Goal: Task Accomplishment & Management: Manage account settings

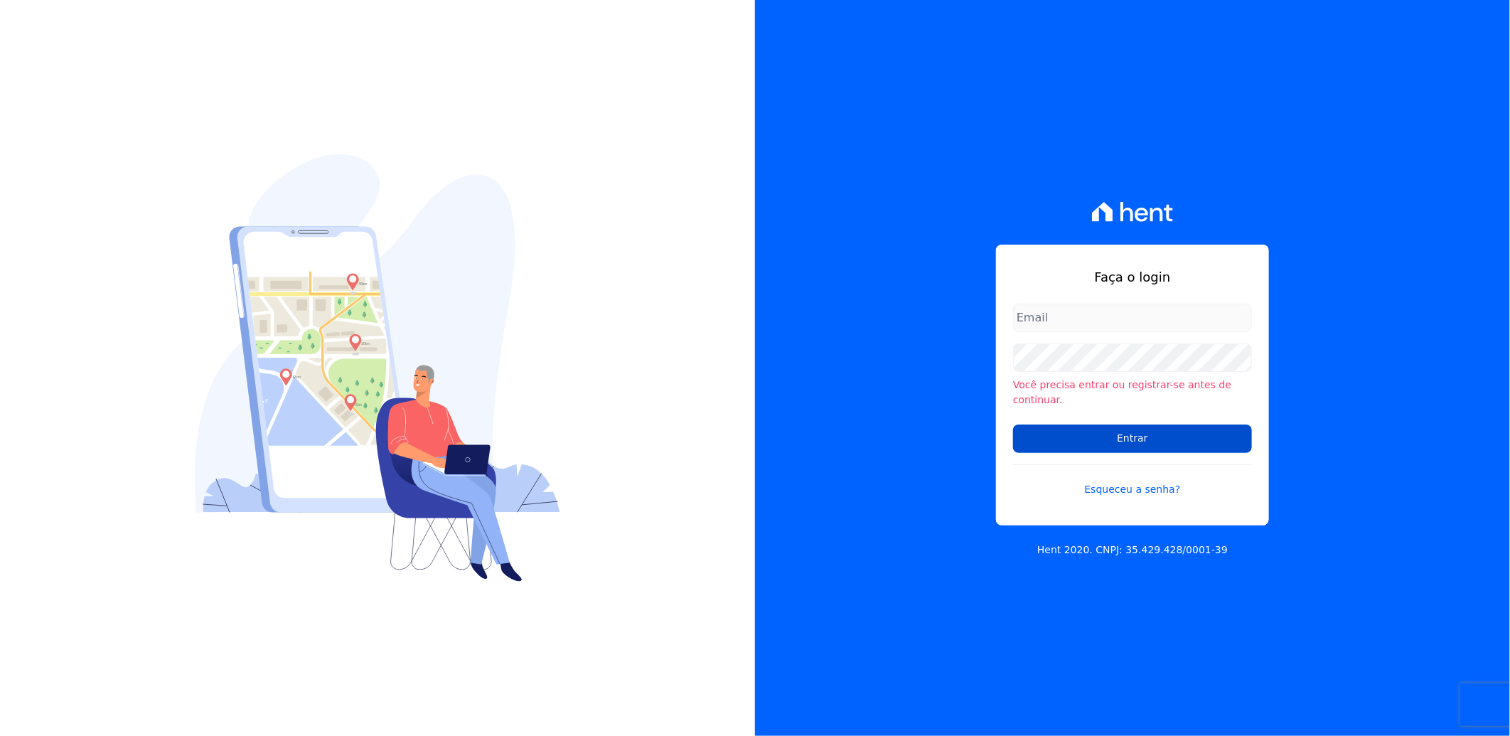
type input "suelem.almeida@e-arke.com"
click at [1133, 429] on input "Entrar" at bounding box center [1132, 438] width 239 height 28
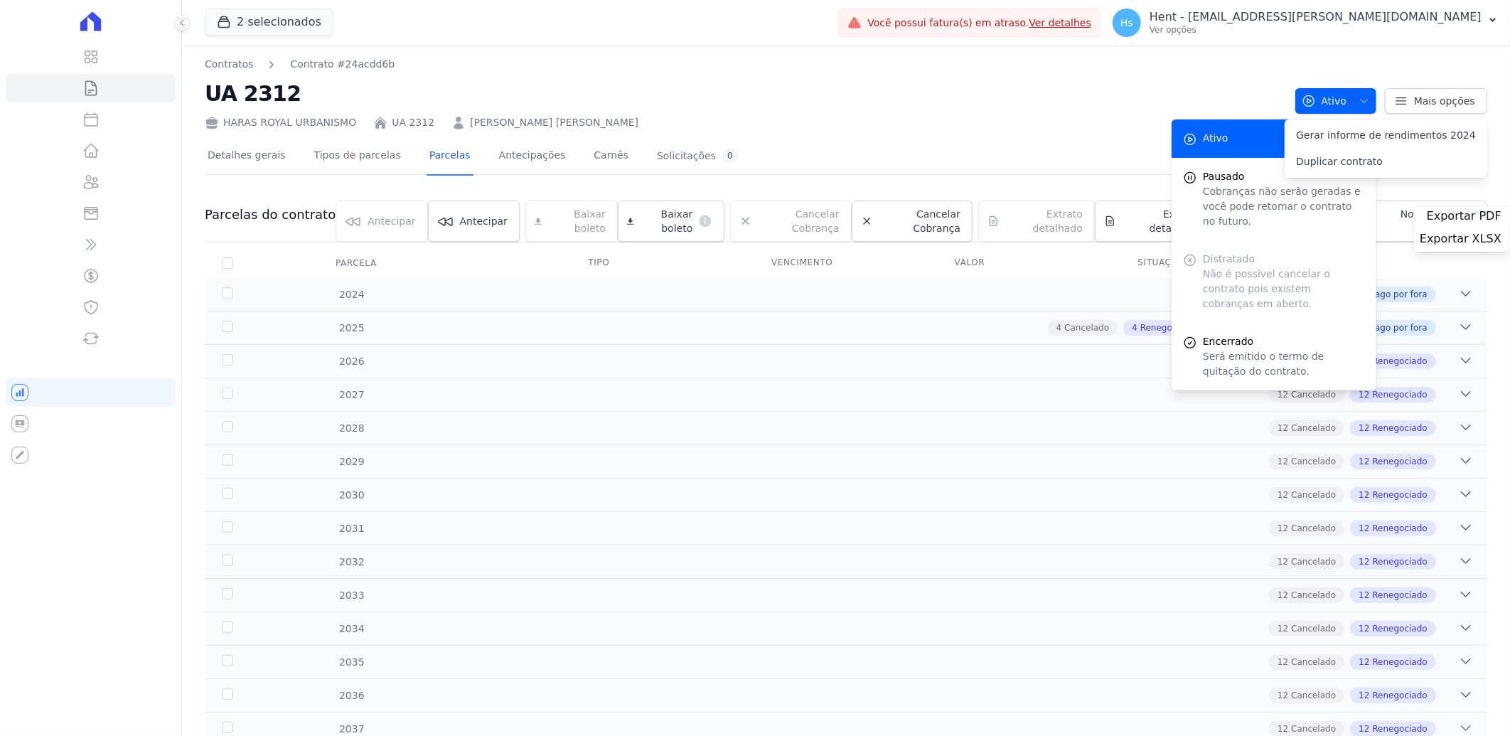
click at [955, 139] on div "Detalhes gerais Tipos de parcelas Parcelas Antecipações Carnês Solicitações 0" at bounding box center [846, 157] width 1283 height 36
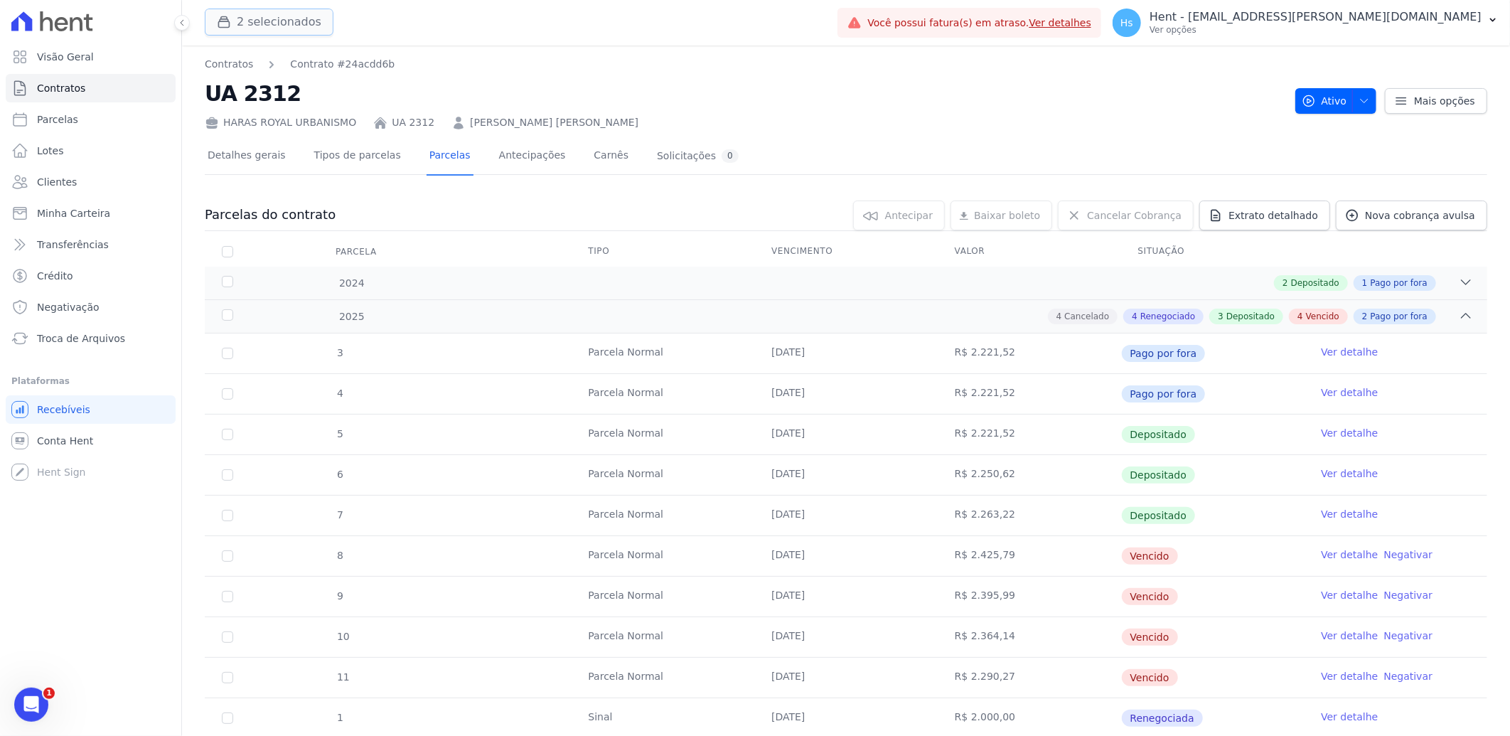
click at [279, 30] on button "2 selecionados" at bounding box center [269, 22] width 129 height 27
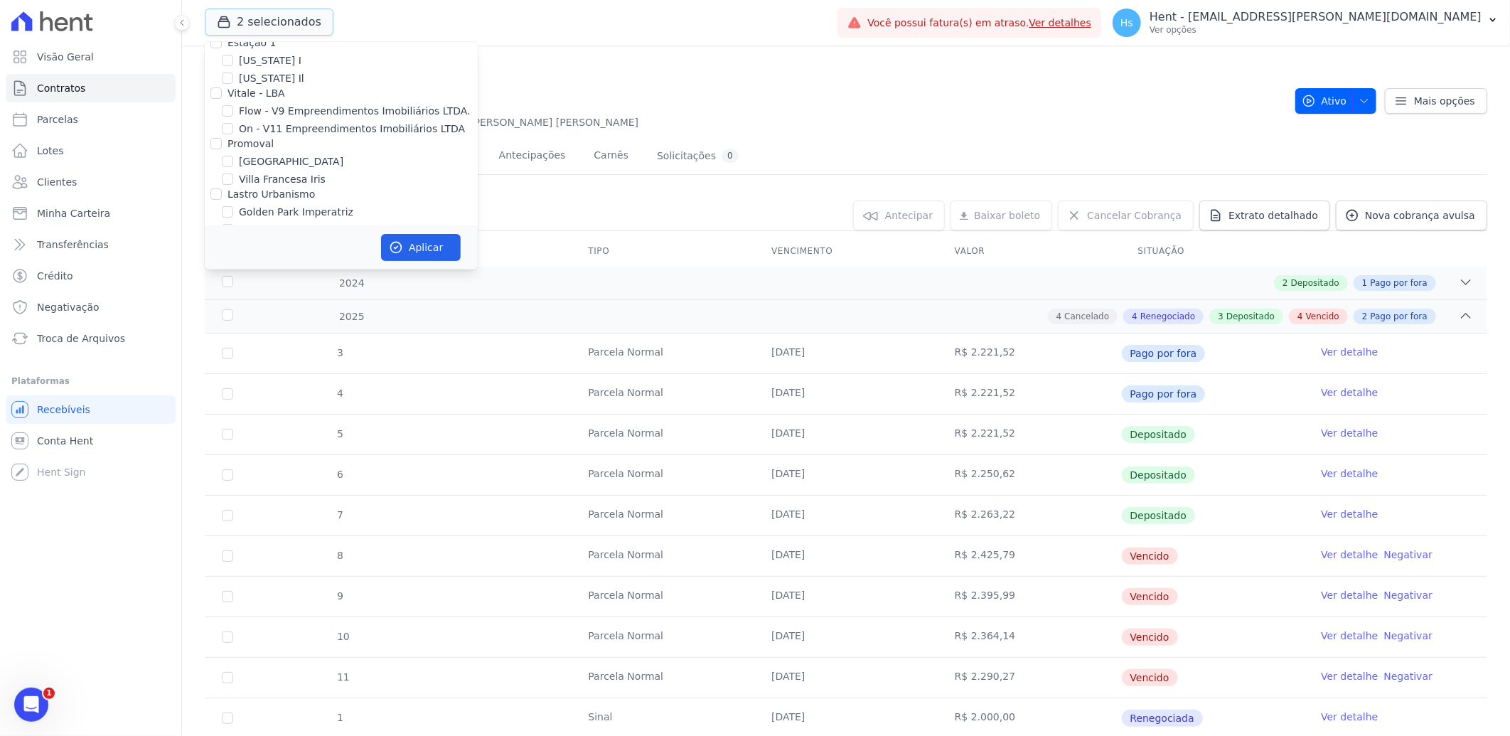
scroll to position [3475, 0]
click at [329, 312] on label "HARAS ROYAL URBANISMO" at bounding box center [305, 319] width 133 height 15
click at [233, 314] on input "HARAS ROYAL URBANISMO" at bounding box center [227, 319] width 11 height 11
checkbox input "false"
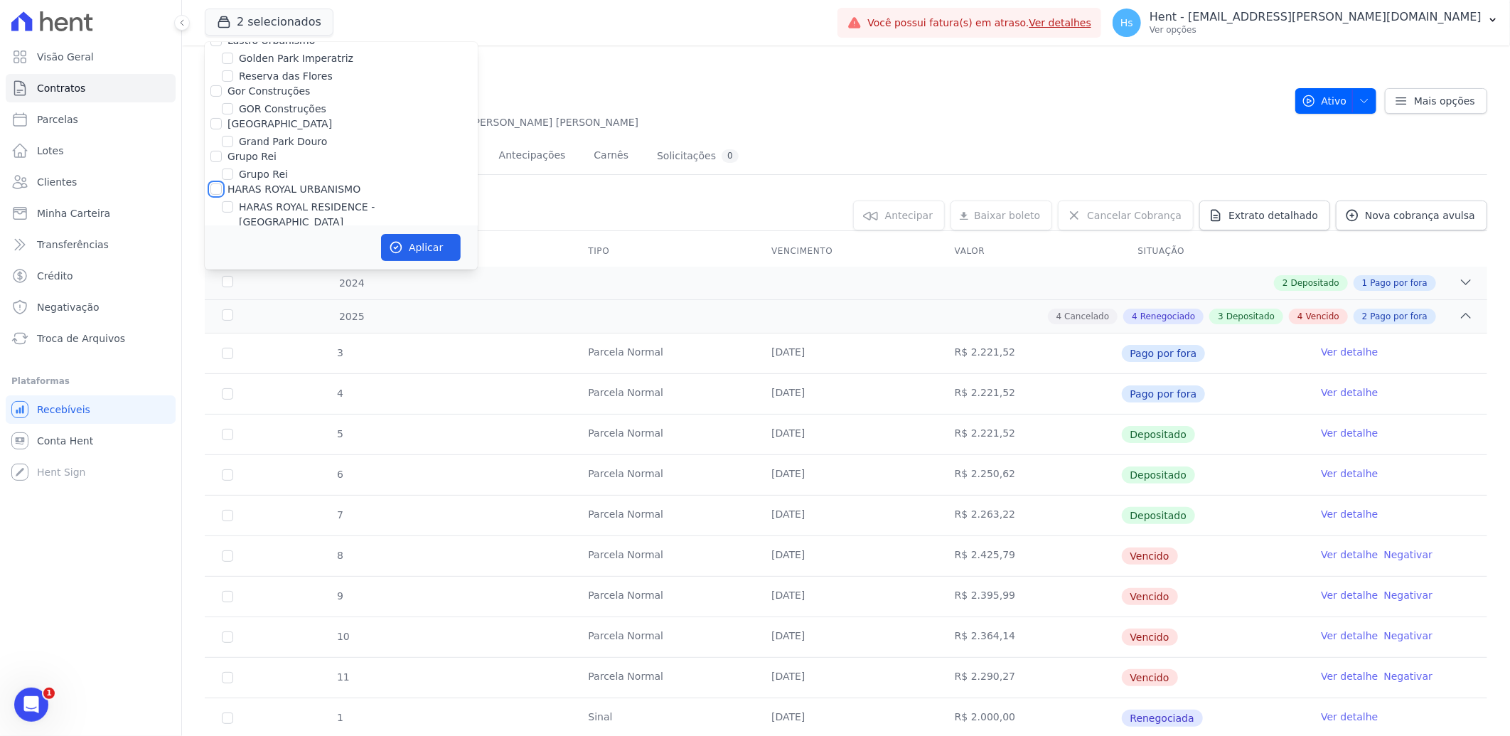
click at [213, 183] on input "HARAS ROYAL URBANISMO" at bounding box center [215, 188] width 11 height 11
checkbox input "true"
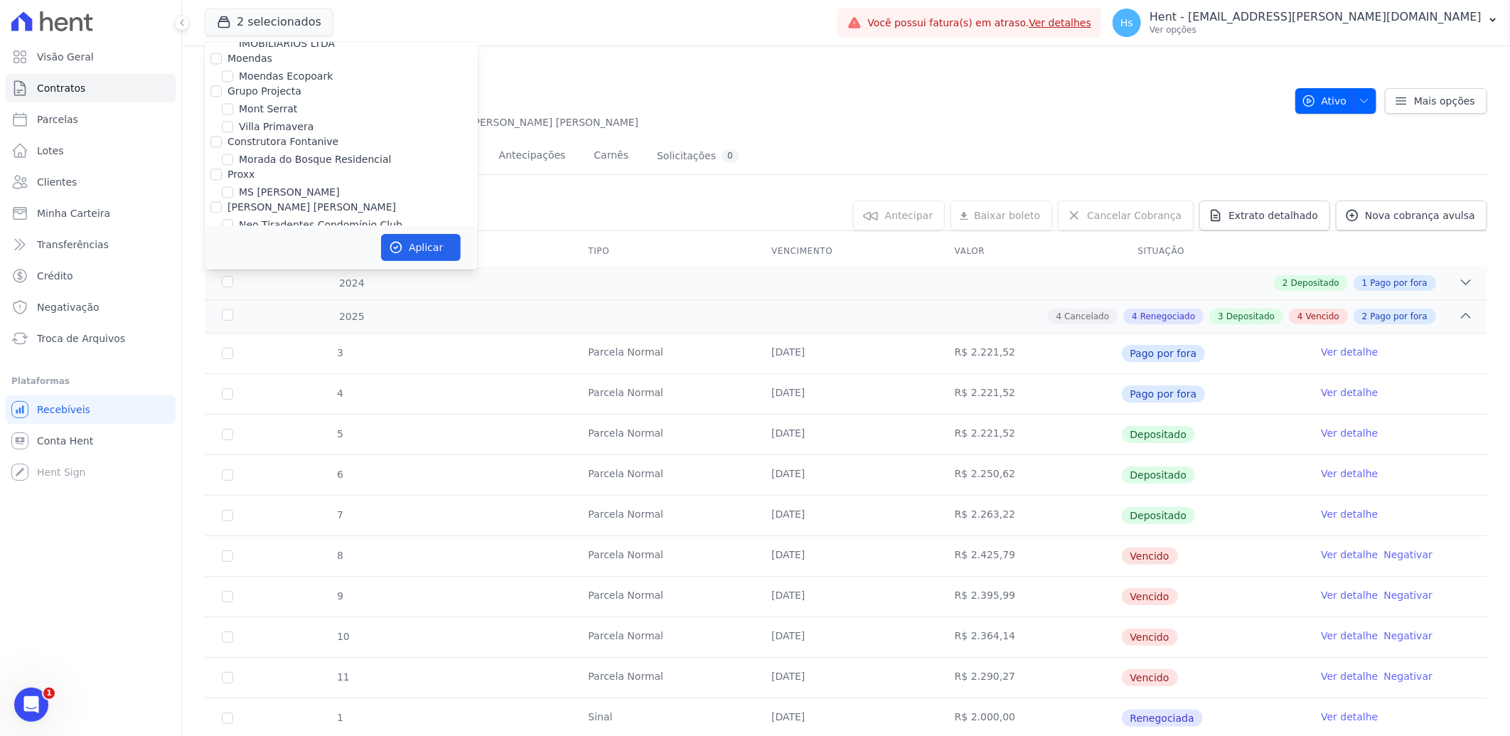
click at [272, 268] on label "New Life Freguesia" at bounding box center [286, 275] width 94 height 15
click at [233, 269] on input "New Life Freguesia" at bounding box center [227, 274] width 11 height 11
checkbox input "false"
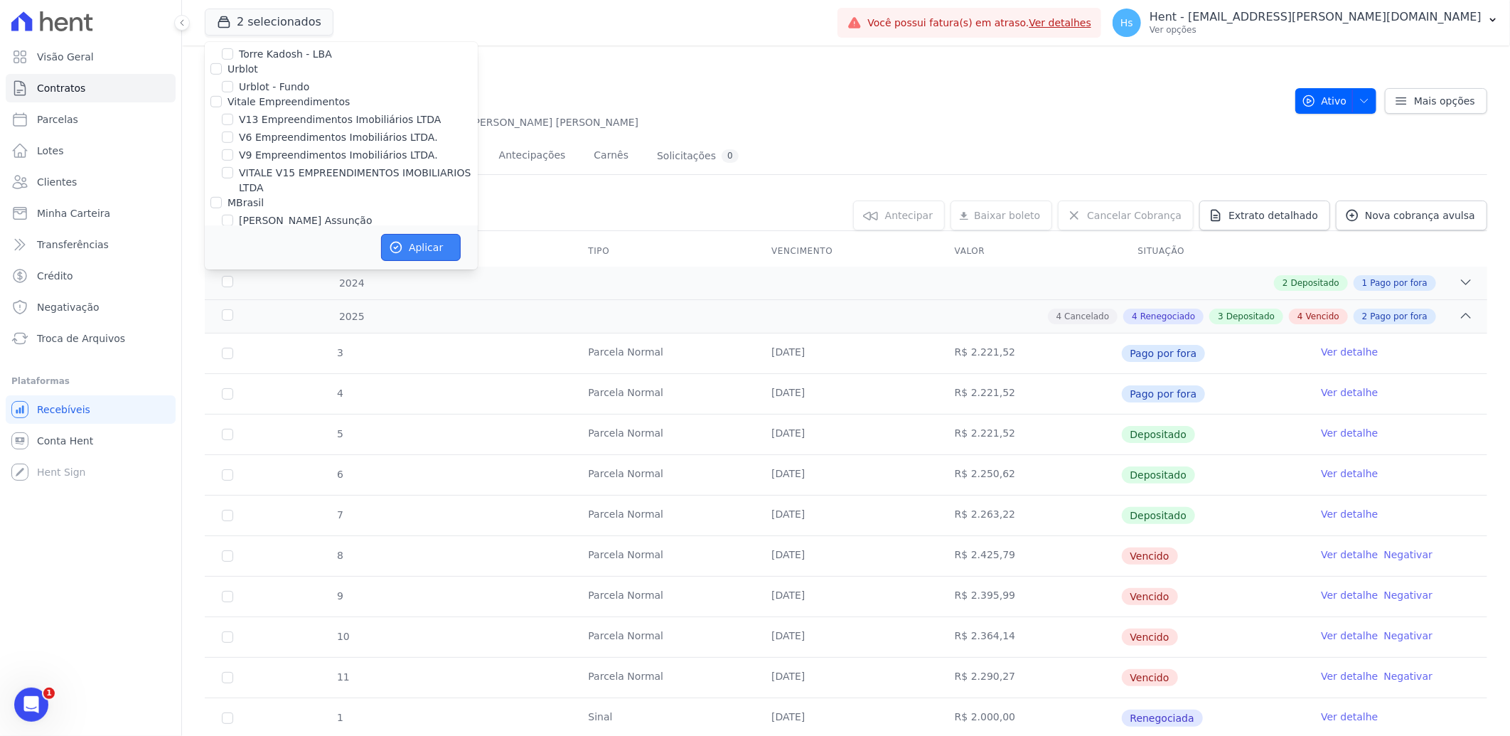
click at [435, 252] on button "Aplicar" at bounding box center [421, 247] width 80 height 27
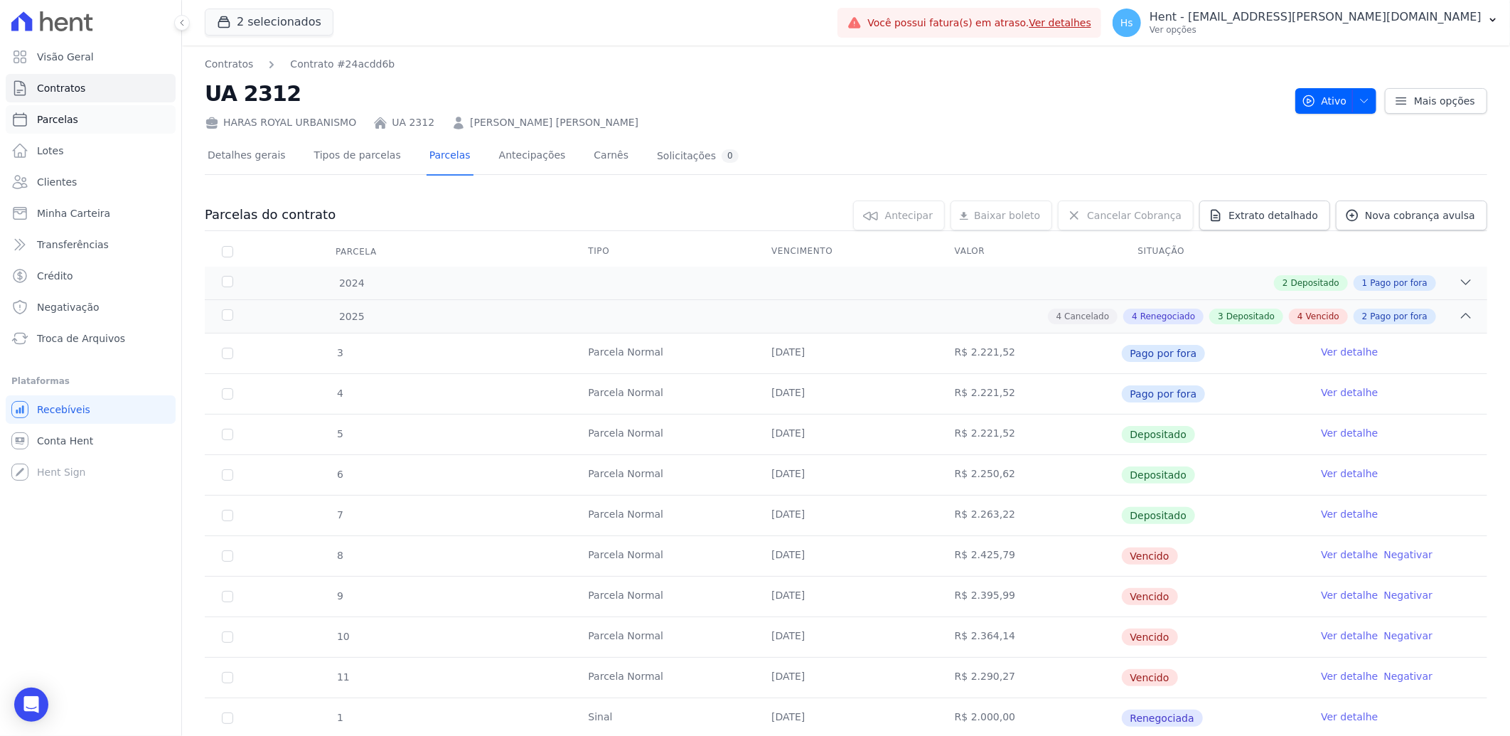
click at [83, 119] on link "Parcelas" at bounding box center [91, 119] width 170 height 28
select select
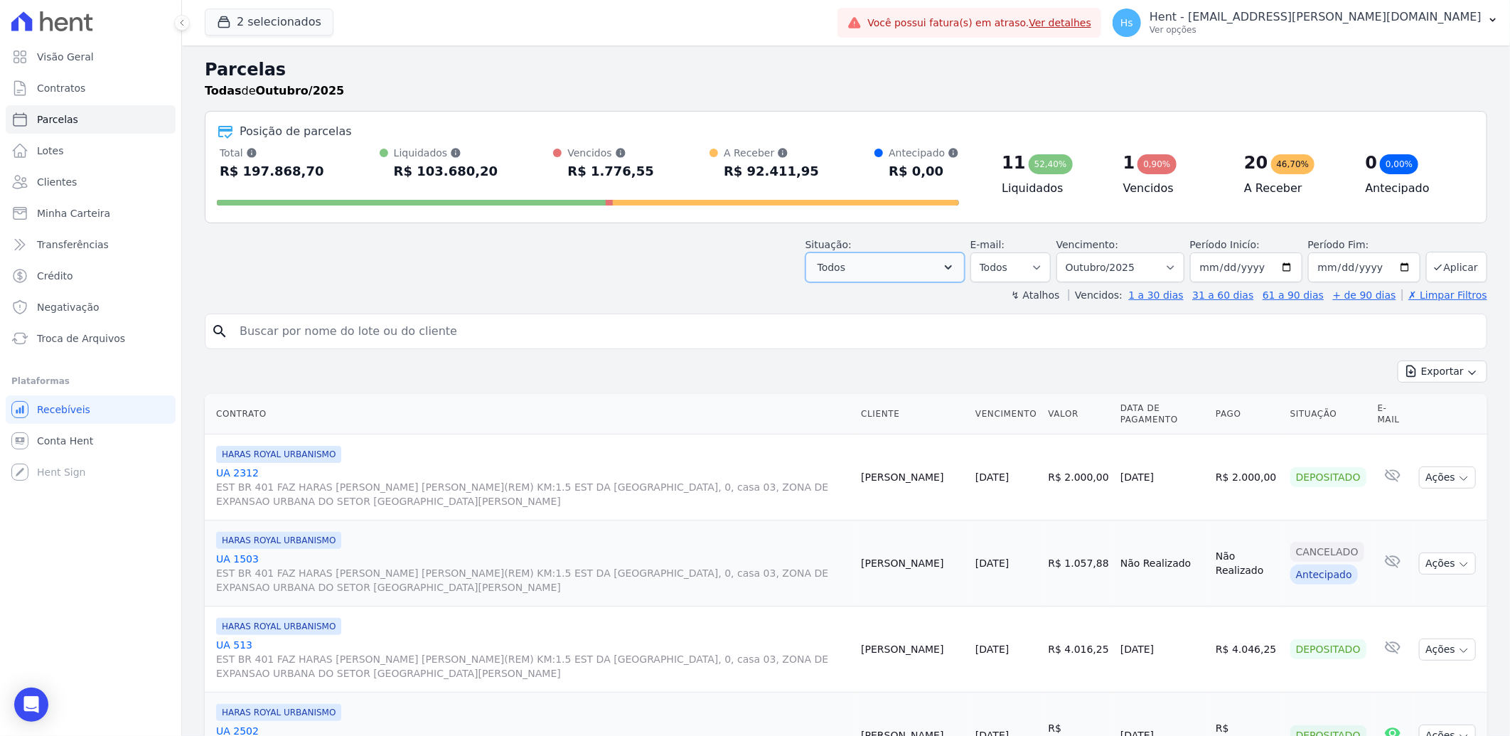
click at [956, 274] on icon "button" at bounding box center [948, 267] width 14 height 14
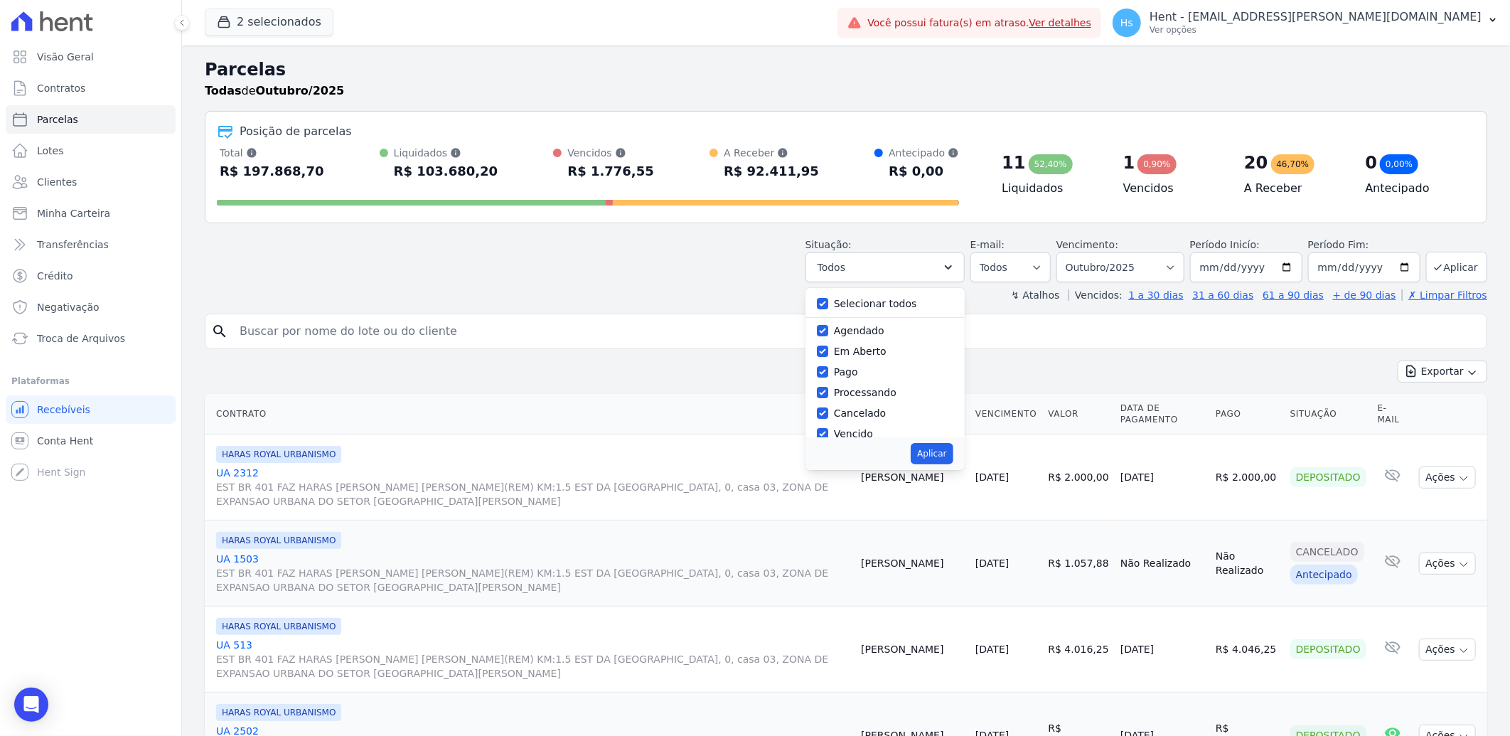
click at [909, 304] on label "Selecionar todos" at bounding box center [875, 303] width 83 height 11
click at [828, 304] on input "Selecionar todos" at bounding box center [822, 303] width 11 height 11
checkbox input "false"
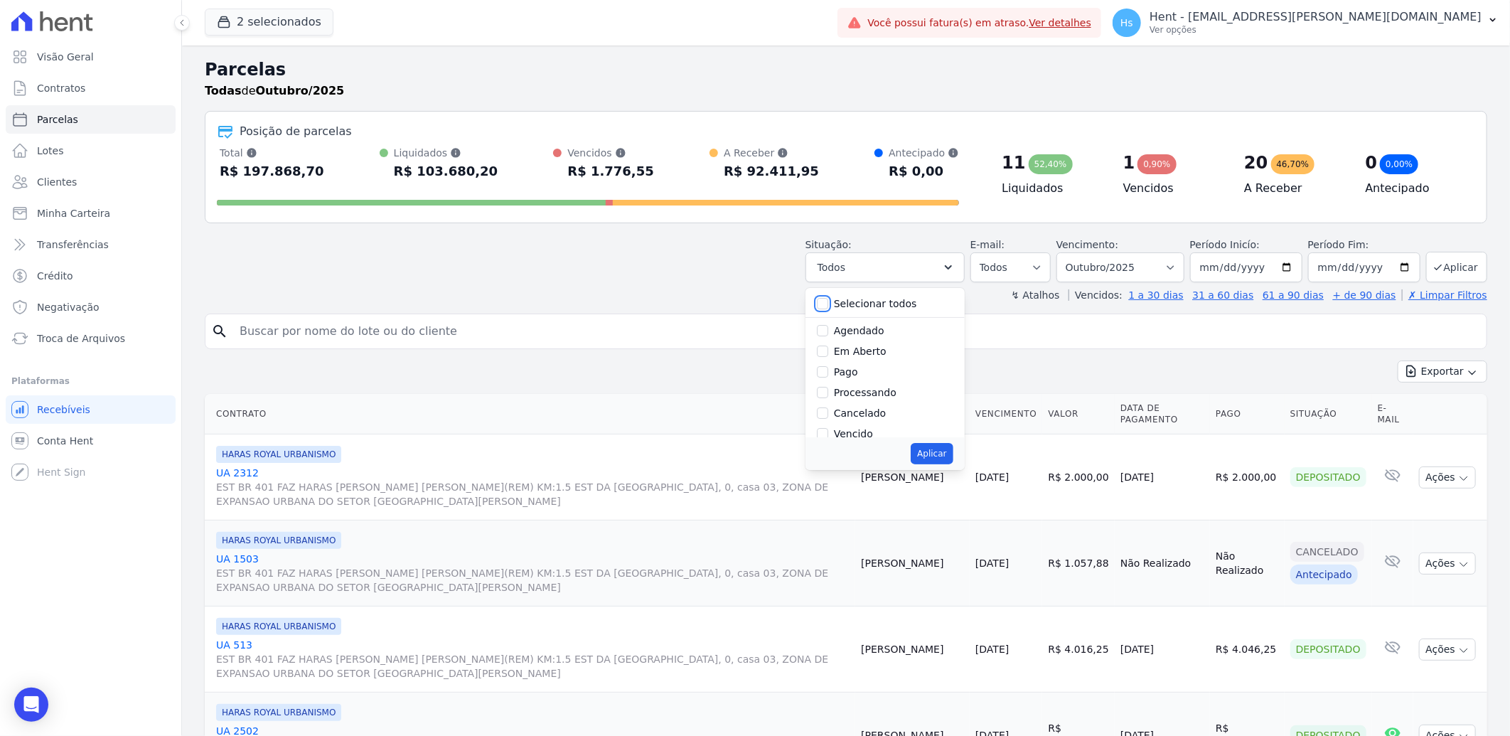
checkbox input "false"
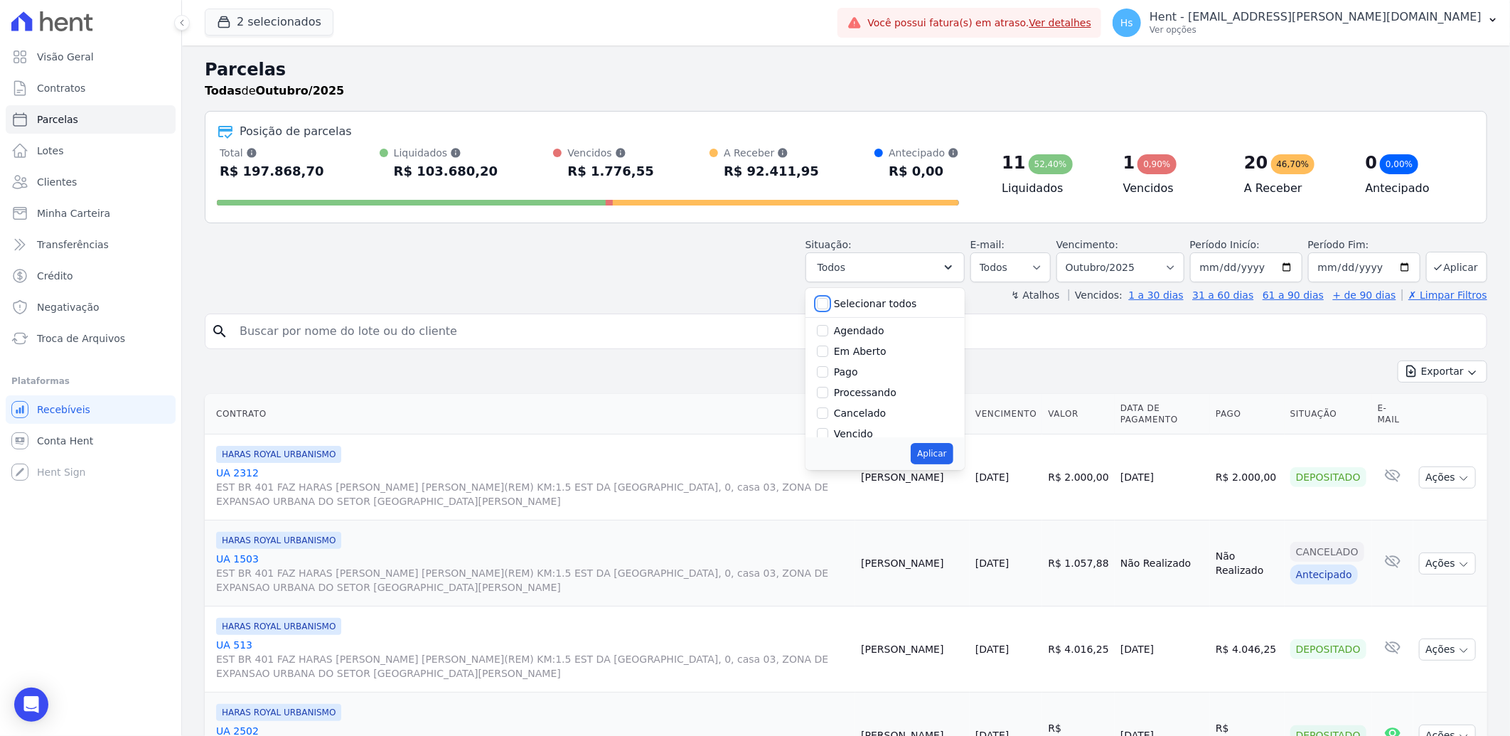
checkbox input "false"
click at [869, 358] on label "Vencido" at bounding box center [853, 354] width 39 height 11
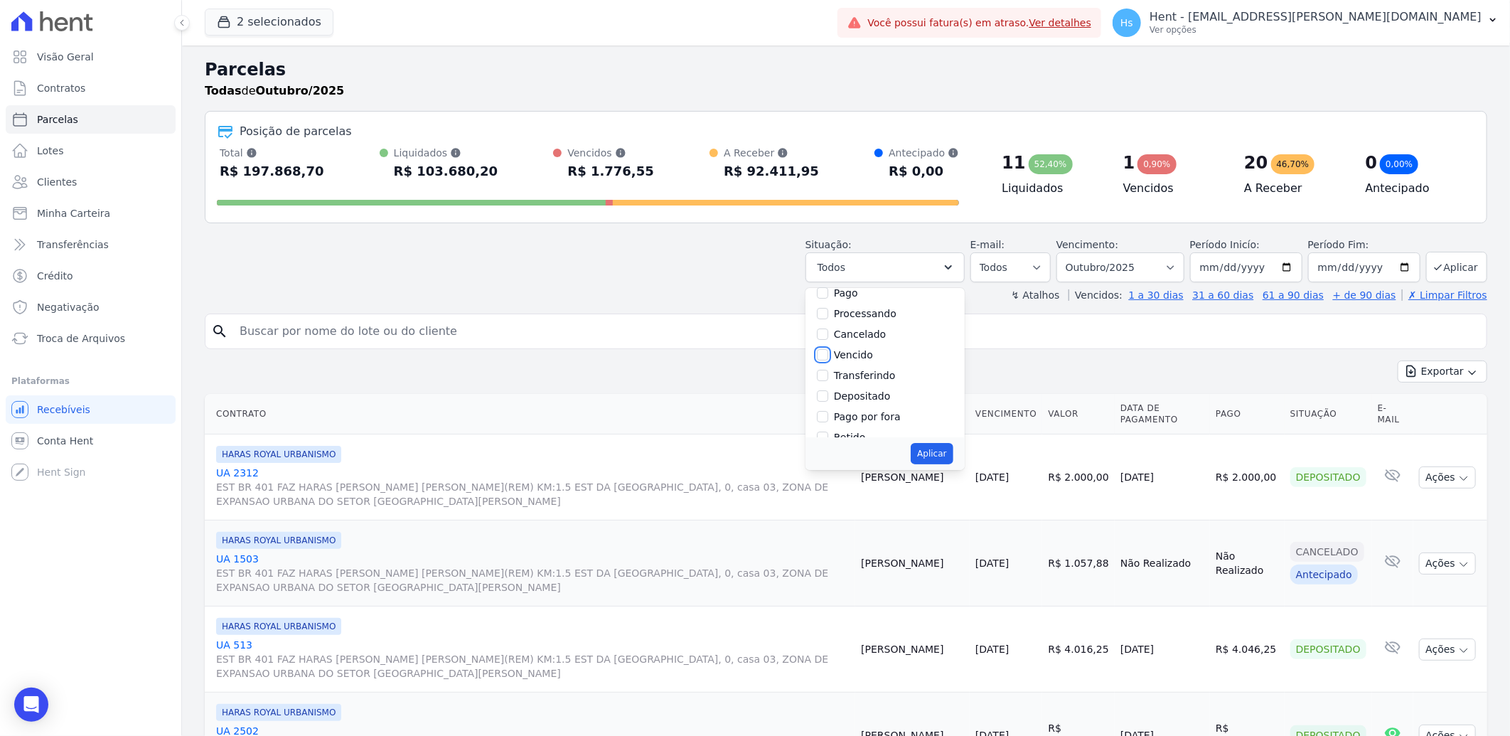
click at [828, 358] on input "Vencido" at bounding box center [822, 354] width 11 height 11
checkbox input "true"
click at [938, 444] on button "Aplicar" at bounding box center [932, 453] width 42 height 21
select select "overdue"
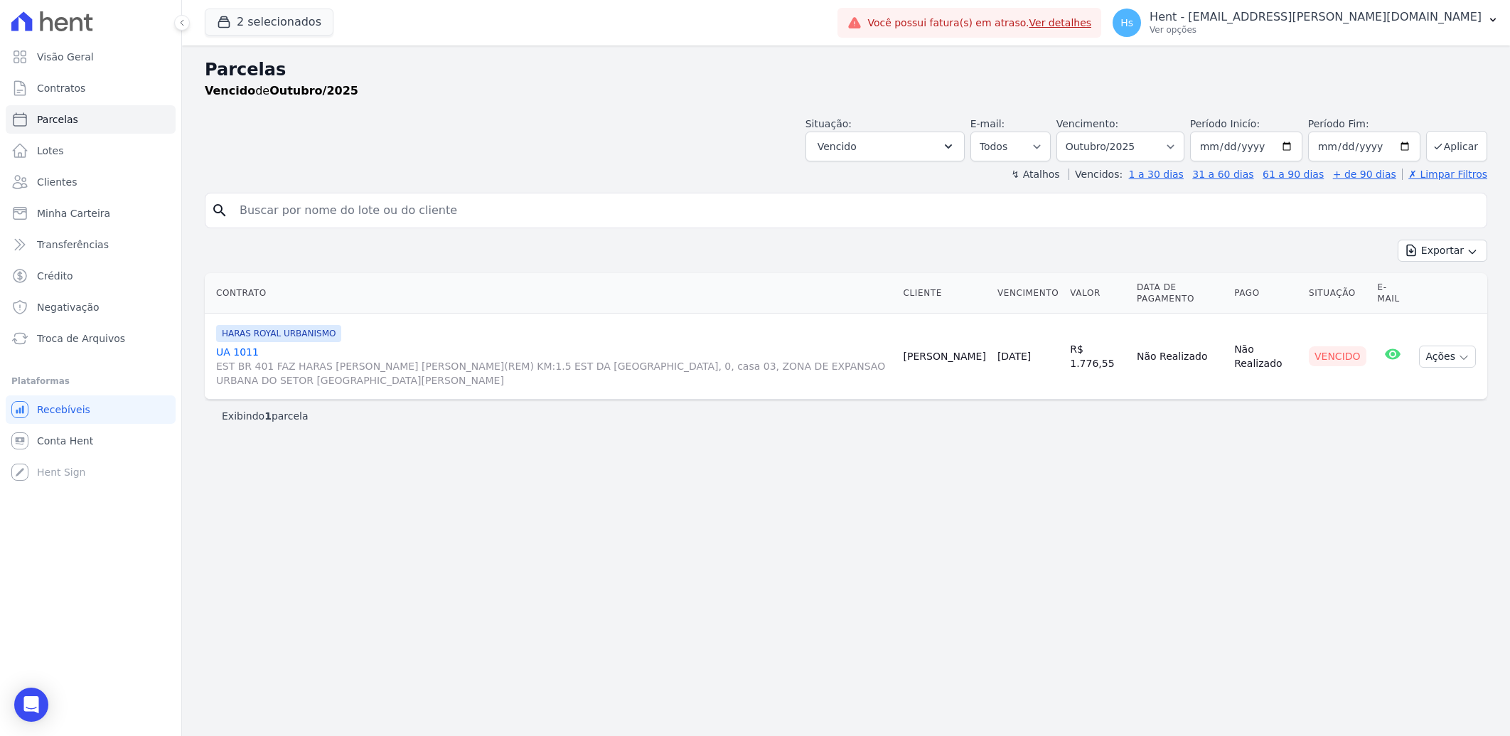
select select
click at [1180, 144] on select "Filtrar por período ──────── Todos os meses Julho/2024 Agosto/2024 Setembro/202…" at bounding box center [1120, 147] width 128 height 30
select select "date_range_filter"
click at [1077, 132] on select "Filtrar por período ──────── Todos os meses Julho/2024 Agosto/2024 Setembro/202…" at bounding box center [1120, 147] width 128 height 30
click at [1234, 148] on input "2025-10-01" at bounding box center [1246, 147] width 112 height 30
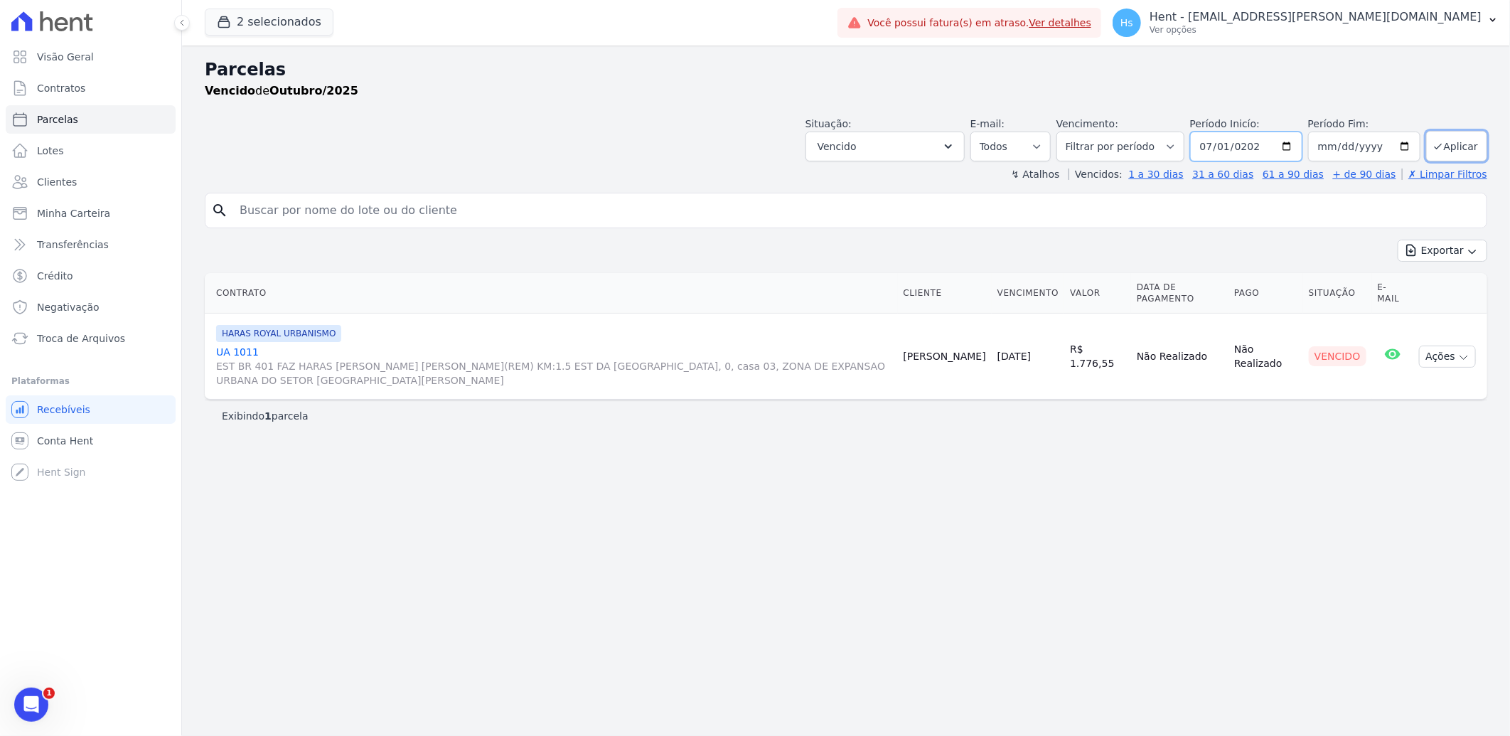
type input "[DATE]"
click at [1339, 146] on input "[DATE]" at bounding box center [1364, 147] width 112 height 30
type input "[DATE]"
click at [1461, 144] on button "Aplicar" at bounding box center [1456, 146] width 61 height 31
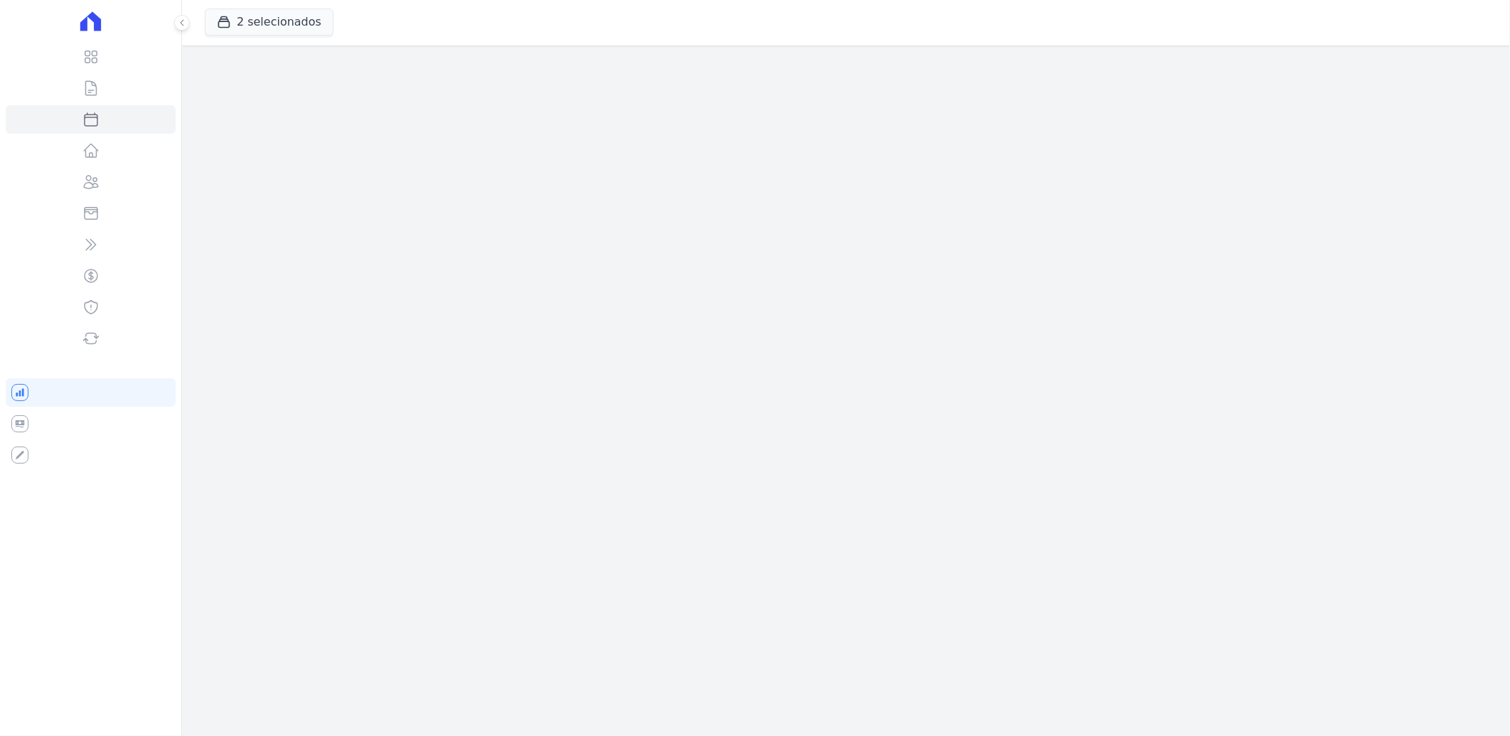
select select
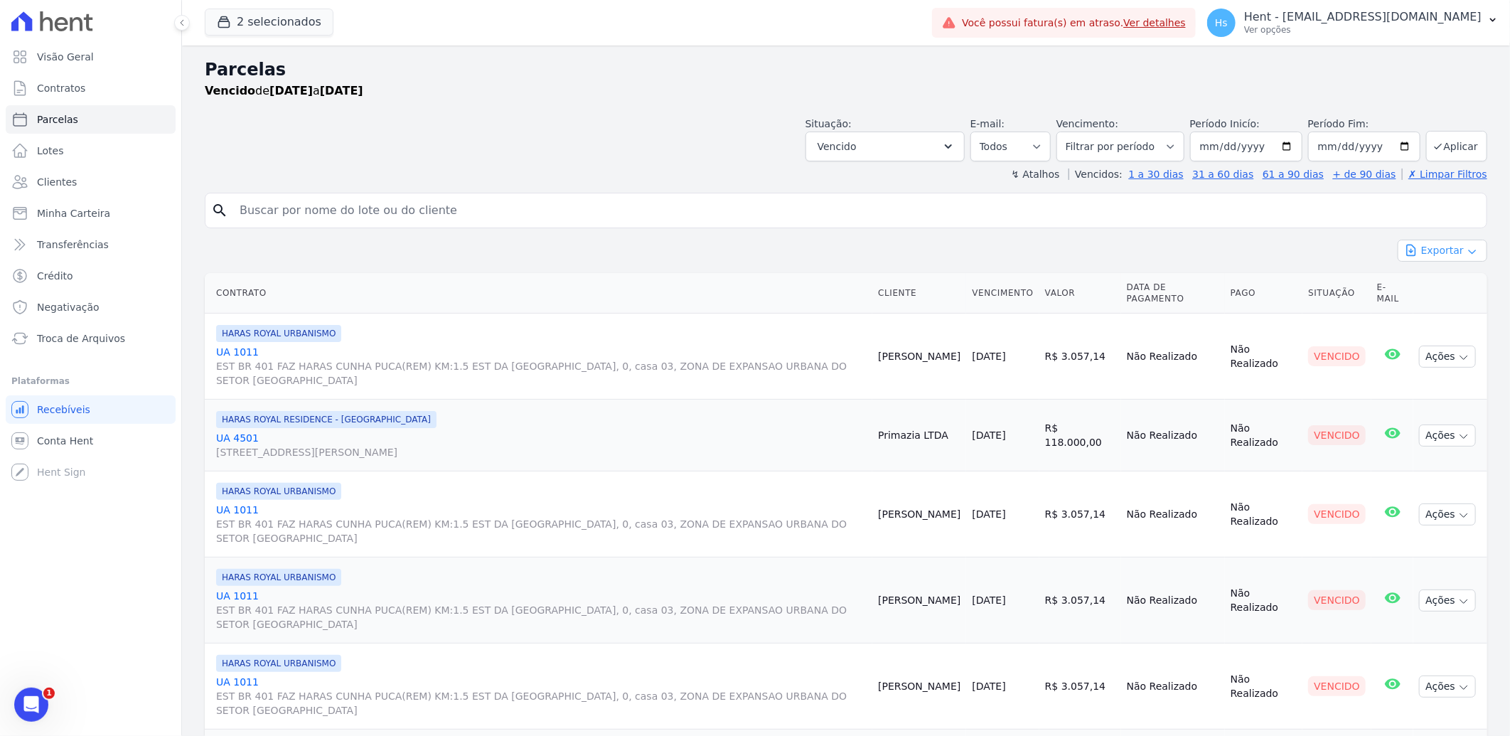
click at [1467, 253] on icon "button" at bounding box center [1472, 251] width 11 height 11
click at [1460, 308] on span "Exportar CSV" at bounding box center [1440, 308] width 75 height 14
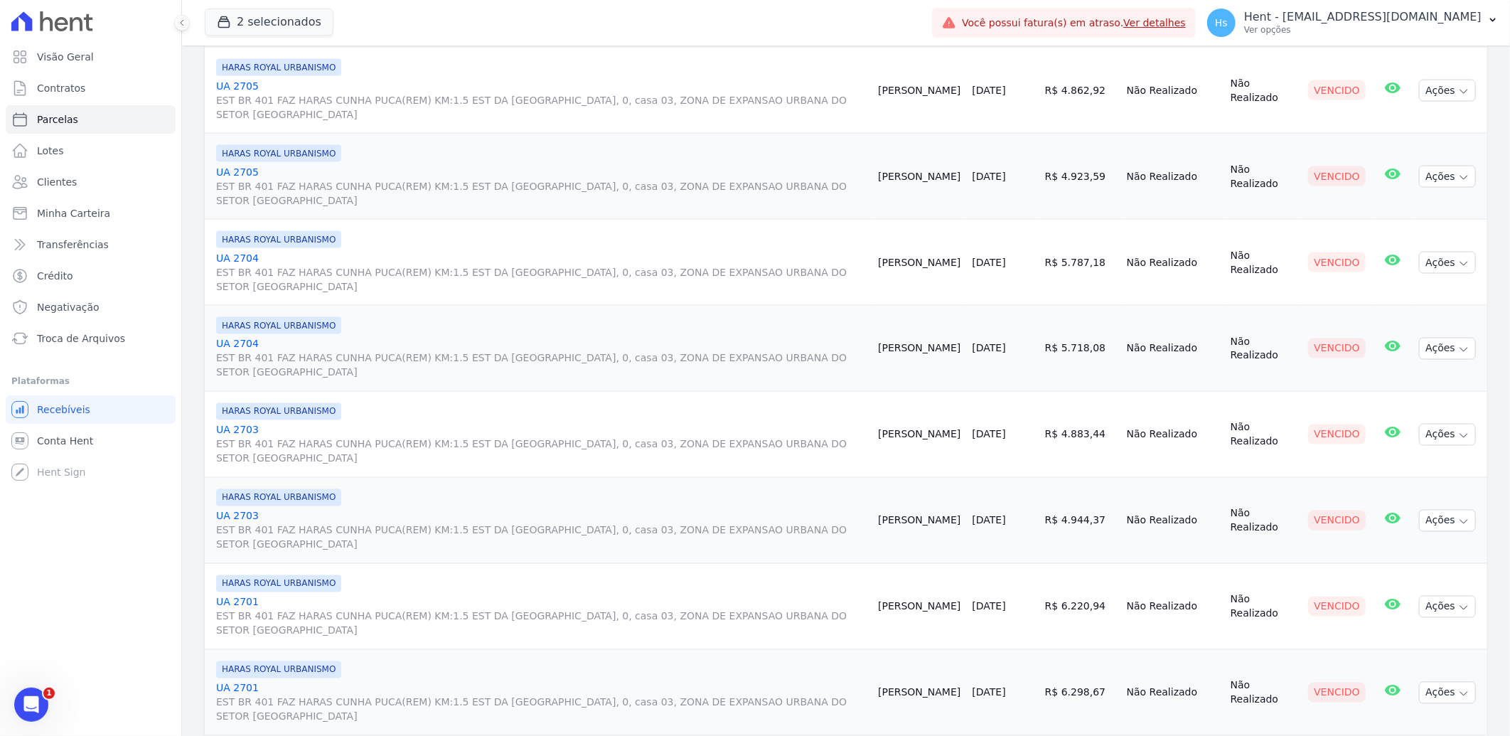
scroll to position [1425, 0]
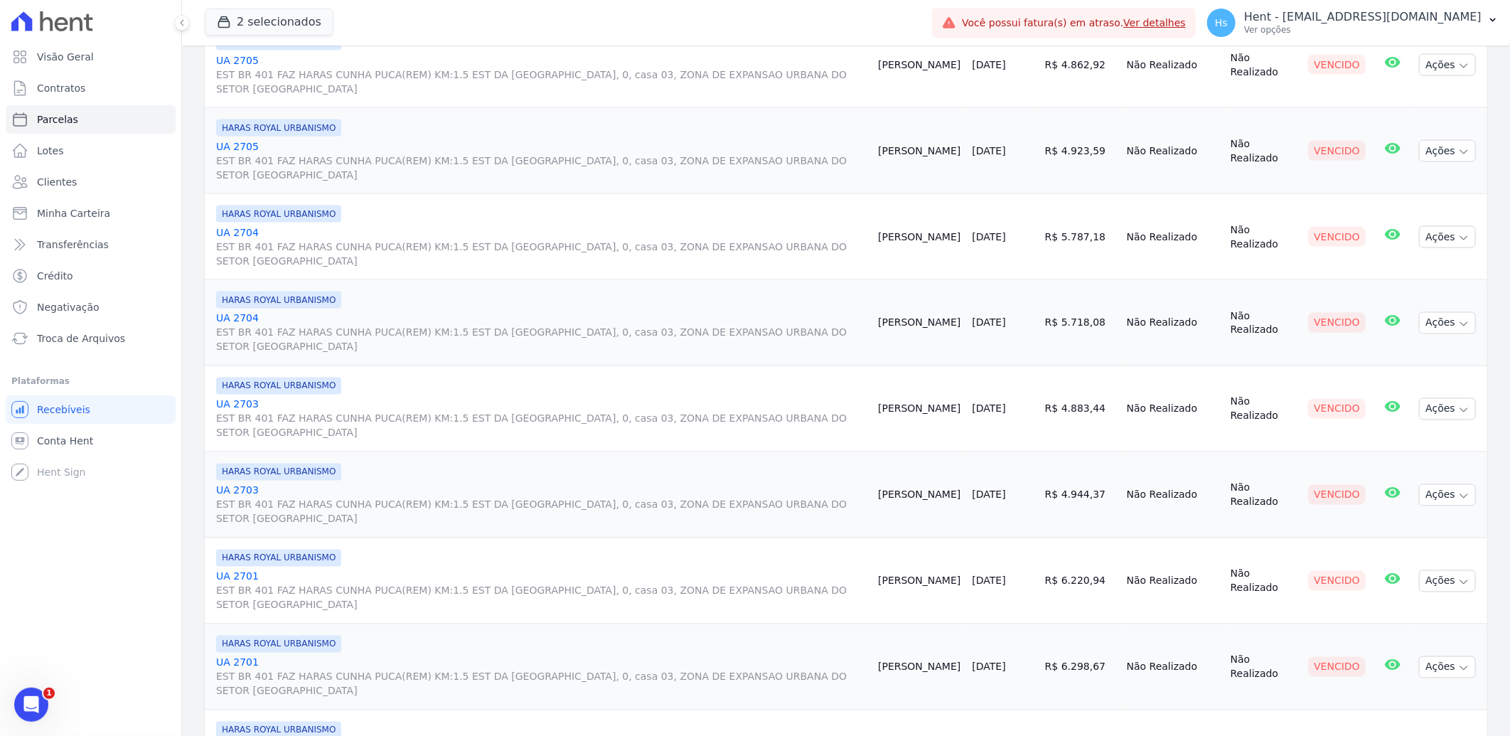
select select
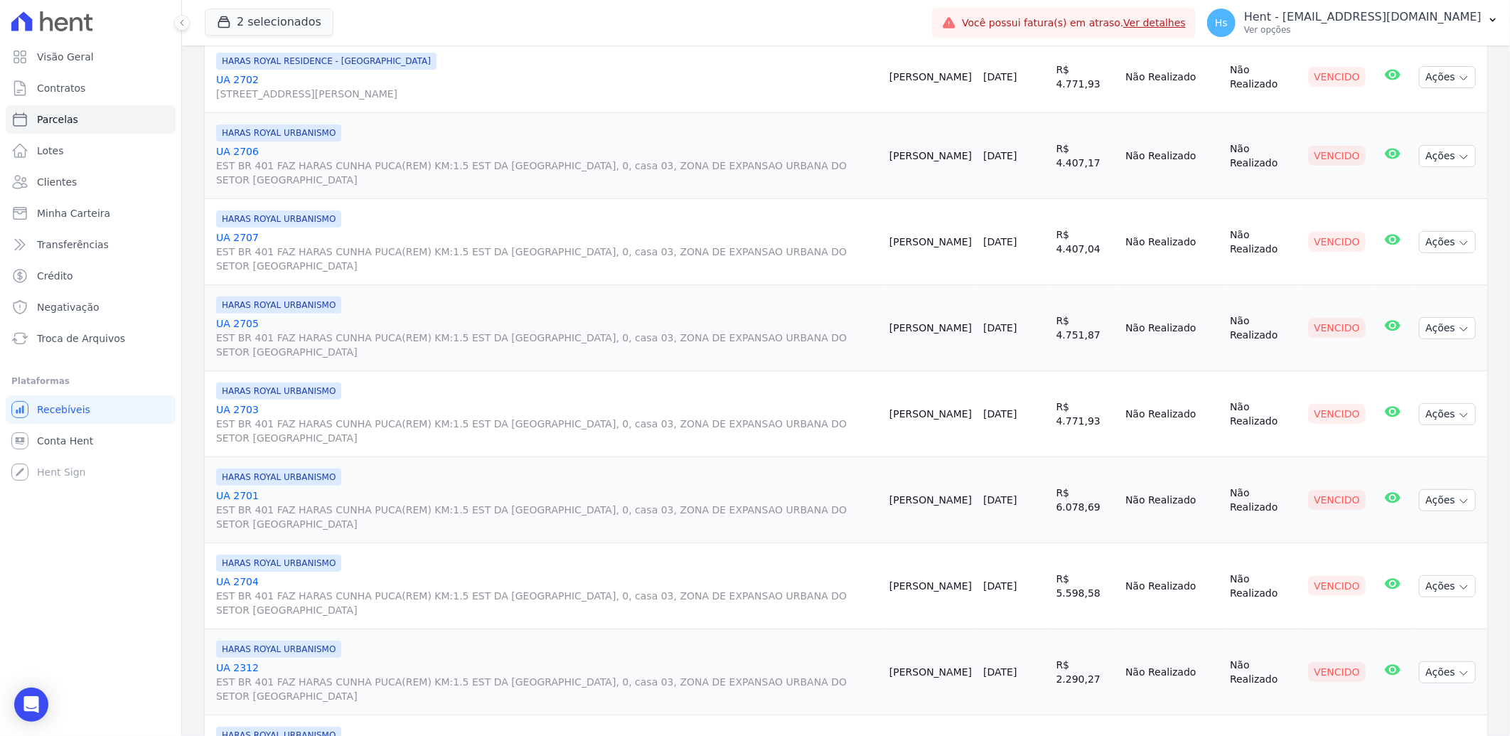
scroll to position [274, 0]
select select
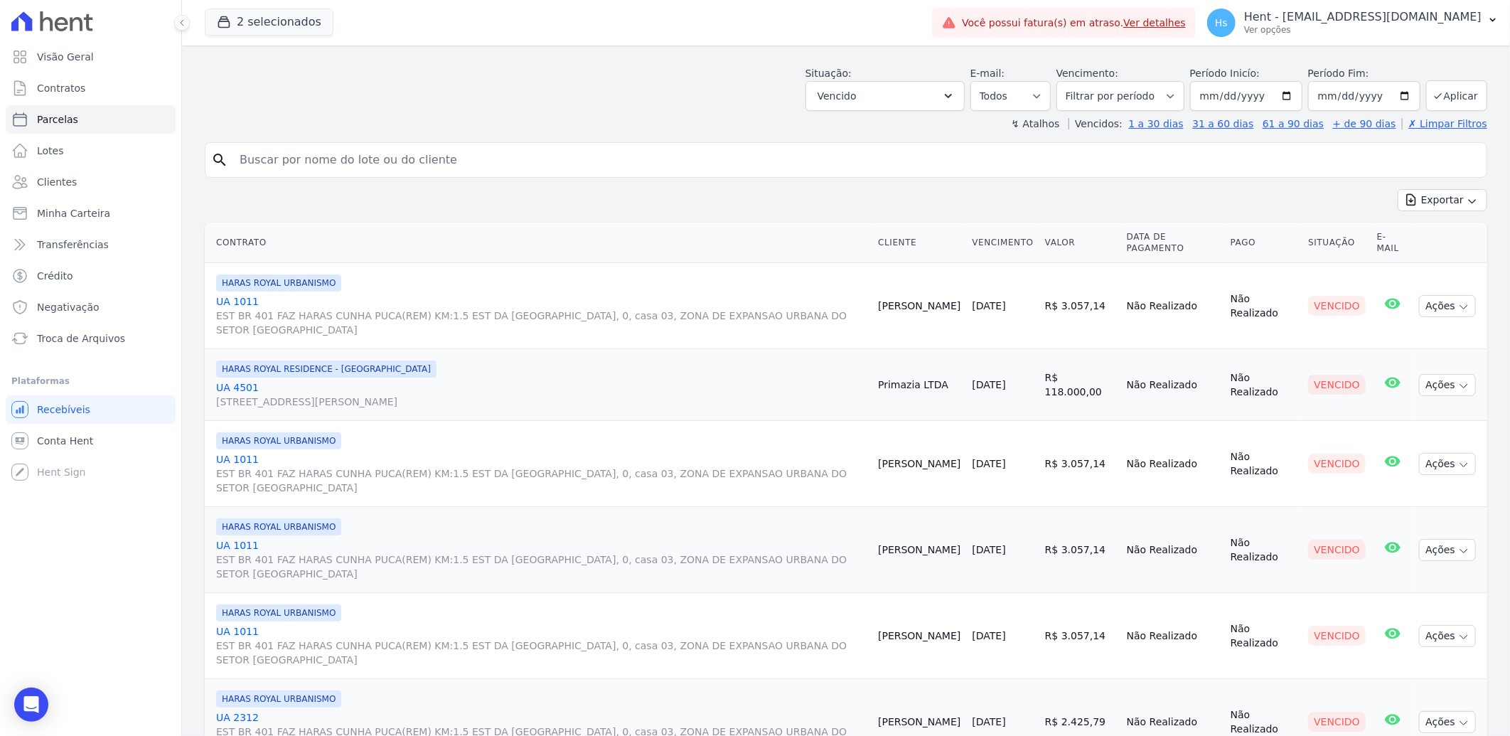
scroll to position [79, 0]
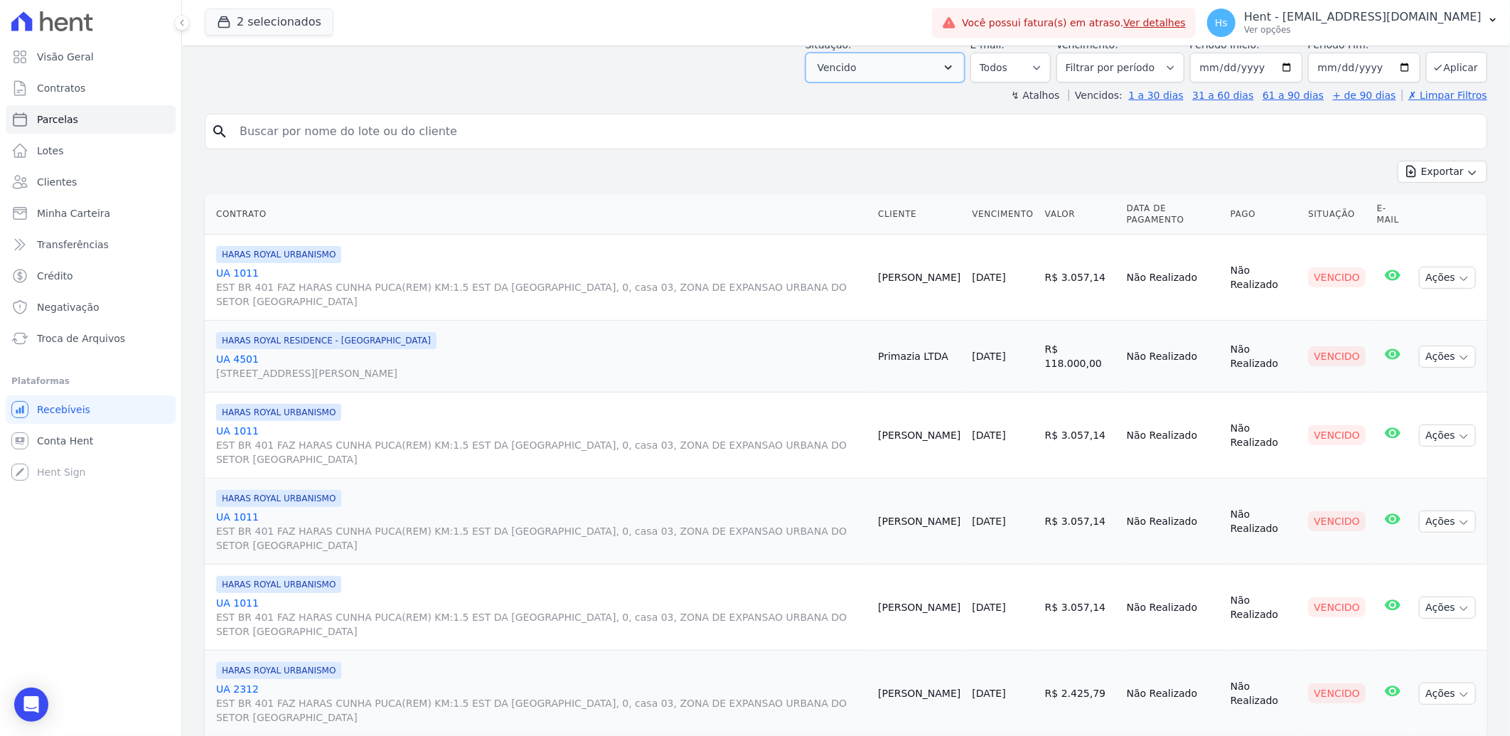
click at [894, 55] on button "Vencido" at bounding box center [885, 68] width 159 height 30
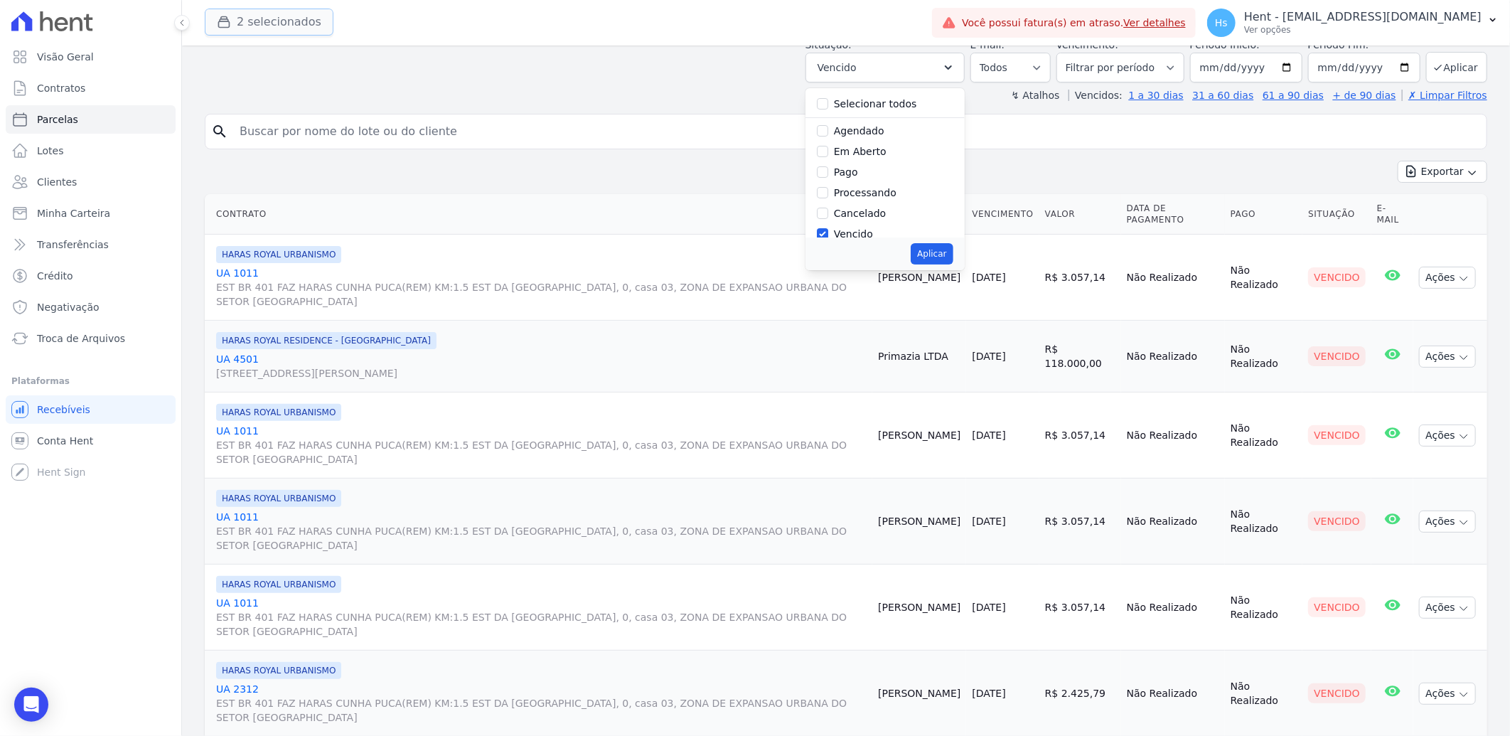
click at [277, 17] on button "2 selecionados" at bounding box center [269, 22] width 129 height 27
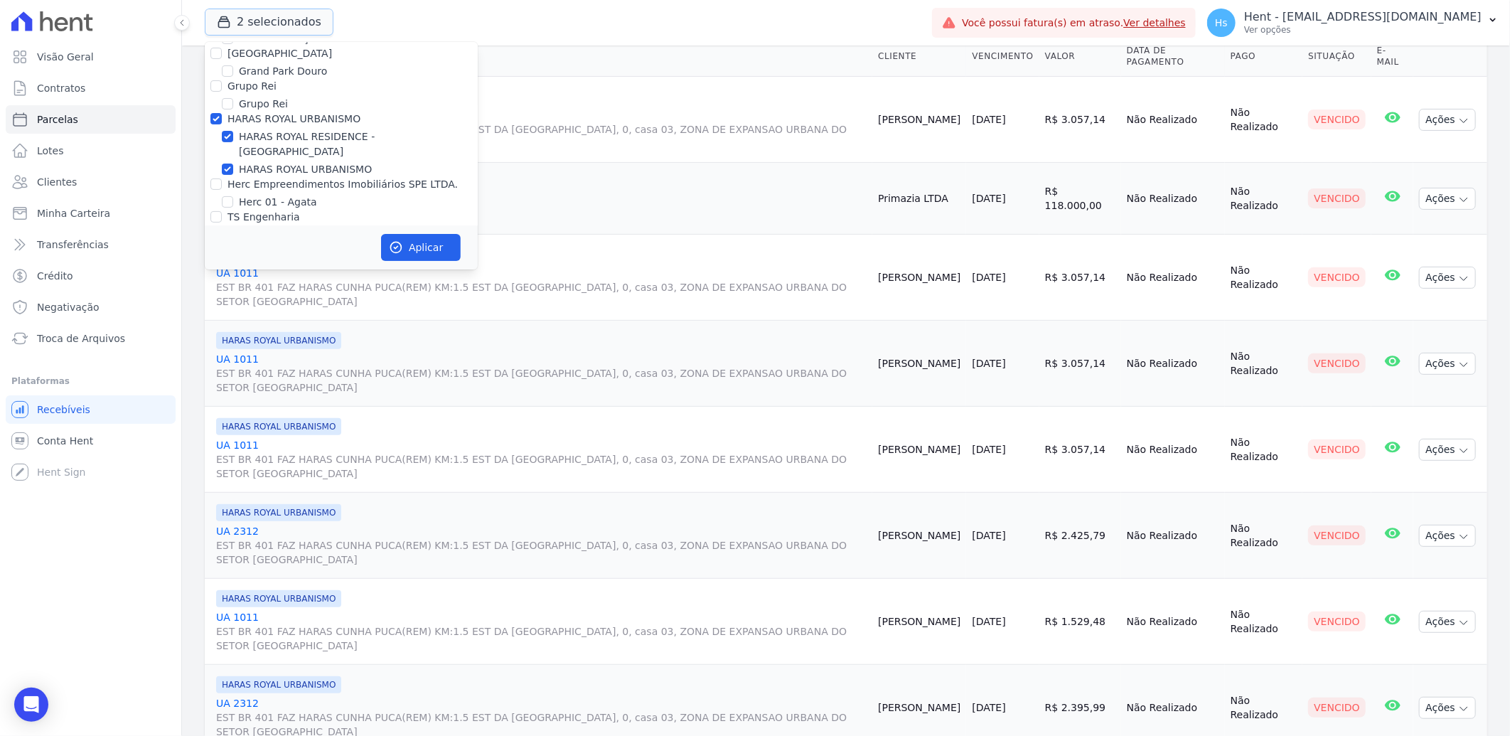
scroll to position [3555, 0]
click at [218, 109] on input "HARAS ROYAL URBANISMO" at bounding box center [215, 114] width 11 height 11
checkbox input "false"
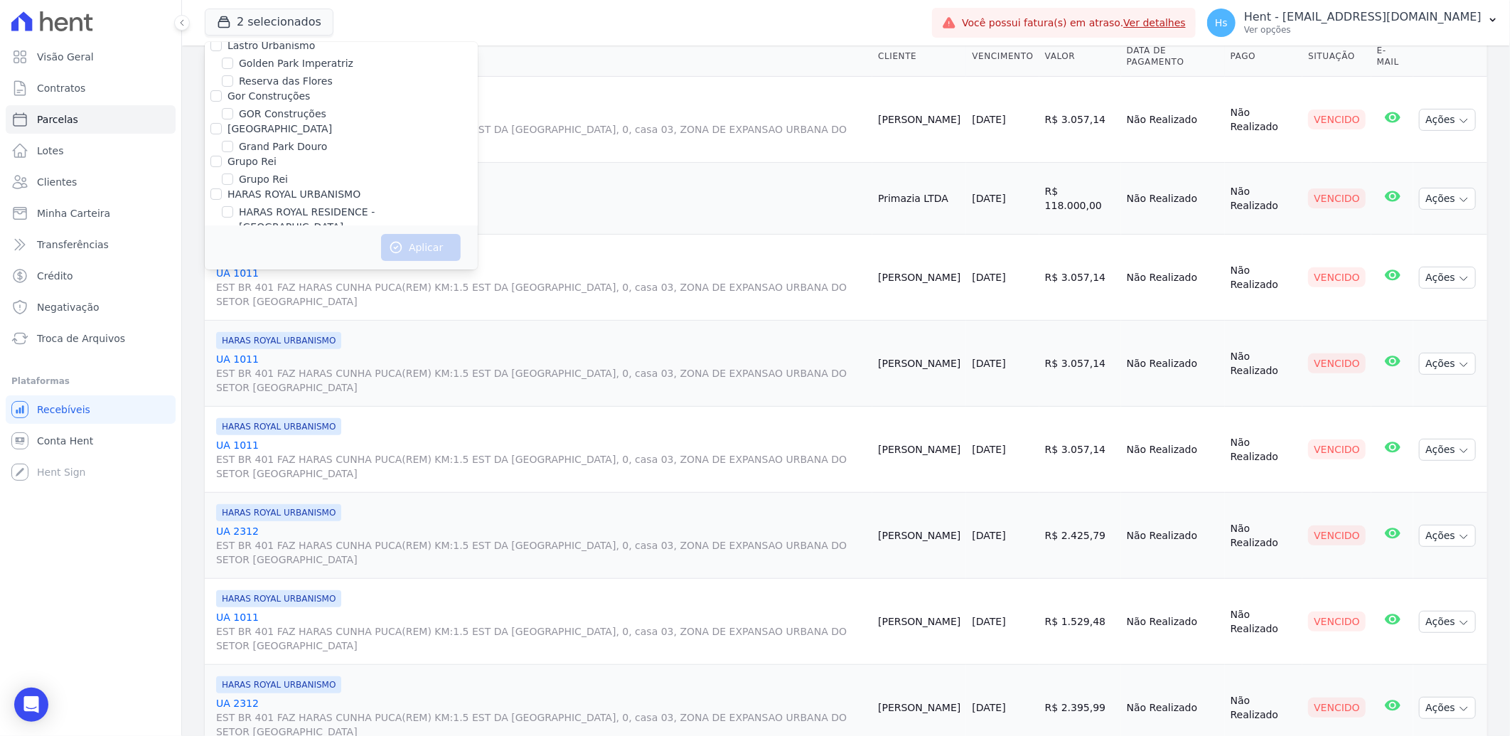
scroll to position [5847, 0]
click at [300, 250] on label "Pau-Ferro Ecoresidence" at bounding box center [297, 257] width 116 height 15
click at [233, 252] on input "Pau-Ferro Ecoresidence" at bounding box center [227, 257] width 11 height 11
checkbox input "true"
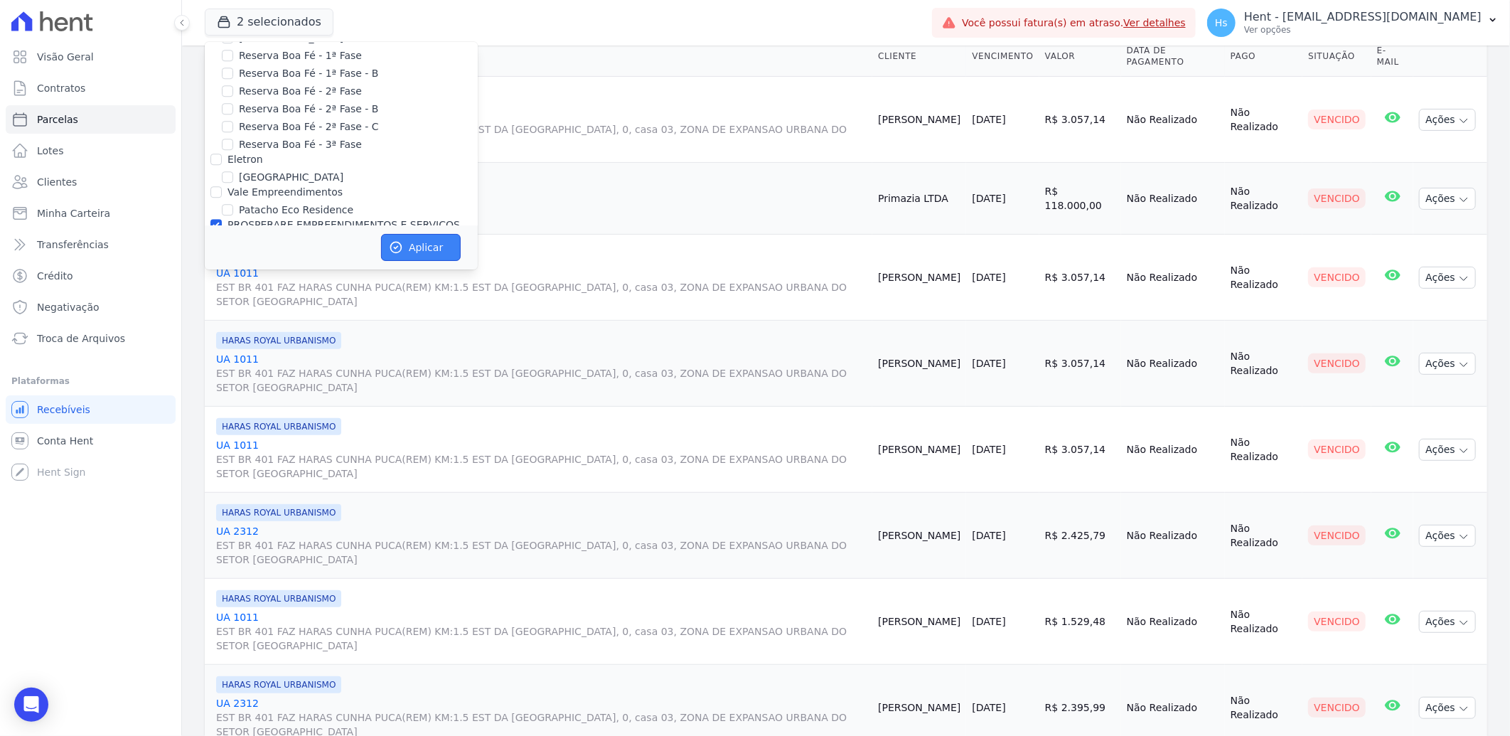
click at [406, 237] on button "Aplicar" at bounding box center [421, 247] width 80 height 27
select select
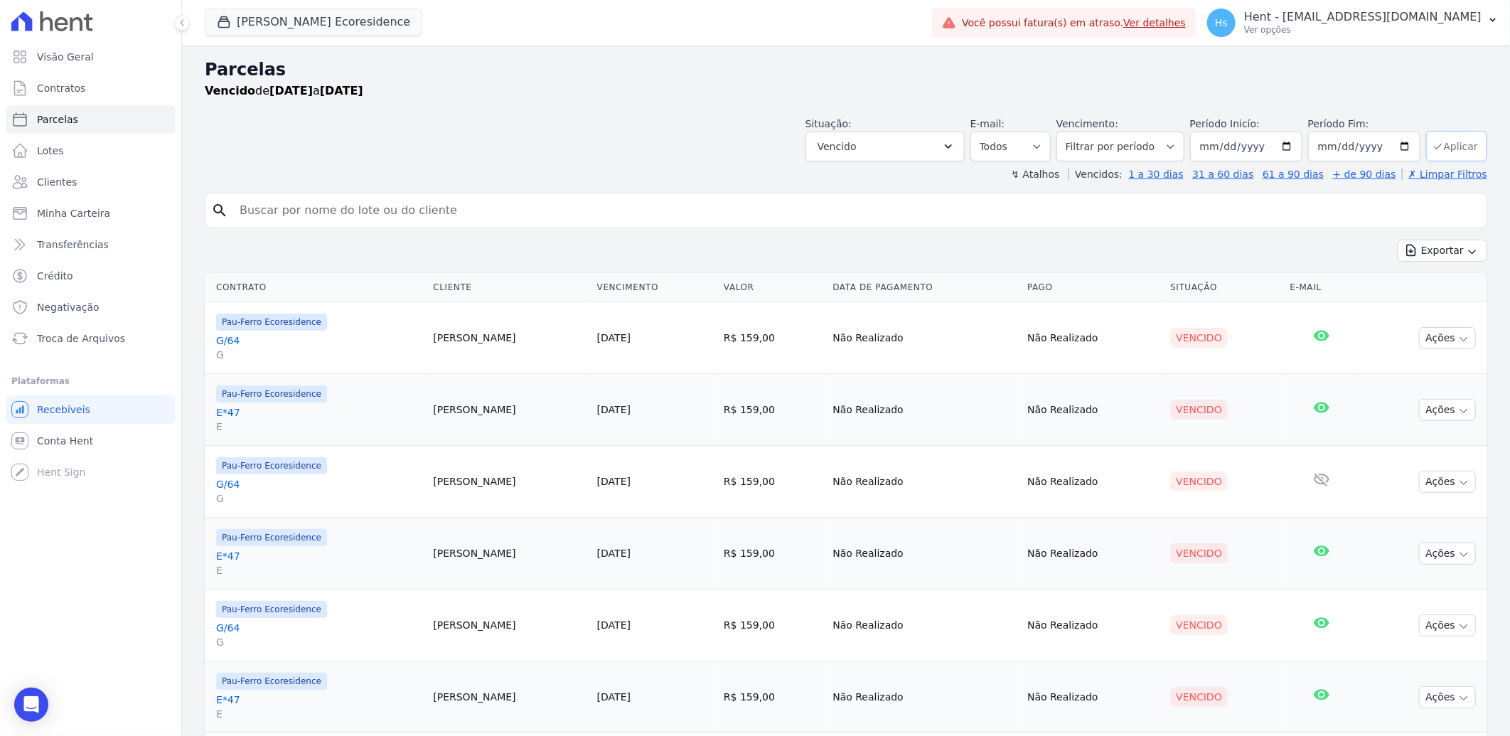
click at [1452, 147] on button "Aplicar" at bounding box center [1456, 146] width 61 height 31
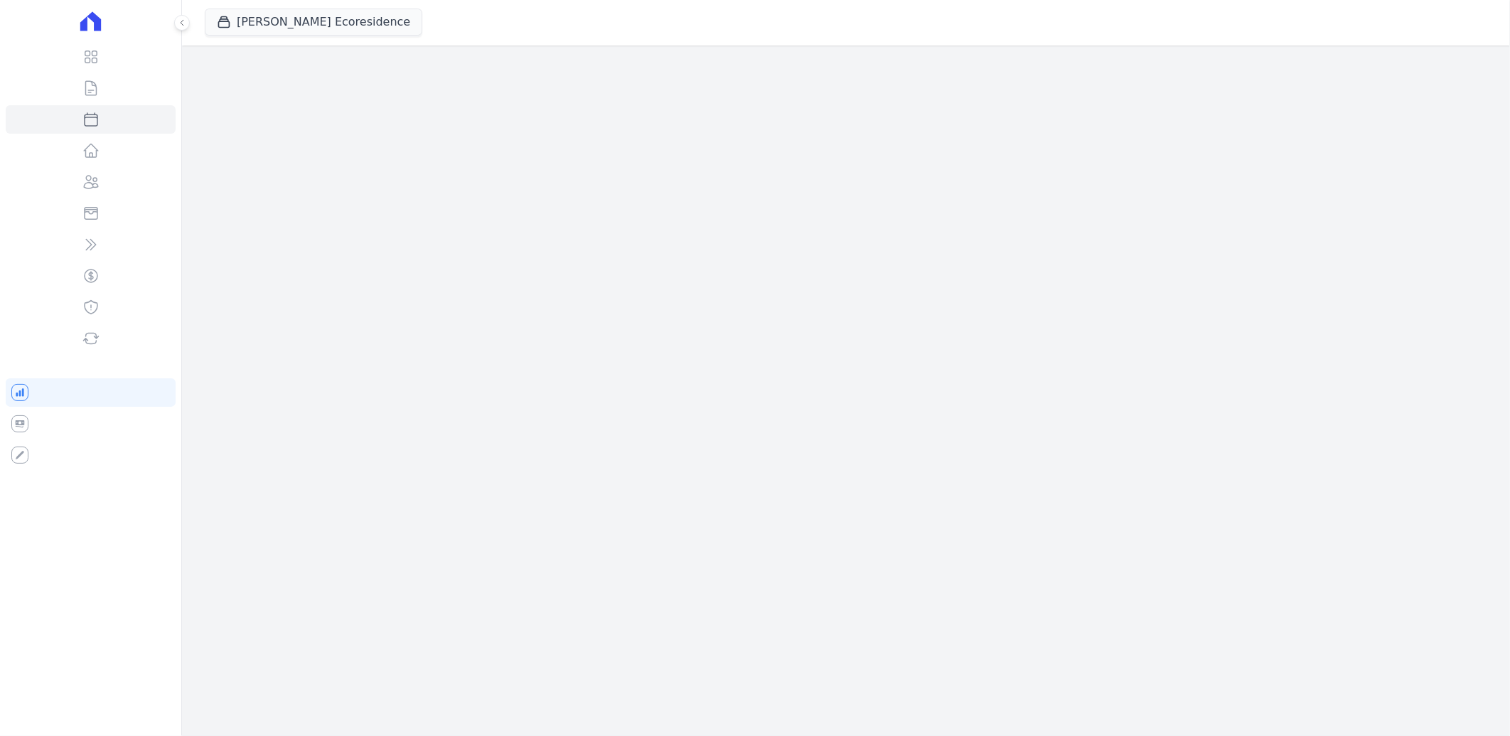
select select
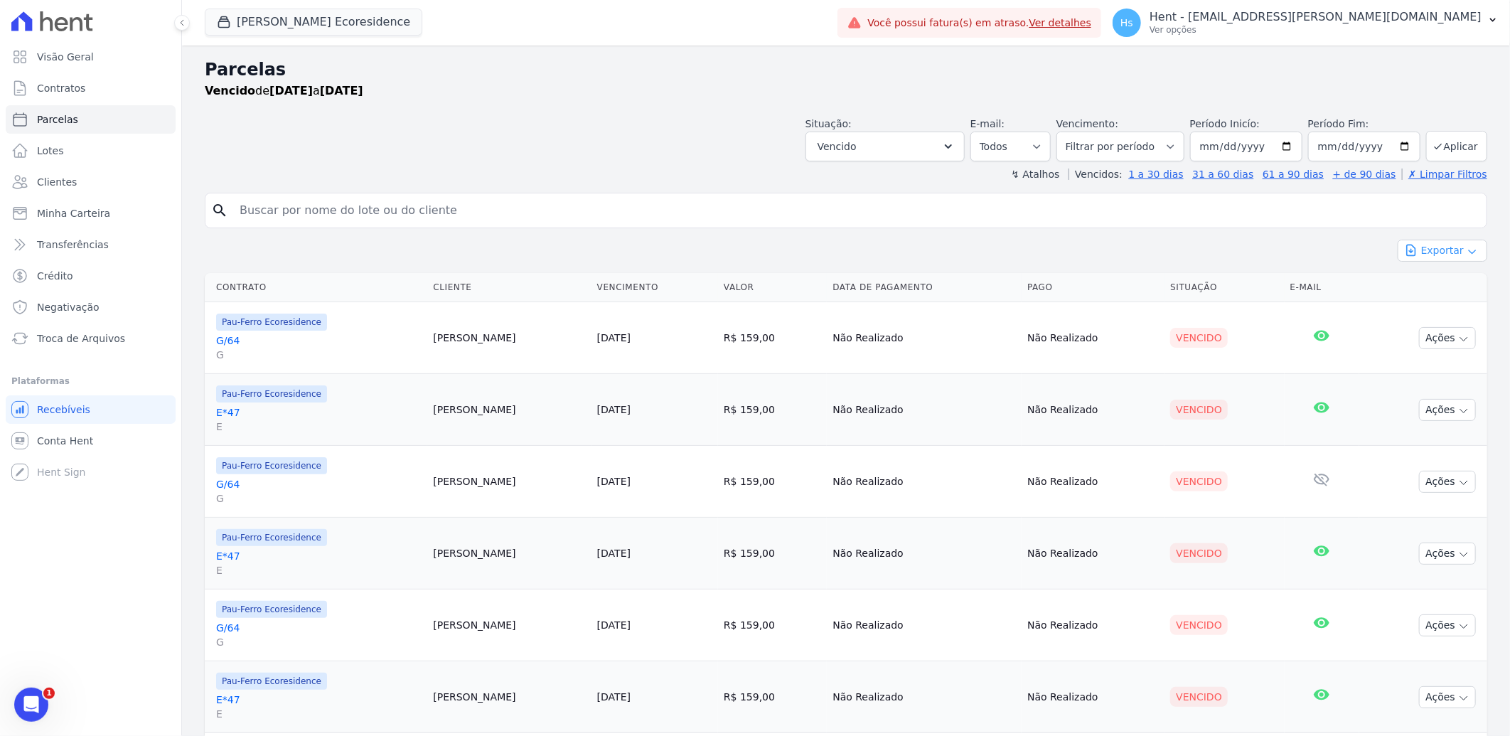
click at [1443, 249] on button "Exportar" at bounding box center [1443, 251] width 90 height 22
click at [1450, 311] on span "Exportar CSV" at bounding box center [1440, 308] width 75 height 14
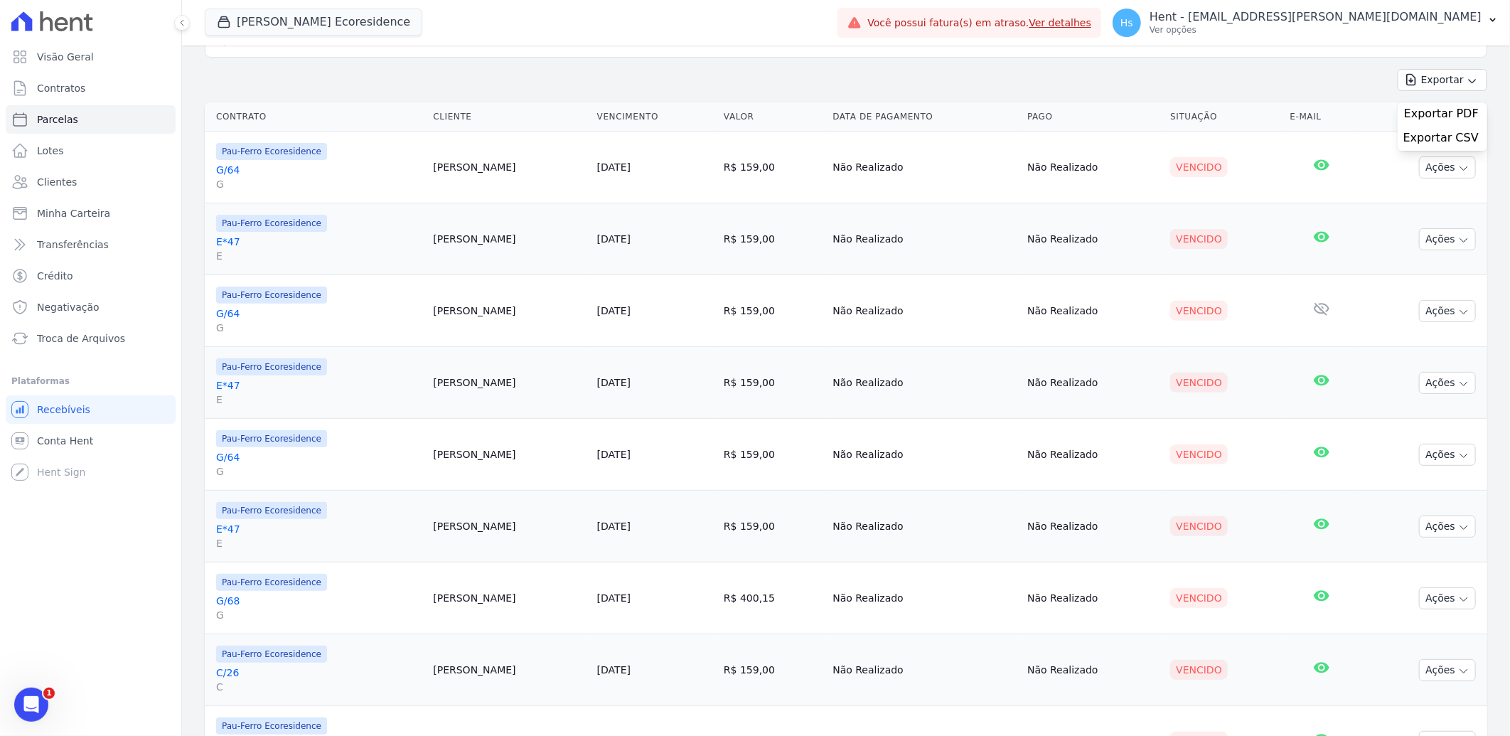
scroll to position [328, 0]
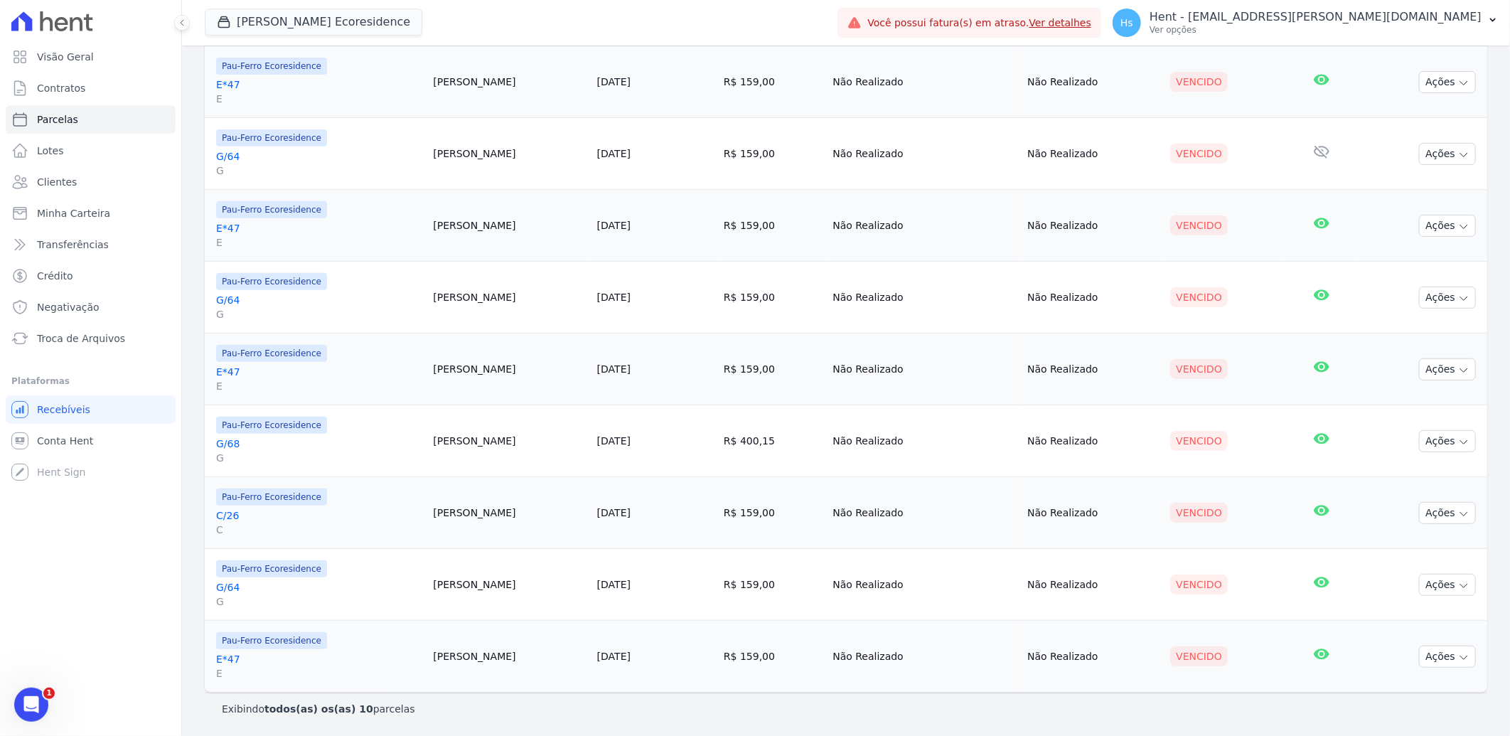
click at [503, 78] on td "Paulo Nascimento" at bounding box center [509, 82] width 164 height 72
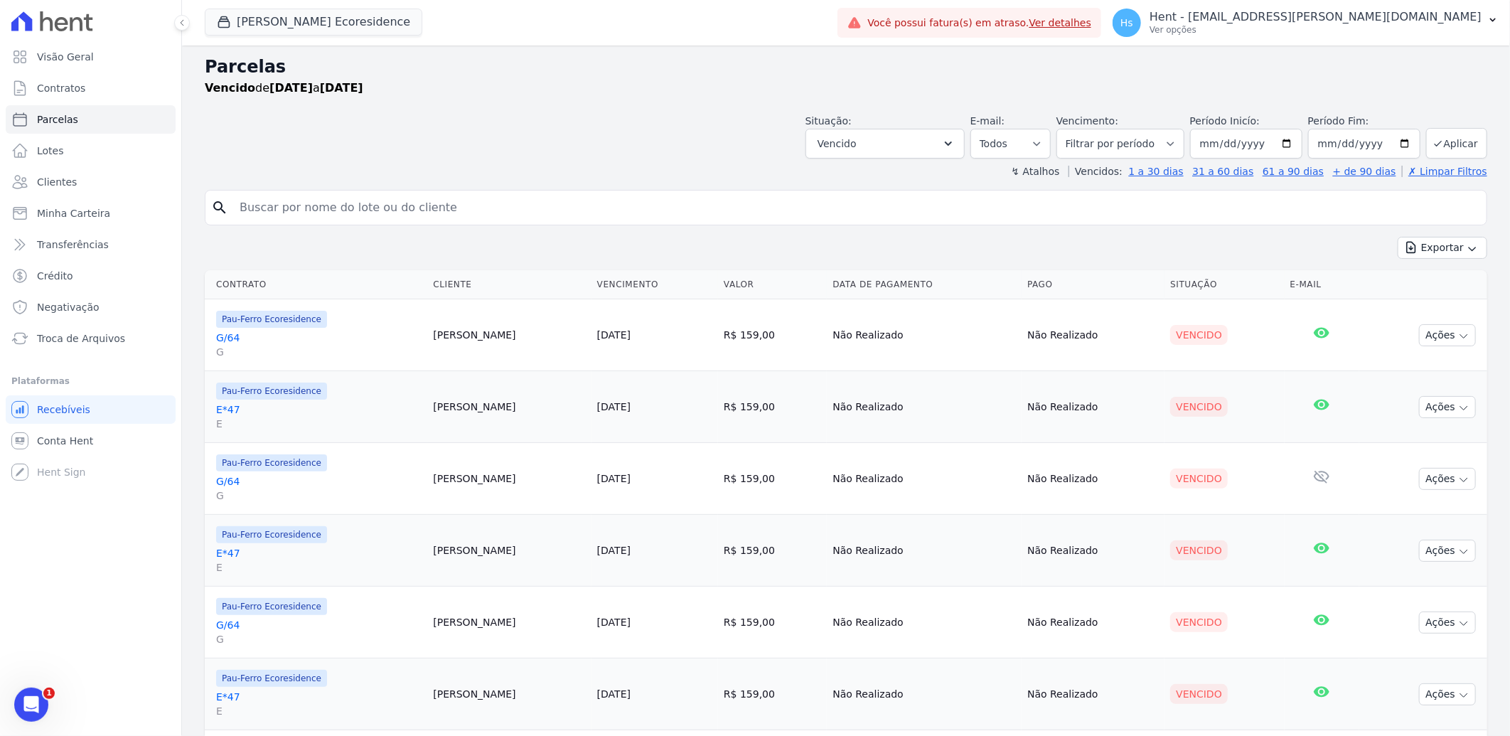
scroll to position [0, 0]
click at [552, 340] on td "Ana Alves" at bounding box center [509, 338] width 164 height 72
click at [102, 196] on ul "Visão Geral Contratos Parcelas Lotes Clientes Minha Carteira Transferências Cré…" at bounding box center [91, 198] width 170 height 310
click at [97, 187] on link "Clientes" at bounding box center [91, 182] width 170 height 28
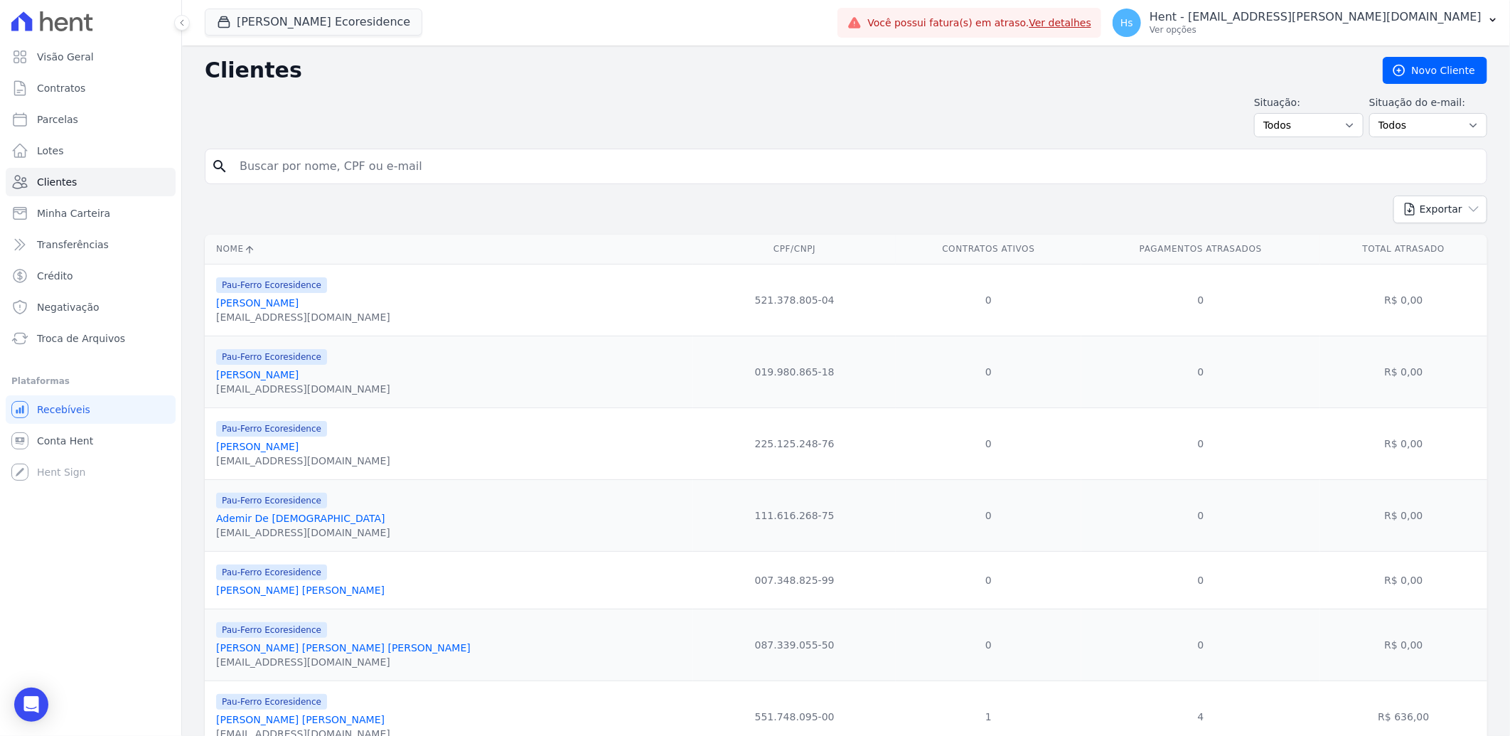
click at [323, 171] on input "search" at bounding box center [856, 166] width 1250 height 28
paste input "Ademir De Jesus"
type input "Ademir De Jesus"
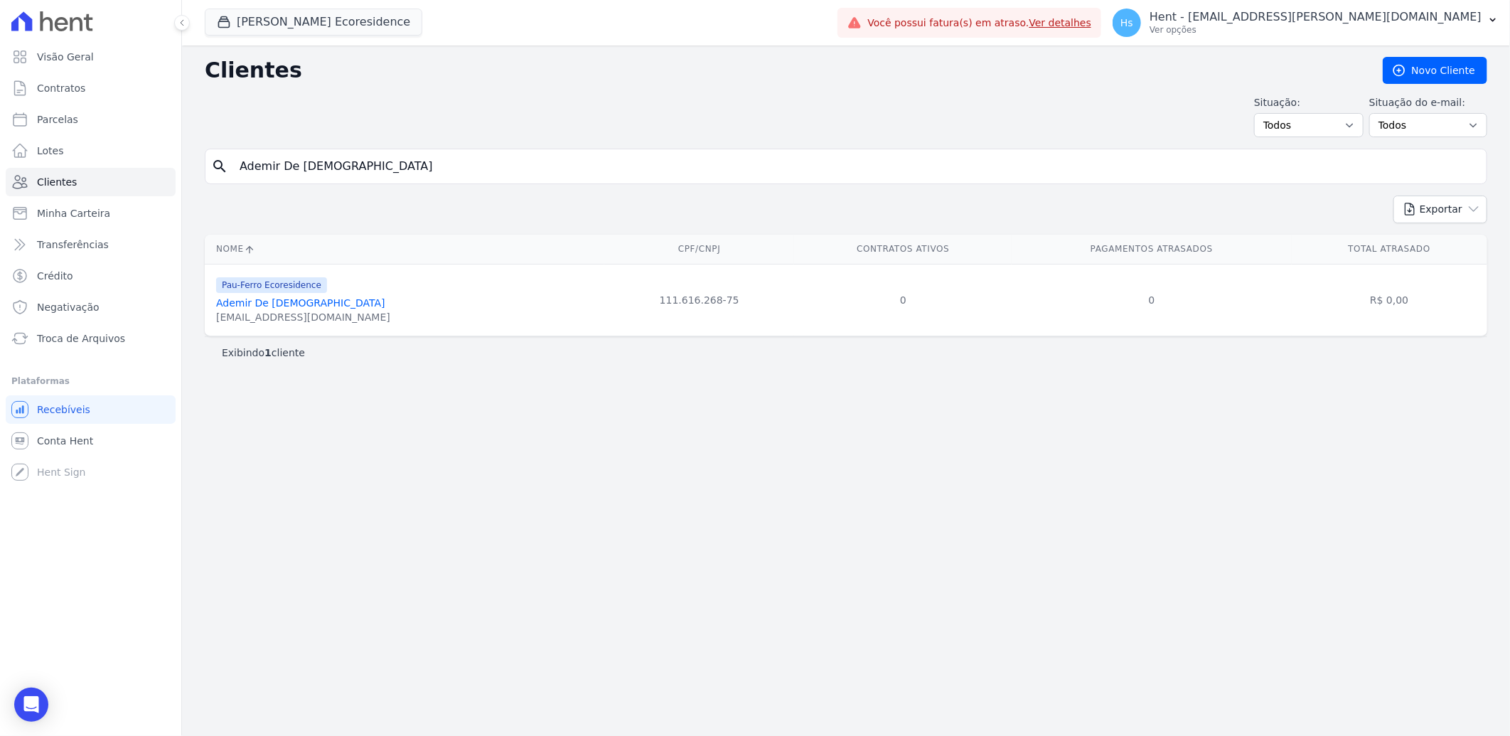
drag, startPoint x: 311, startPoint y: 152, endPoint x: 308, endPoint y: 174, distance: 22.2
click at [311, 152] on input "Ademir De Jesus" at bounding box center [856, 166] width 1250 height 28
click at [308, 174] on input "Ademir De Jesus" at bounding box center [856, 166] width 1250 height 28
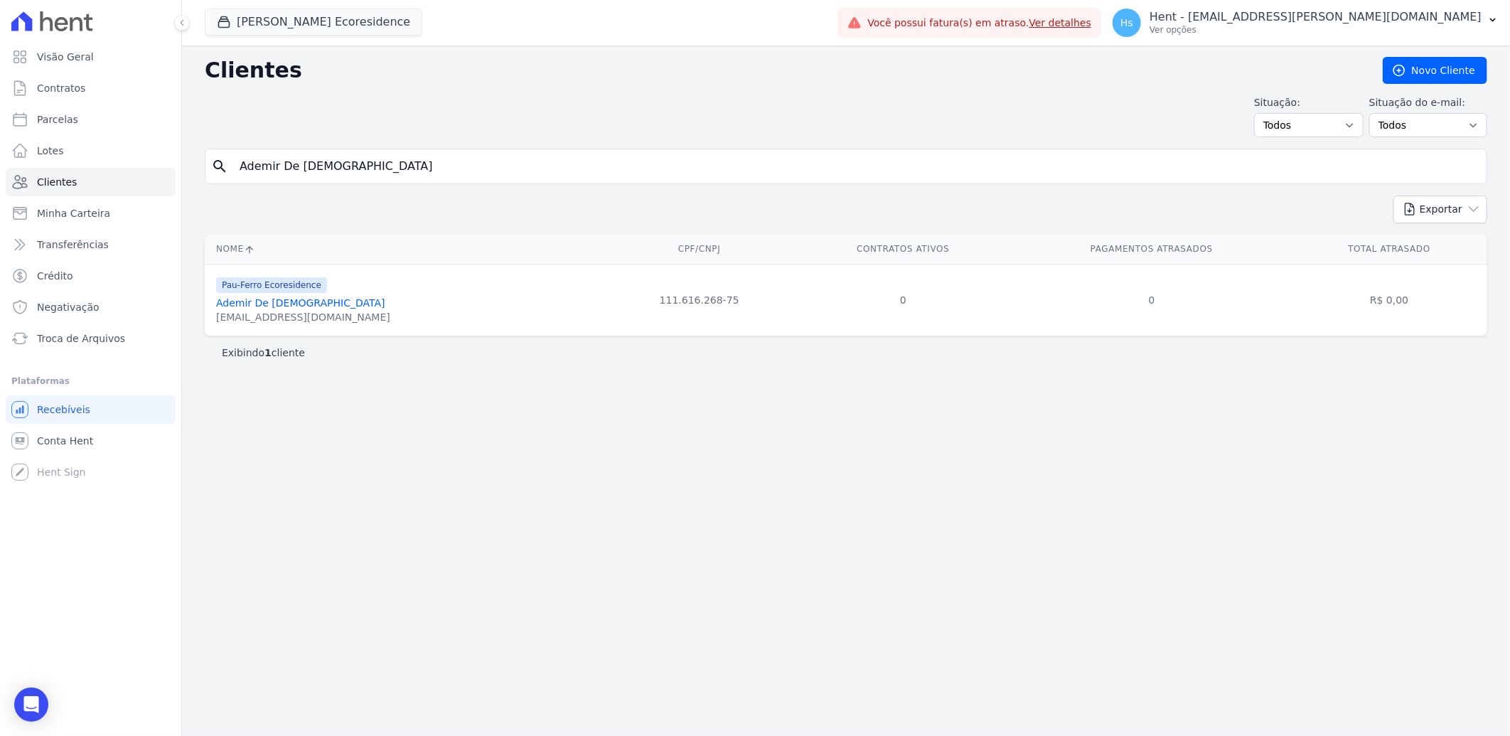
paste input "Eliene Oliveira Santo"
type input "Eliene Oliveira Santos"
click at [264, 155] on input "Eliene Oliveira Santos" at bounding box center [856, 166] width 1250 height 28
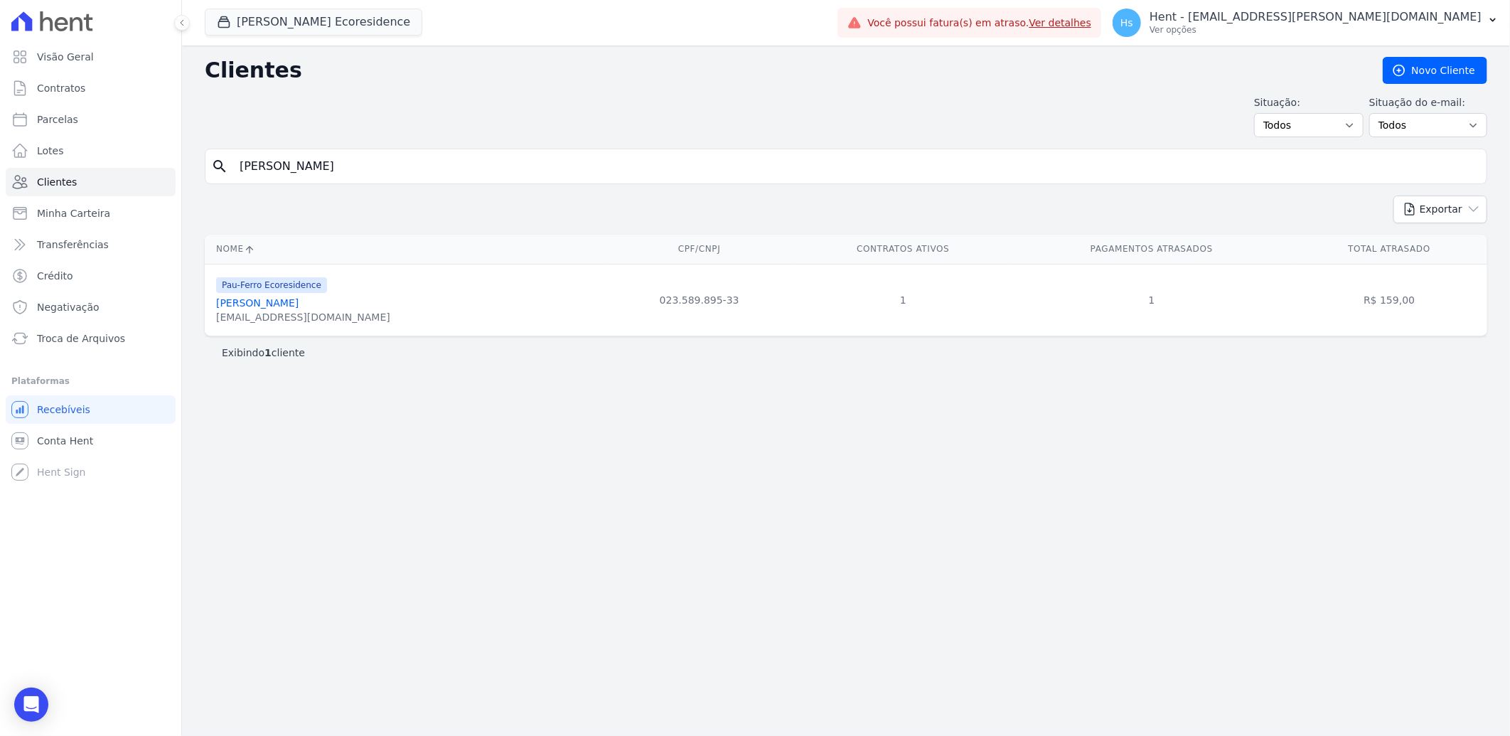
paste input "ane Oliveira Santos Ri"
type input "Eliane Oliveira Santos Rios"
click at [304, 302] on link "Eliane Oliveira Santos Rios" at bounding box center [300, 302] width 168 height 11
click at [303, 159] on input "Eliane Oliveira Santos Rios" at bounding box center [856, 166] width 1250 height 28
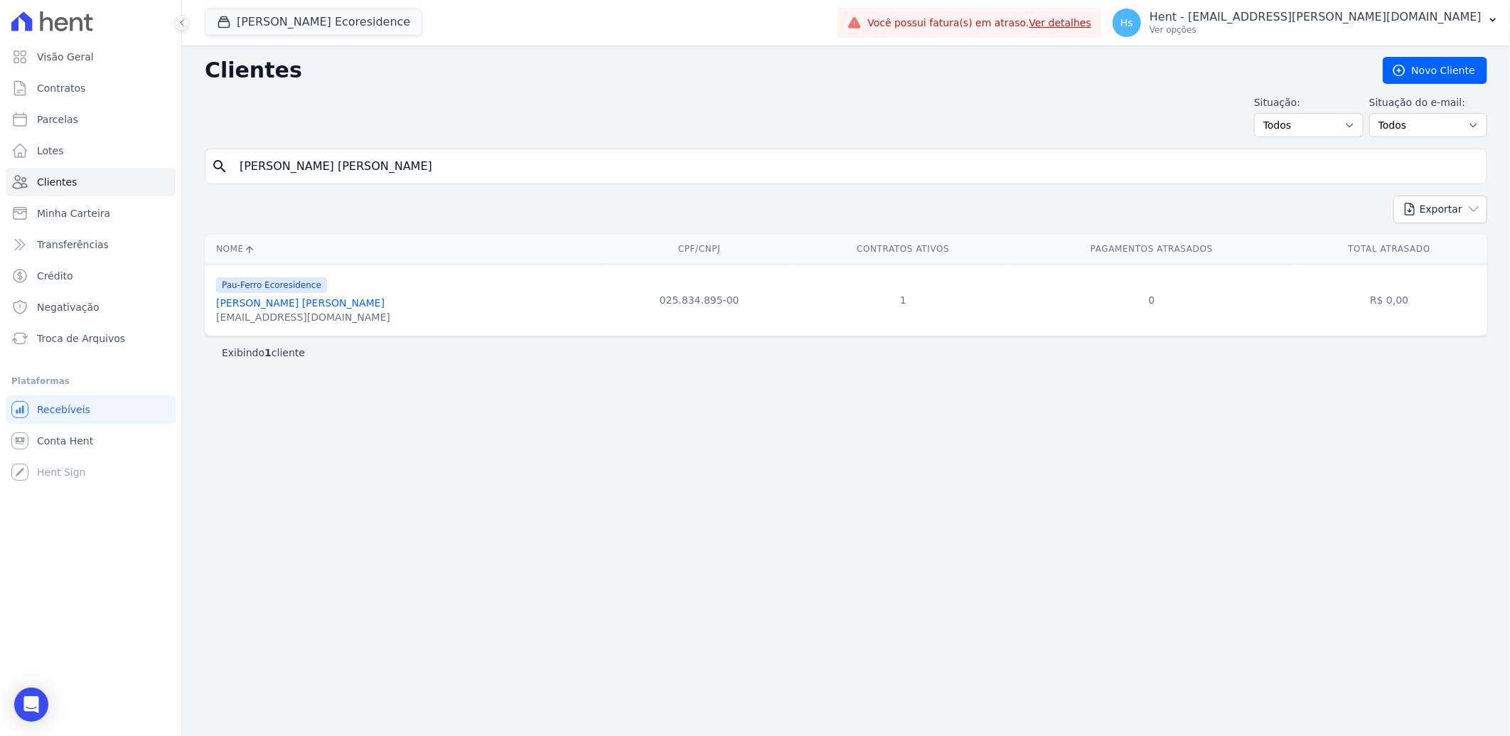
click at [303, 159] on input "Eliane Oliveira Santos Rios" at bounding box center [856, 166] width 1250 height 28
paste input "ene Oliveira Sant"
type input "Eliene Oliveira Santos"
click at [267, 308] on link "Eliene Oliveira Santos" at bounding box center [257, 302] width 82 height 11
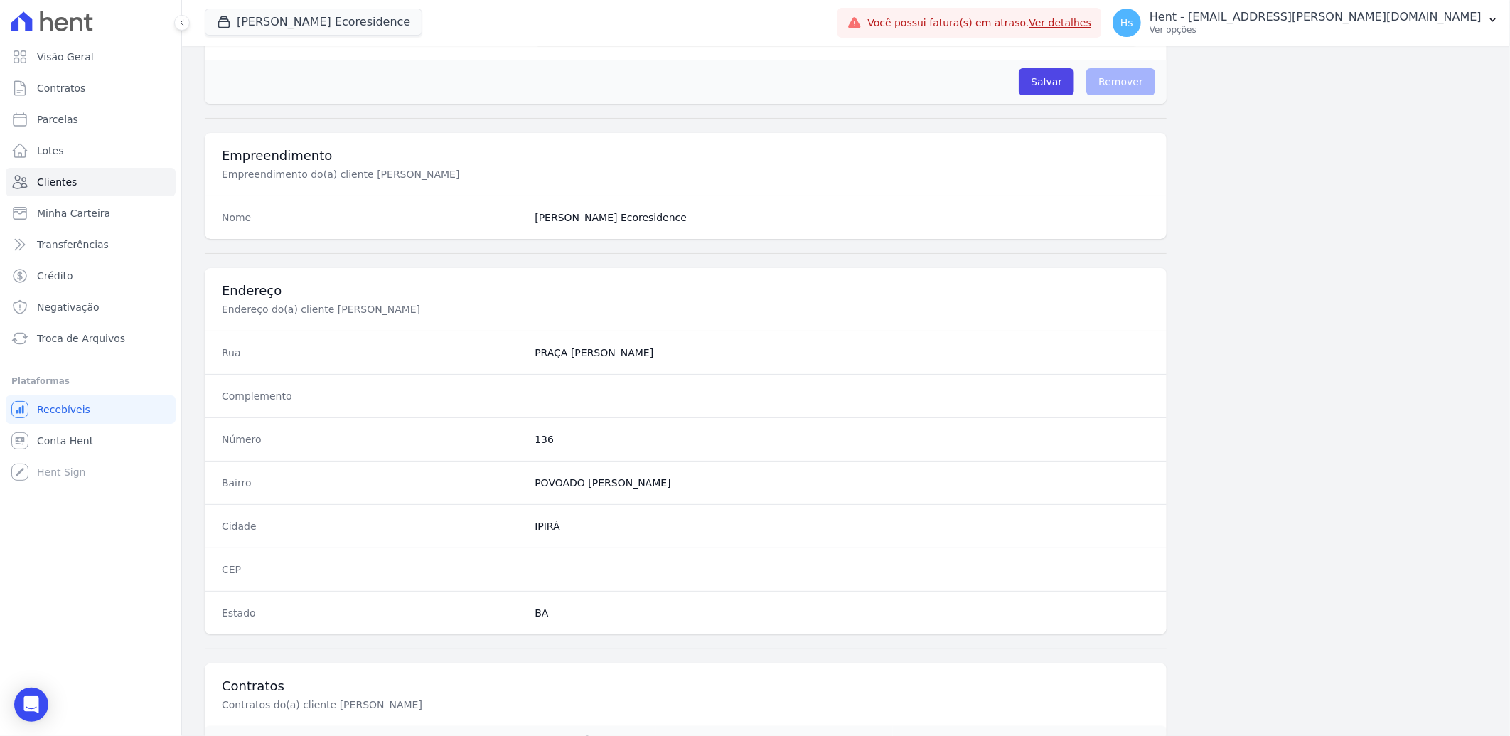
scroll to position [596, 0]
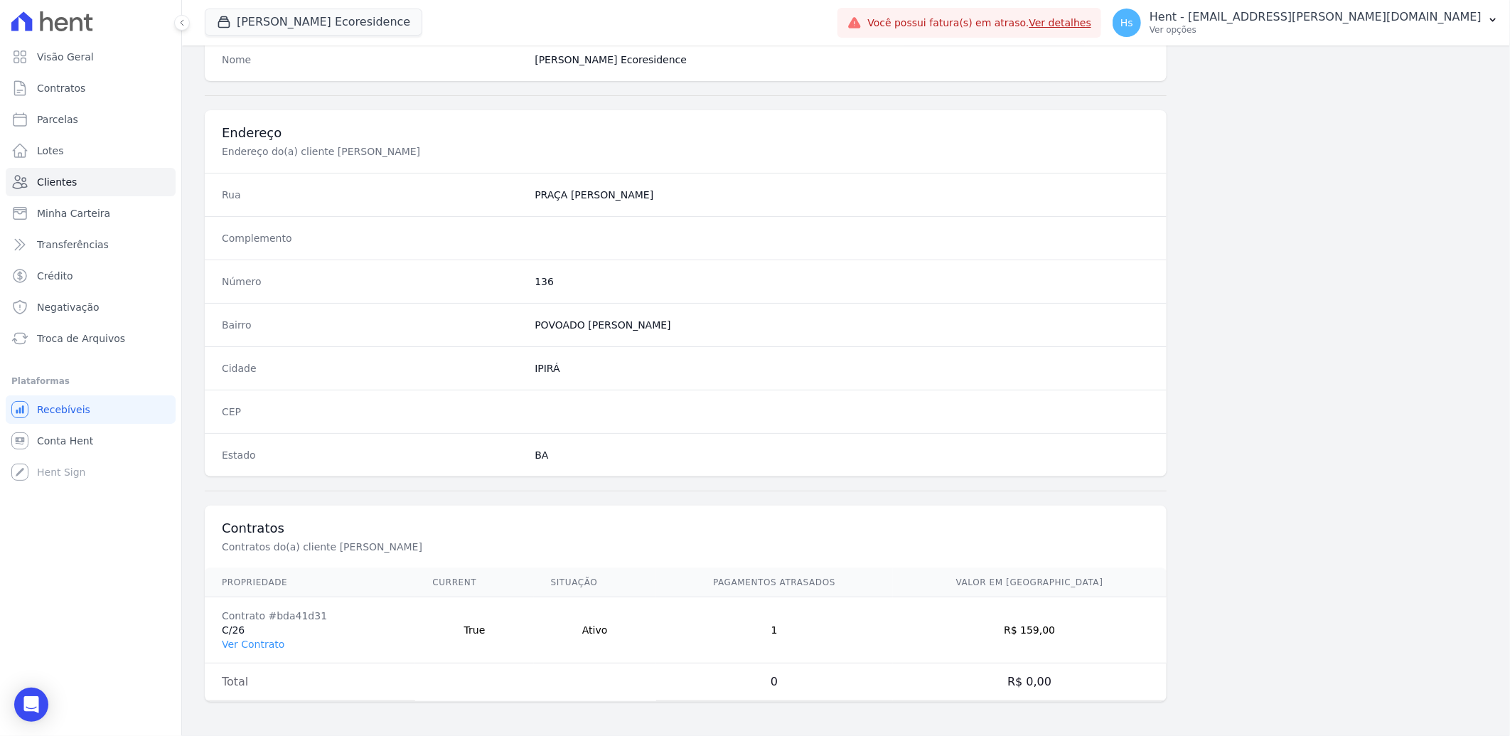
click at [245, 636] on td "Contrato #bda41d31 C/26 Ver Contrato" at bounding box center [310, 630] width 210 height 66
click at [245, 643] on link "Ver Contrato" at bounding box center [253, 643] width 63 height 11
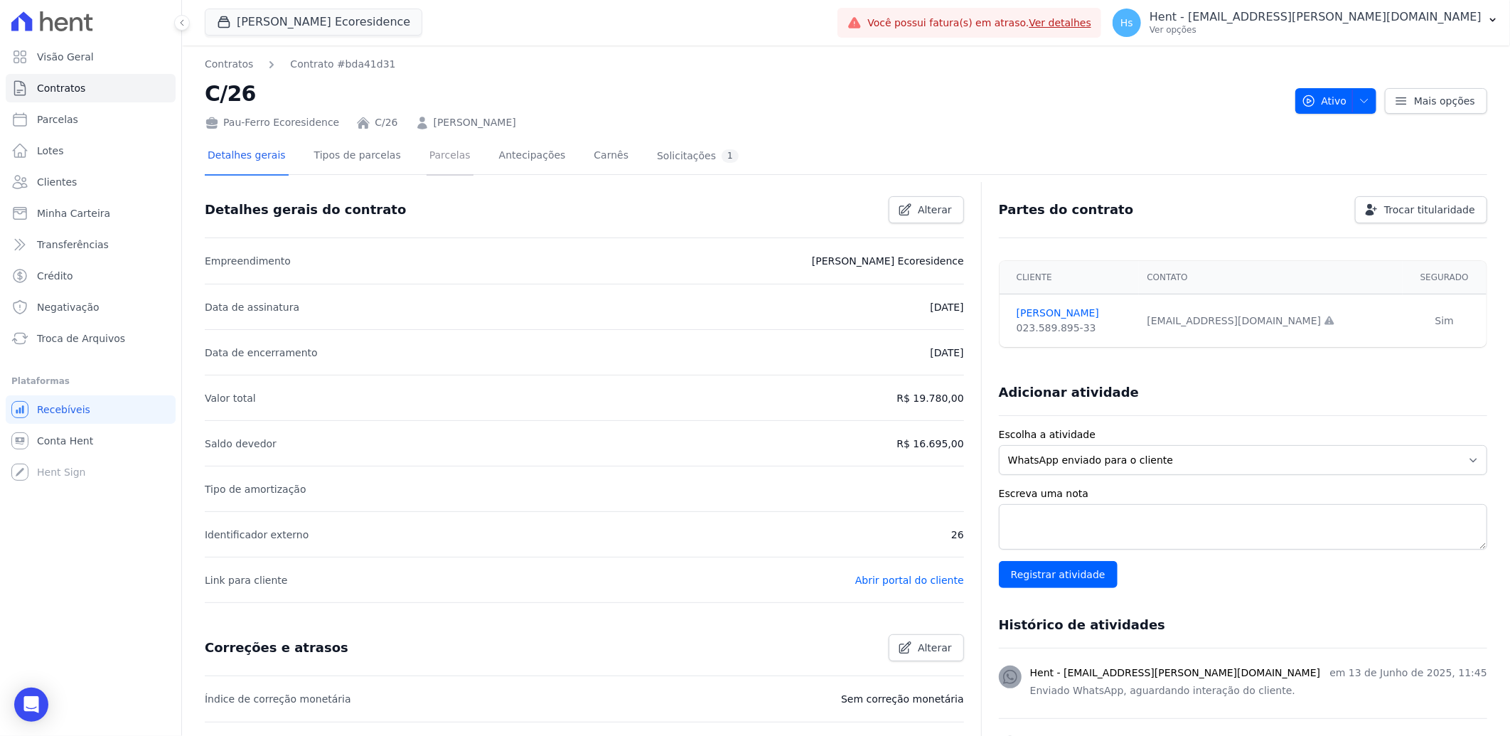
click at [431, 157] on link "Parcelas" at bounding box center [450, 157] width 47 height 38
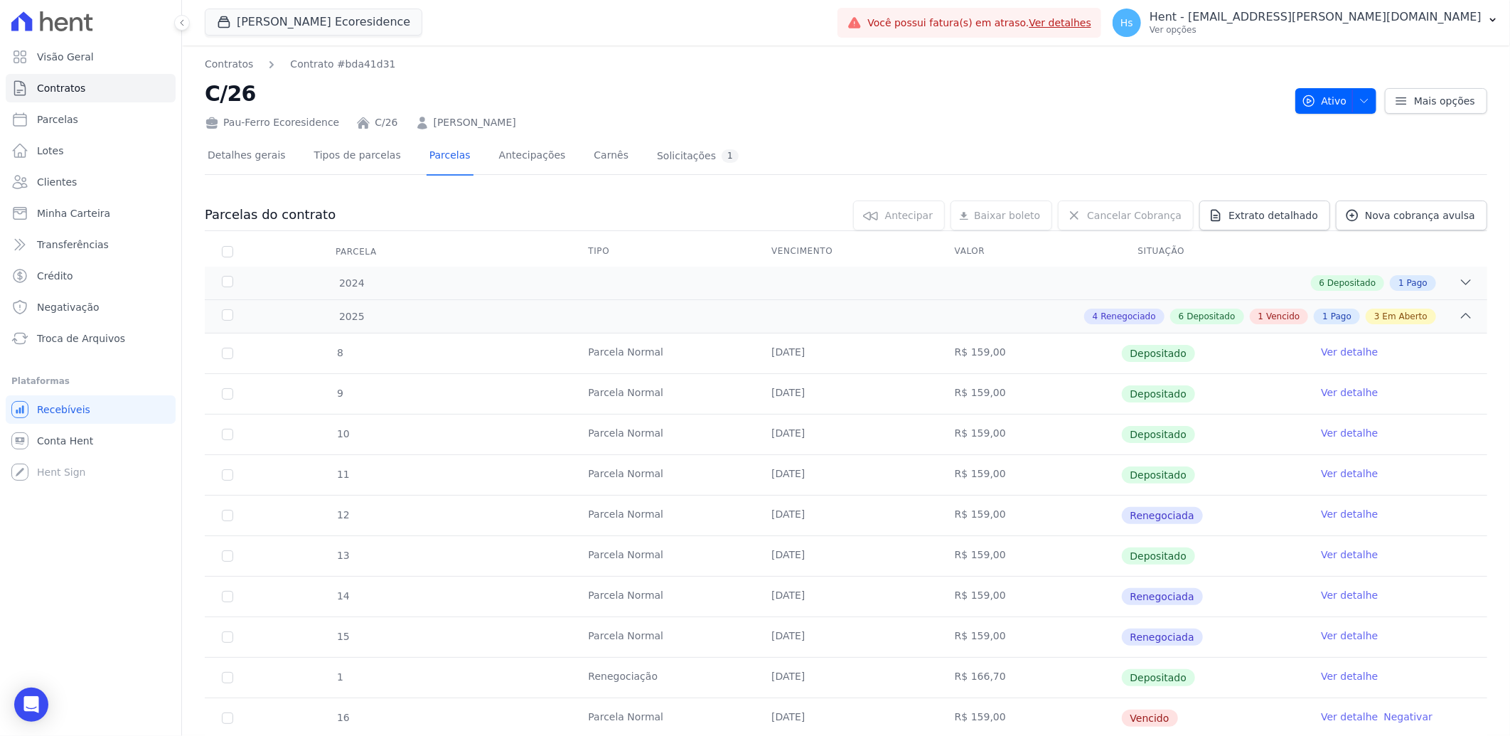
drag, startPoint x: 223, startPoint y: 121, endPoint x: 324, endPoint y: 125, distance: 101.8
click at [324, 125] on div "Pau-Ferro Ecoresidence" at bounding box center [272, 122] width 134 height 15
copy div "Pau-Ferro Ecoresidence"
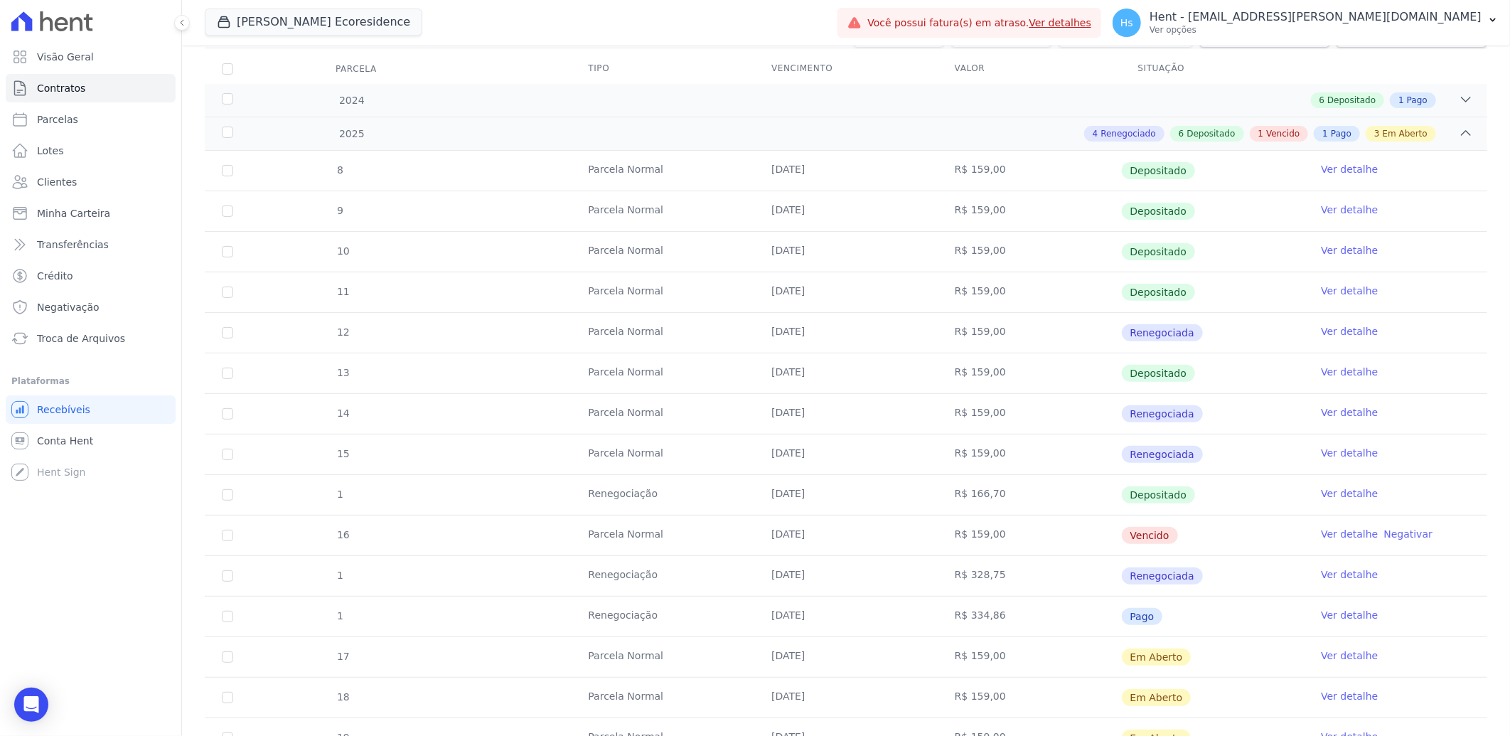
scroll to position [158, 0]
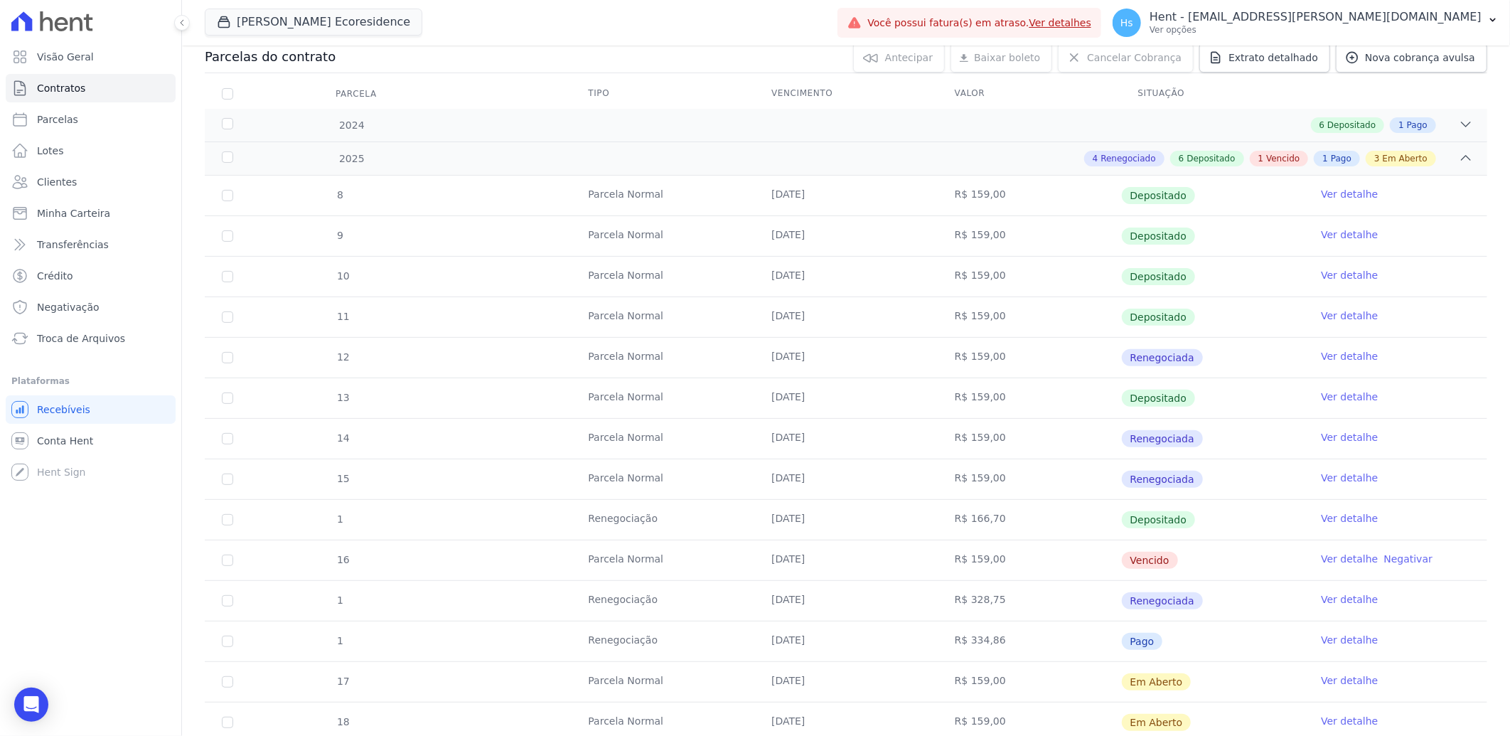
click at [1342, 557] on link "Ver detalhe" at bounding box center [1349, 559] width 57 height 14
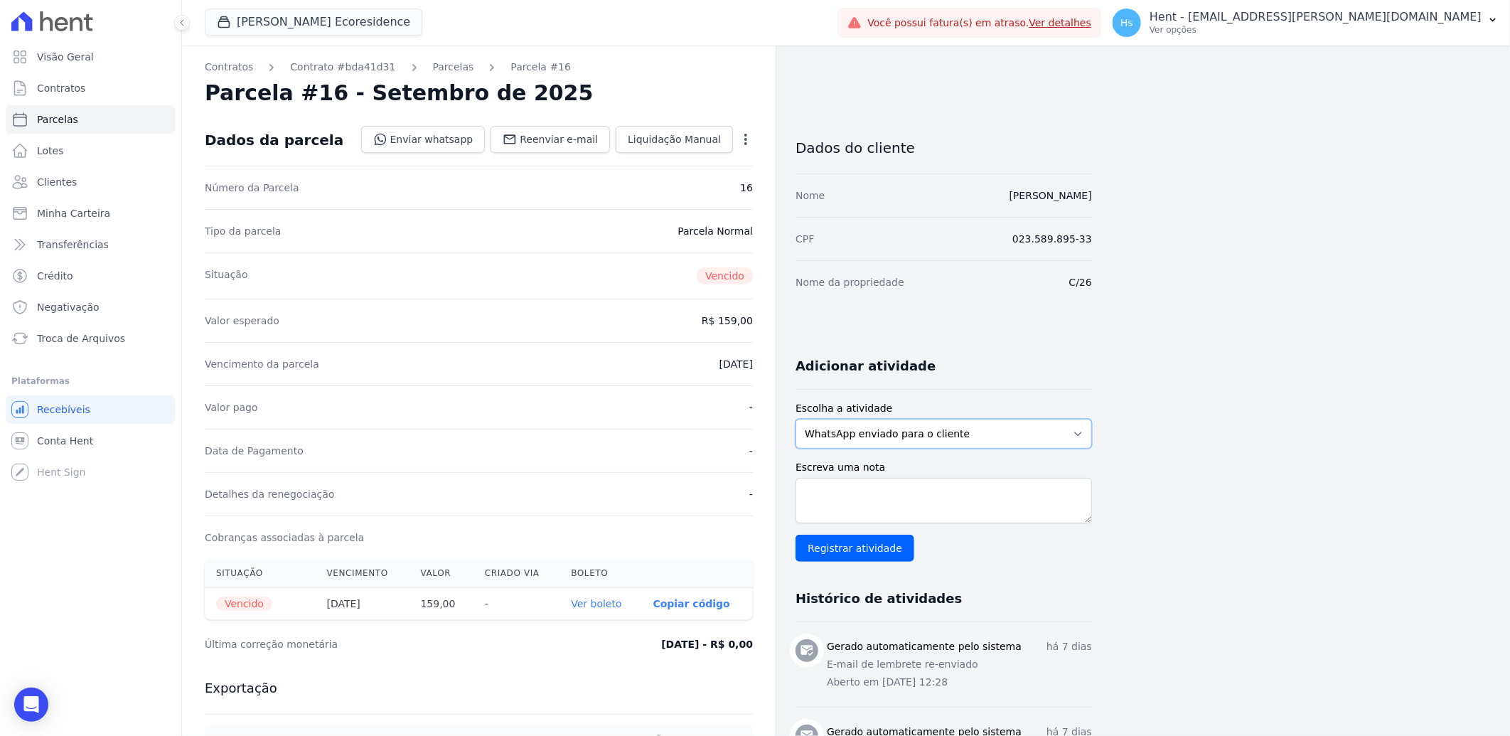
click at [901, 432] on select "WhatsApp enviado para o cliente Adicionar um comentário Ligação feita para o cl…" at bounding box center [944, 434] width 296 height 30
click at [796, 419] on select "WhatsApp enviado para o cliente Adicionar um comentário Ligação feita para o cl…" at bounding box center [944, 434] width 296 height 30
click at [865, 496] on textarea "Escreva uma nota" at bounding box center [944, 501] width 296 height 46
paste textarea "Enviado e-mail e WhatsApp, aguardando interação do cliente."
click at [800, 488] on textarea "Enviado e-mail e WhatsApp, aguardando interação do cliente." at bounding box center [944, 501] width 296 height 46
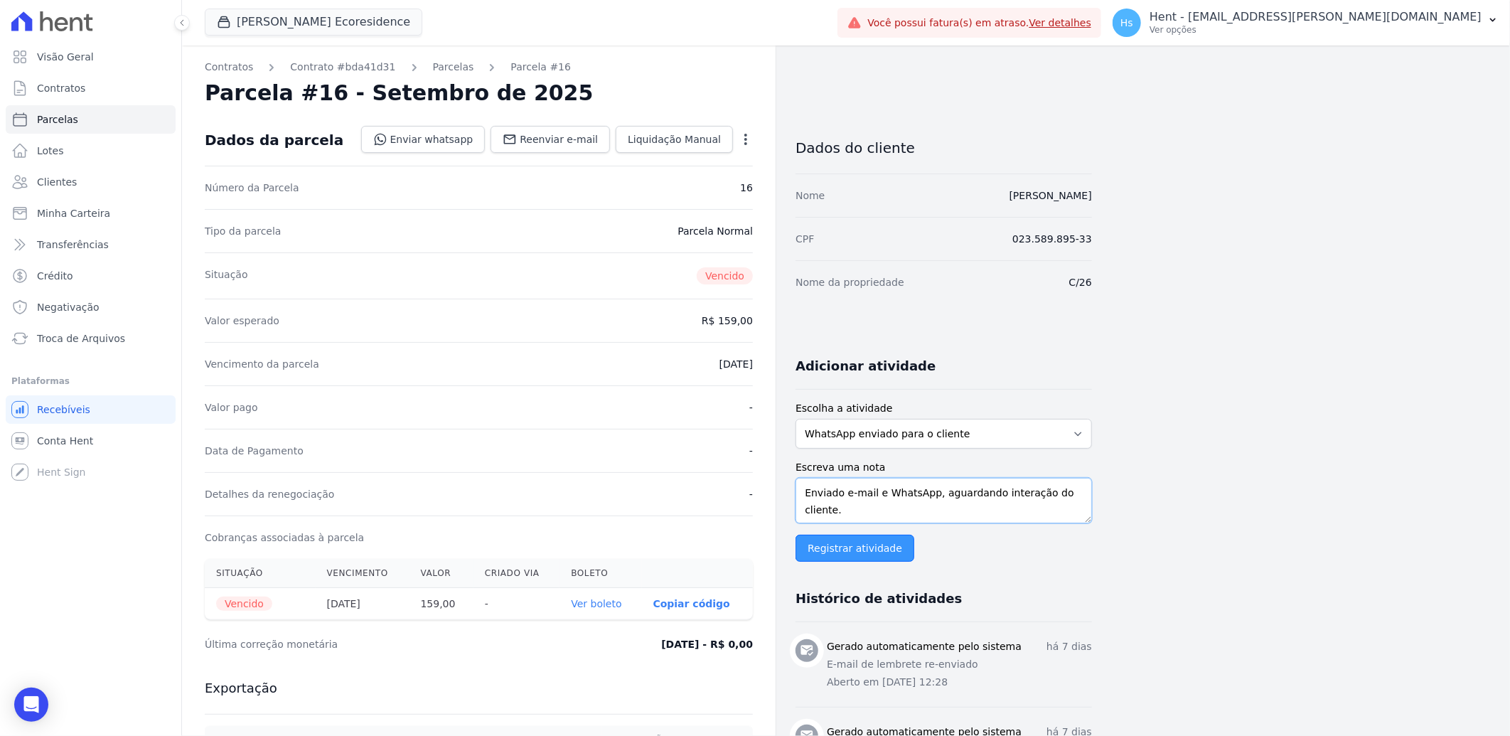
type textarea "Enviado e-mail e WhatsApp, aguardando interação do cliente."
click at [854, 546] on input "Registrar atividade" at bounding box center [855, 548] width 119 height 27
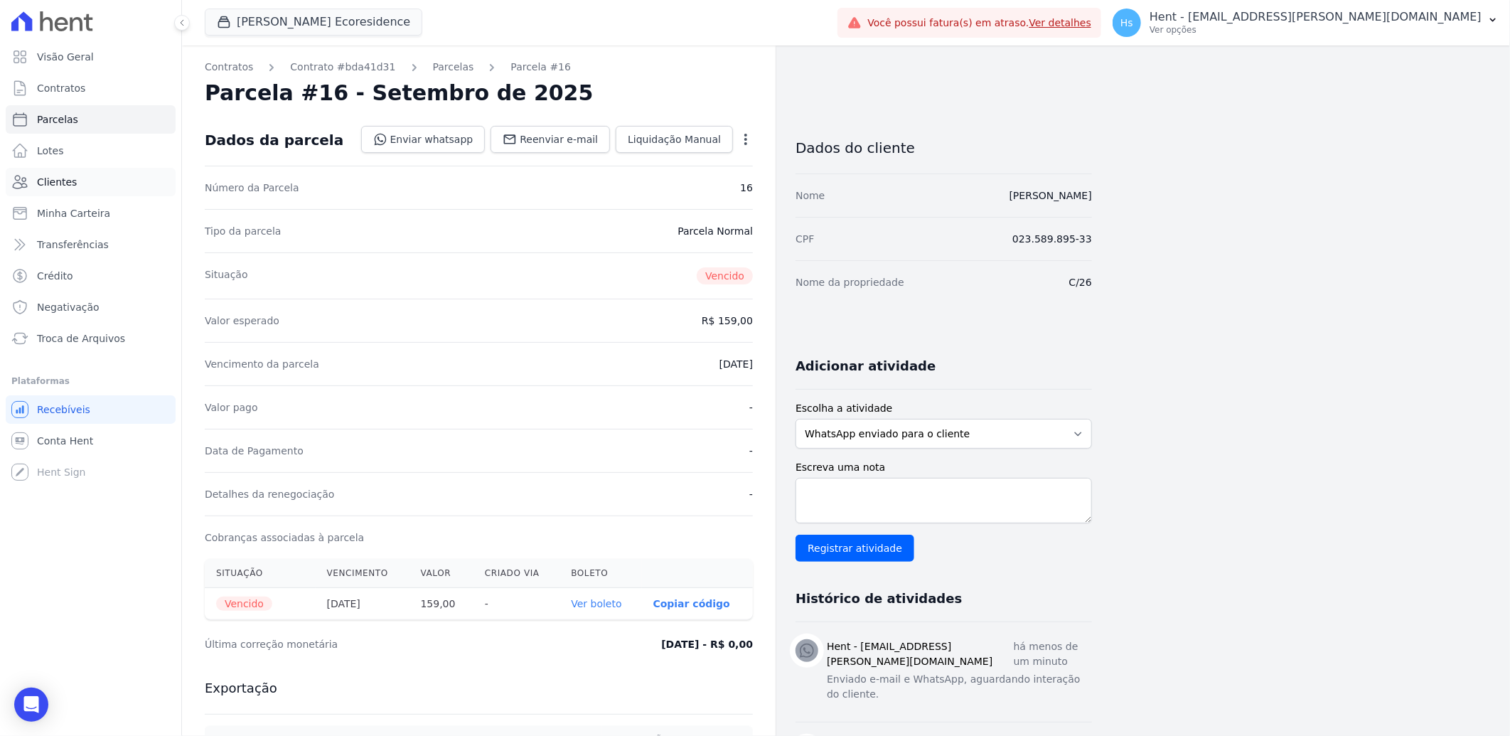
click at [62, 176] on span "Clientes" at bounding box center [57, 182] width 40 height 14
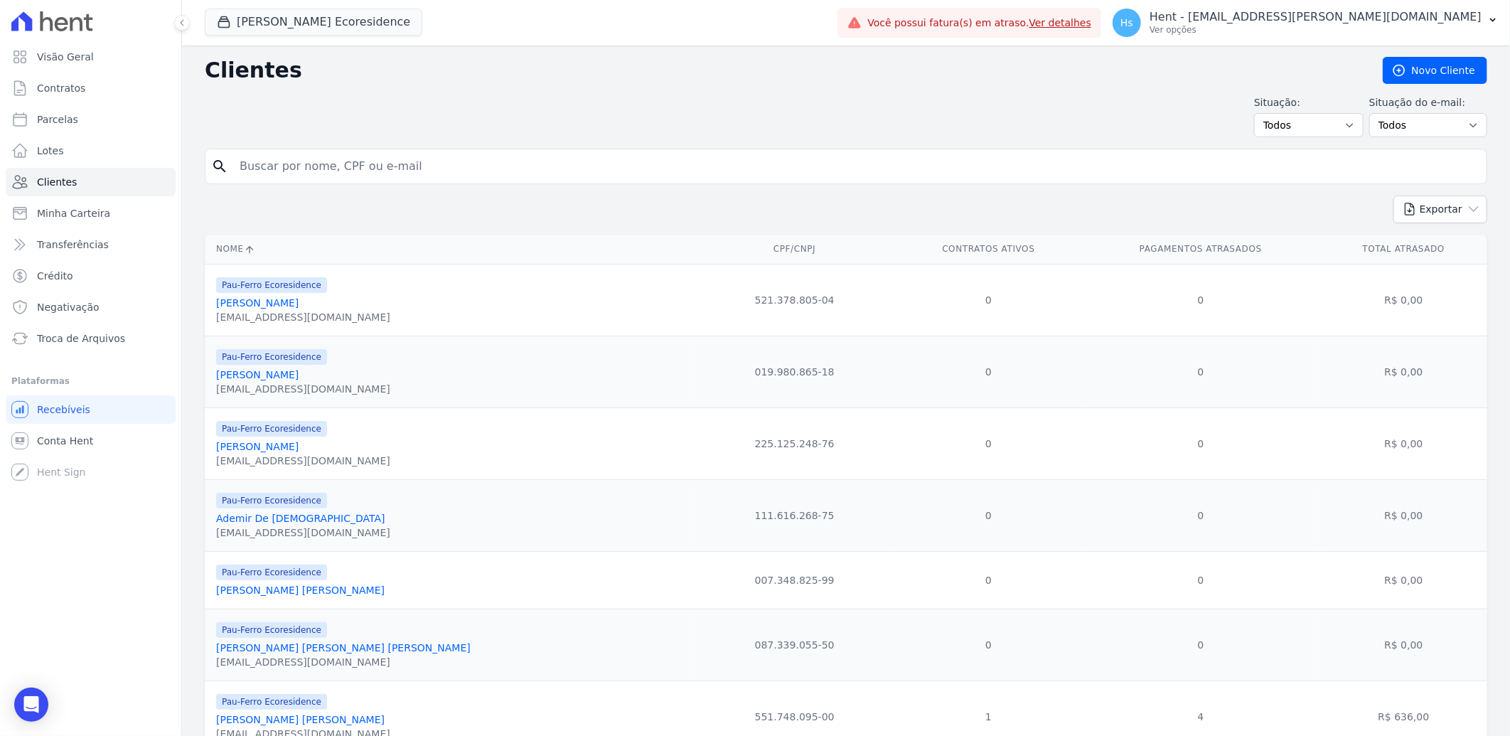
click at [284, 164] on input "search" at bounding box center [856, 166] width 1250 height 28
paste input "Ednéia Oliveira Santos"
type input "Ednéia Oliveira Santos"
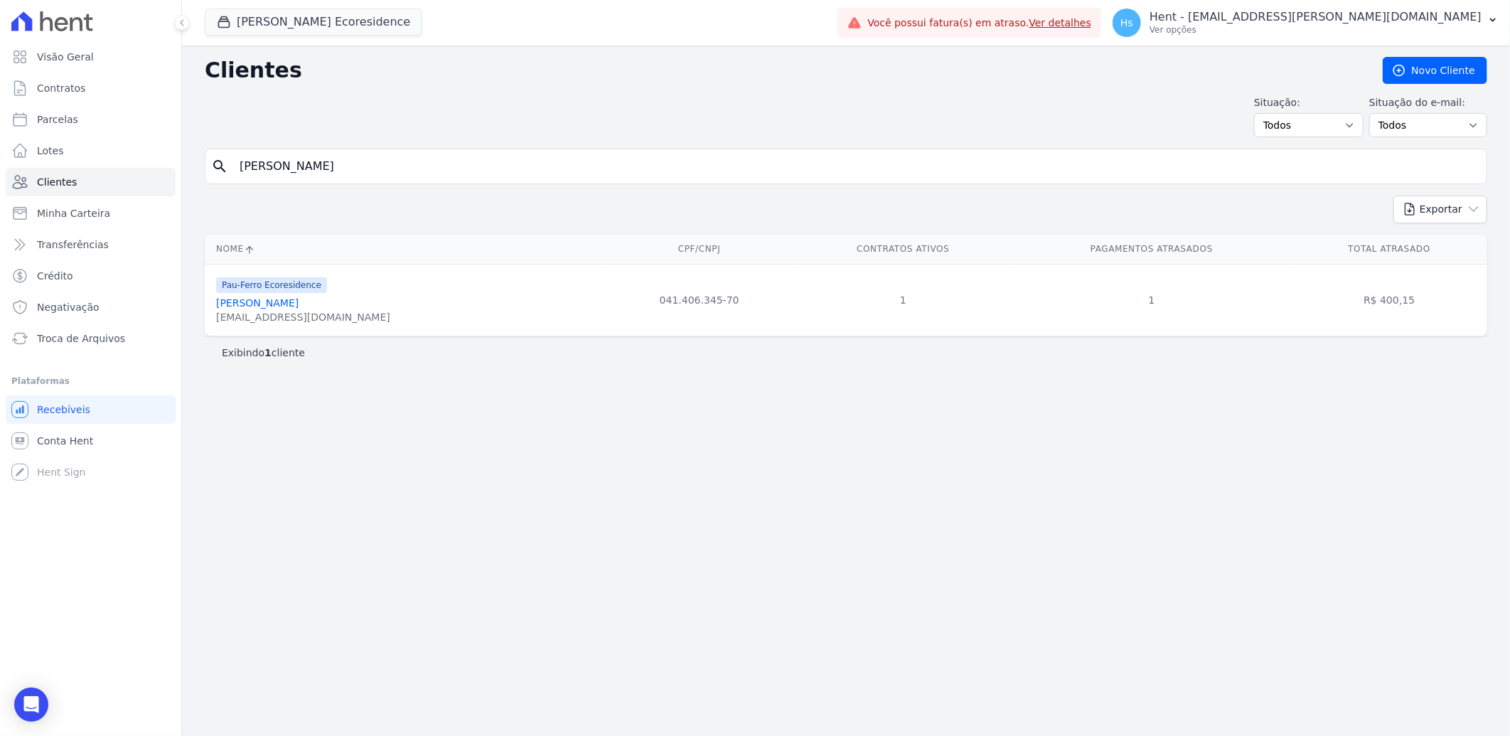
click at [271, 306] on link "Ednéia Oliveira Santos" at bounding box center [257, 302] width 82 height 11
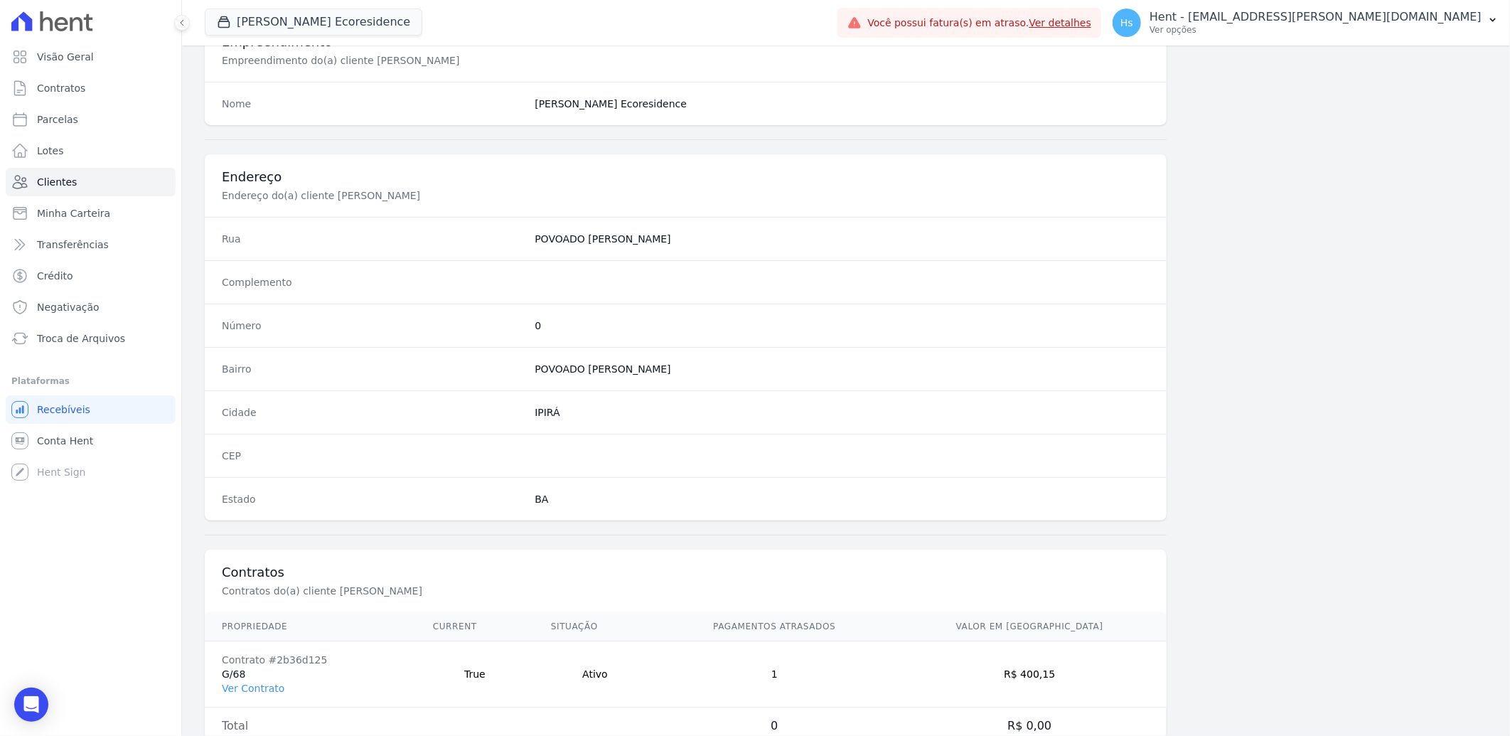
scroll to position [596, 0]
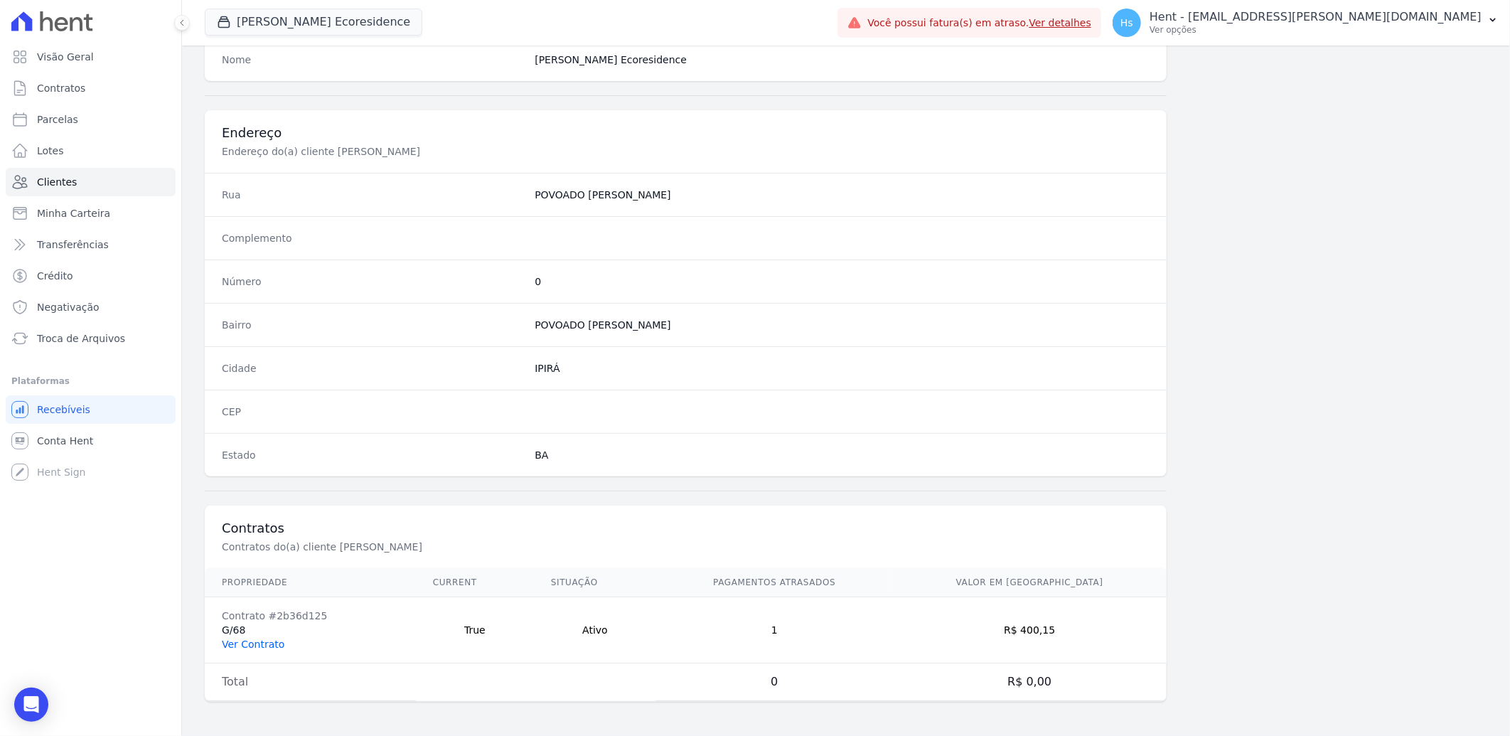
click at [246, 641] on link "Ver Contrato" at bounding box center [253, 643] width 63 height 11
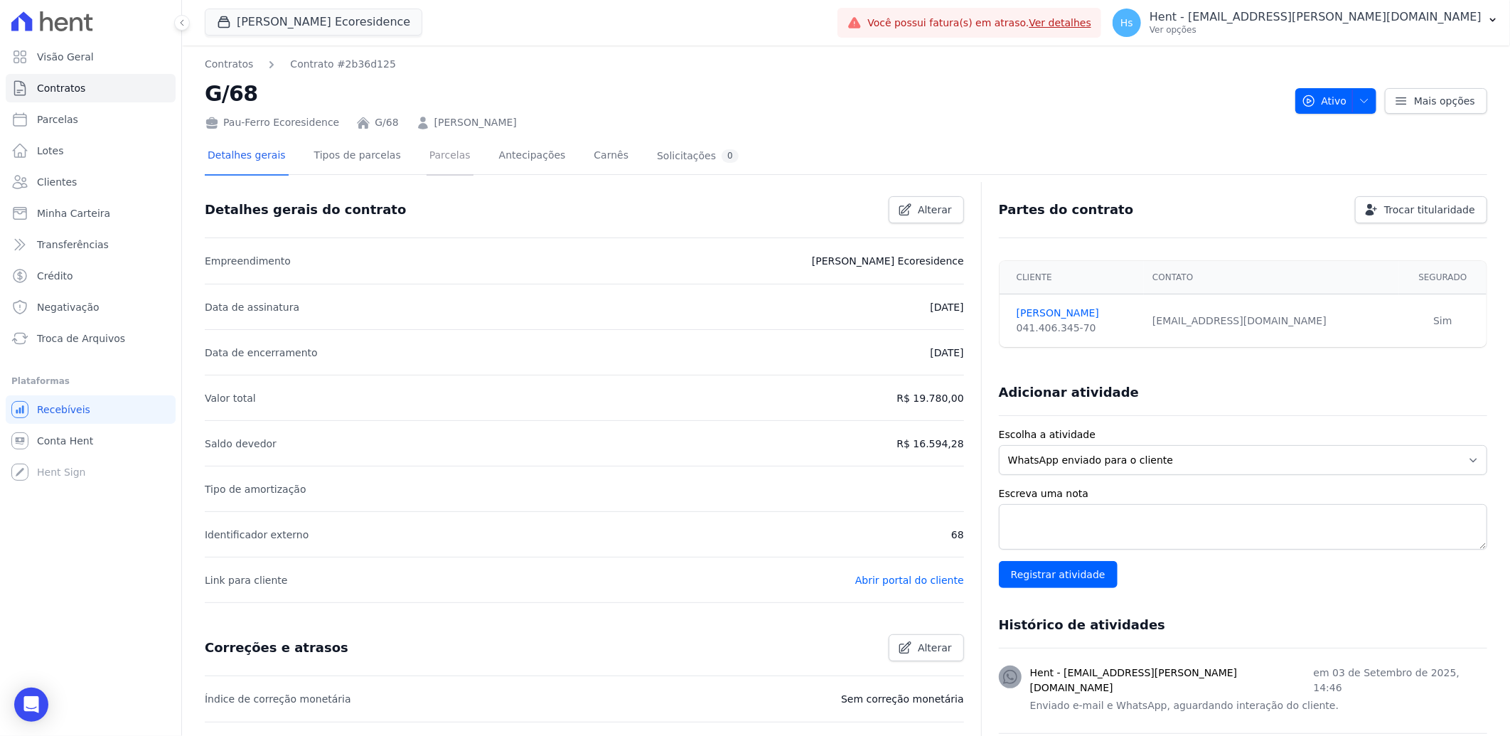
click at [436, 160] on link "Parcelas" at bounding box center [450, 157] width 47 height 38
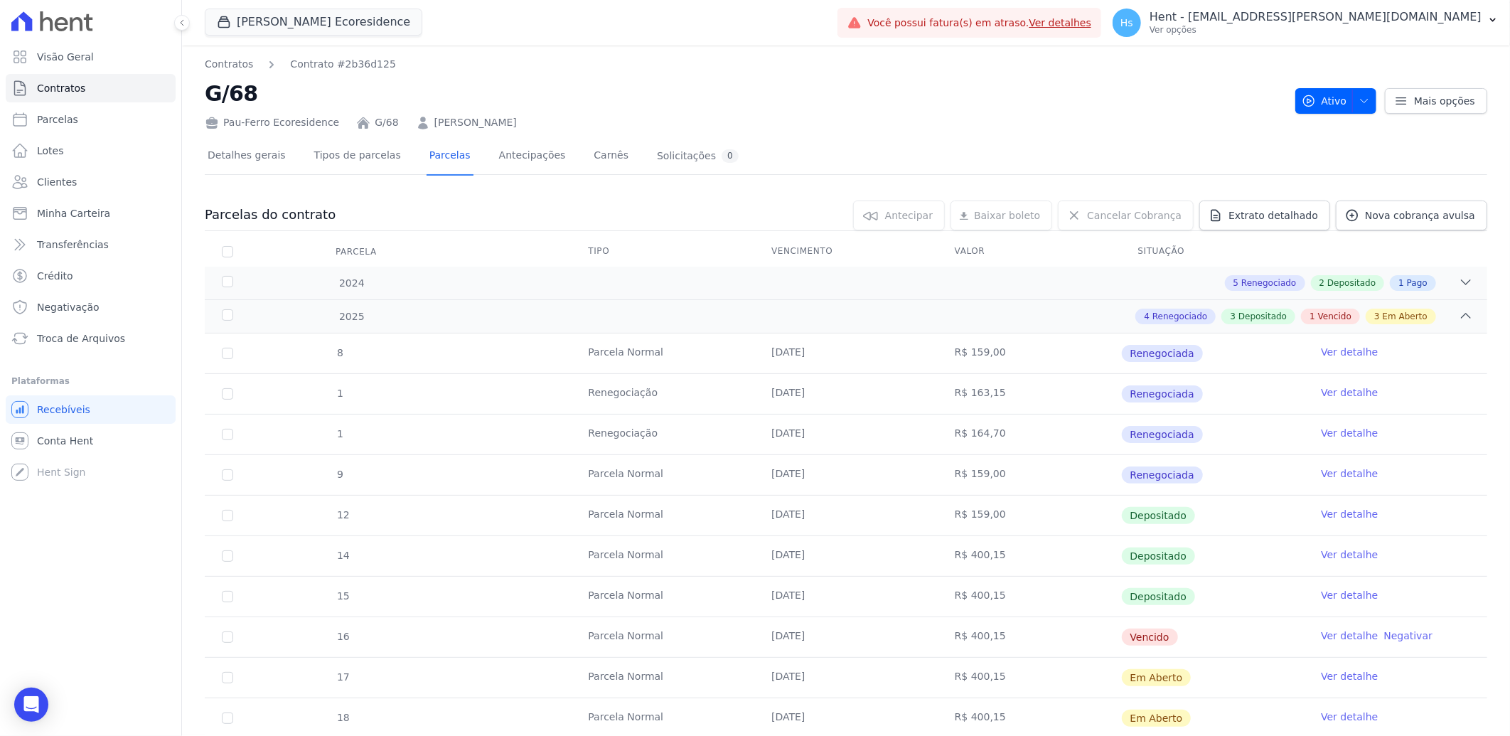
drag, startPoint x: 222, startPoint y: 121, endPoint x: 323, endPoint y: 122, distance: 101.7
click at [323, 122] on div "Pau-Ferro Ecoresidence" at bounding box center [272, 122] width 134 height 15
copy div "Pau-Ferro Ecoresidence"
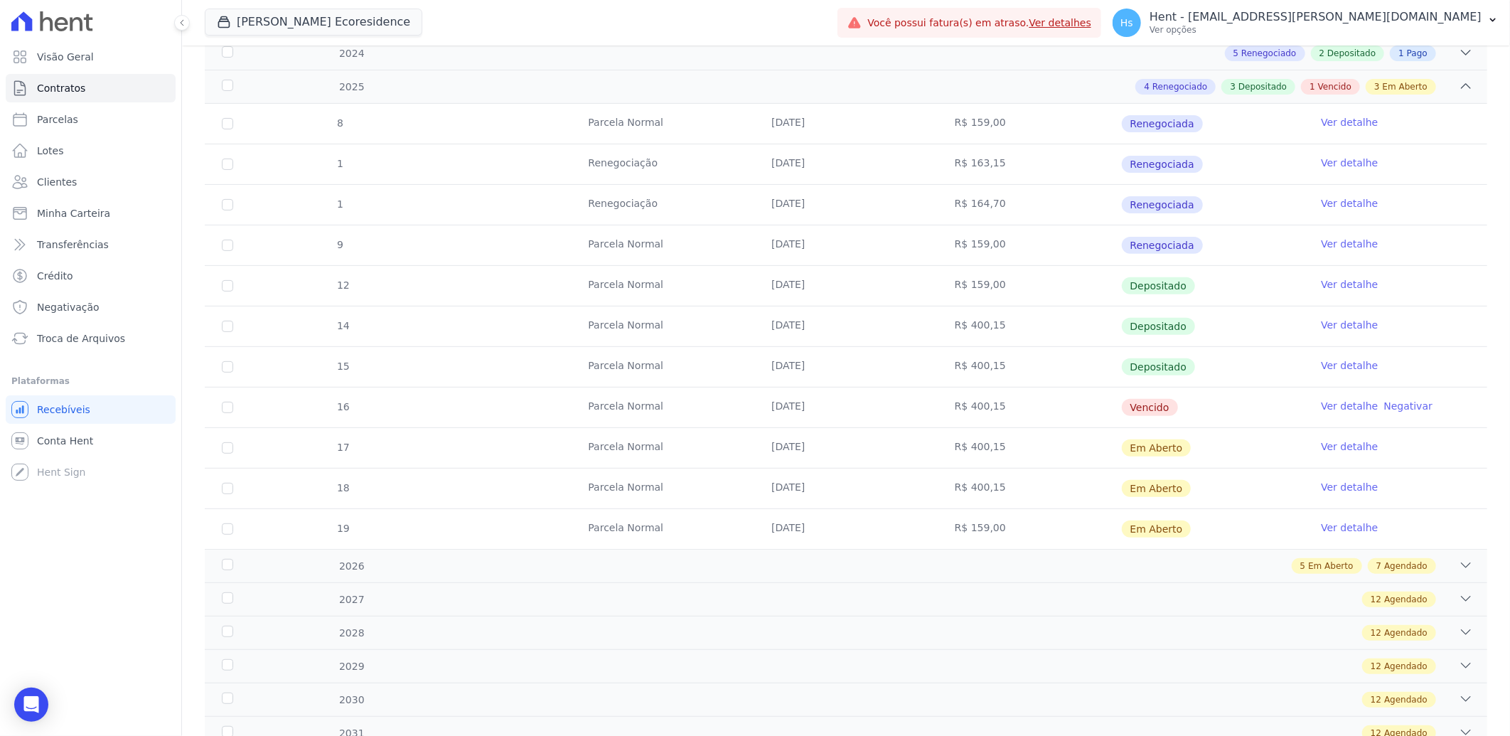
scroll to position [237, 0]
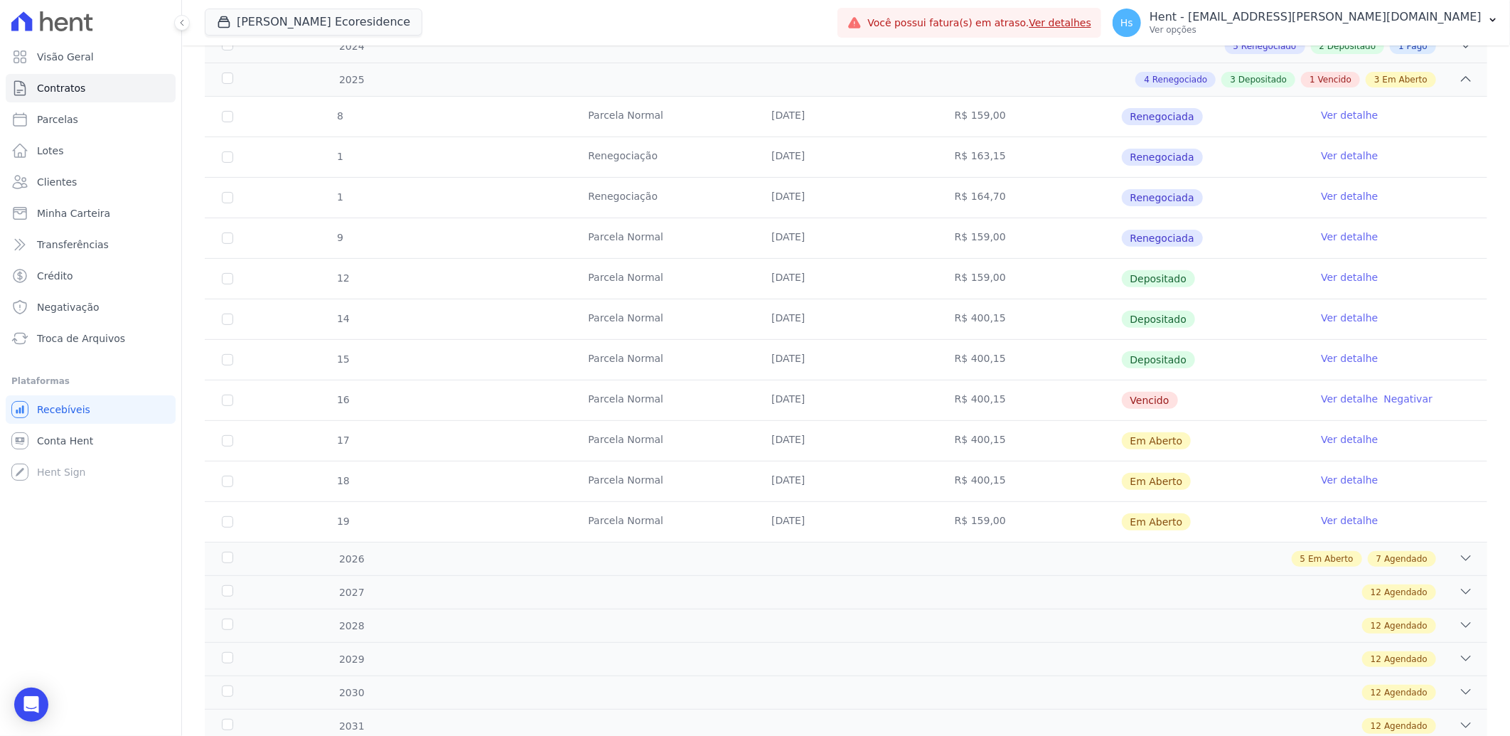
click at [1337, 398] on link "Ver detalhe" at bounding box center [1349, 399] width 57 height 14
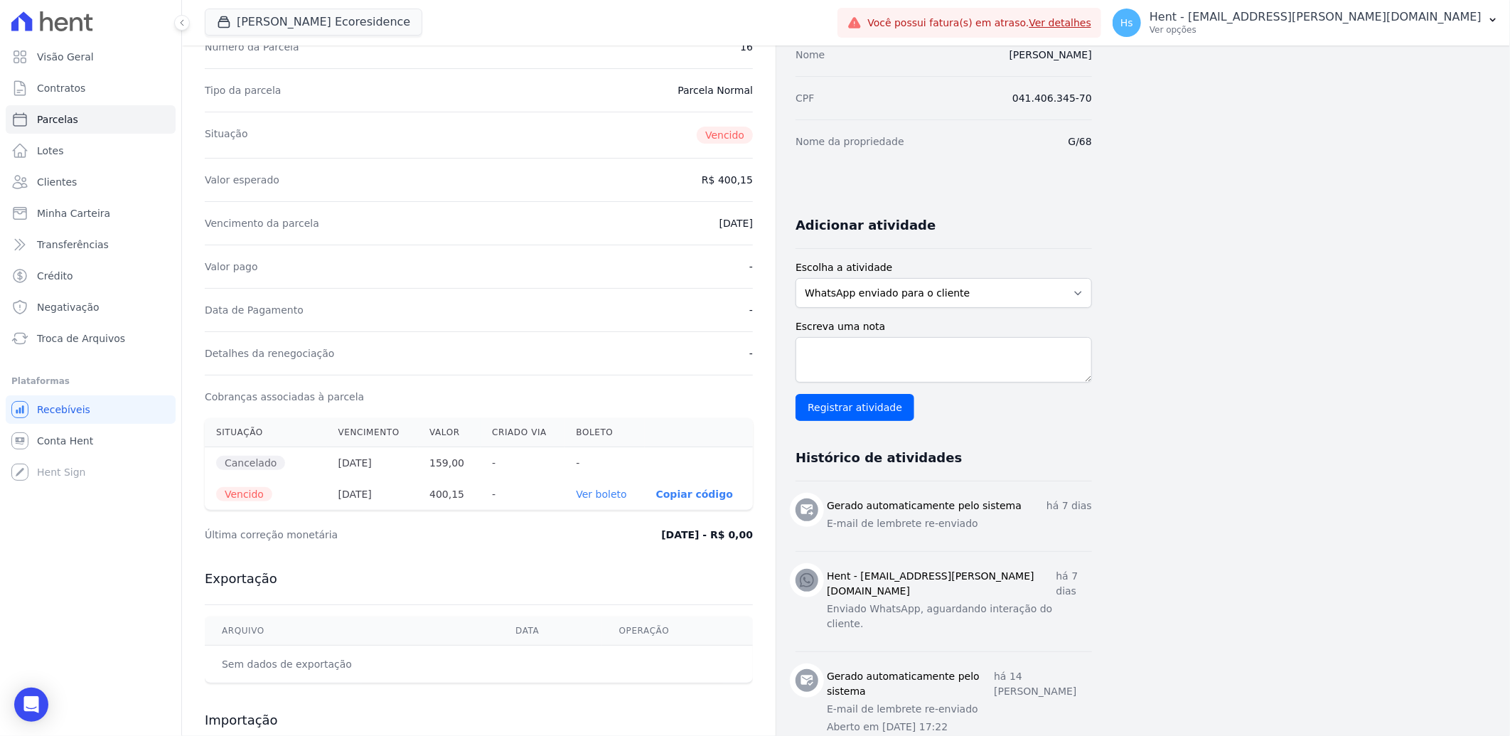
scroll to position [158, 0]
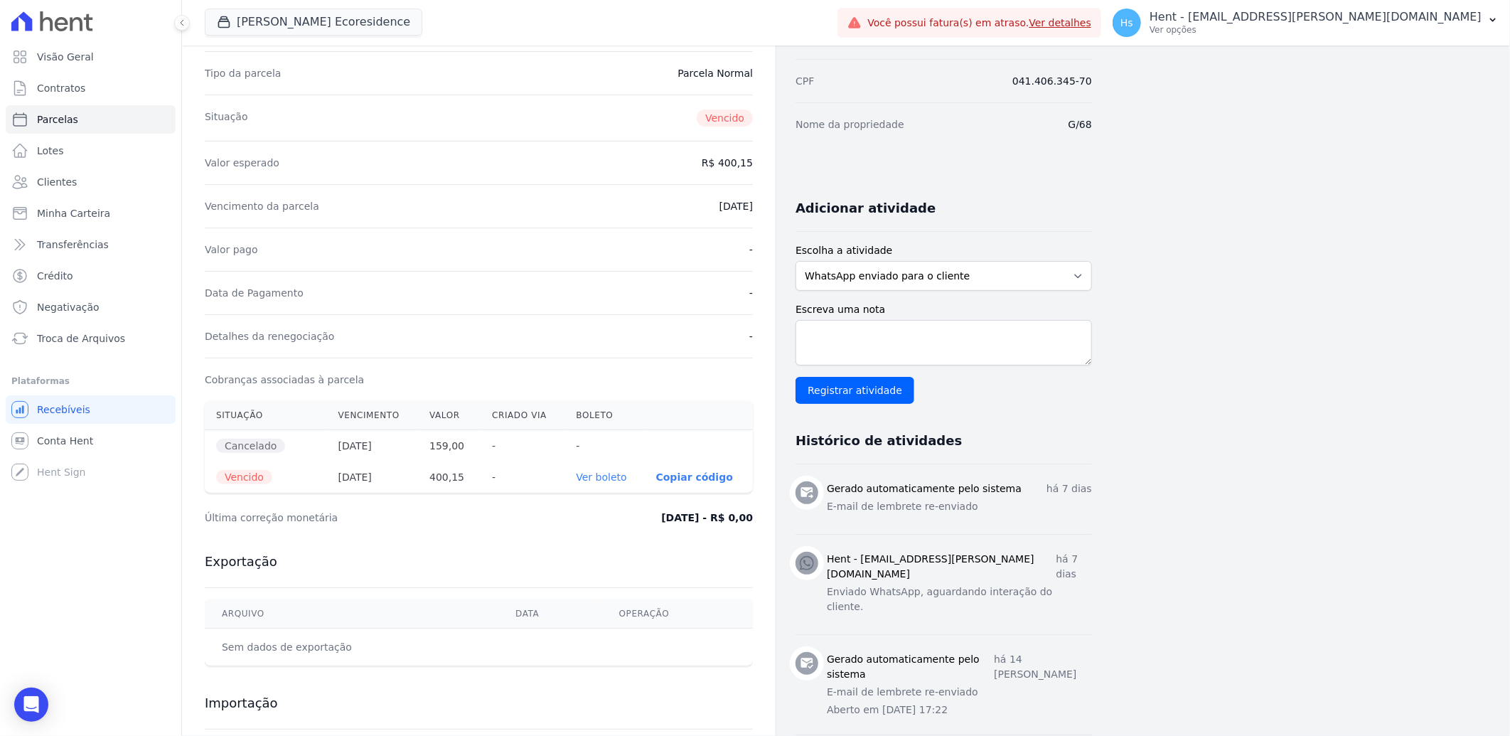
click at [884, 306] on label "Escreva uma nota" at bounding box center [944, 309] width 296 height 15
click at [884, 320] on textarea "Escreva uma nota" at bounding box center [944, 343] width 296 height 46
click at [874, 357] on textarea "Escreva uma nota" at bounding box center [944, 343] width 296 height 46
paste textarea "Enviado e-mail e WhatsApp, aguardando interação do cliente."
click at [803, 337] on textarea "Enviado e-mail e WhatsApp, aguardando interação do cliente." at bounding box center [944, 343] width 296 height 46
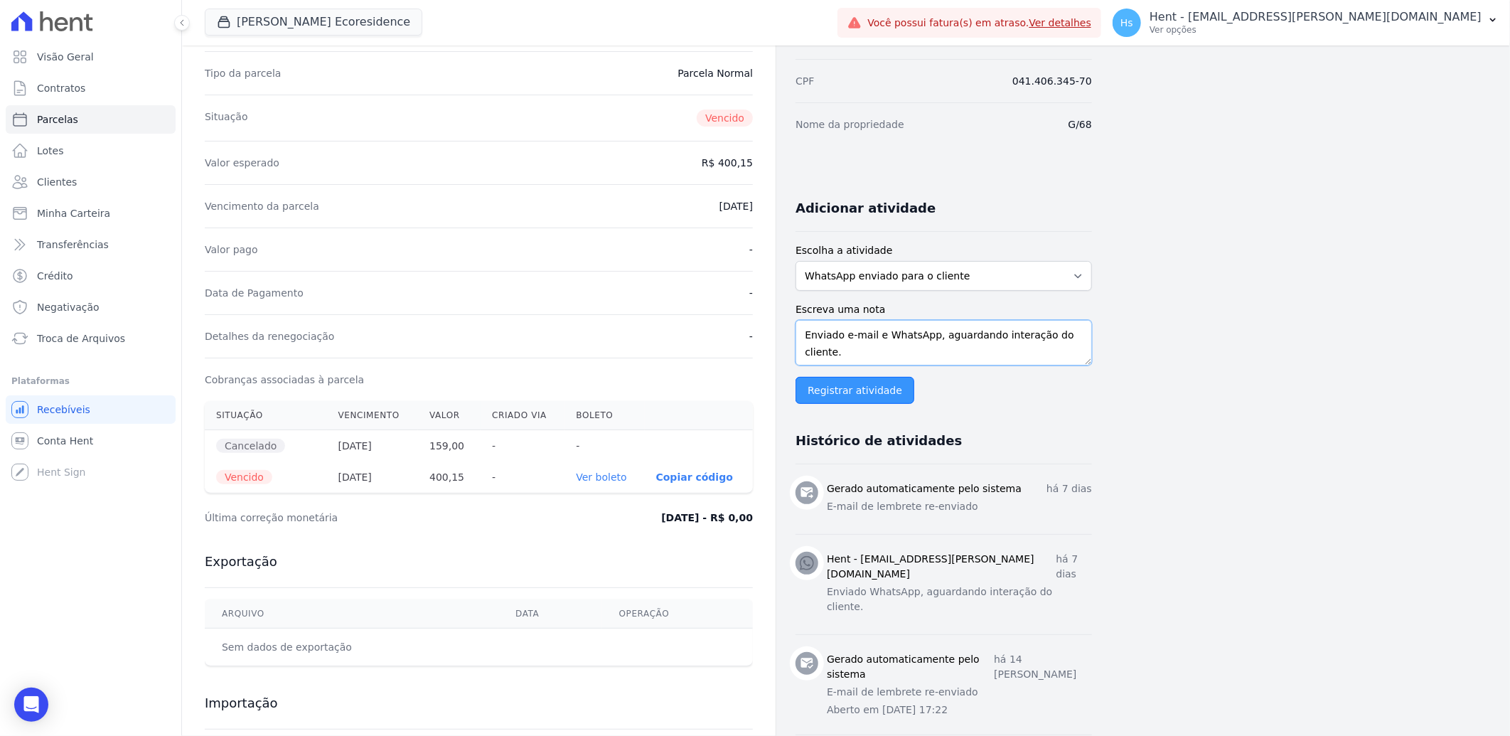
type textarea "Enviado e-mail e WhatsApp, aguardando interação do cliente."
click at [848, 392] on input "Registrar atividade" at bounding box center [855, 390] width 119 height 27
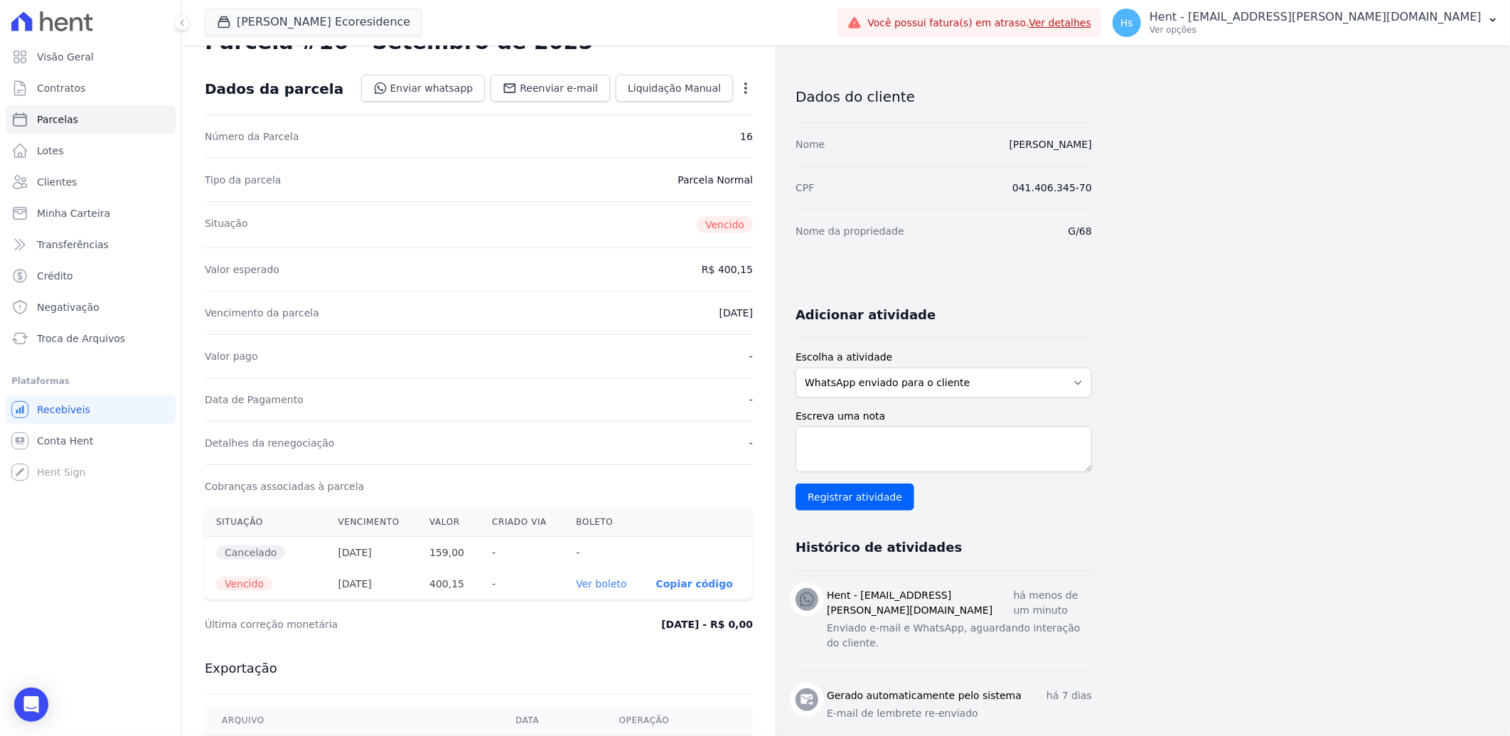
scroll to position [79, 0]
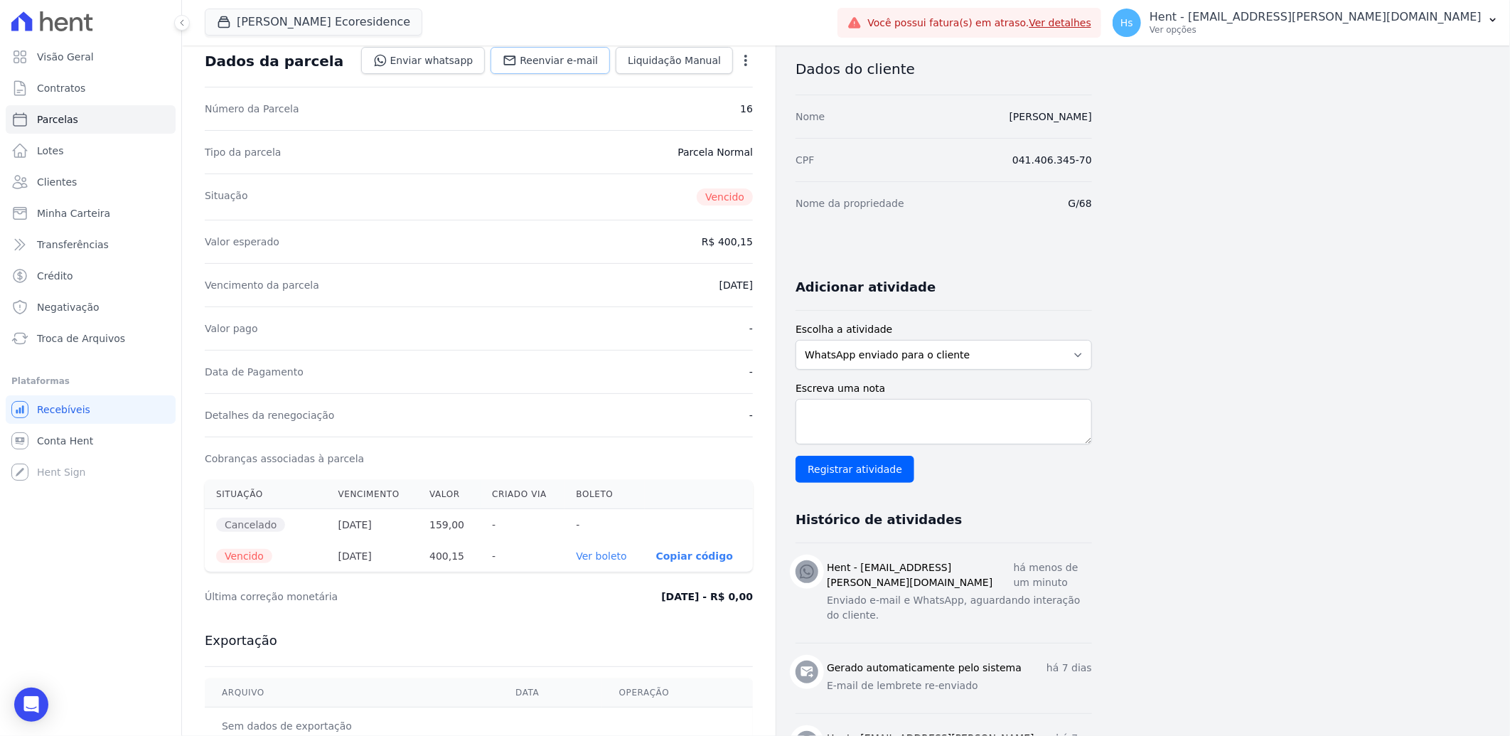
click at [583, 53] on span "Reenviar e-mail" at bounding box center [559, 60] width 78 height 14
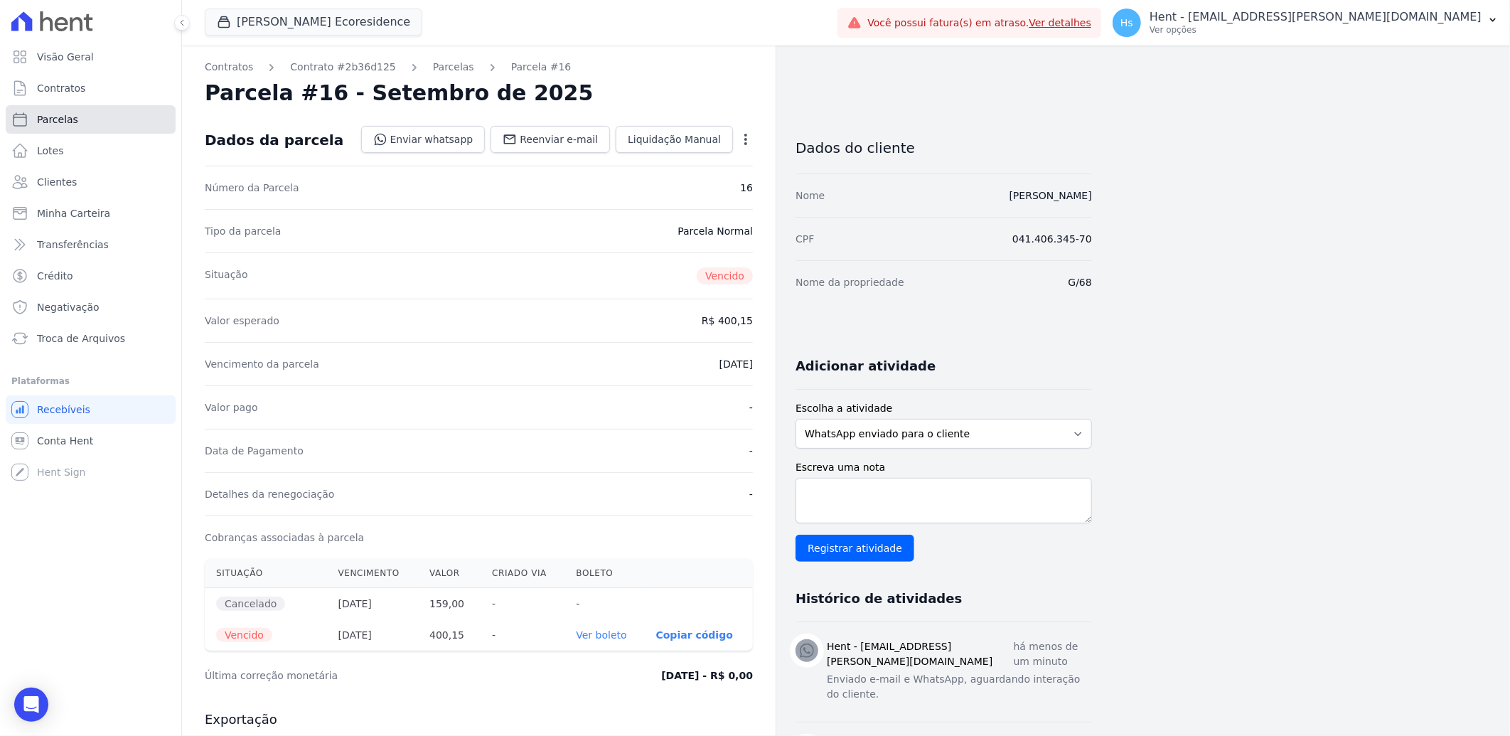
click at [23, 118] on icon at bounding box center [19, 119] width 17 height 17
select select
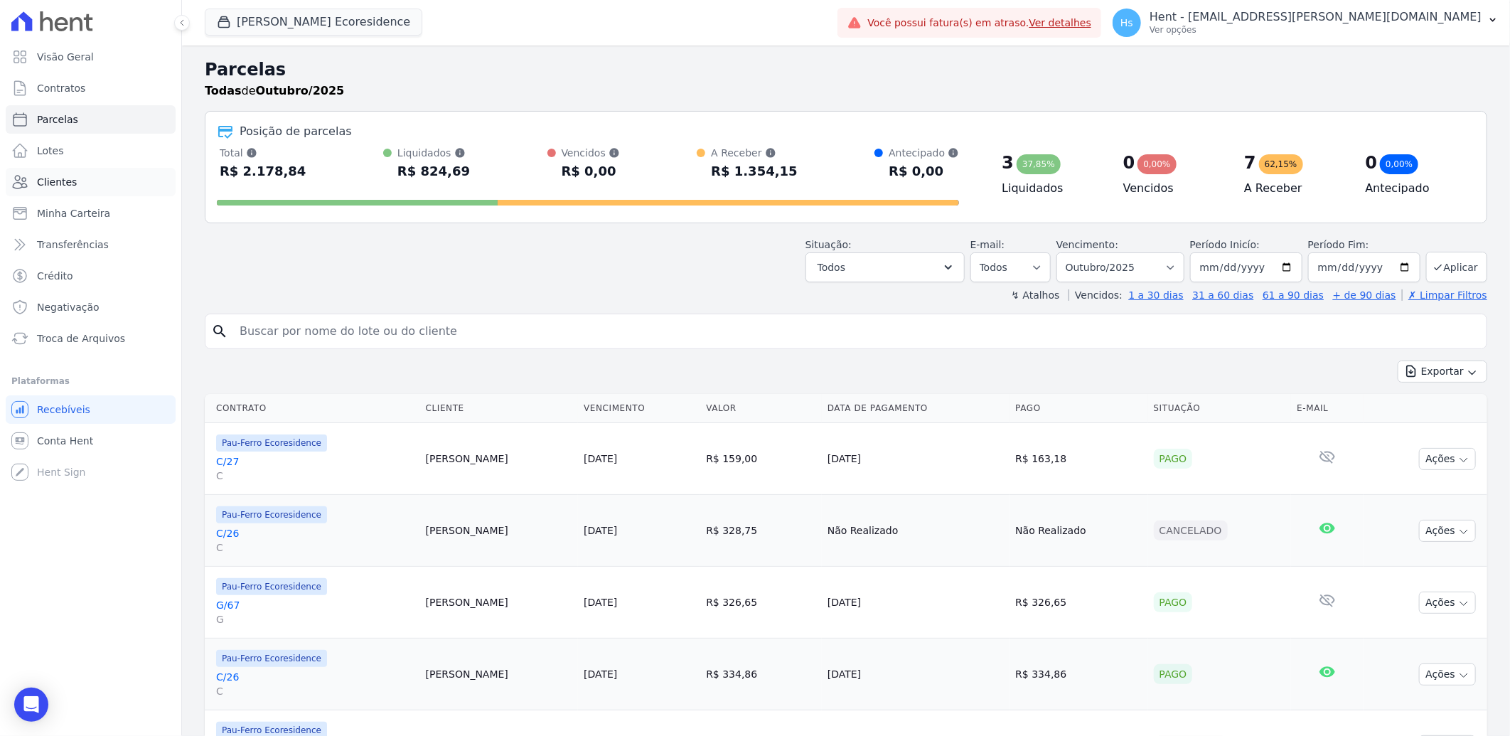
click at [73, 187] on link "Clientes" at bounding box center [91, 182] width 170 height 28
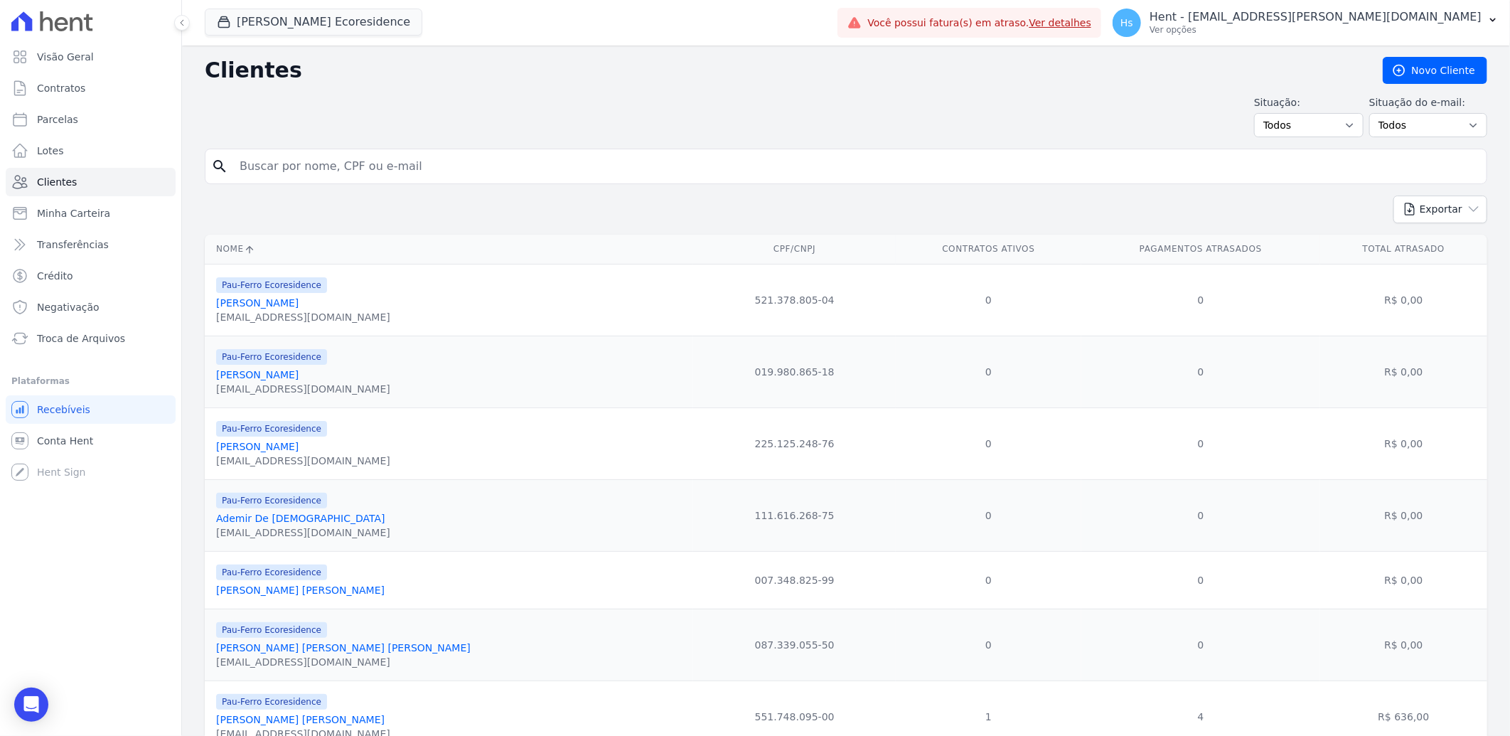
click at [451, 182] on div "search" at bounding box center [846, 167] width 1283 height 36
click at [446, 174] on input "search" at bounding box center [856, 166] width 1250 height 28
paste input "Ana Maria Alves"
type input "Ana Maria Alves"
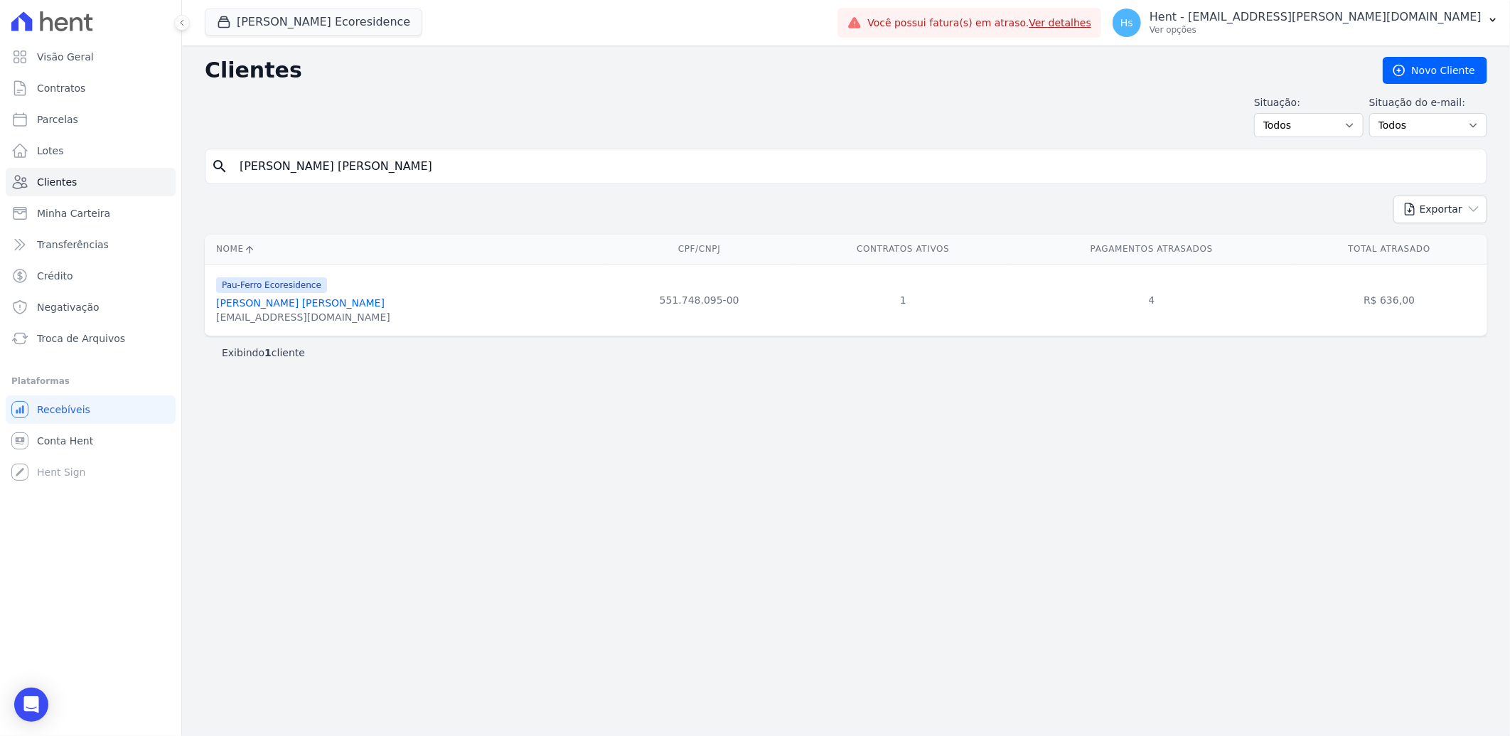
click at [267, 299] on link "Ana Maria Alves" at bounding box center [300, 302] width 168 height 11
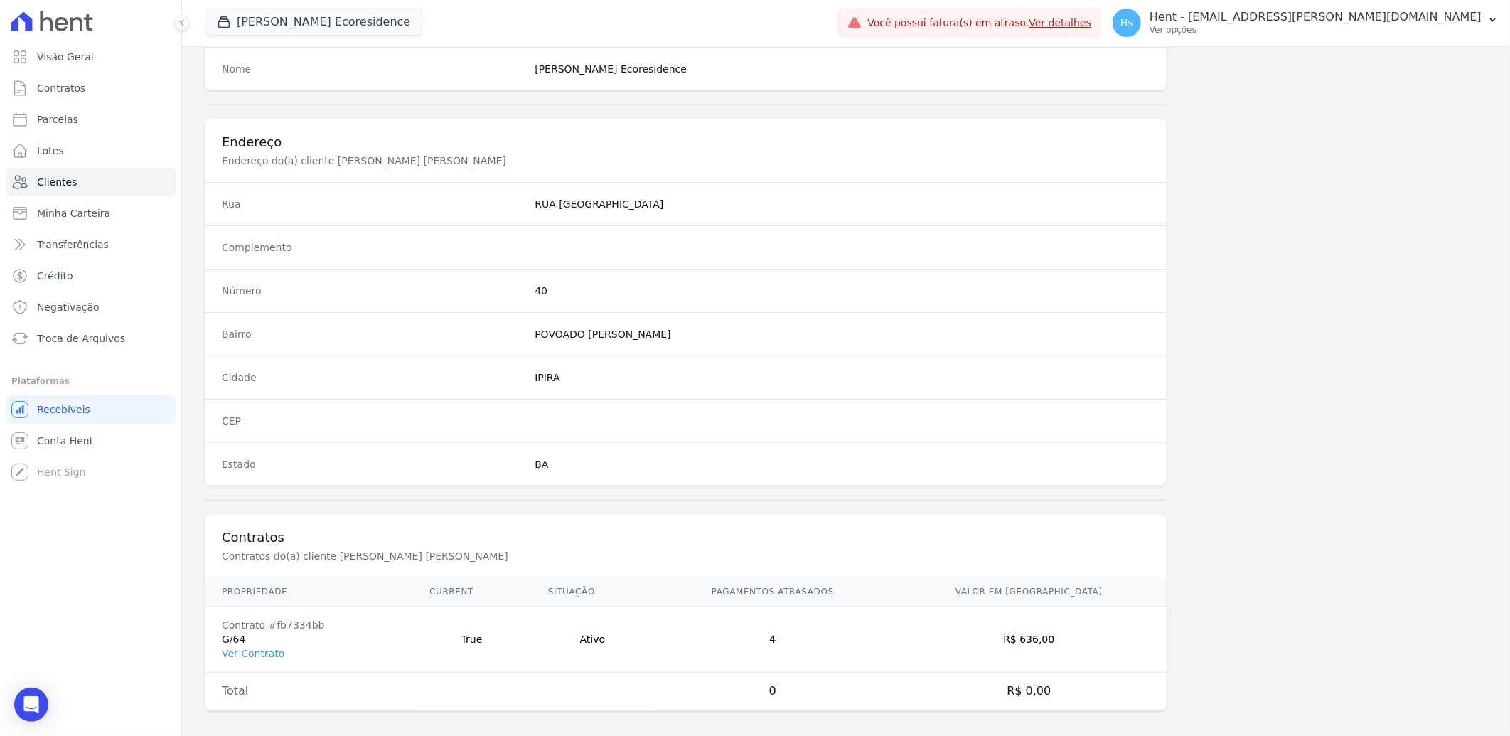
scroll to position [596, 0]
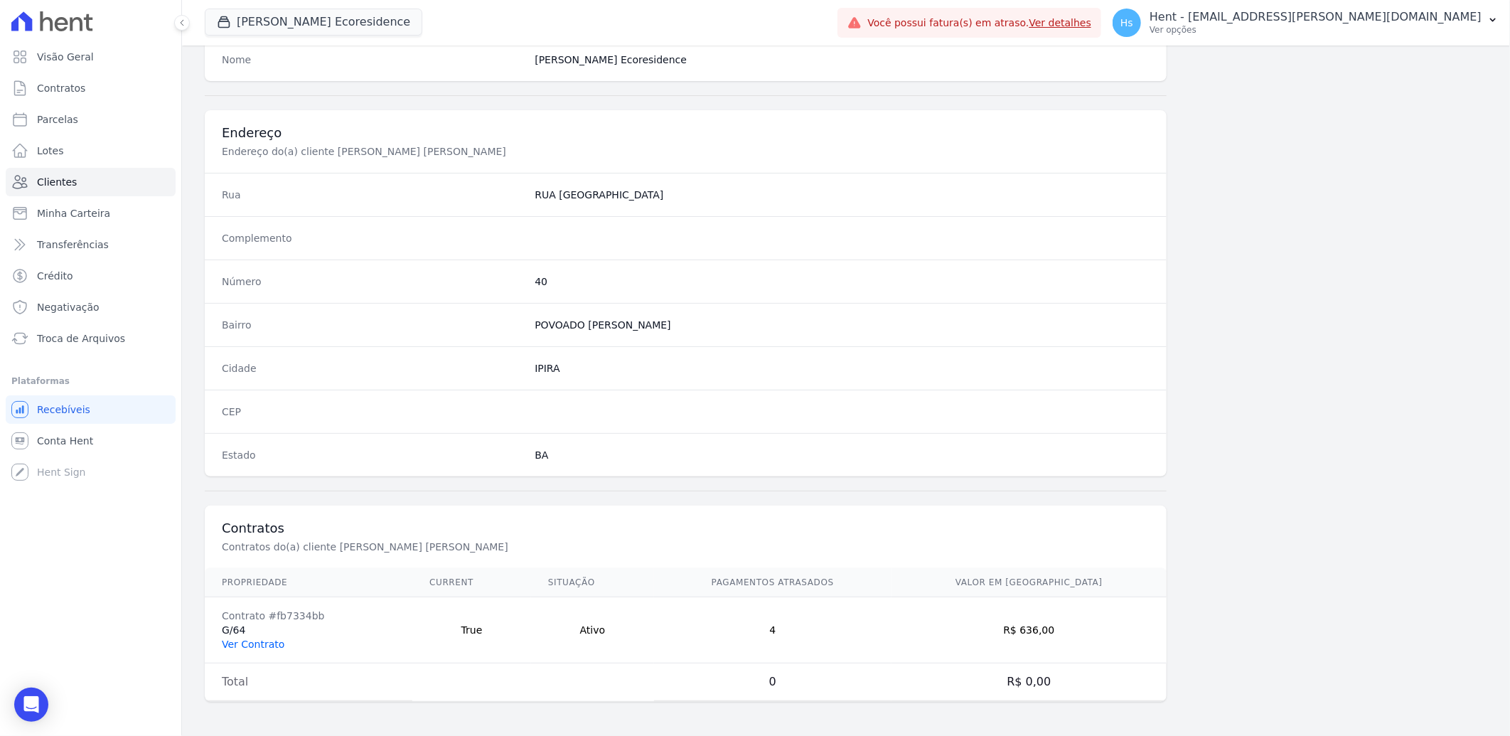
click at [260, 643] on link "Ver Contrato" at bounding box center [253, 643] width 63 height 11
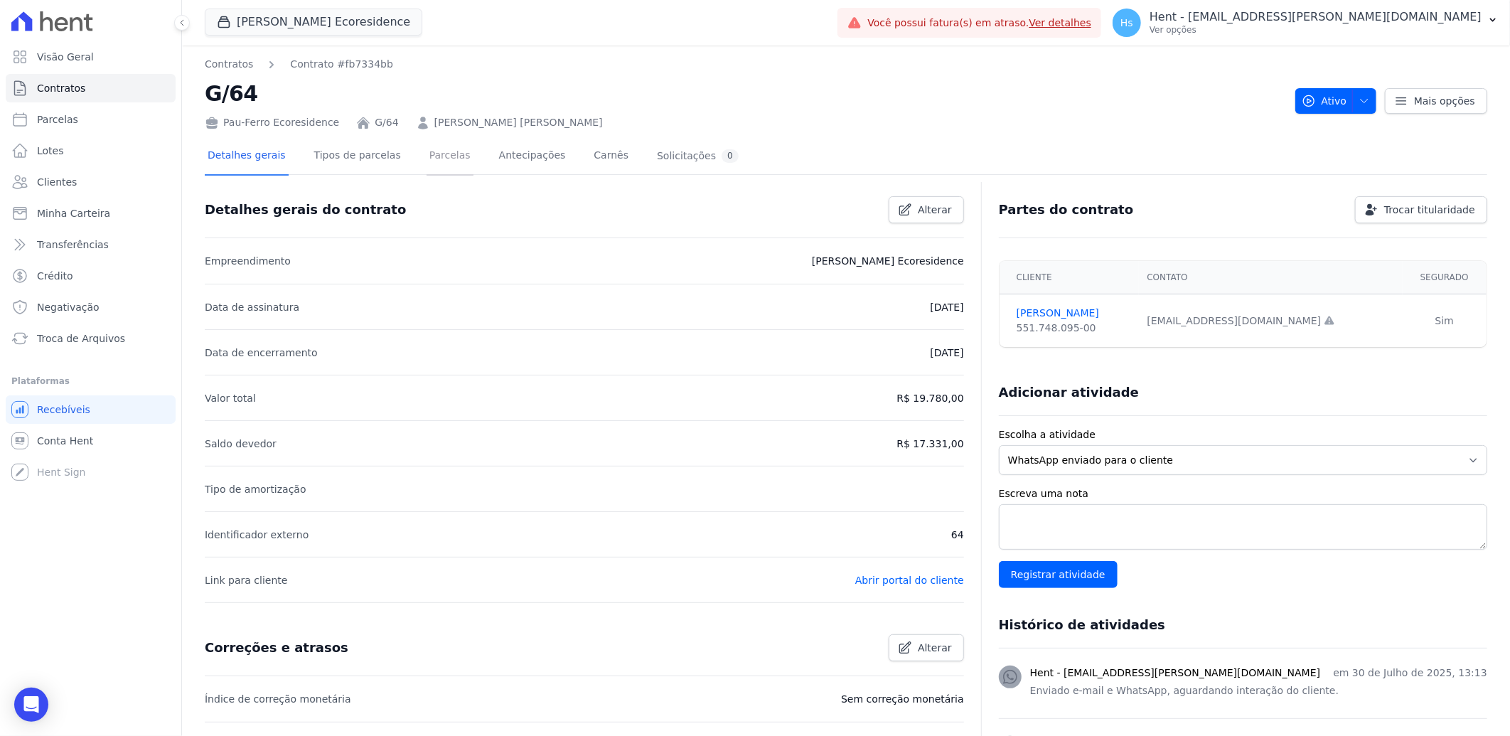
click at [427, 153] on link "Parcelas" at bounding box center [450, 157] width 47 height 38
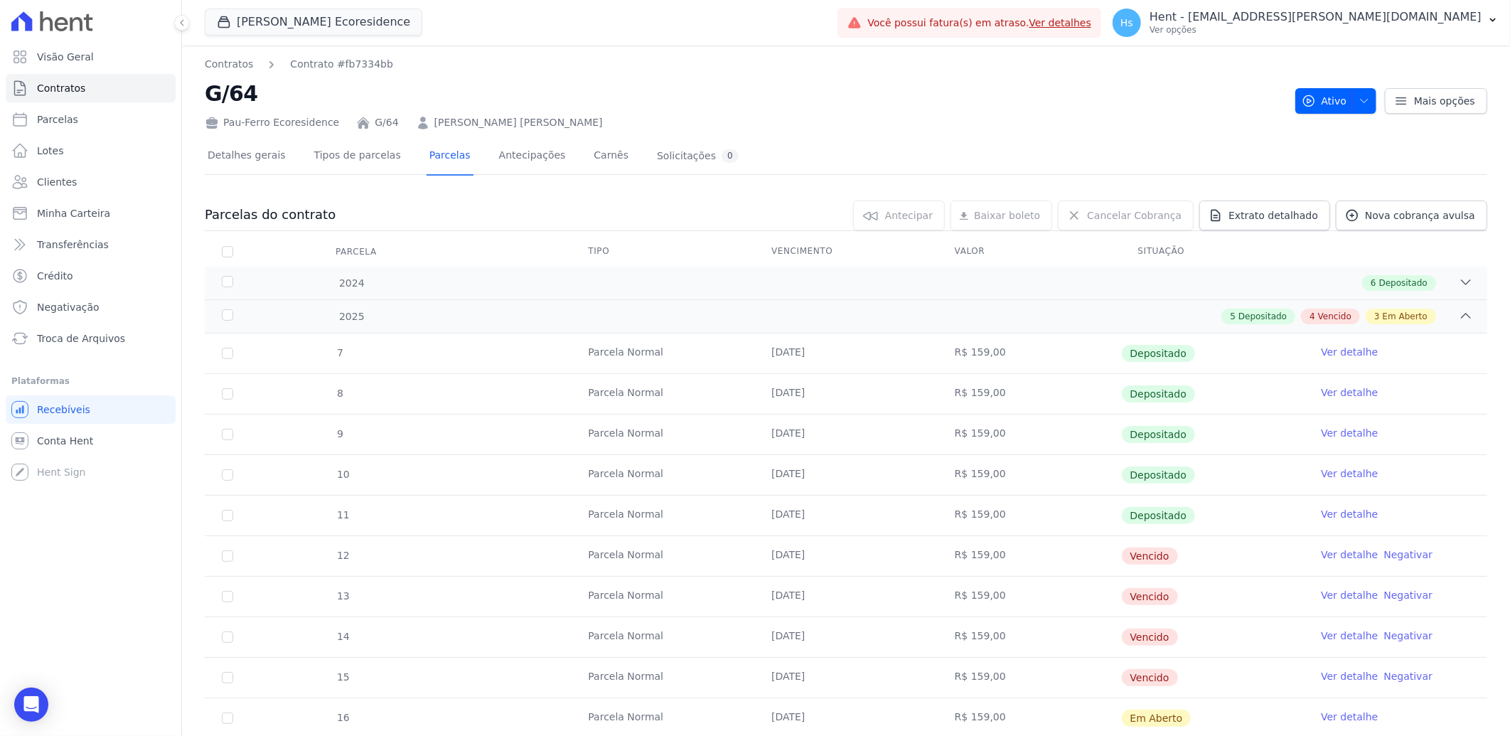
drag, startPoint x: 221, startPoint y: 122, endPoint x: 327, endPoint y: 122, distance: 105.9
click at [327, 122] on div "Pau-Ferro Ecoresidence G/64 ANA MARIA ALVES" at bounding box center [744, 119] width 1079 height 21
drag, startPoint x: 222, startPoint y: 122, endPoint x: 334, endPoint y: 121, distance: 112.3
click at [334, 121] on div "Pau-Ferro Ecoresidence G/64 ANA MARIA ALVES" at bounding box center [744, 119] width 1079 height 21
drag, startPoint x: 334, startPoint y: 121, endPoint x: 303, endPoint y: 121, distance: 31.3
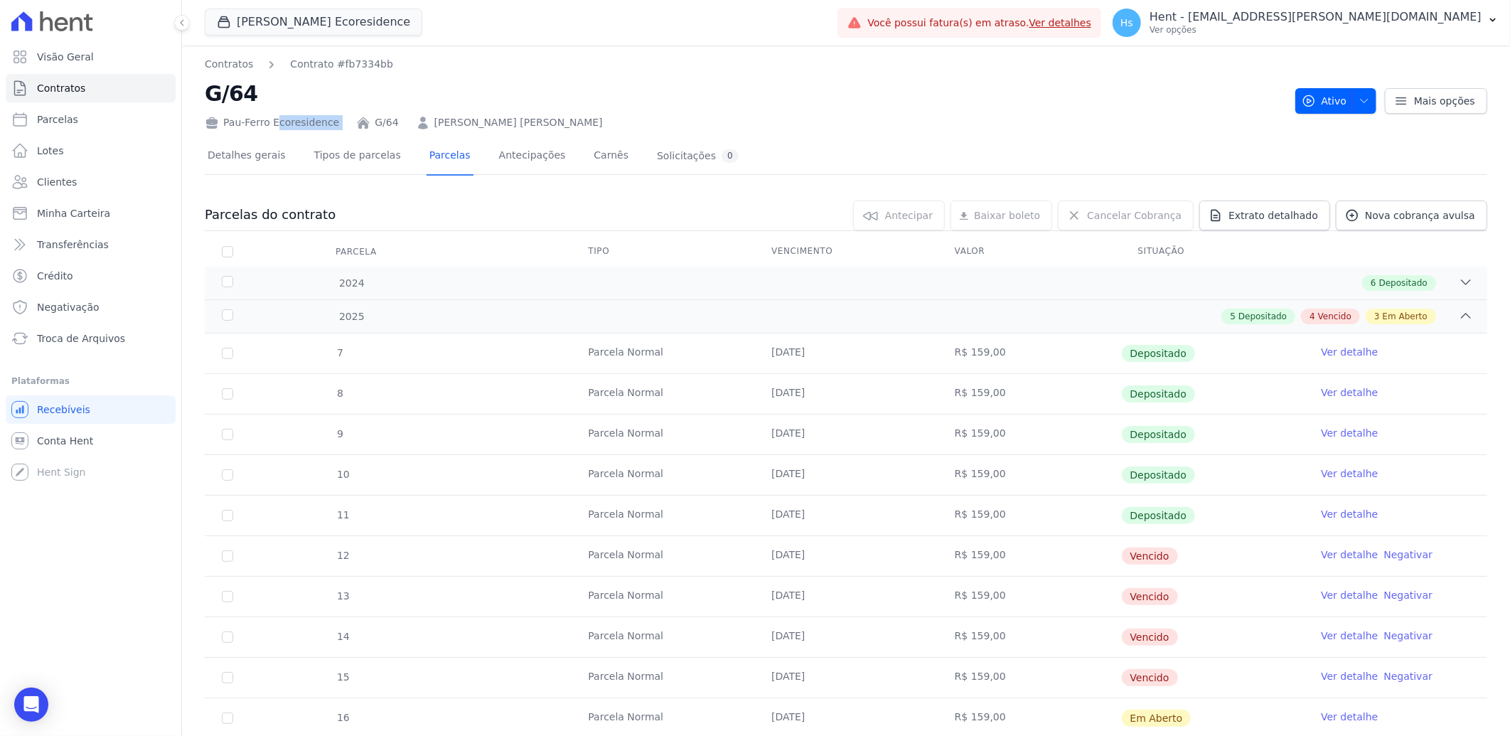
copy div "Pau-Ferro Ecoresidence"
drag, startPoint x: 385, startPoint y: 117, endPoint x: 367, endPoint y: 119, distance: 17.9
click at [367, 119] on div "Pau-Ferro Ecoresidence G/64 ANA MARIA ALVES" at bounding box center [744, 119] width 1079 height 21
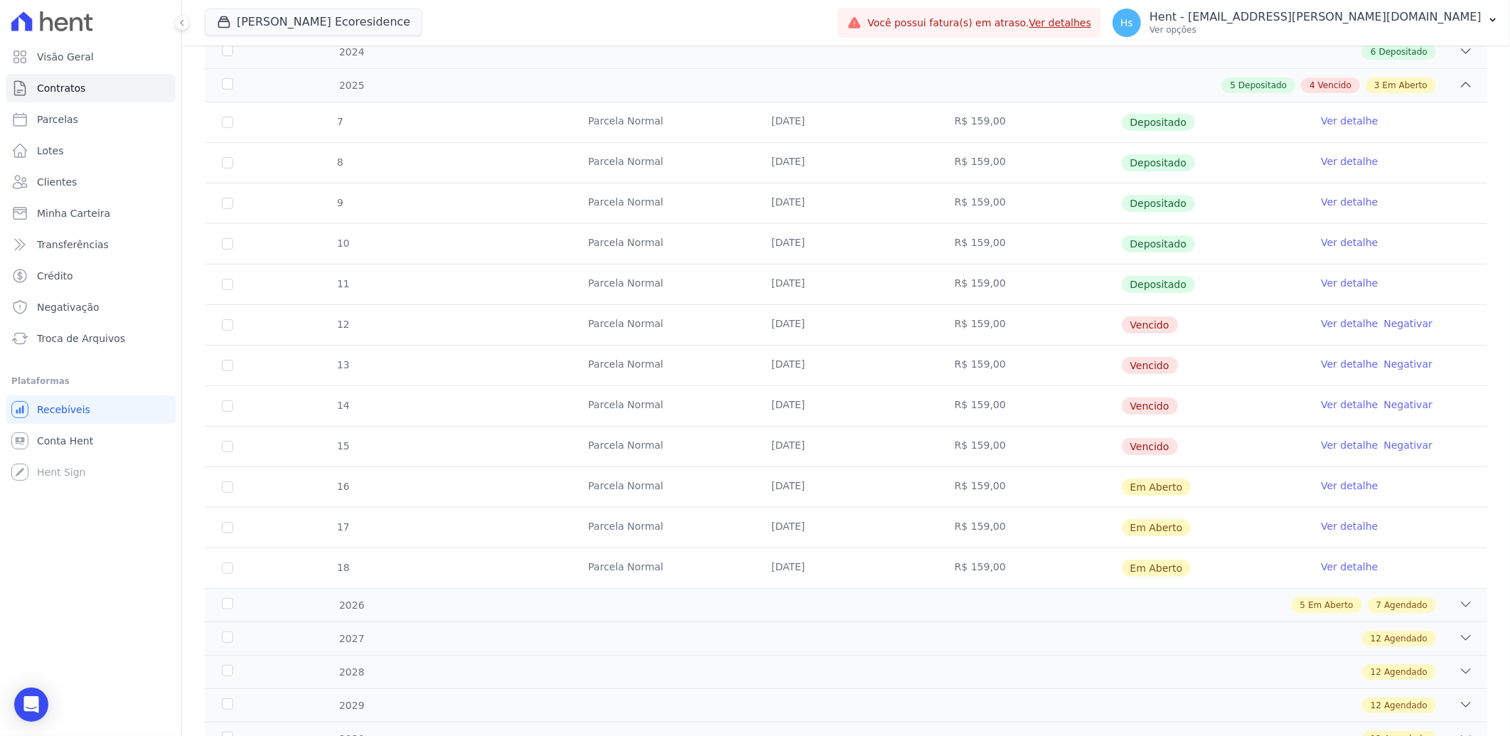
scroll to position [237, 0]
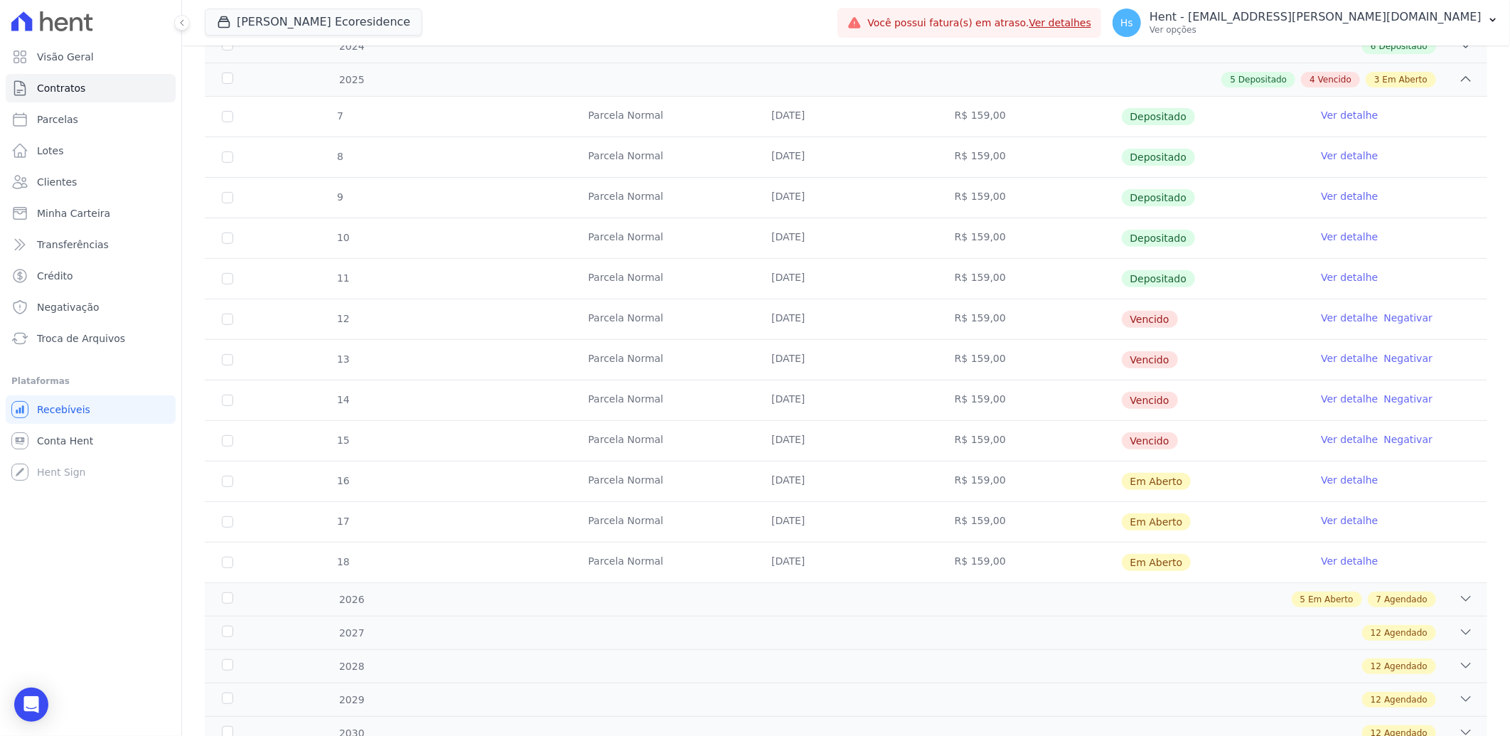
click at [1326, 313] on link "Ver detalhe" at bounding box center [1349, 318] width 57 height 14
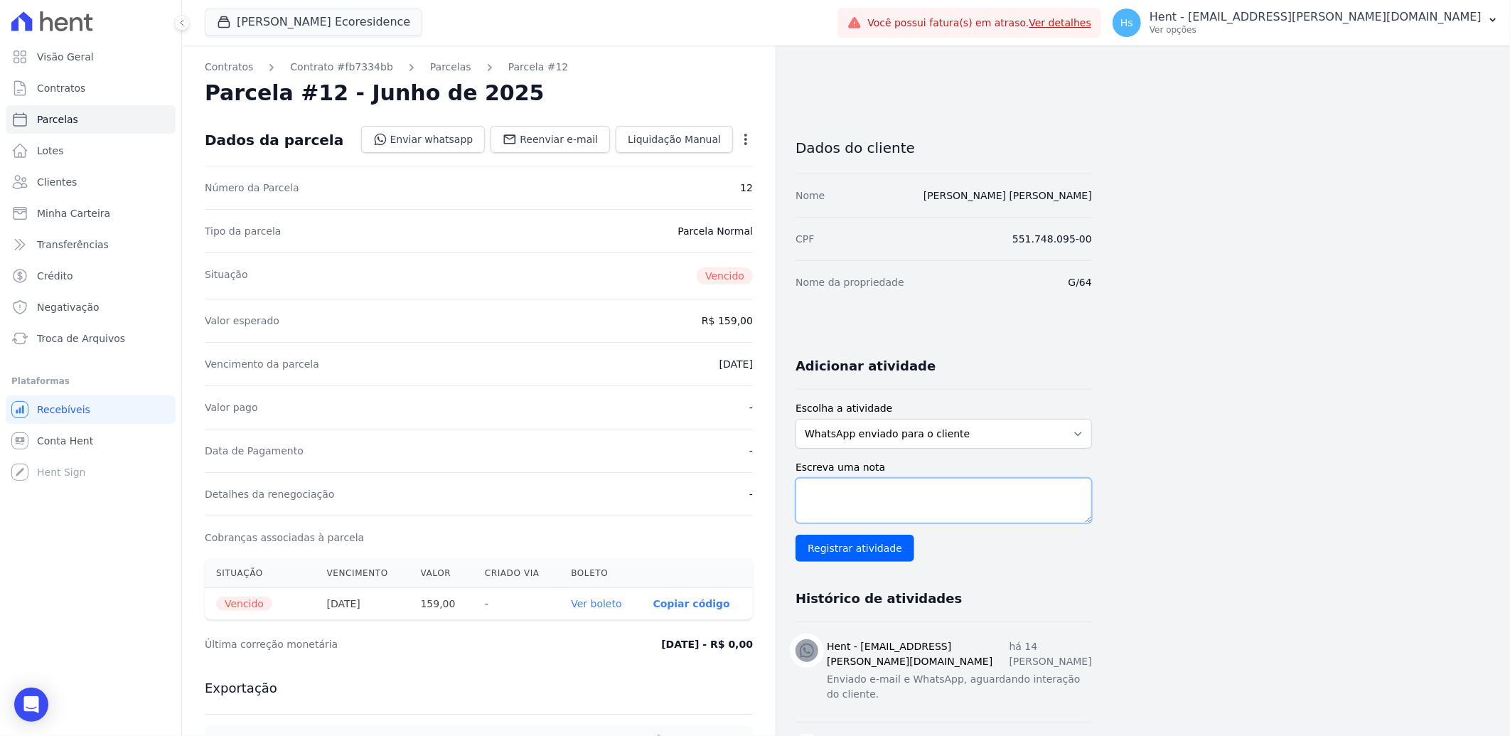
click at [884, 488] on textarea "Escreva uma nota" at bounding box center [944, 501] width 296 height 46
drag, startPoint x: 851, startPoint y: 683, endPoint x: 832, endPoint y: 659, distance: 30.9
click at [832, 672] on p "Enviado e-mail e WhatsApp, aguardando interação do cliente." at bounding box center [959, 687] width 265 height 30
click at [829, 672] on p "Enviado e-mail e WhatsApp, aguardando interação do cliente." at bounding box center [959, 687] width 265 height 30
click at [832, 672] on p "Enviado e-mail e WhatsApp, aguardando interação do cliente." at bounding box center [959, 687] width 265 height 30
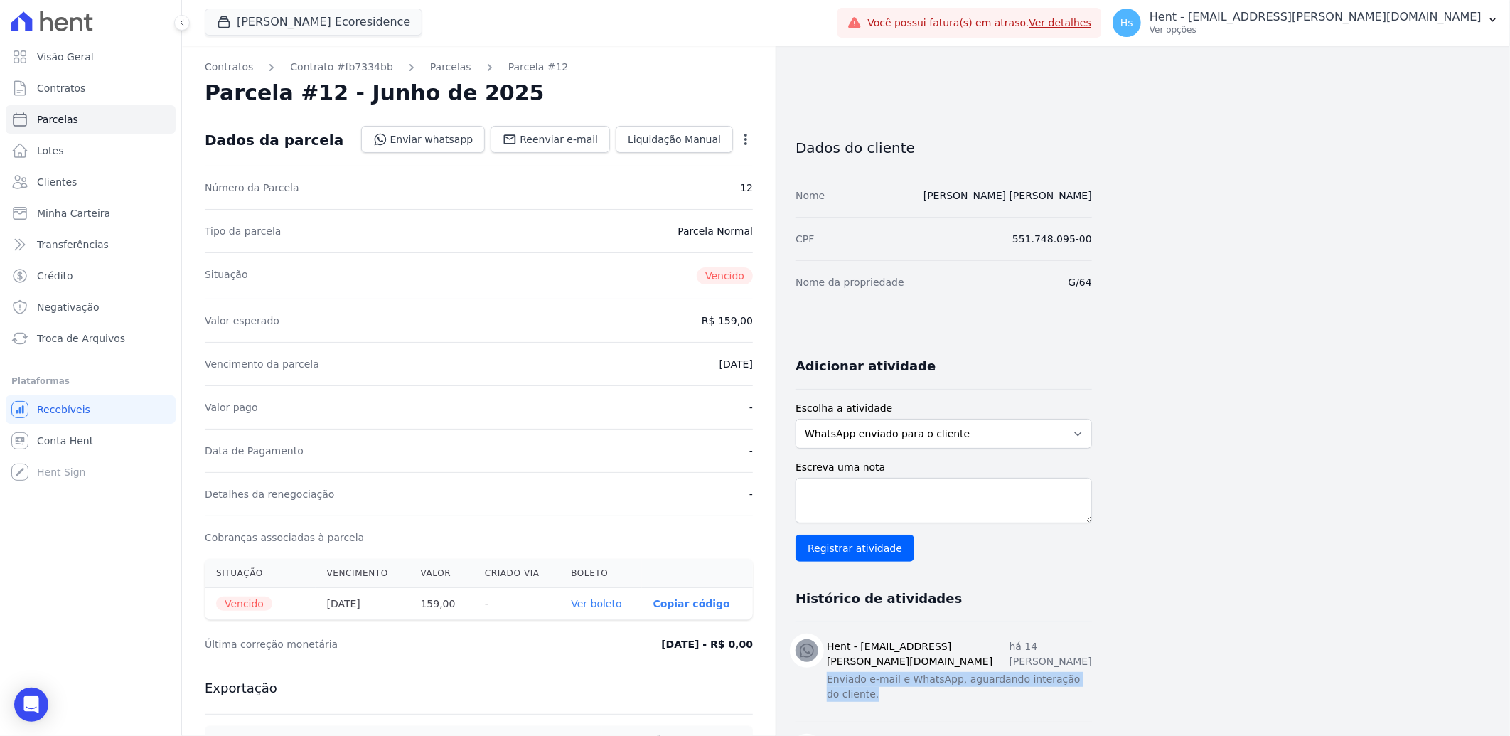
drag, startPoint x: 828, startPoint y: 665, endPoint x: 892, endPoint y: 699, distance: 72.5
click at [892, 699] on li "Hent - suelem.almeida@e-arke.com há 14 dias Enviado e-mail e WhatsApp, aguardan…" at bounding box center [944, 672] width 296 height 100
drag, startPoint x: 892, startPoint y: 699, endPoint x: 840, endPoint y: 685, distance: 52.9
copy p "Enviado e-mail e WhatsApp, aguardando interação do cliente."
click at [854, 487] on textarea "Escreva uma nota" at bounding box center [944, 501] width 296 height 46
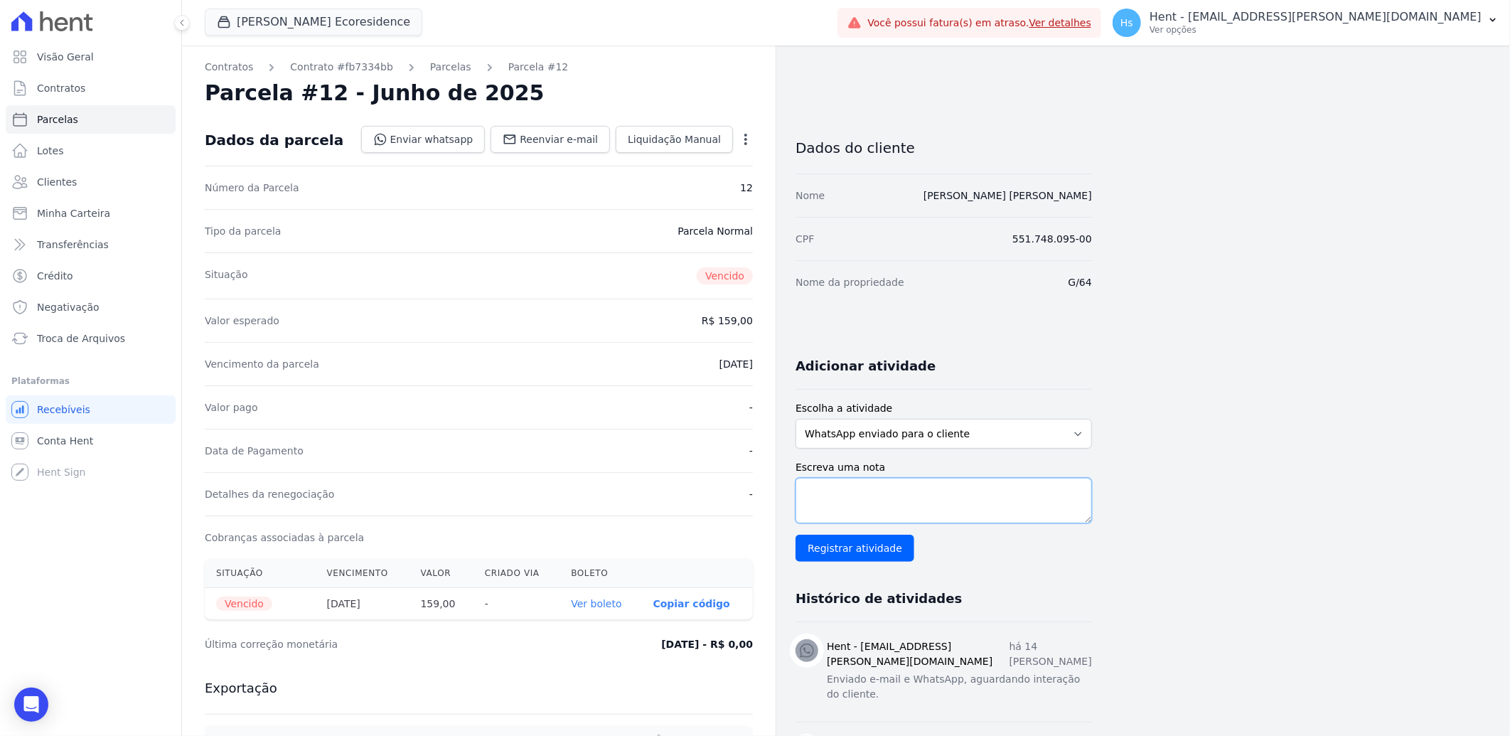
paste textarea "Enviado e-mail e WhatsApp, aguardando interação do cliente."
type textarea "Enviado e-mail e WhatsApp, aguardando interação do cliente."
click at [859, 553] on input "Registrar atividade" at bounding box center [855, 548] width 119 height 27
click at [55, 108] on link "Parcelas" at bounding box center [91, 119] width 170 height 28
select select
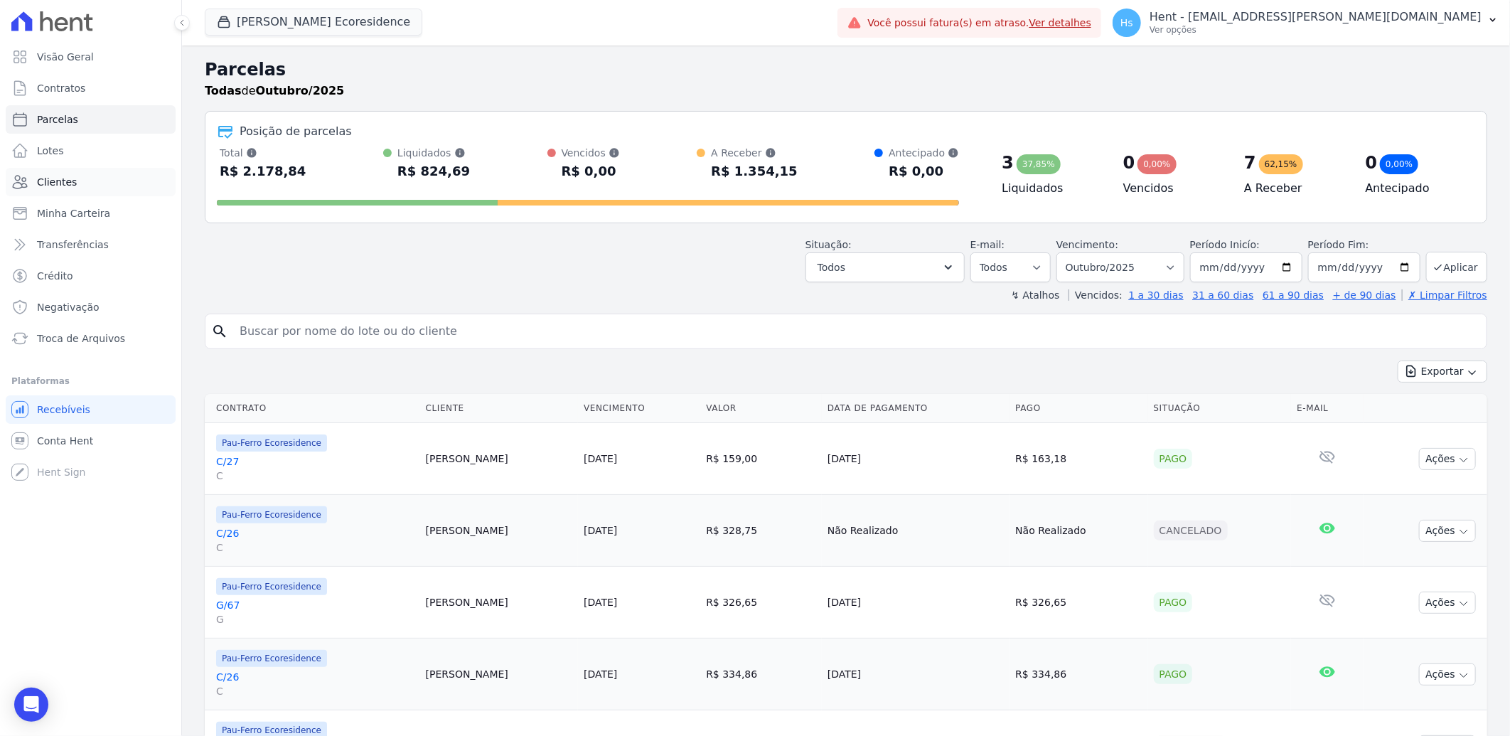
click at [82, 174] on link "Clientes" at bounding box center [91, 182] width 170 height 28
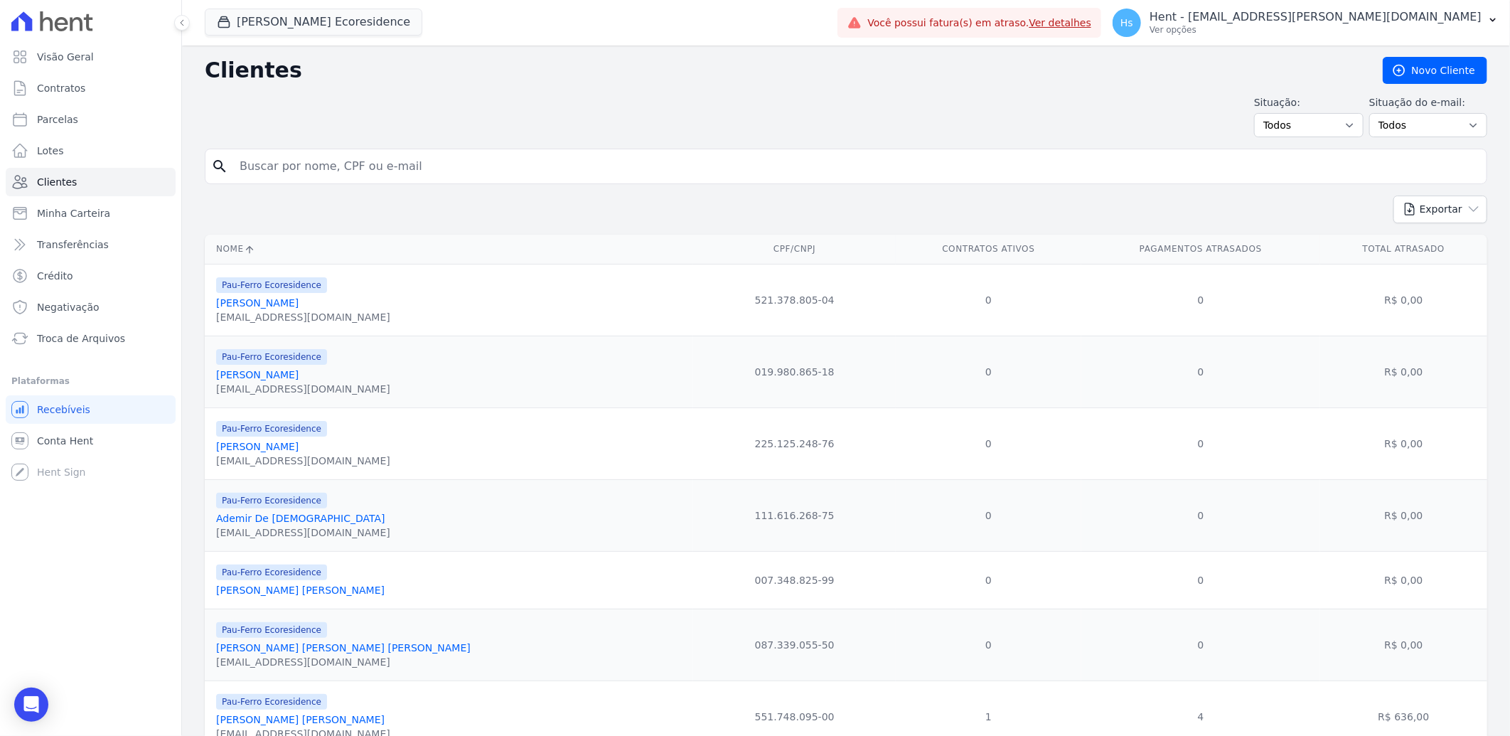
click at [313, 178] on input "search" at bounding box center [856, 166] width 1250 height 28
paste input "Paulo Roberto Gomes Pithon Nascimento"
type input "Paulo Roberto Gomes Pithon Nascimento"
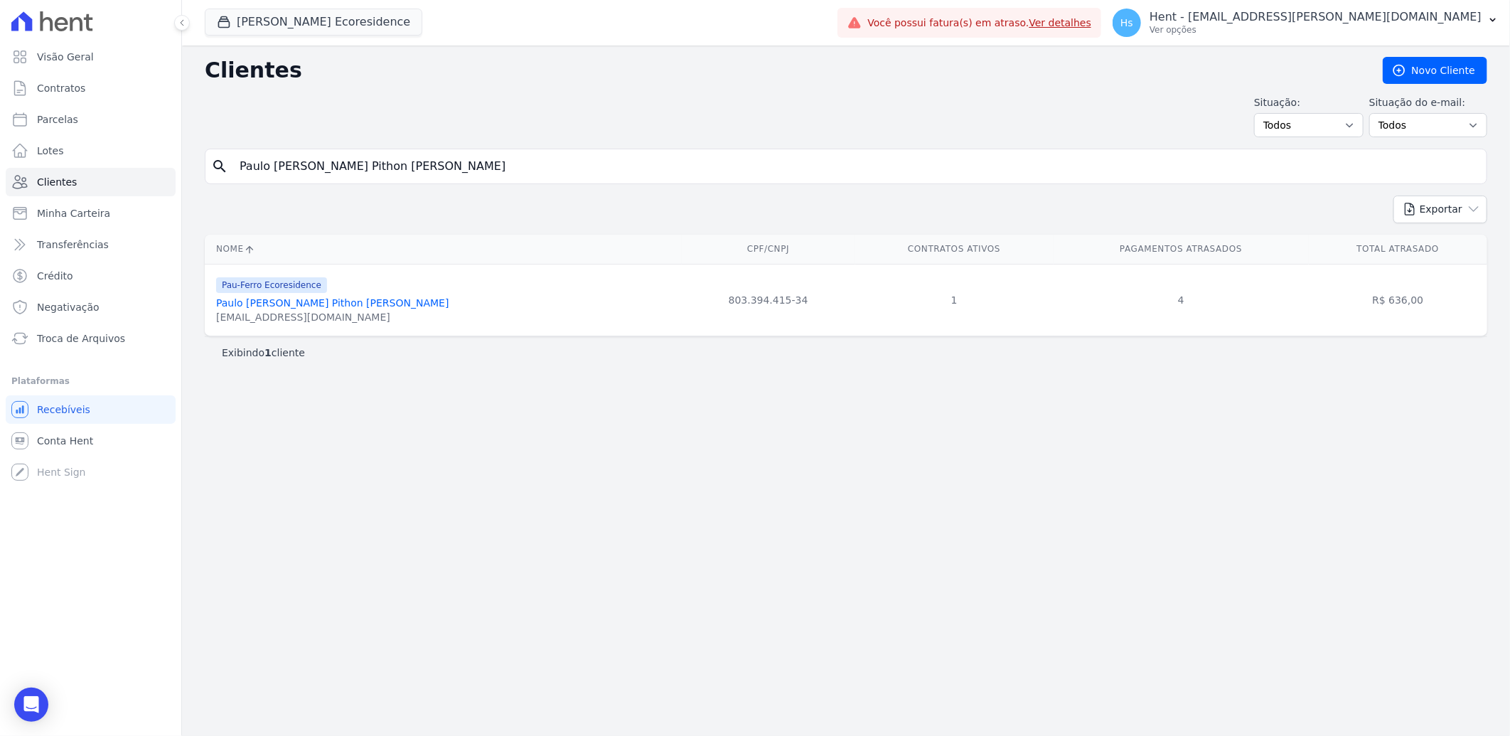
click at [359, 307] on link "Paulo Roberto Gomes Pithon Nascimento" at bounding box center [332, 302] width 232 height 11
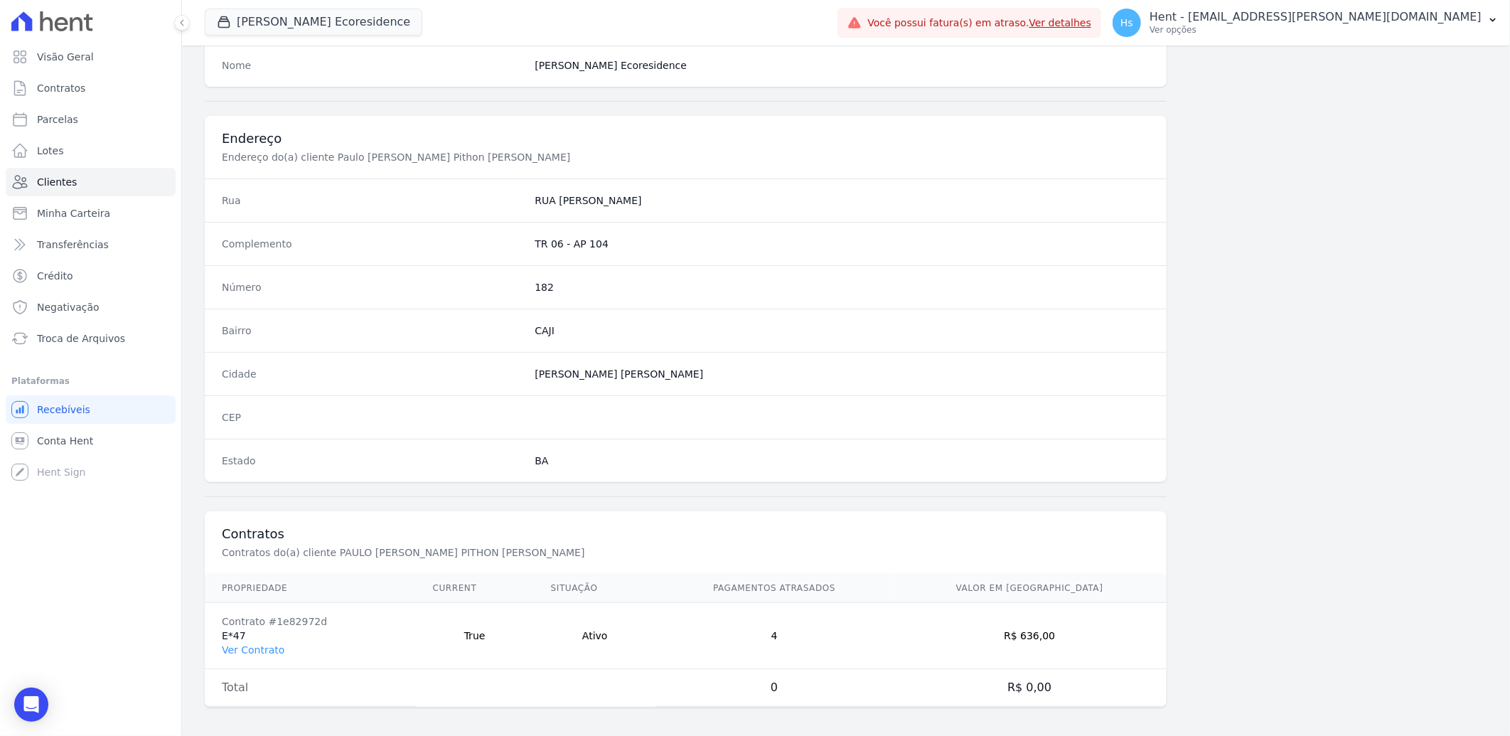
scroll to position [596, 0]
click at [272, 638] on link "Ver Contrato" at bounding box center [253, 643] width 63 height 11
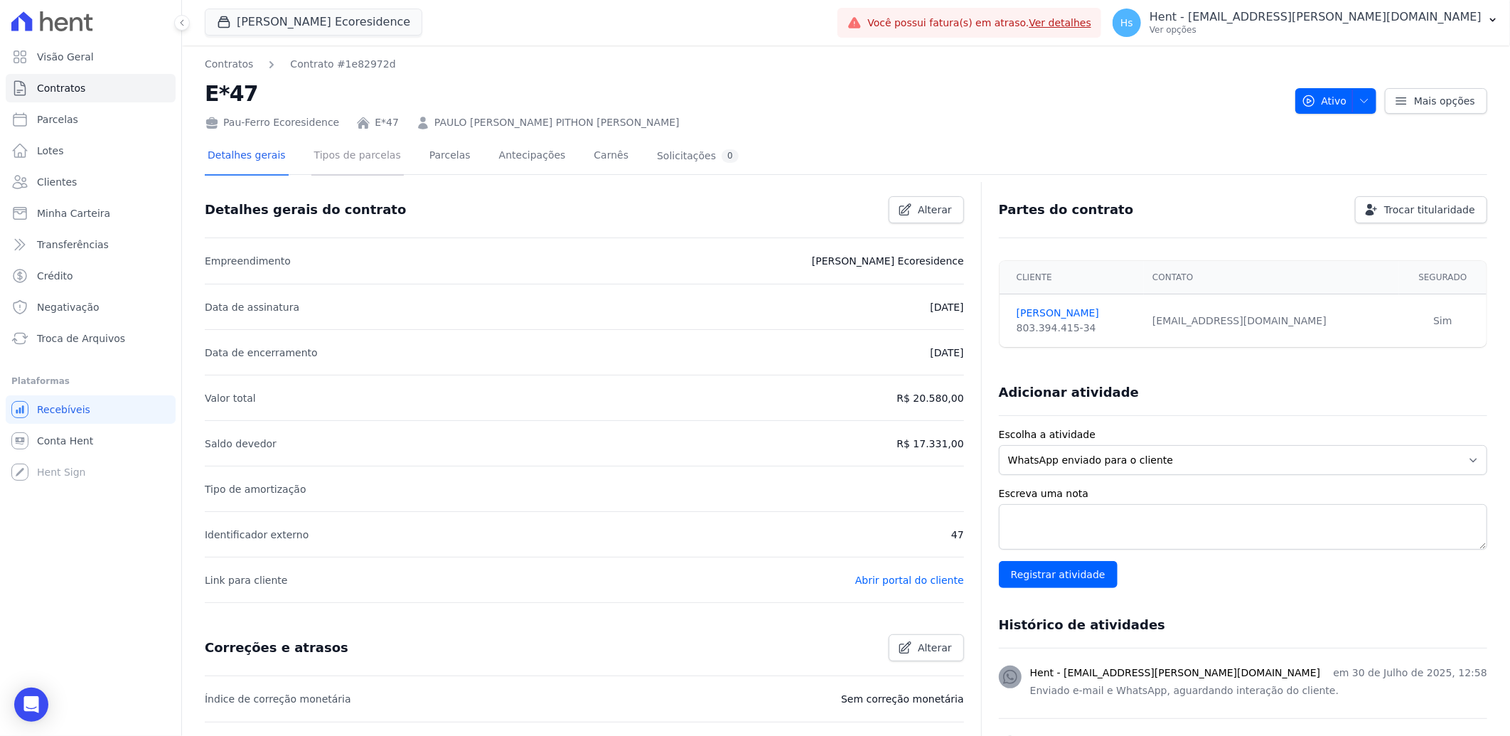
click at [328, 161] on link "Tipos de parcelas" at bounding box center [357, 157] width 92 height 38
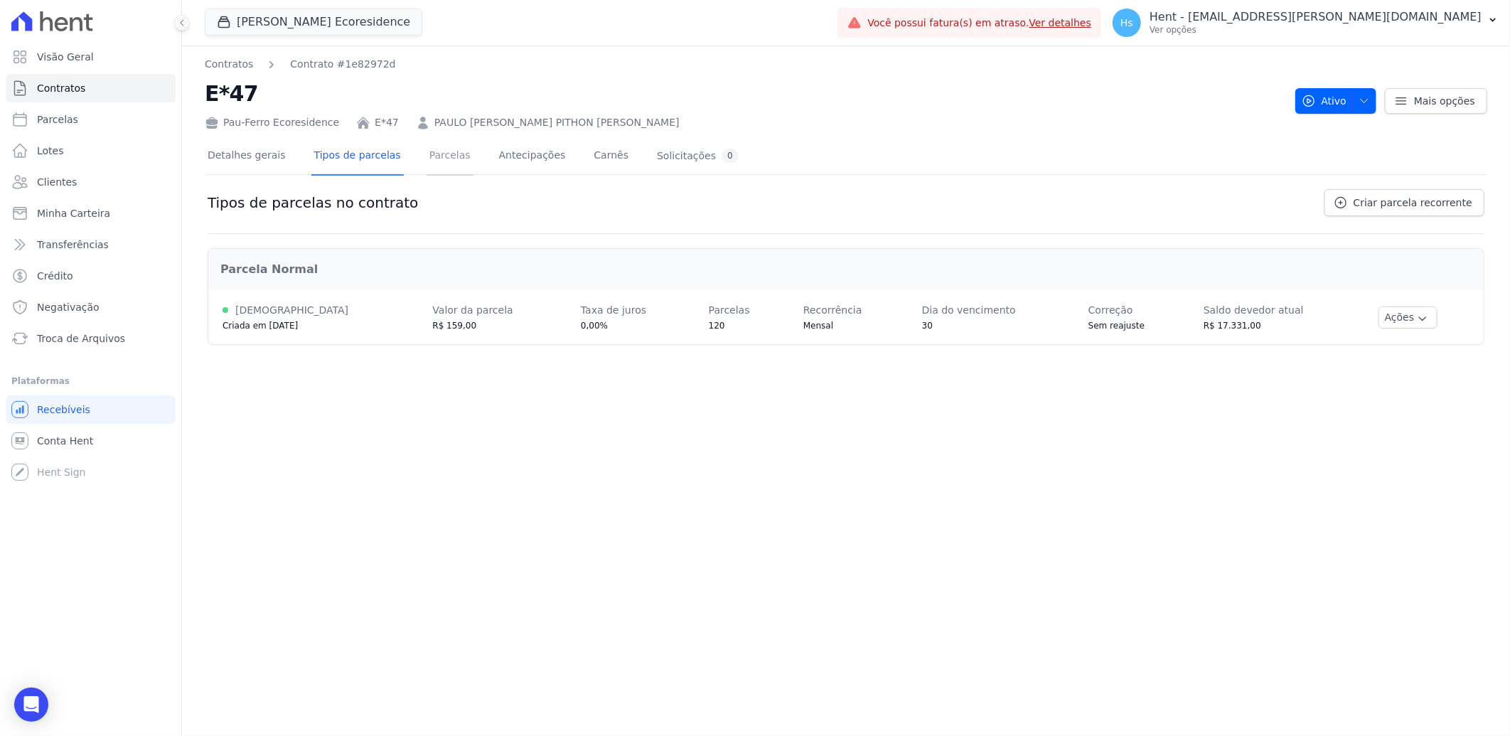
click at [436, 147] on link "Parcelas" at bounding box center [450, 157] width 47 height 38
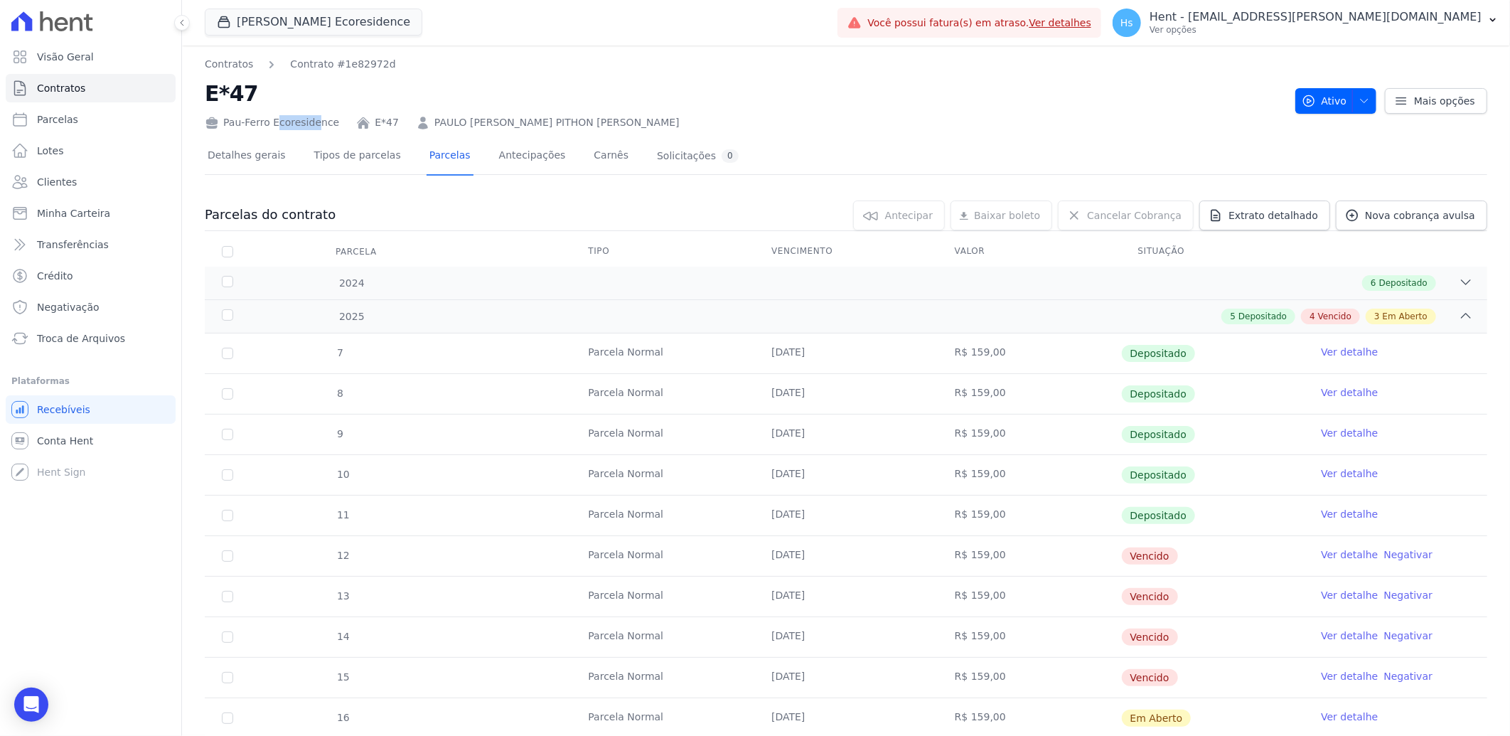
drag, startPoint x: 327, startPoint y: 122, endPoint x: 259, endPoint y: 125, distance: 67.6
click at [259, 125] on div "Pau-Ferro Ecoresidence E*47 PAULO ROBERTO GOMES PITHON NASCIMENTO" at bounding box center [744, 119] width 1079 height 21
drag, startPoint x: 259, startPoint y: 125, endPoint x: 236, endPoint y: 118, distance: 24.5
click at [236, 118] on div "Pau-Ferro Ecoresidence" at bounding box center [272, 122] width 134 height 15
drag, startPoint x: 225, startPoint y: 121, endPoint x: 338, endPoint y: 127, distance: 113.2
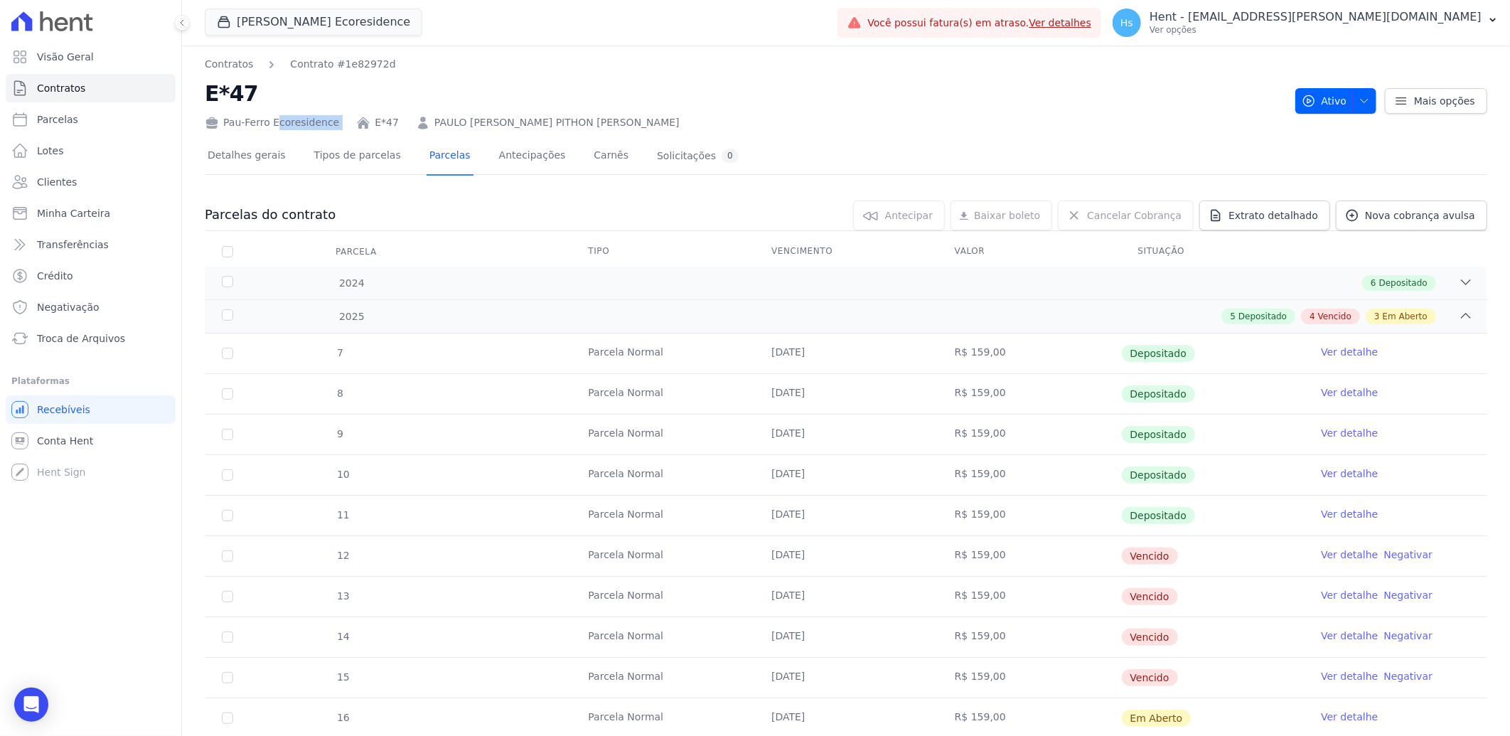
click at [338, 127] on div "Pau-Ferro Ecoresidence E*47 PAULO ROBERTO GOMES PITHON NASCIMENTO" at bounding box center [744, 119] width 1079 height 21
drag, startPoint x: 338, startPoint y: 127, endPoint x: 295, endPoint y: 126, distance: 42.7
copy div "Pau-Ferro Ecoresidence"
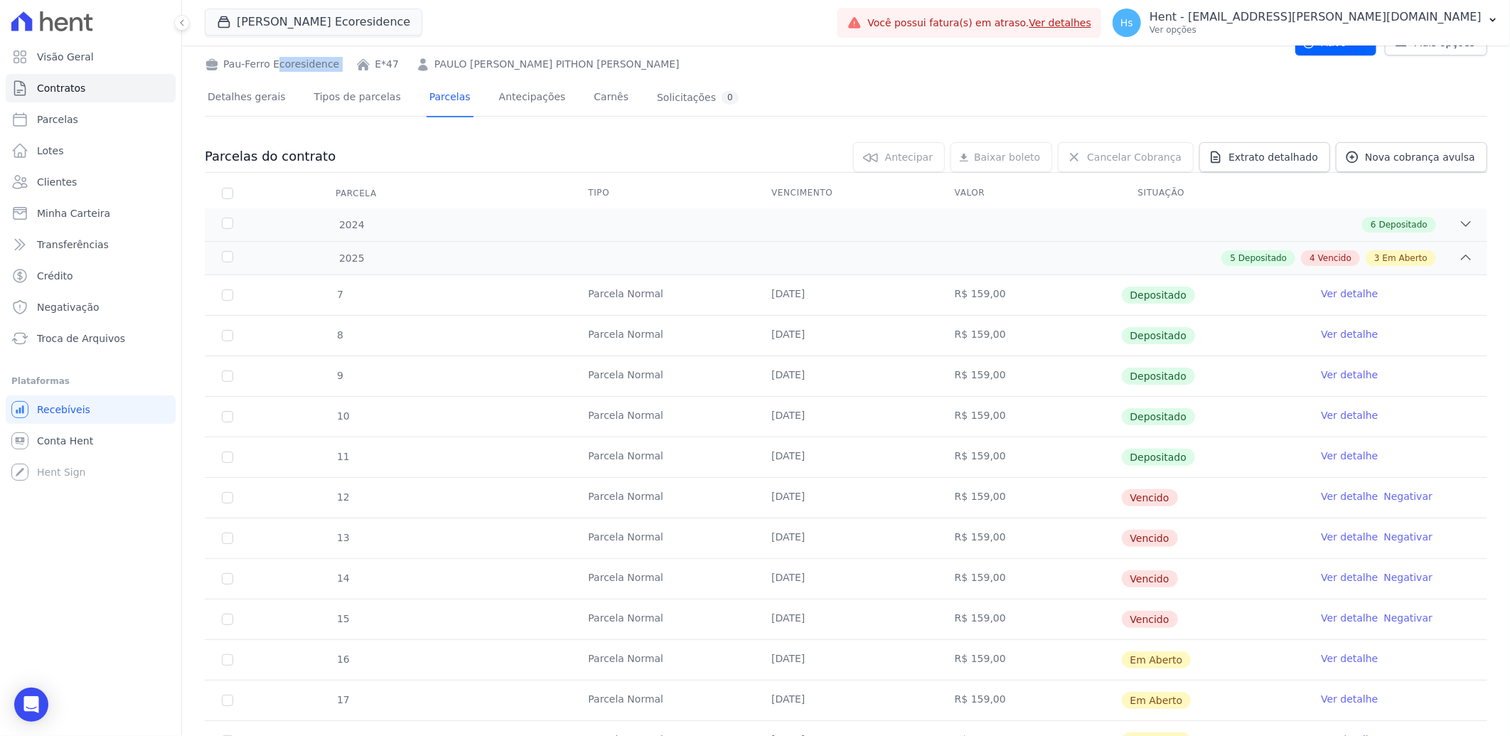
scroll to position [237, 0]
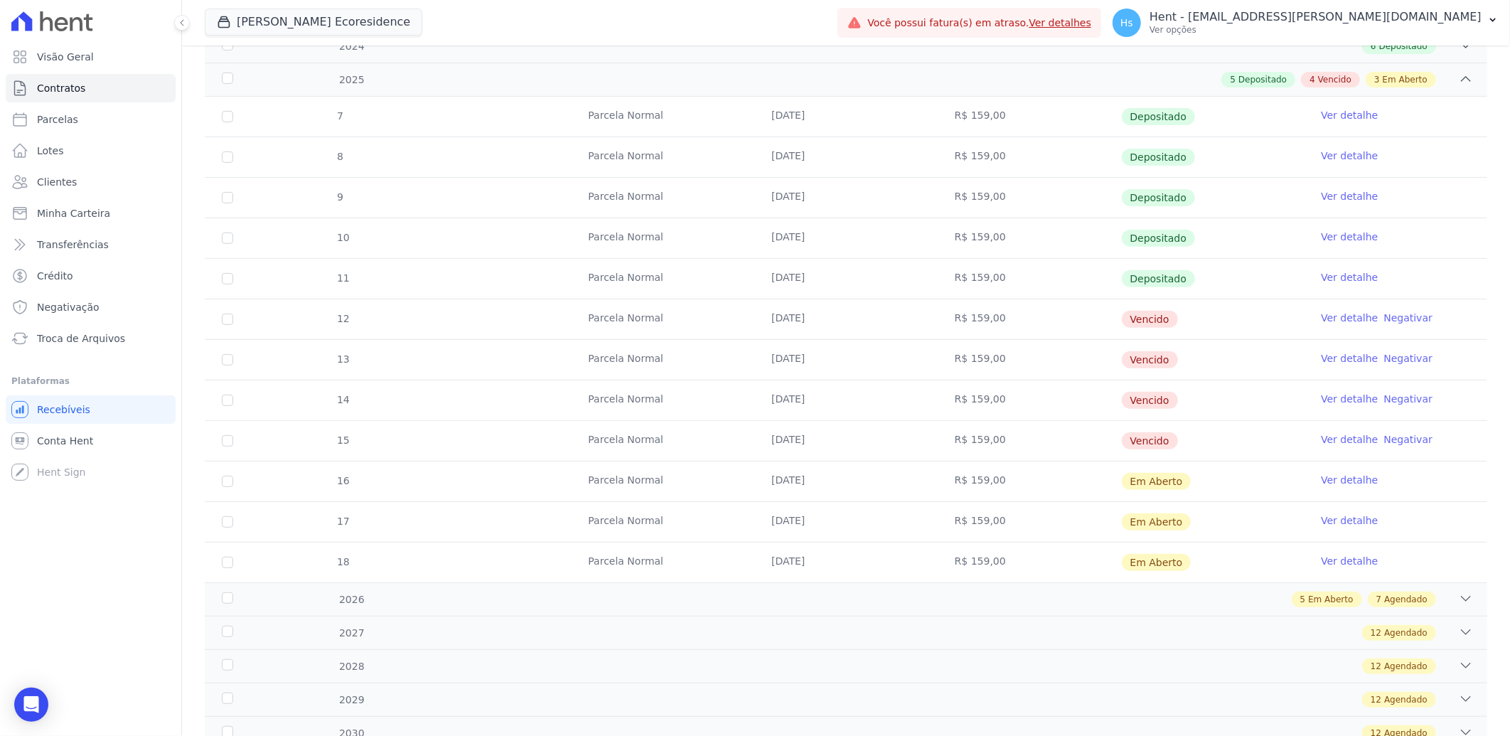
click at [1344, 311] on link "Ver detalhe" at bounding box center [1349, 318] width 57 height 14
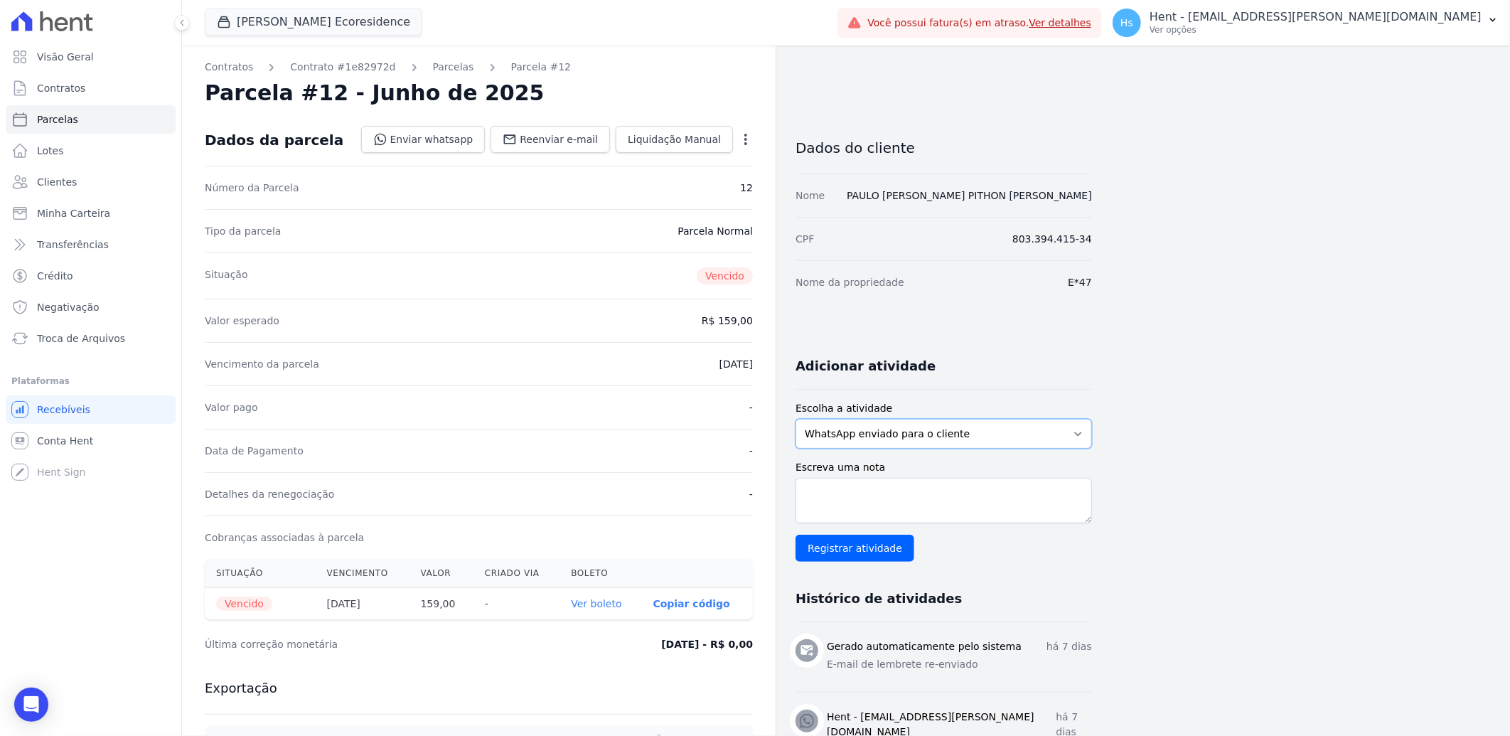
click at [983, 439] on select "WhatsApp enviado para o cliente Adicionar um comentário Ligação feita para o cl…" at bounding box center [944, 434] width 296 height 30
click at [796, 419] on select "WhatsApp enviado para o cliente Adicionar um comentário Ligação feita para o cl…" at bounding box center [944, 434] width 296 height 30
click at [932, 503] on textarea "Escreva uma nota" at bounding box center [944, 501] width 296 height 46
paste textarea "Enviado e-mail e WhatsApp, aguardando interação do cliente."
type textarea "Enviado e-mail e WhatsApp, aguardando interação do cliente."
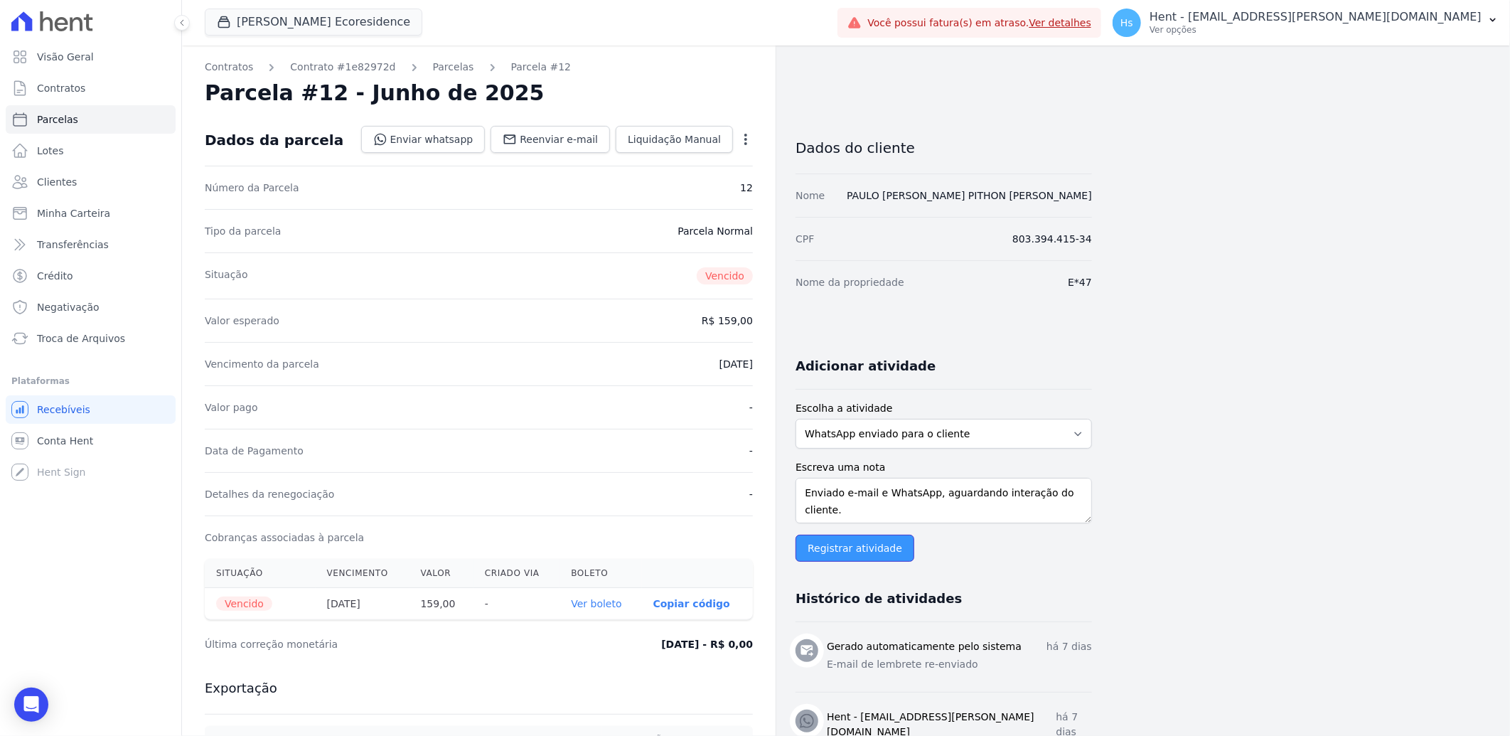
click at [875, 550] on input "Registrar atividade" at bounding box center [855, 548] width 119 height 27
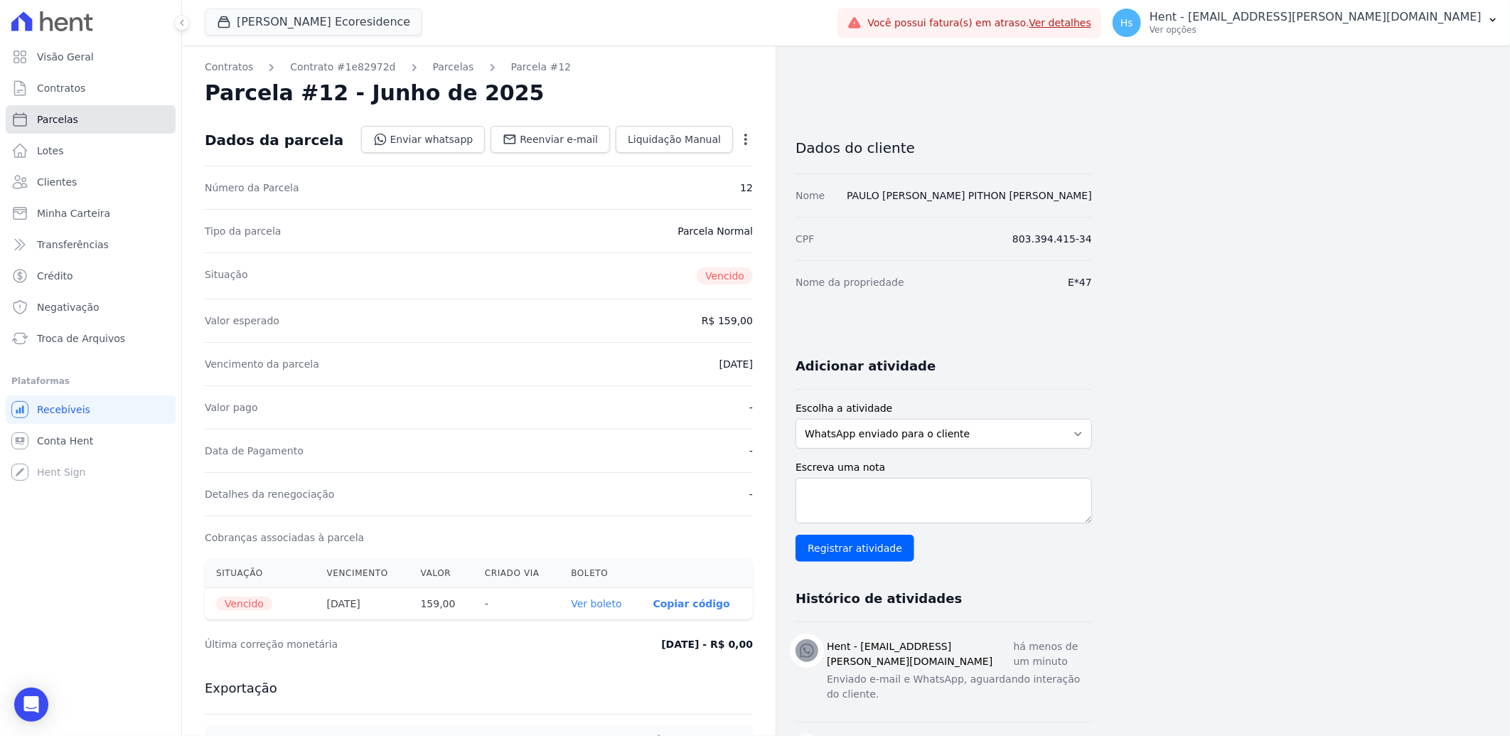
click at [64, 115] on span "Parcelas" at bounding box center [57, 119] width 41 height 14
select select
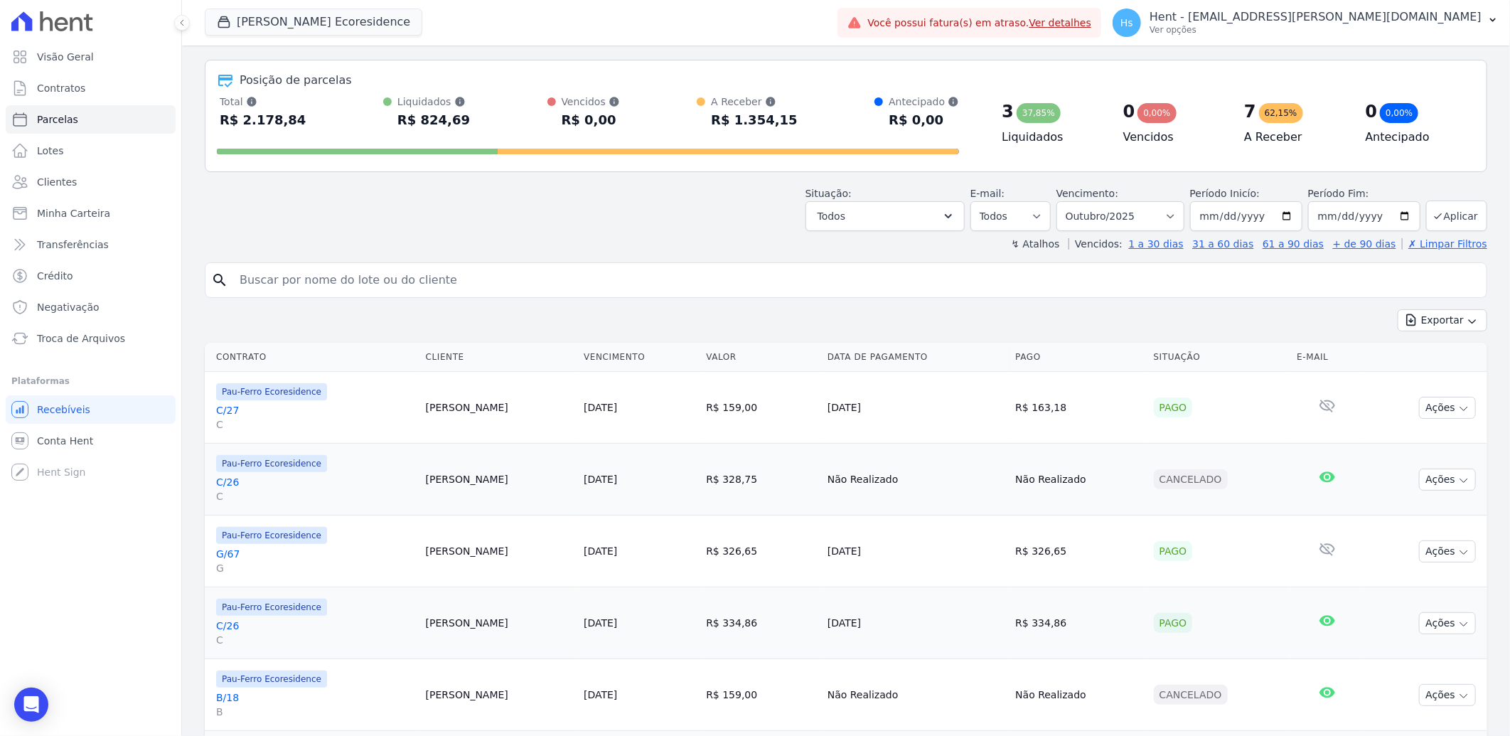
scroll to position [79, 0]
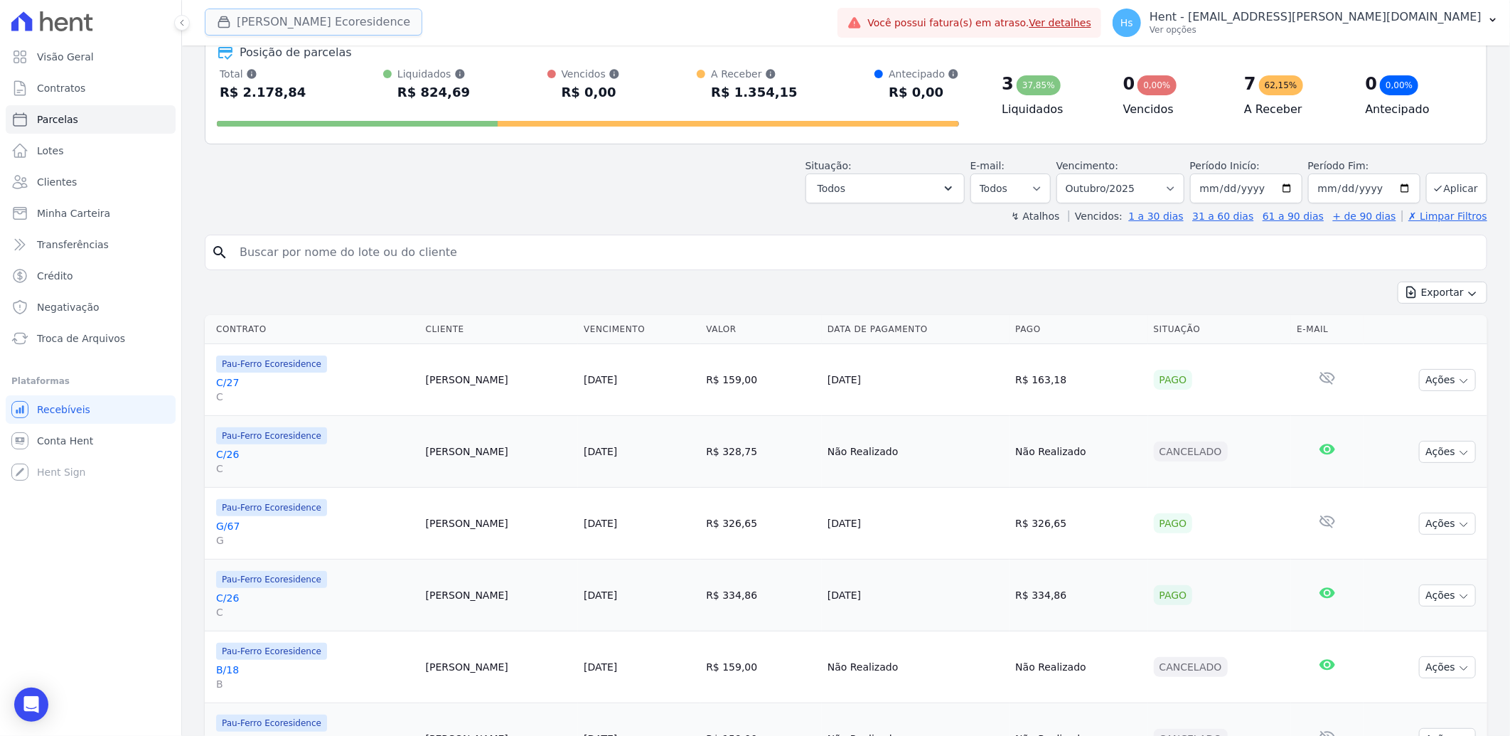
click at [268, 14] on button "Pau Ferro Ecoresidence" at bounding box center [314, 22] width 218 height 27
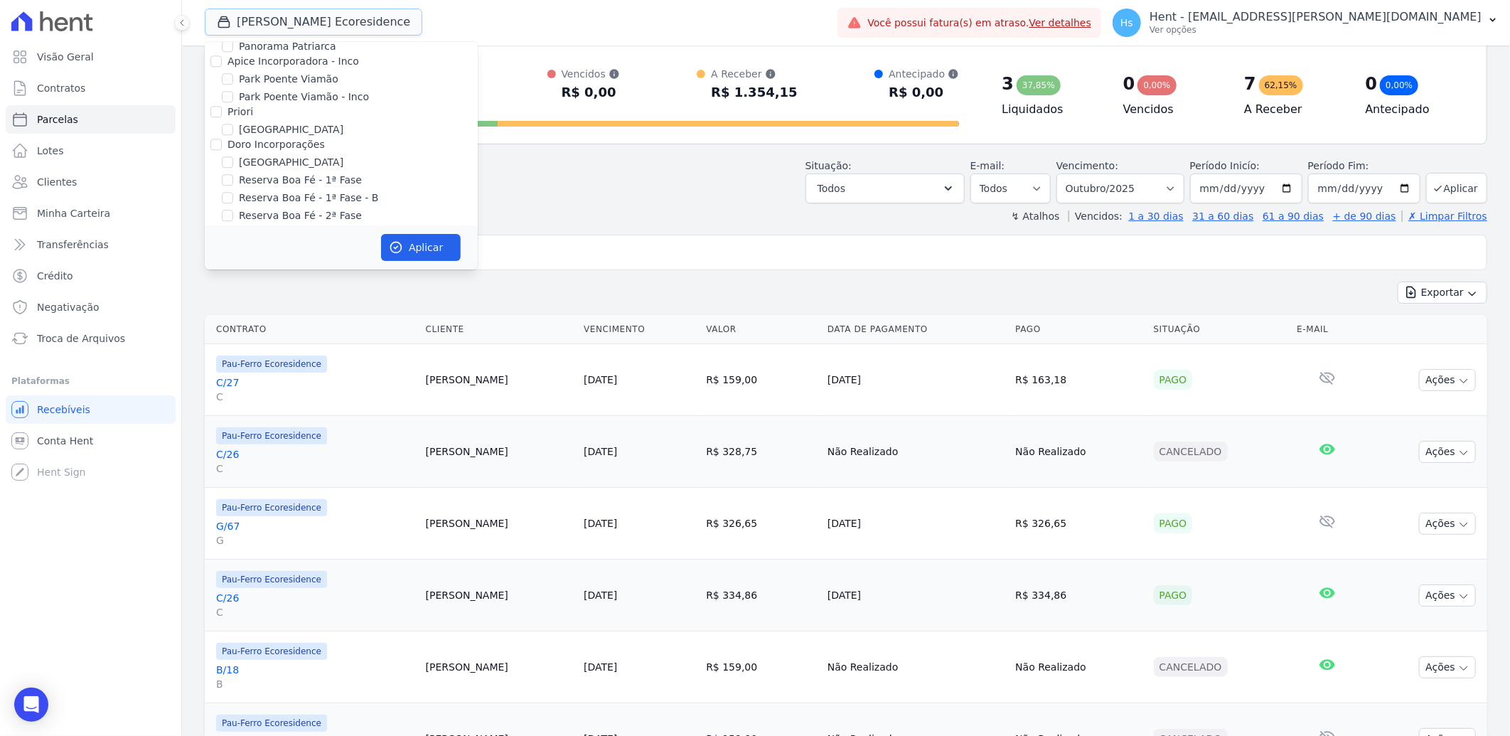
scroll to position [5791, 0]
click at [247, 365] on label "Pau-Ferro Ecoresidence" at bounding box center [297, 372] width 116 height 15
click at [233, 367] on input "Pau-Ferro Ecoresidence" at bounding box center [227, 372] width 11 height 11
checkbox input "false"
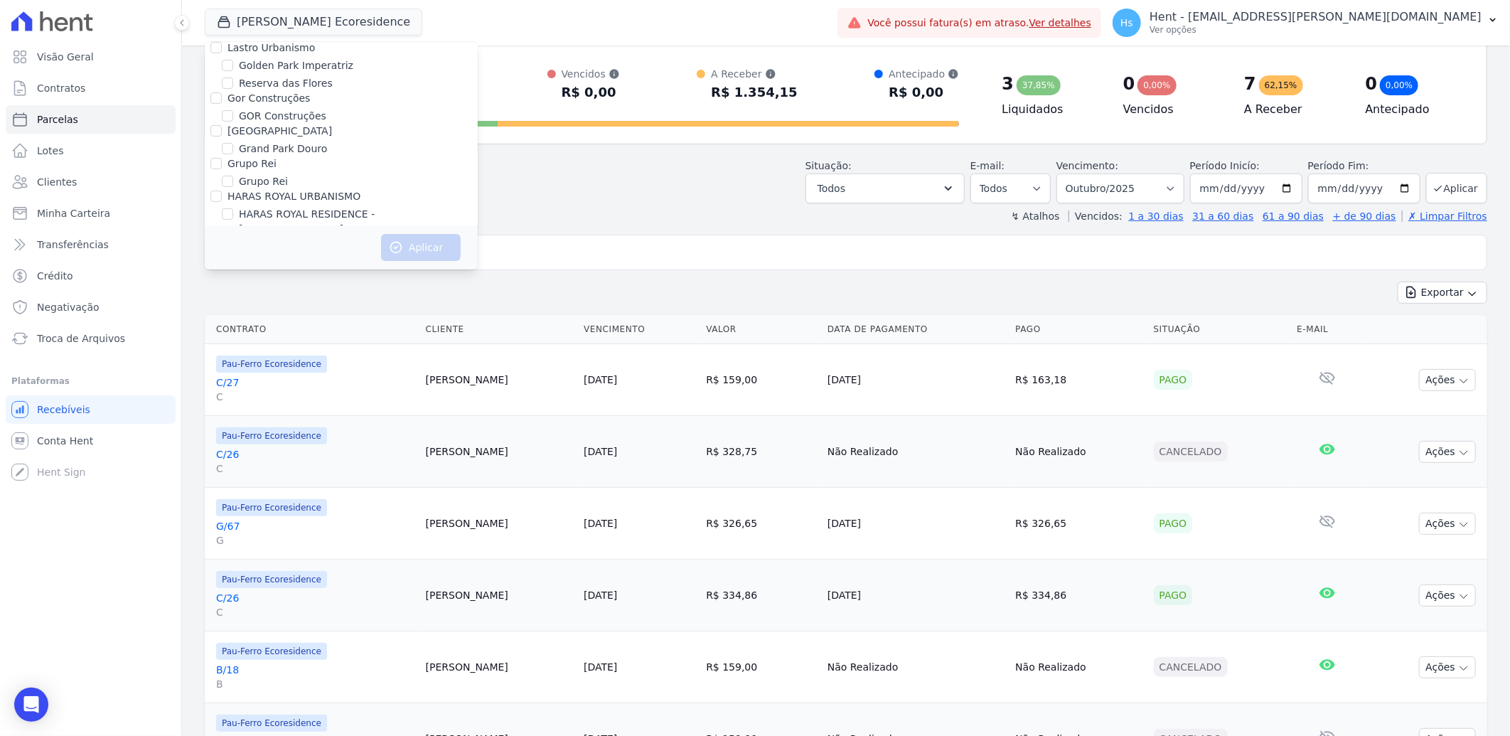
scroll to position [3459, 0]
click at [211, 235] on input "HARAS ROYAL URBANISMO" at bounding box center [215, 240] width 11 height 11
checkbox input "true"
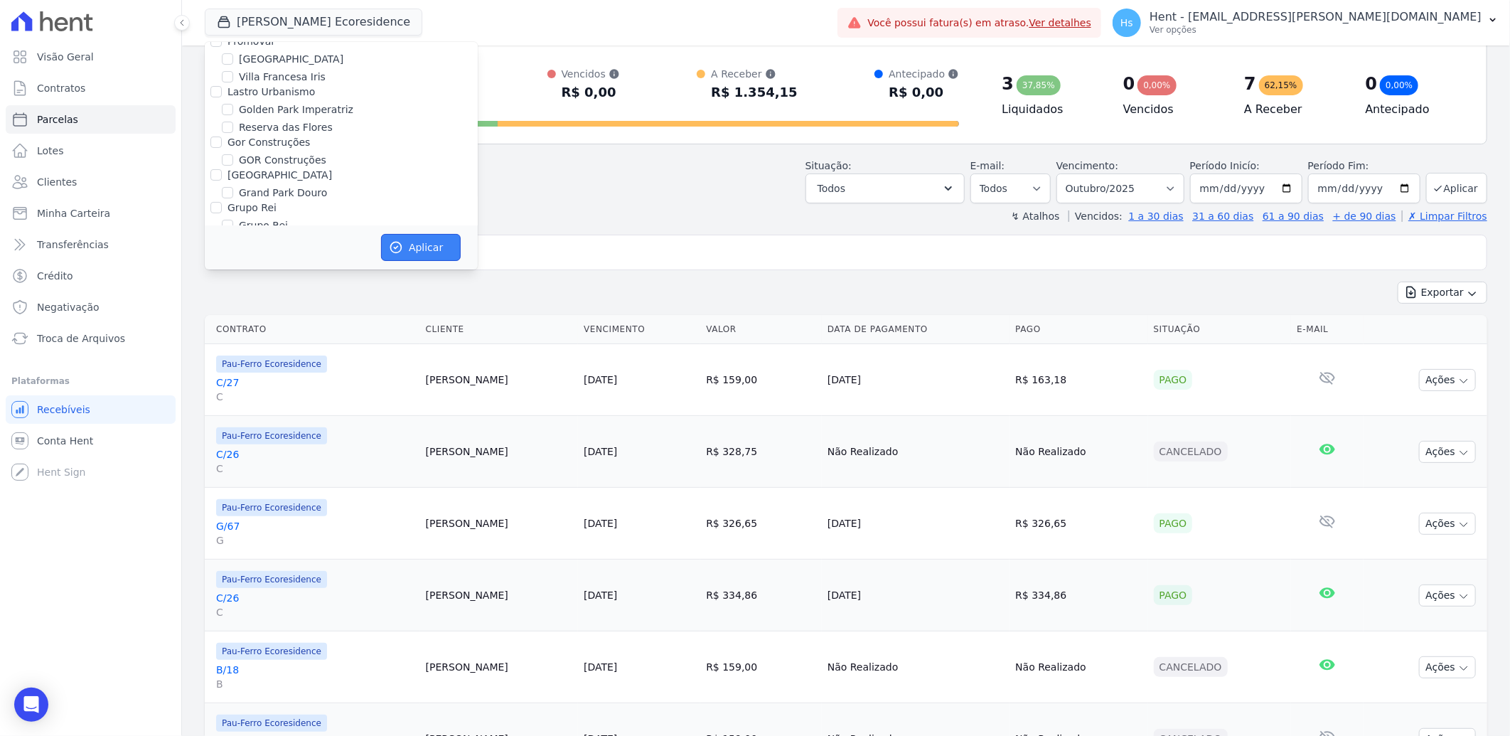
click at [420, 242] on button "Aplicar" at bounding box center [421, 247] width 80 height 27
select select
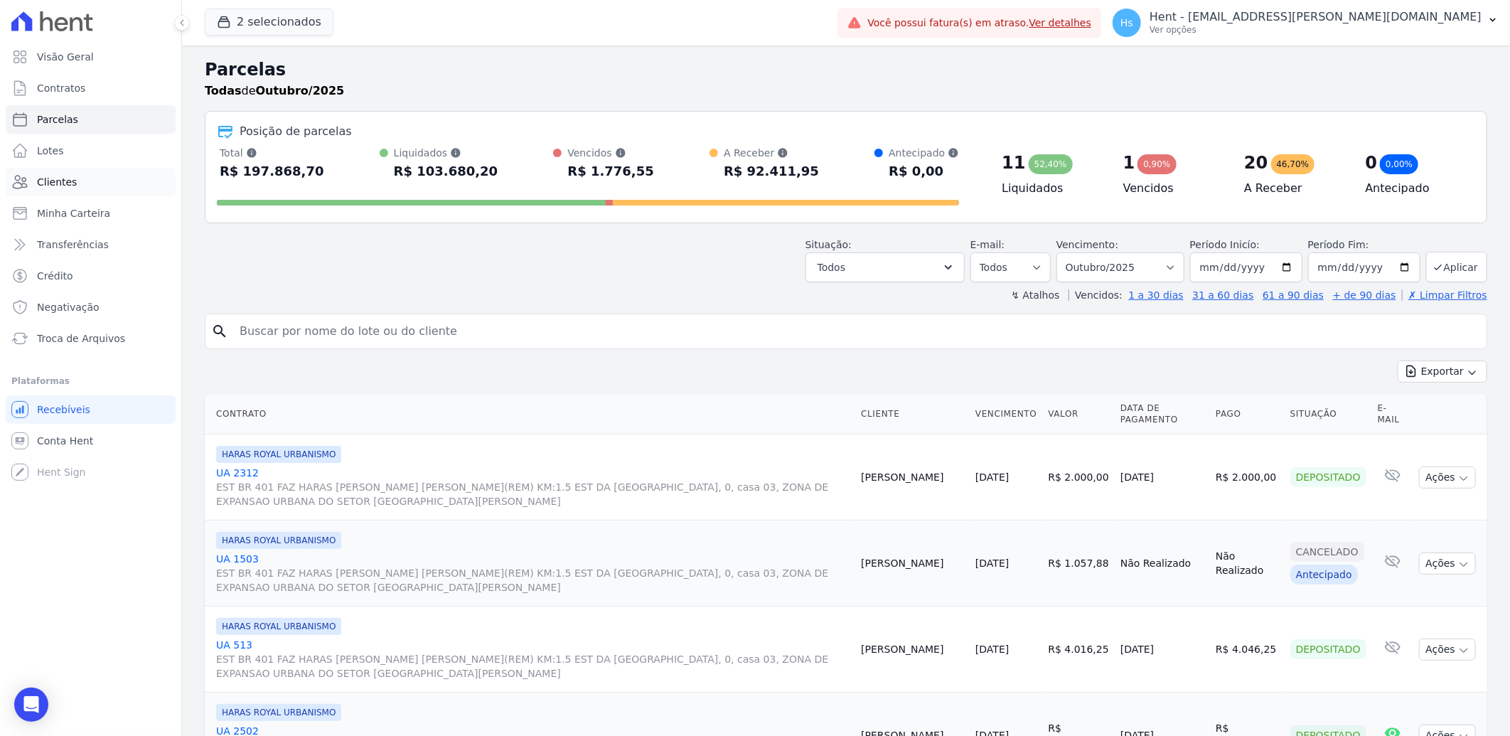
click at [62, 181] on span "Clientes" at bounding box center [57, 182] width 40 height 14
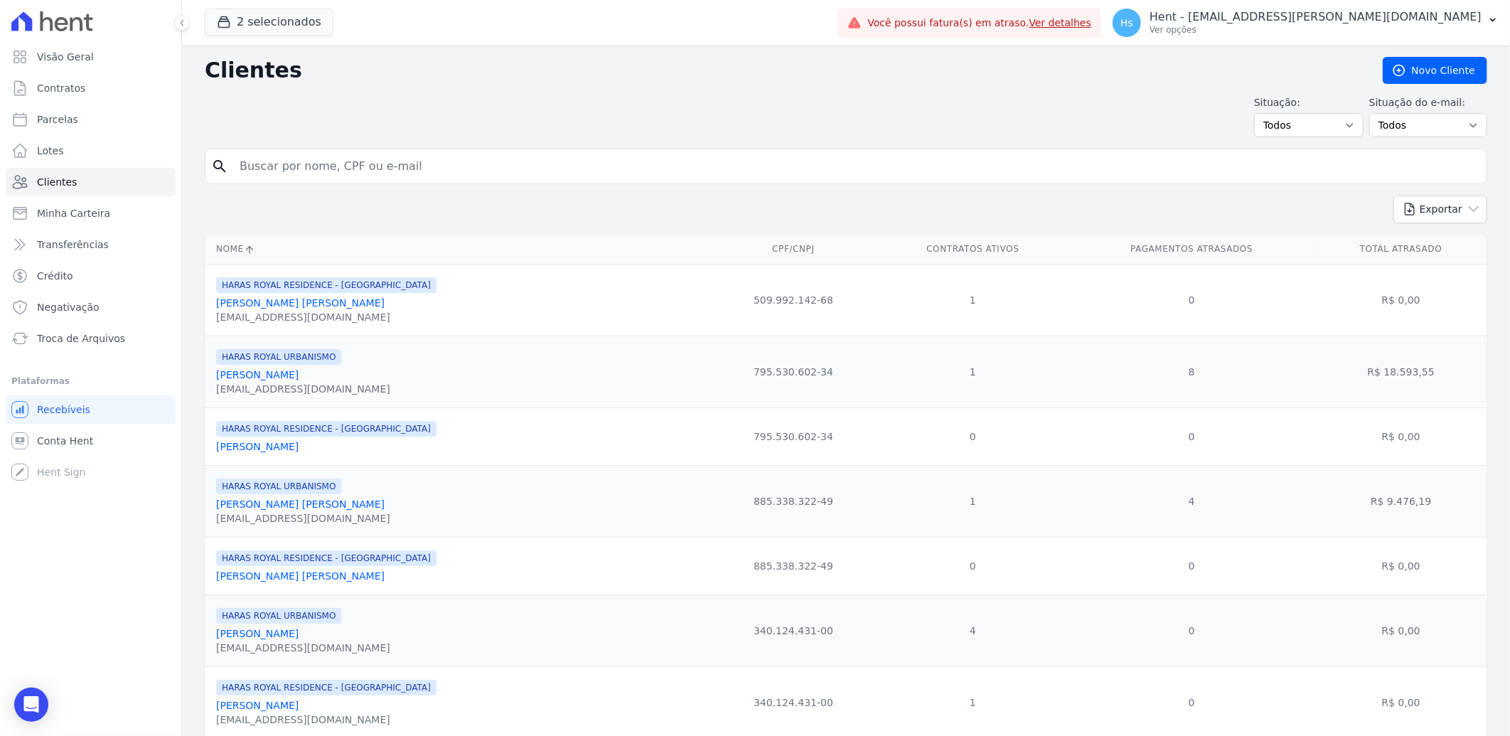
click at [289, 167] on input "search" at bounding box center [856, 166] width 1250 height 28
paste input "Eliomar Azevedo Dos Santos"
type input "Eliomar Azevedo Dos Santos"
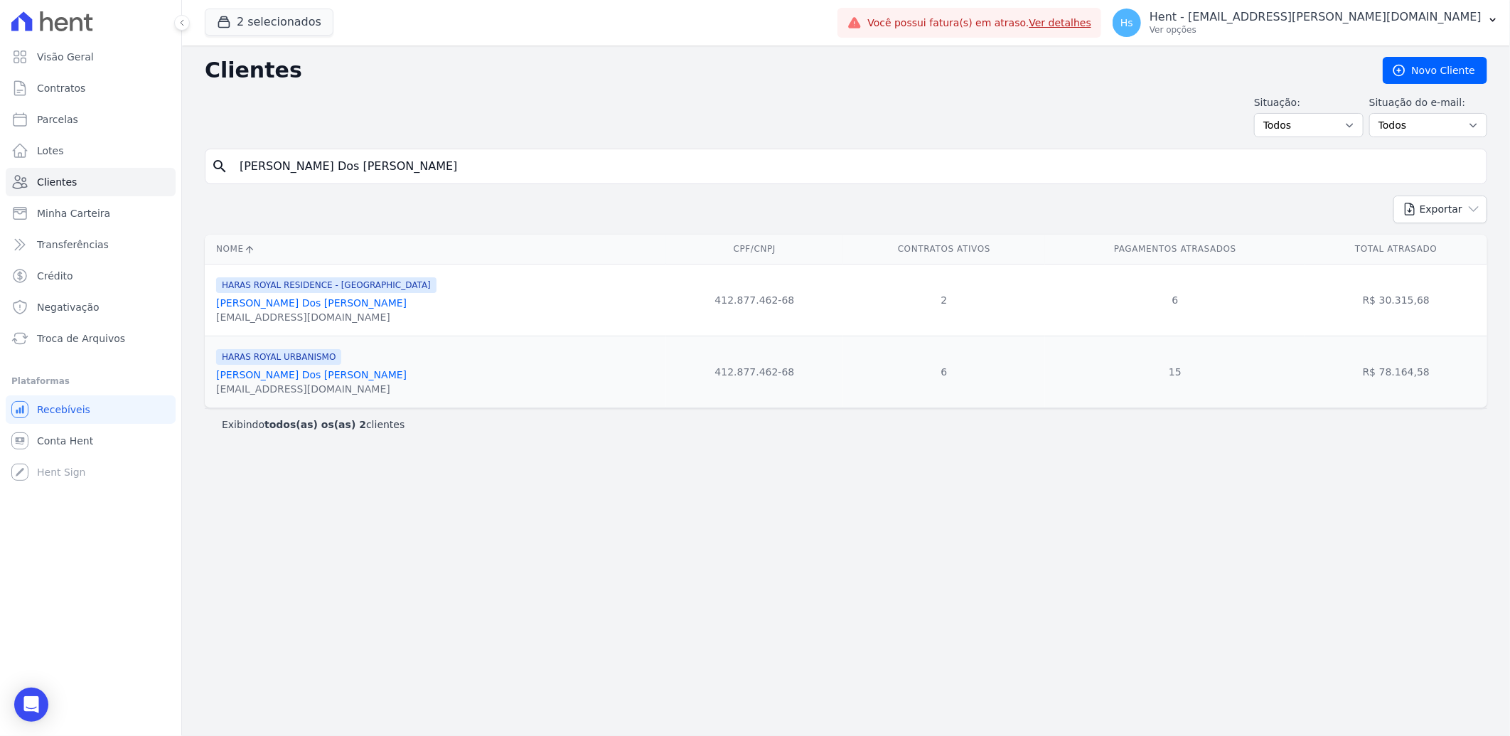
click at [307, 308] on link "Eliomar Azevedo Dos Santos" at bounding box center [311, 302] width 191 height 11
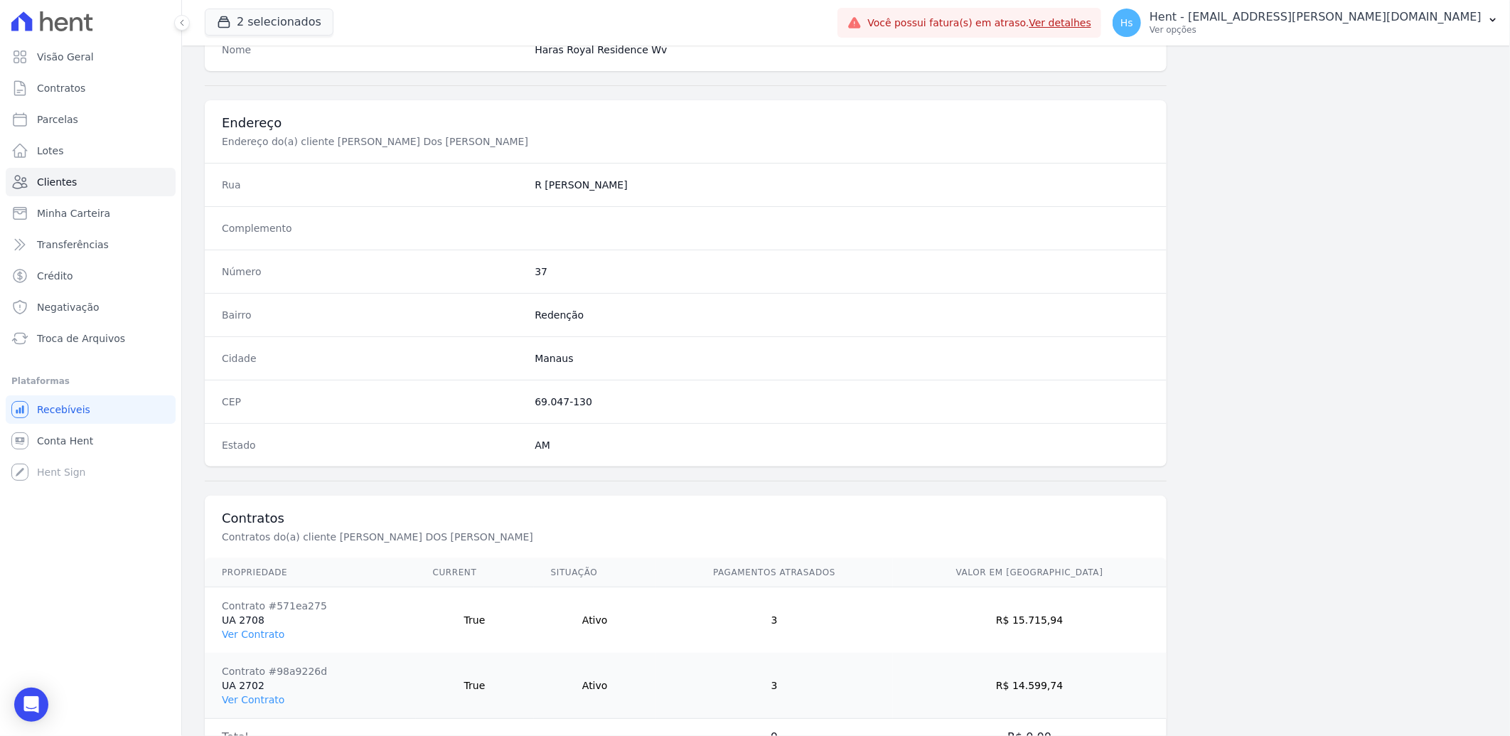
scroll to position [661, 0]
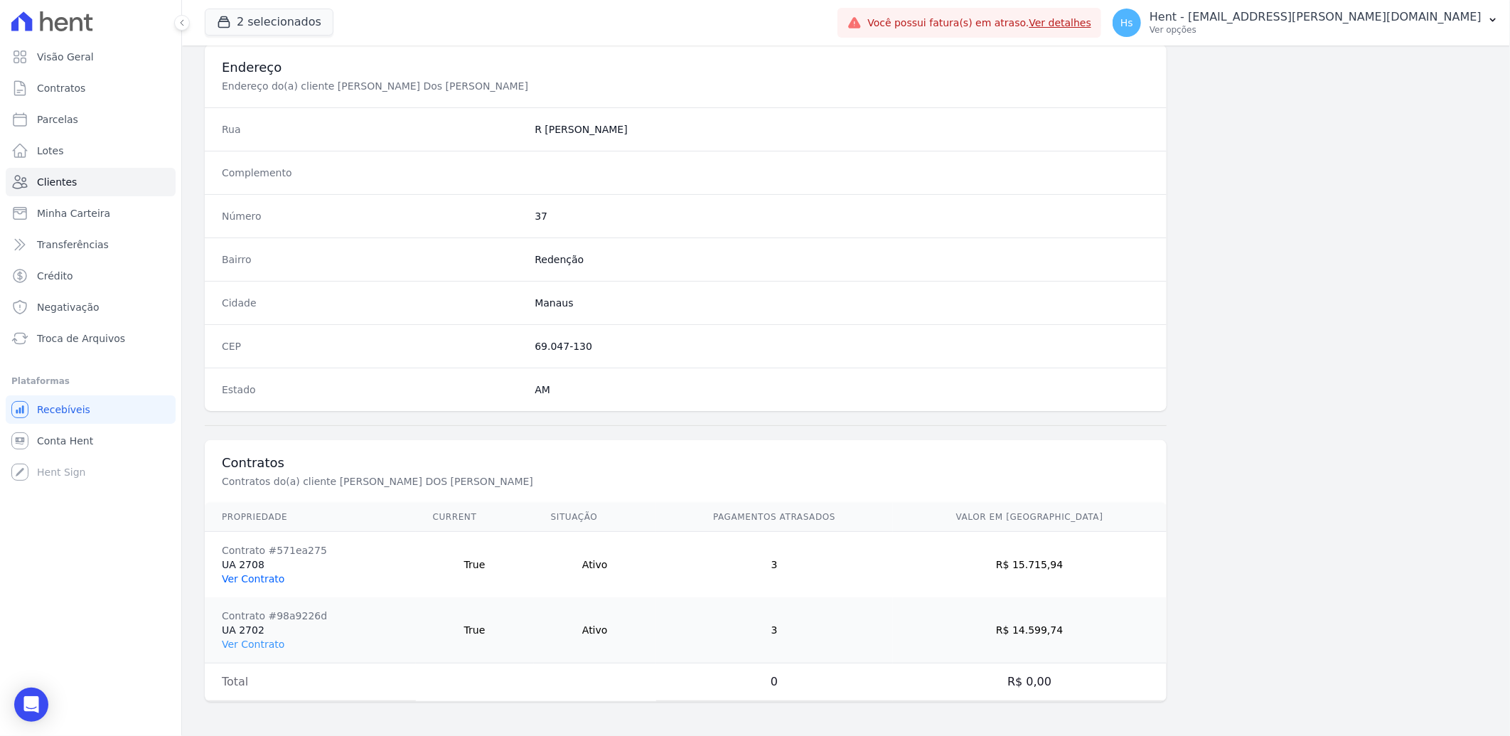
click at [264, 576] on link "Ver Contrato" at bounding box center [253, 578] width 63 height 11
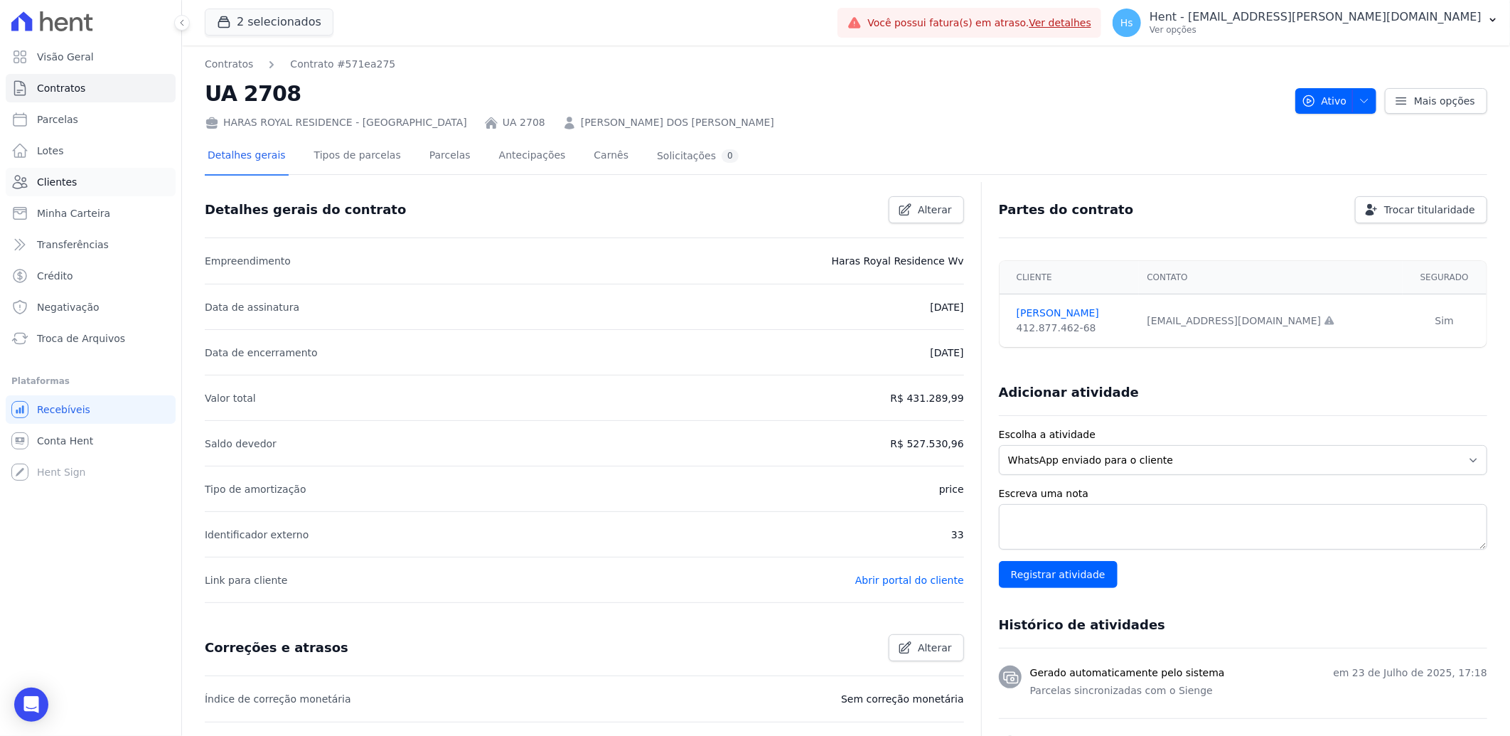
click at [117, 178] on link "Clientes" at bounding box center [91, 182] width 170 height 28
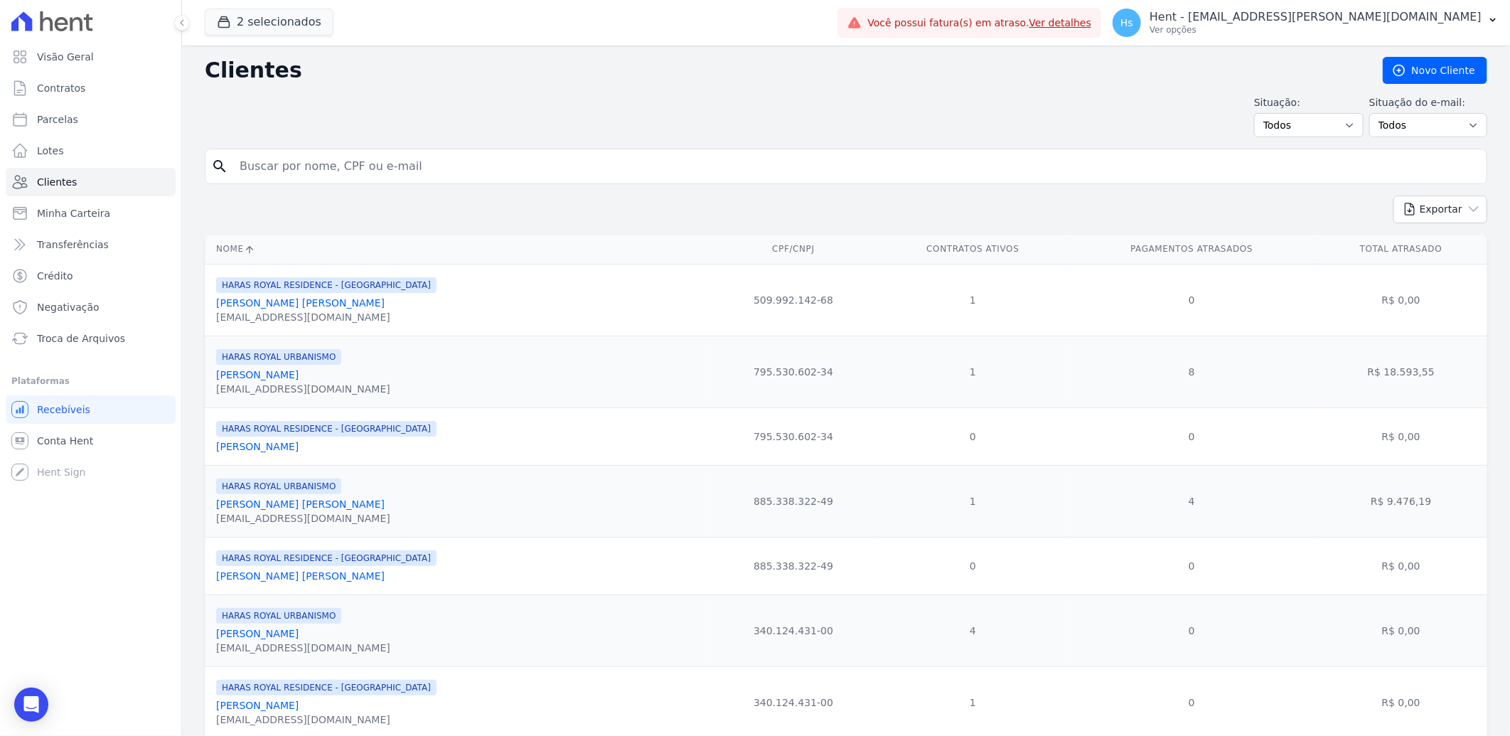
click at [386, 175] on input "search" at bounding box center [856, 166] width 1250 height 28
type input "Camila Lima Pereira"
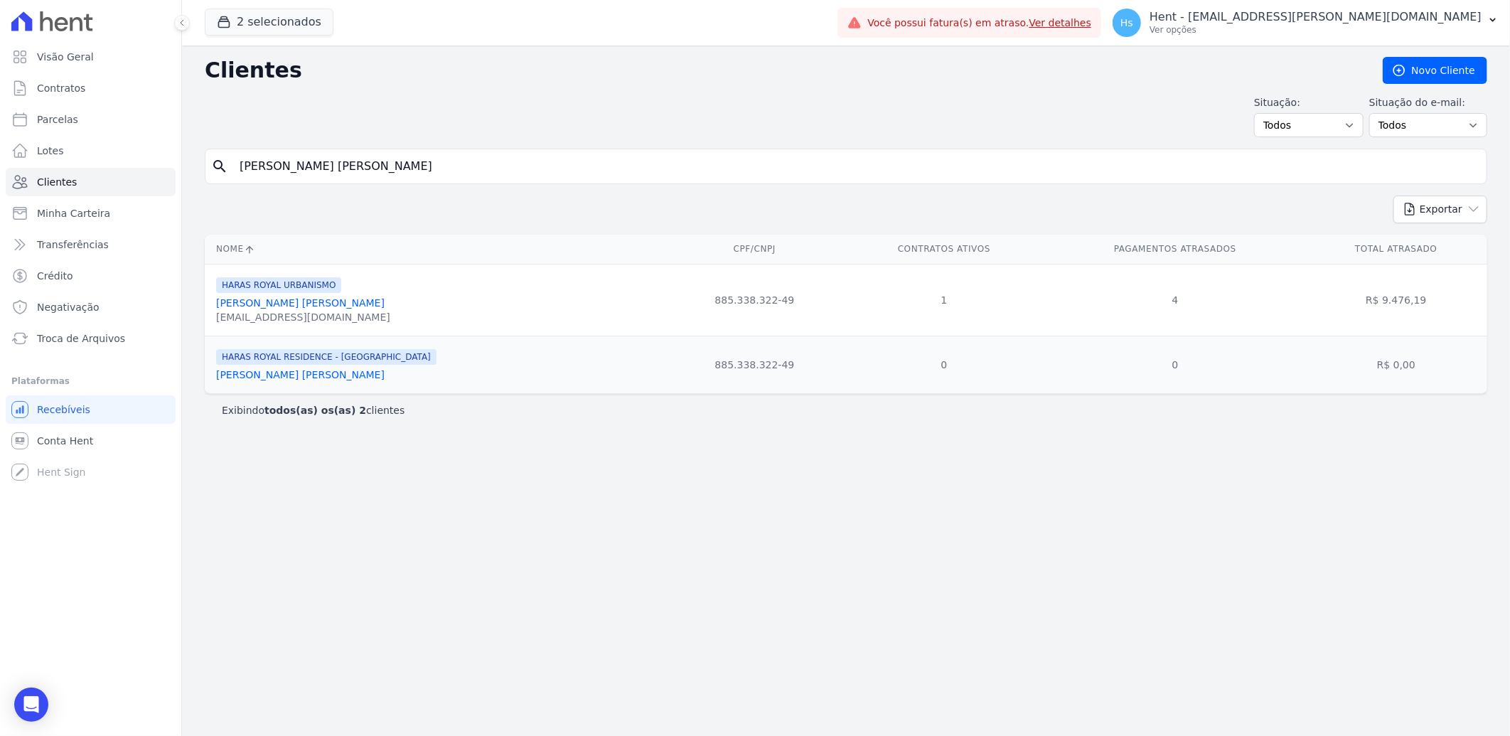
click at [287, 372] on link "Camila Lima Pereira" at bounding box center [300, 374] width 168 height 11
click at [270, 304] on link "Camila Lima Pereira" at bounding box center [300, 302] width 168 height 11
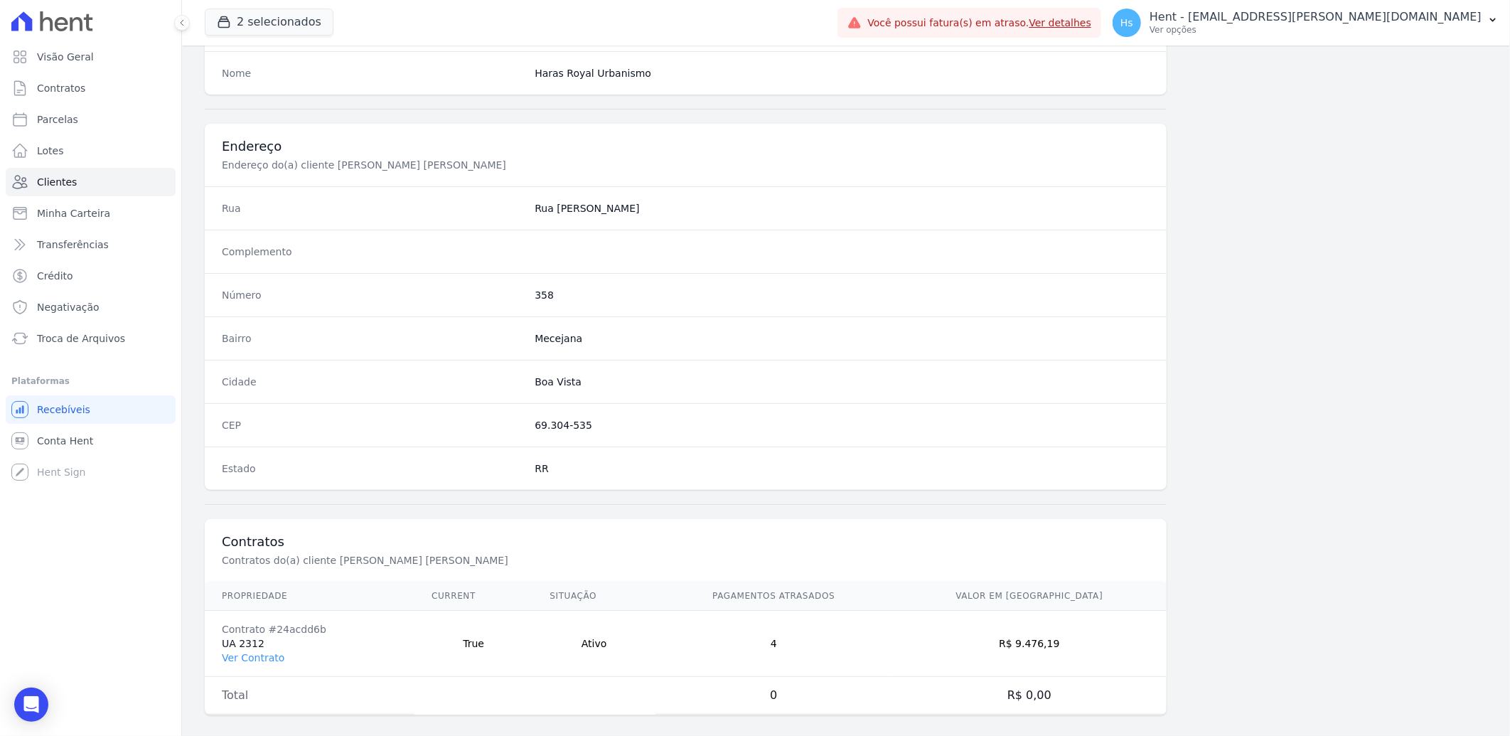
scroll to position [596, 0]
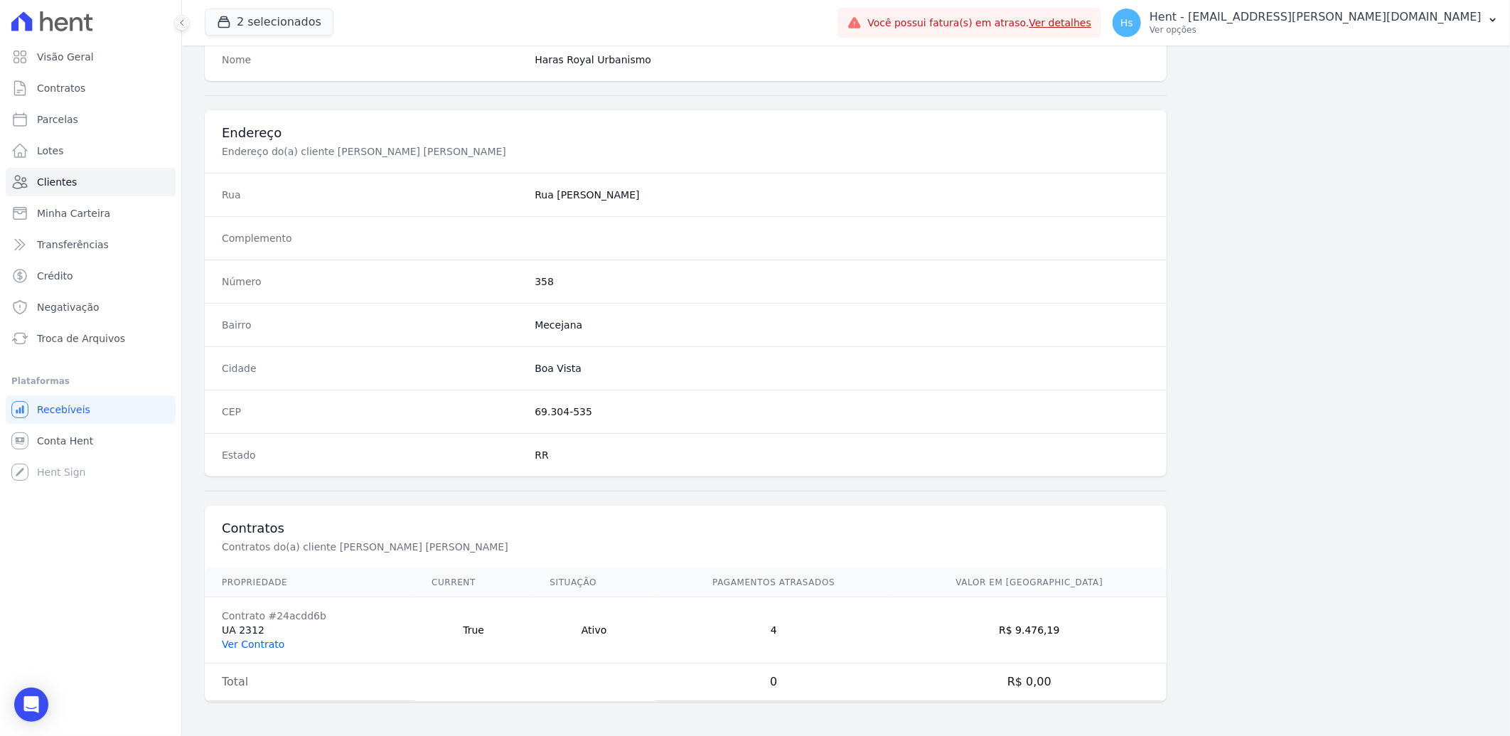
click at [267, 641] on link "Ver Contrato" at bounding box center [253, 643] width 63 height 11
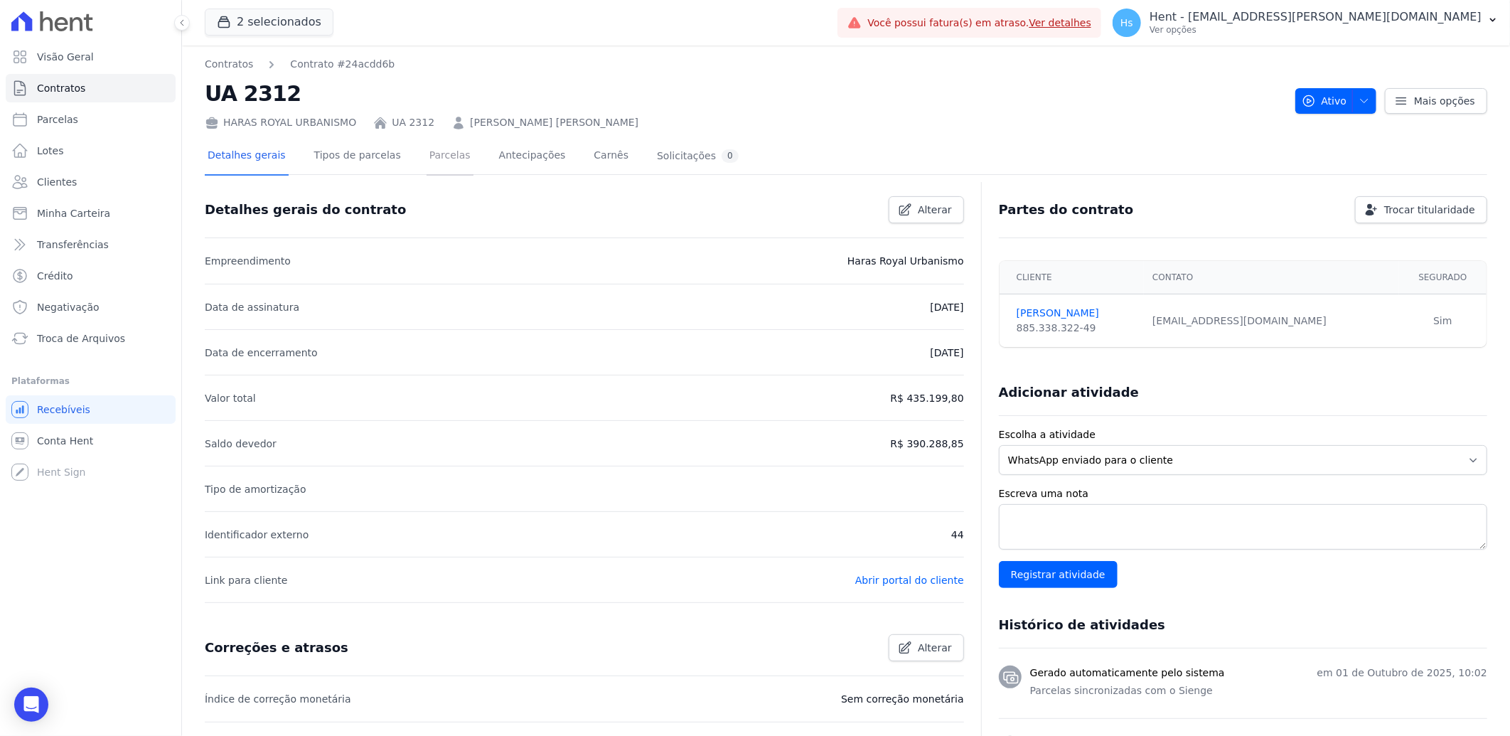
click at [434, 166] on link "Parcelas" at bounding box center [450, 157] width 47 height 38
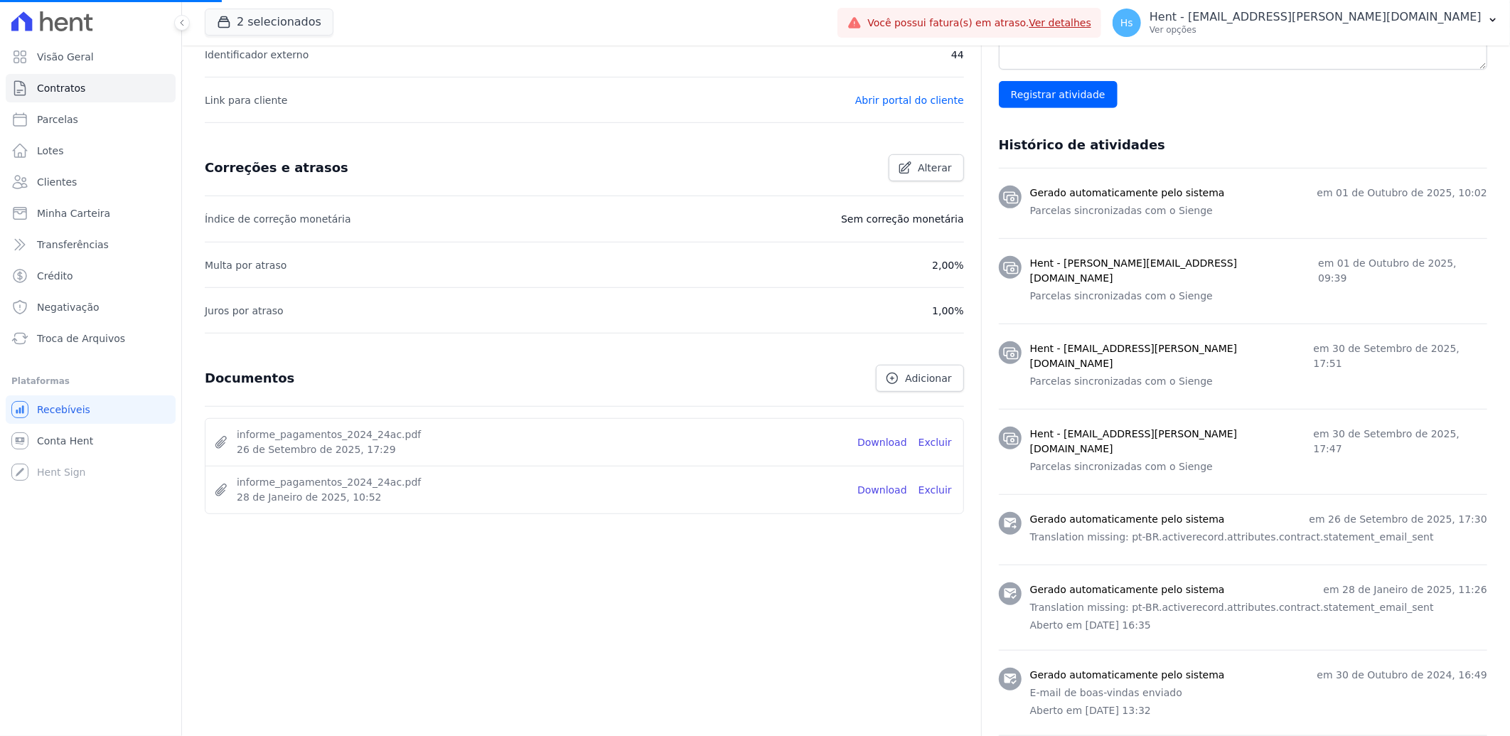
scroll to position [678, 0]
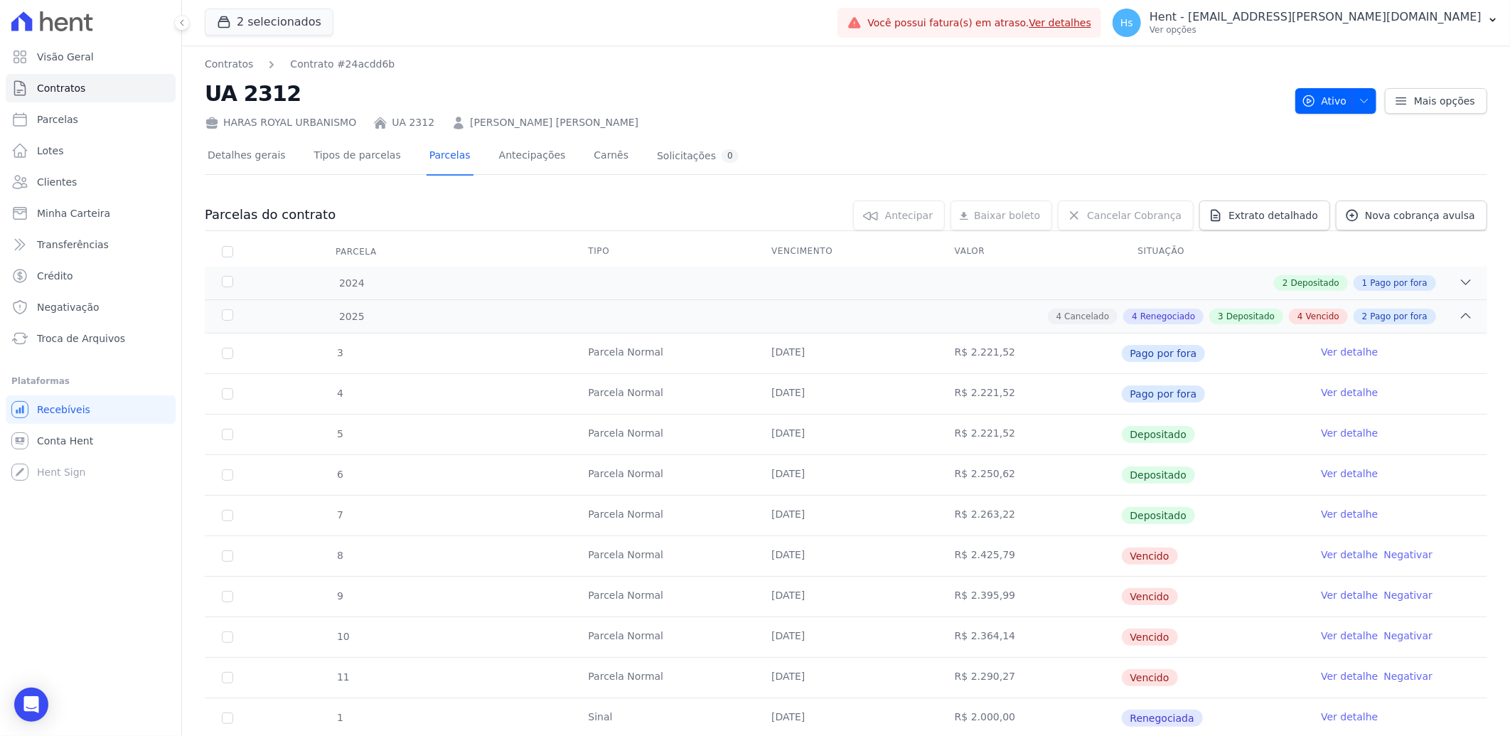
click at [496, 117] on link "CAMILA LIMA PEREIRA" at bounding box center [554, 122] width 168 height 15
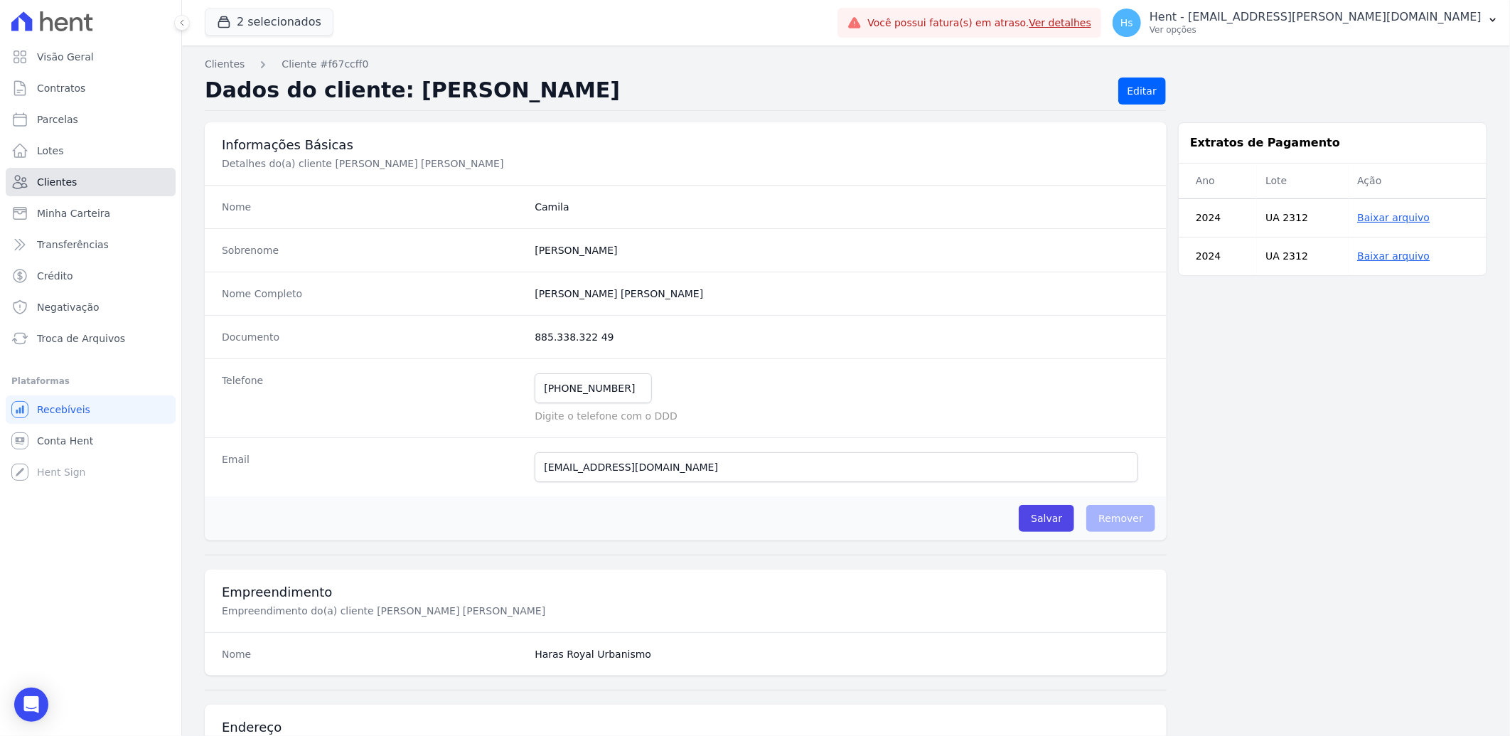
click at [65, 181] on span "Clientes" at bounding box center [57, 182] width 40 height 14
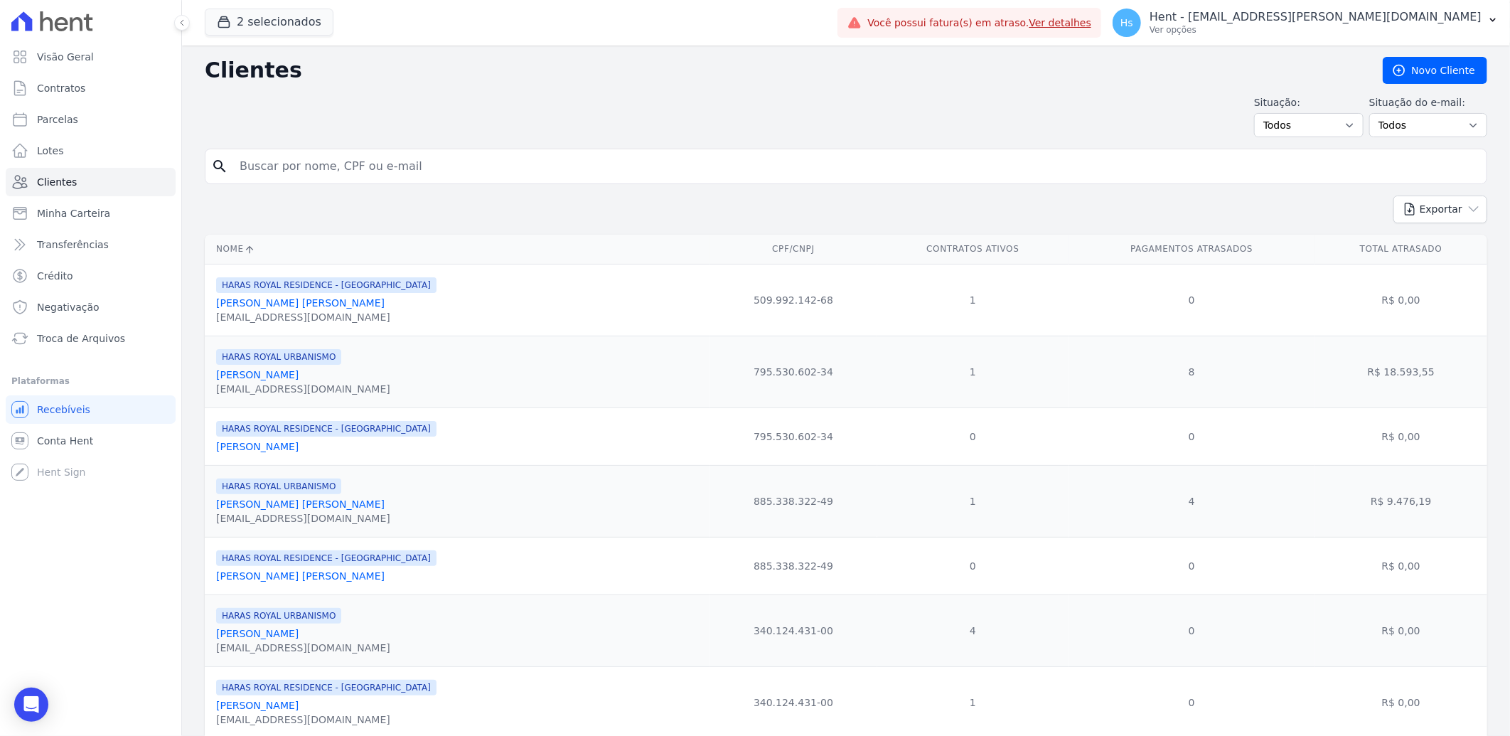
click at [290, 168] on input "search" at bounding box center [856, 166] width 1250 height 28
type input "Eliomar"
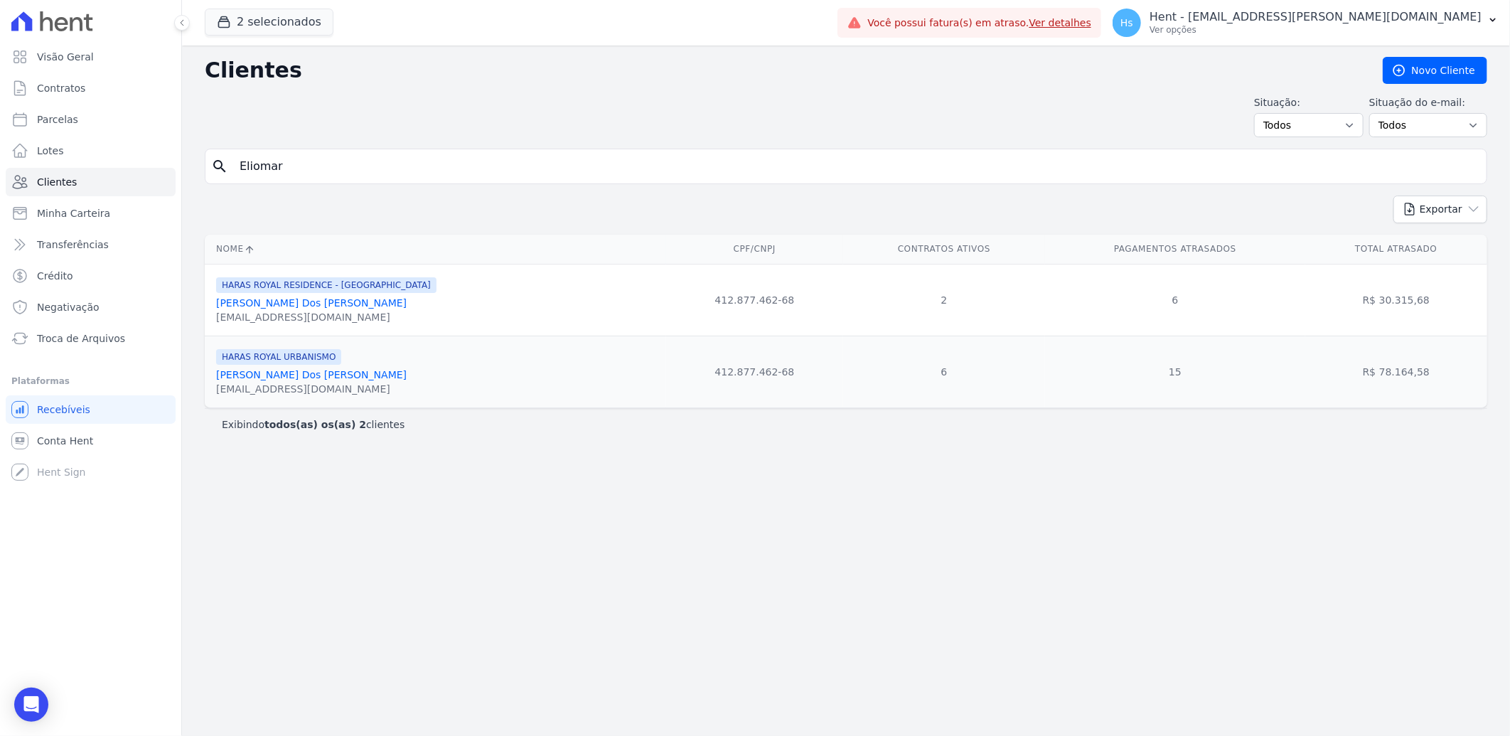
click at [252, 307] on link "Eliomar Azevedo Dos Santos" at bounding box center [311, 302] width 191 height 11
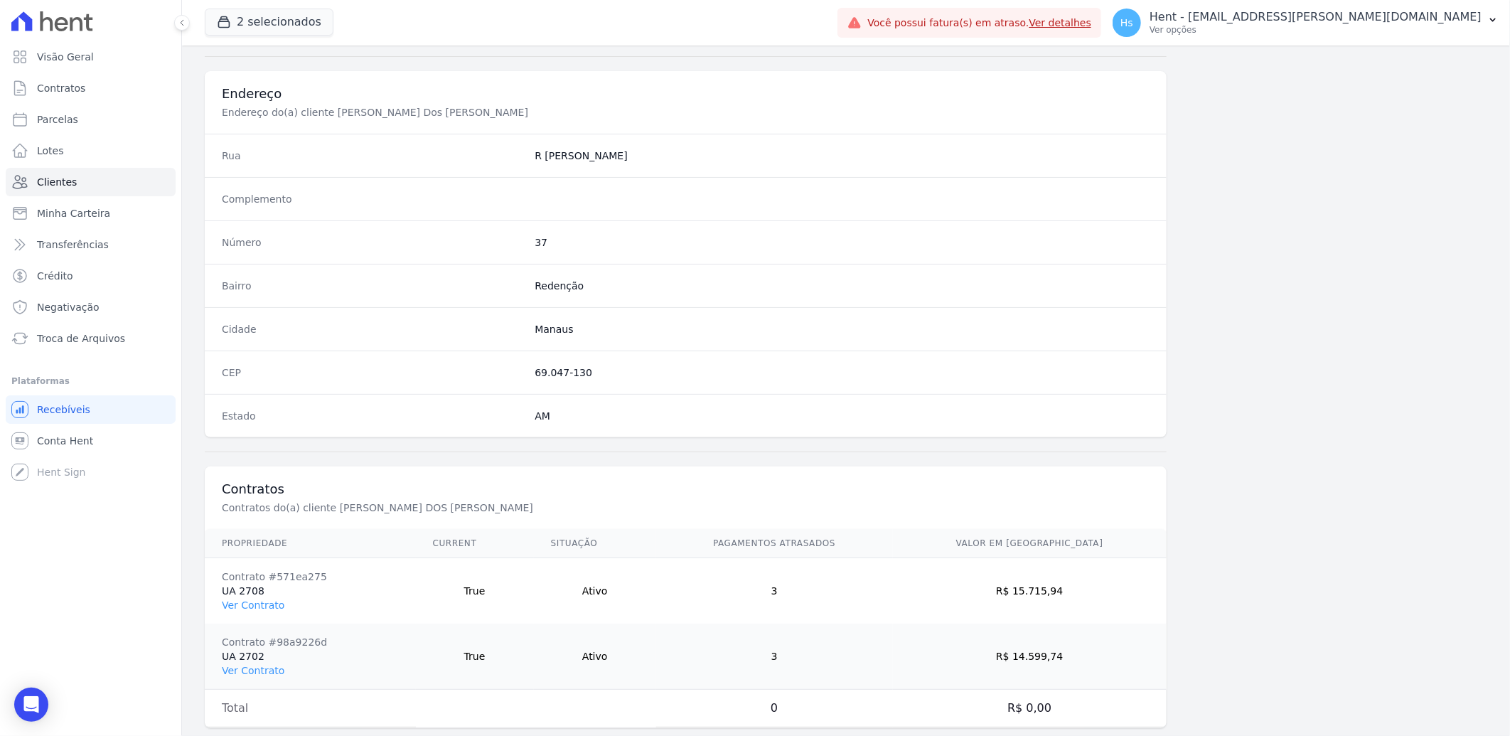
scroll to position [661, 0]
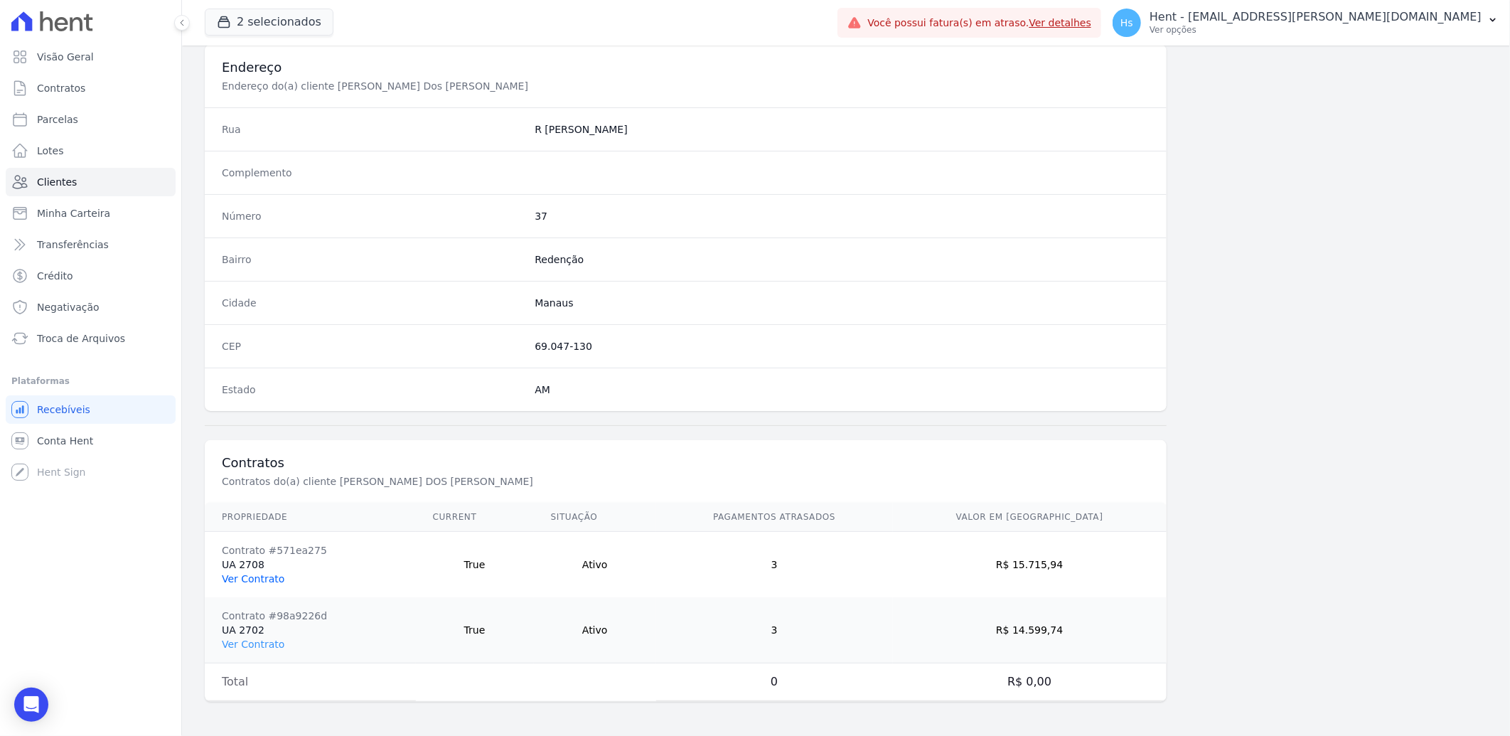
click at [253, 581] on link "Ver Contrato" at bounding box center [253, 578] width 63 height 11
click at [252, 646] on link "Ver Contrato" at bounding box center [253, 643] width 63 height 11
click at [252, 643] on link "Ver Contrato" at bounding box center [253, 643] width 63 height 11
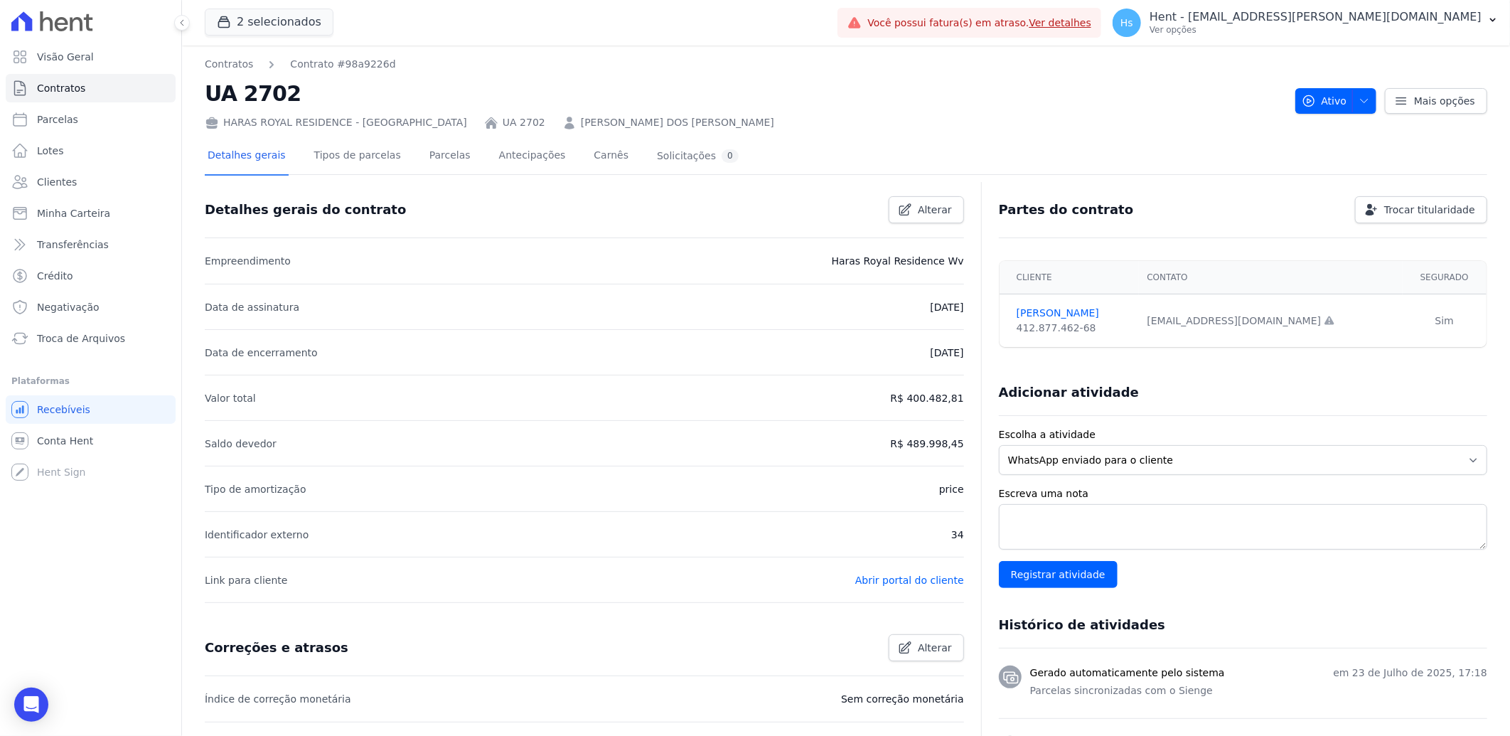
click at [581, 122] on link "ELIOMAR AZEVEDO DOS SANTOS" at bounding box center [677, 122] width 193 height 15
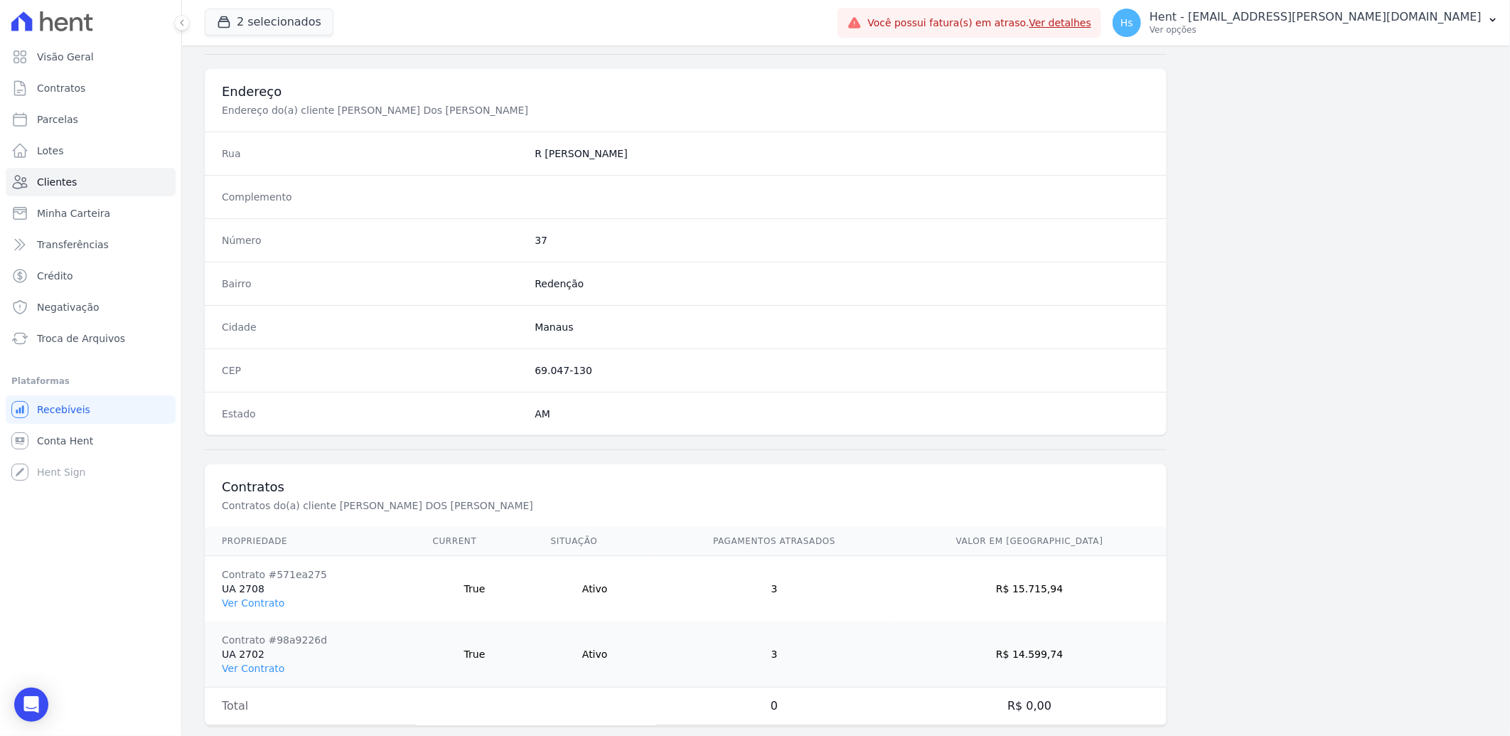
scroll to position [661, 0]
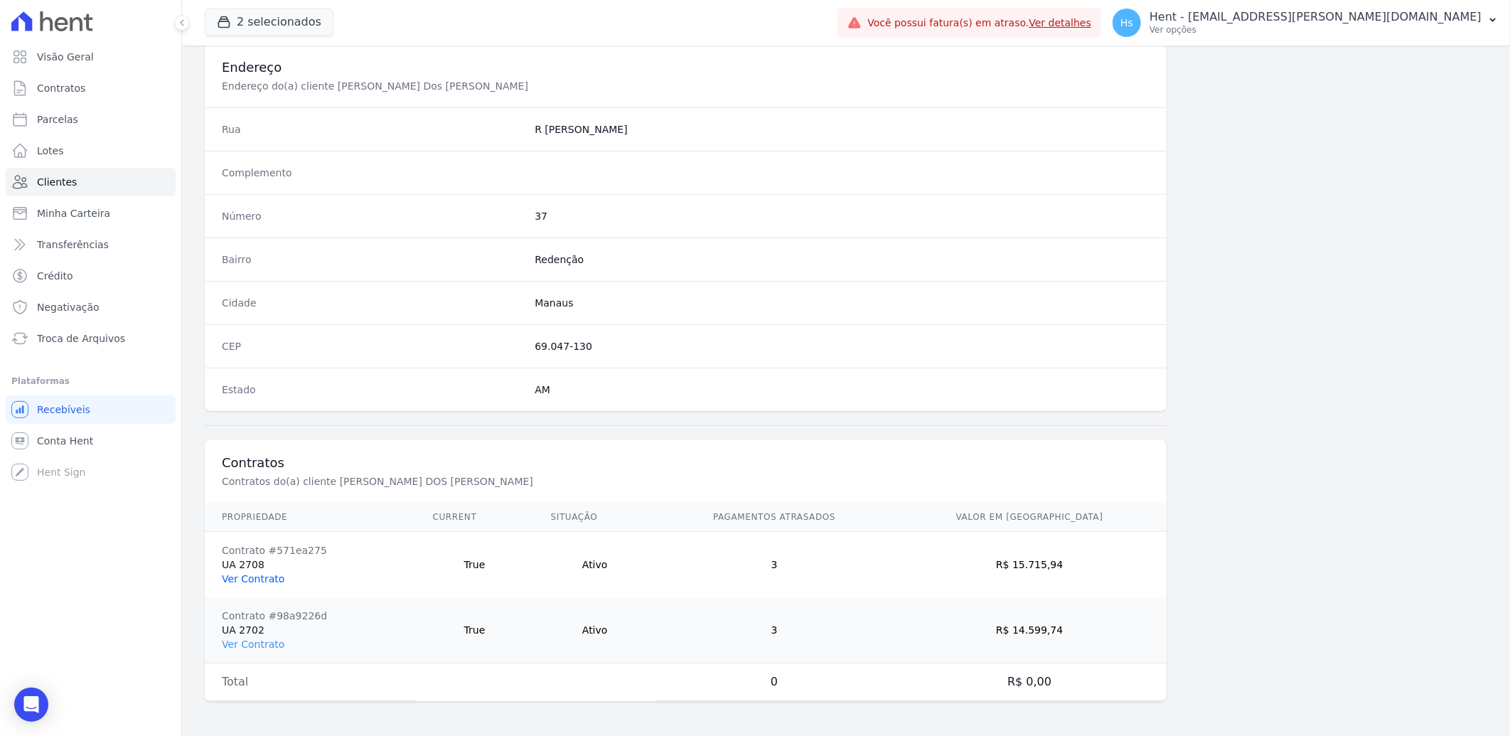
click at [265, 580] on link "Ver Contrato" at bounding box center [253, 578] width 63 height 11
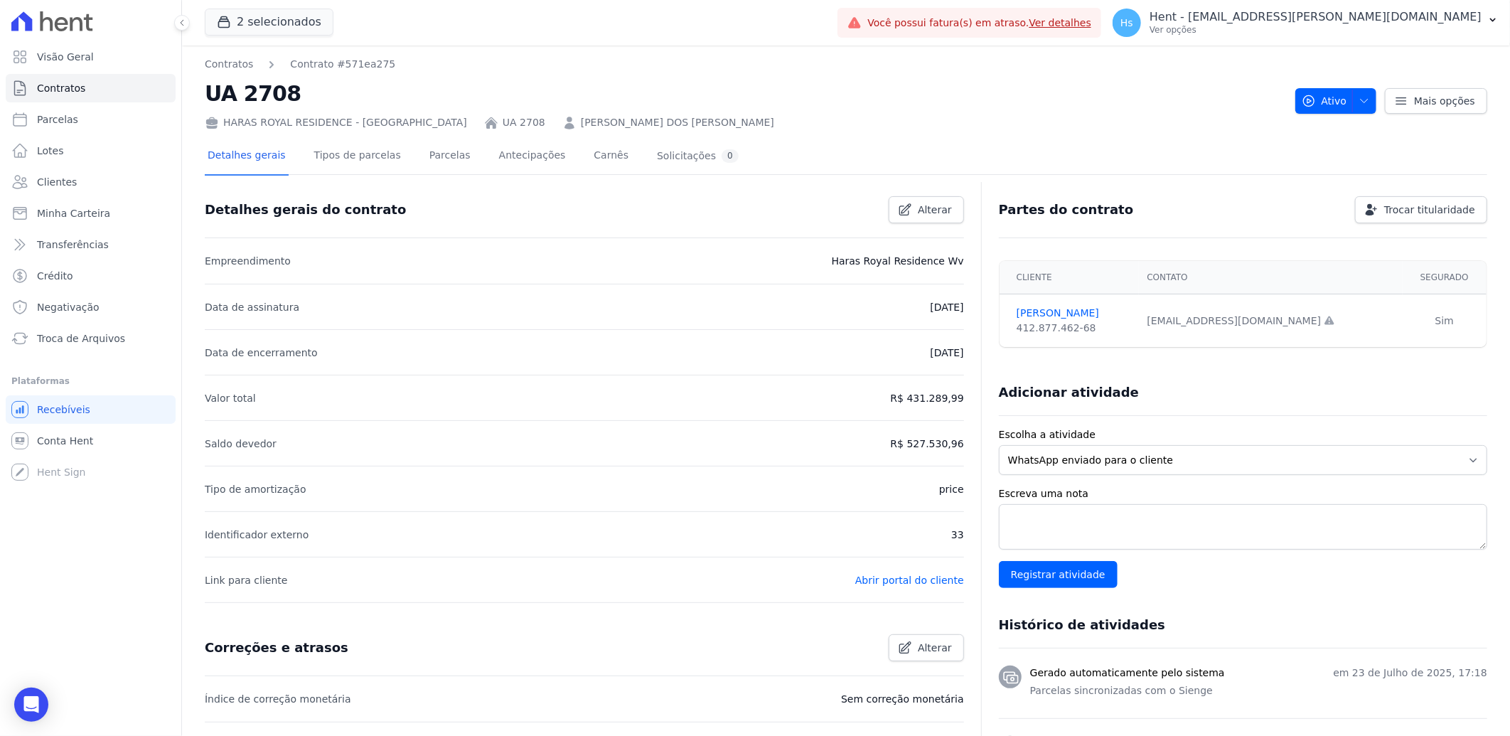
click at [581, 122] on link "ELIOMAR AZEVEDO DOS SANTOS" at bounding box center [677, 122] width 193 height 15
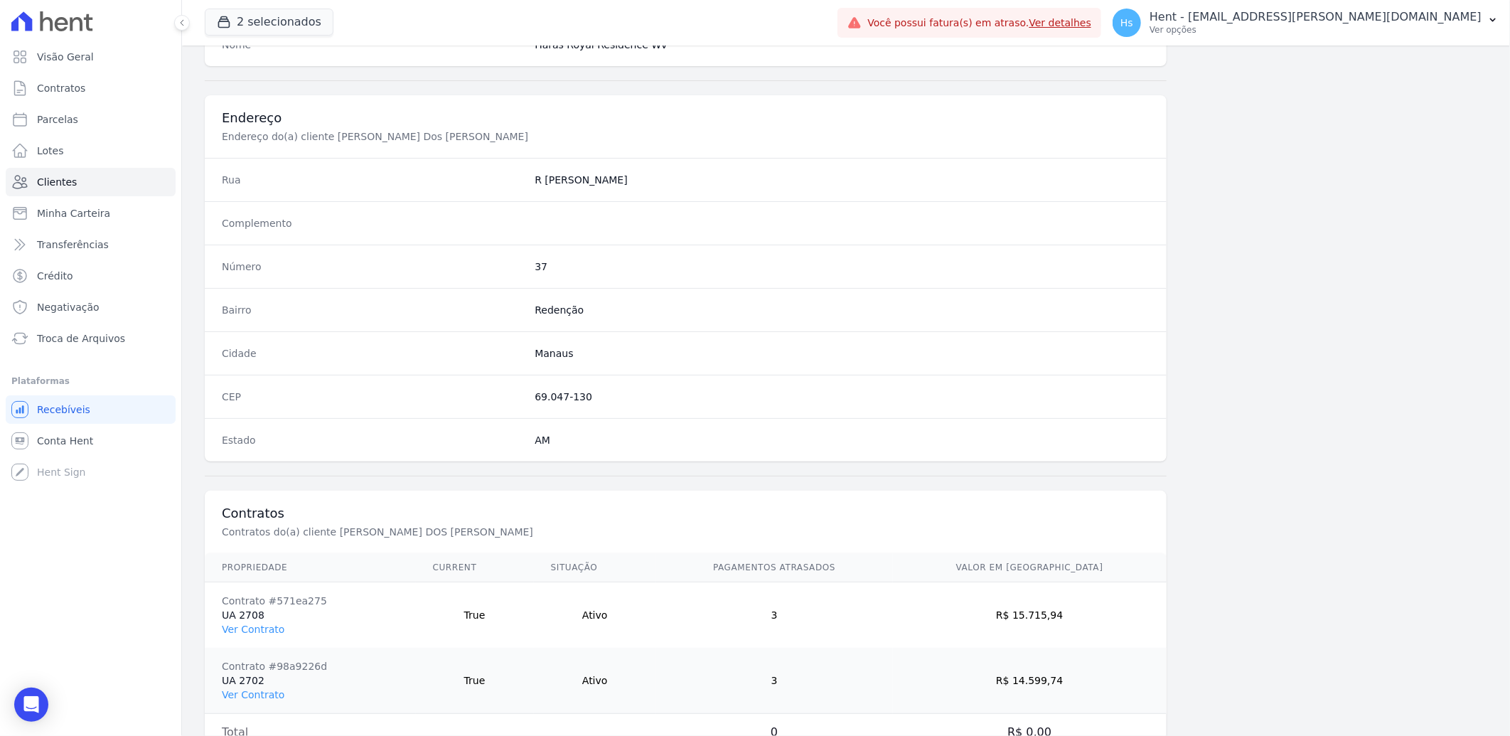
scroll to position [582, 0]
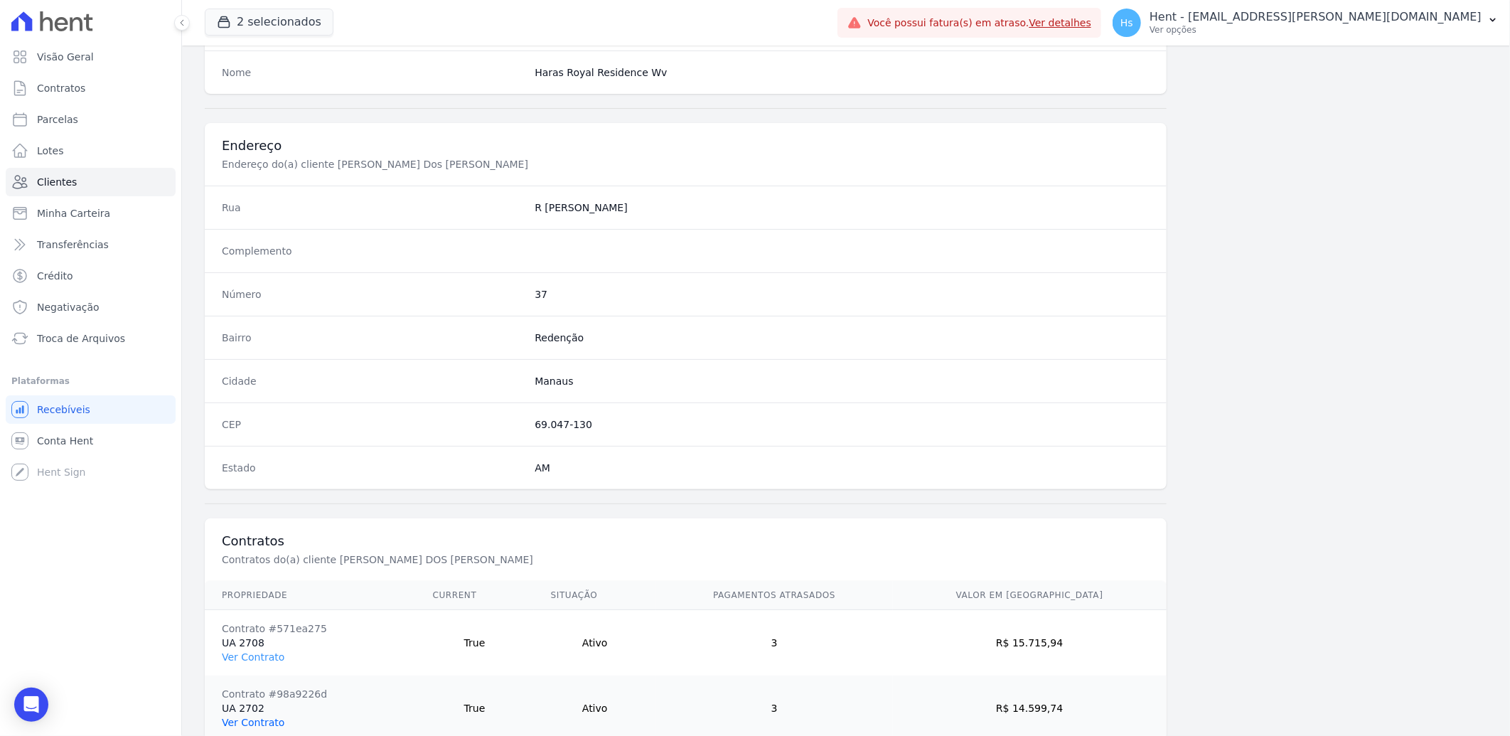
click at [272, 726] on link "Ver Contrato" at bounding box center [253, 722] width 63 height 11
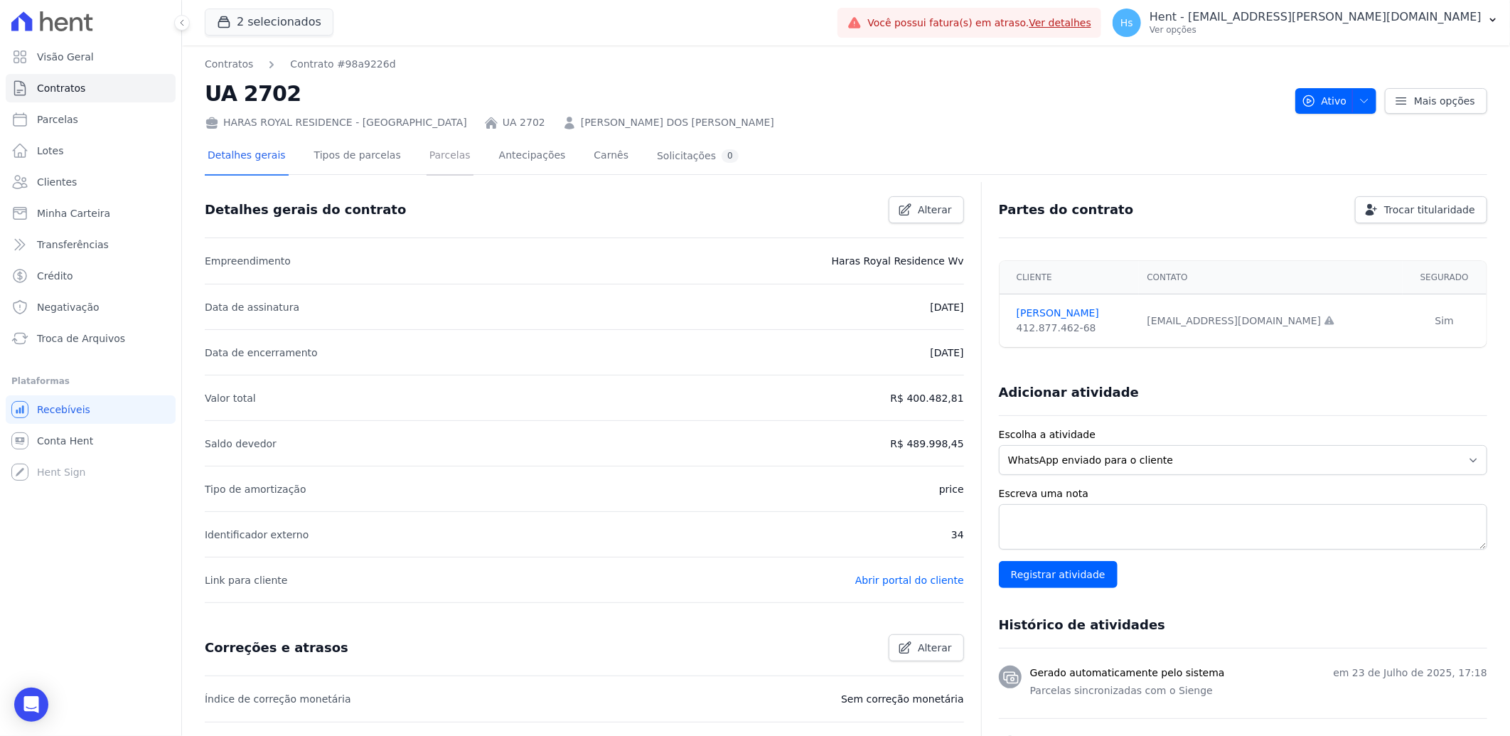
click at [427, 154] on link "Parcelas" at bounding box center [450, 157] width 47 height 38
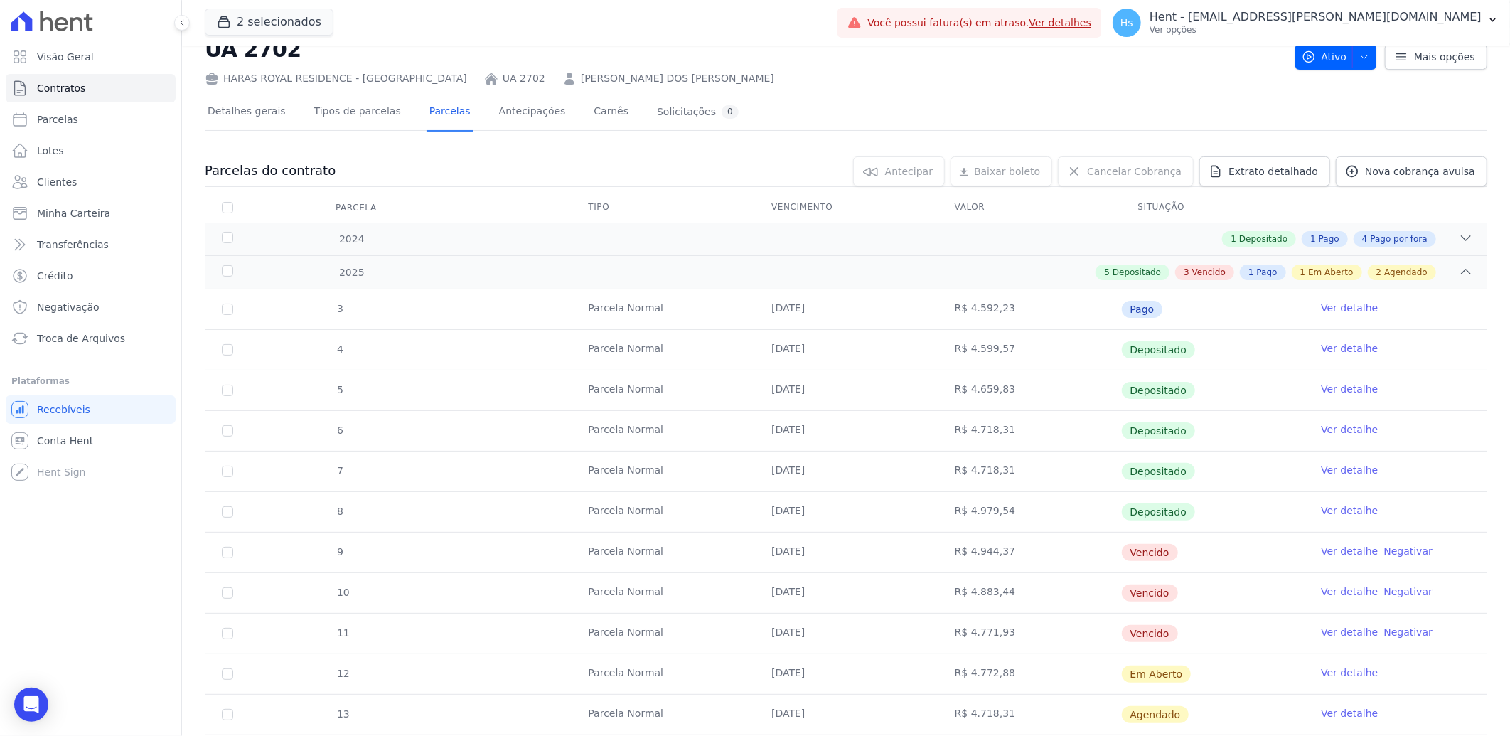
scroll to position [237, 0]
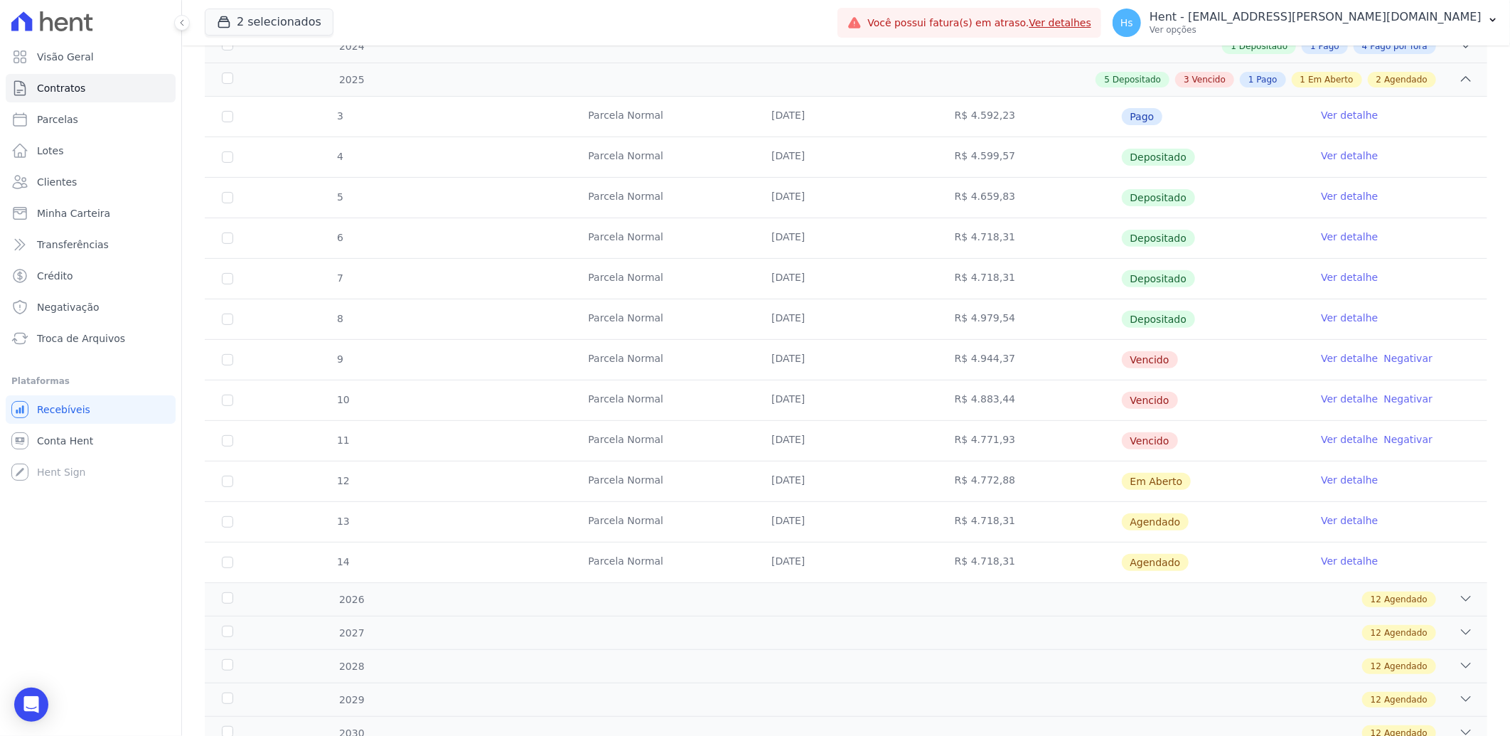
click at [1344, 363] on link "Ver detalhe" at bounding box center [1349, 358] width 57 height 14
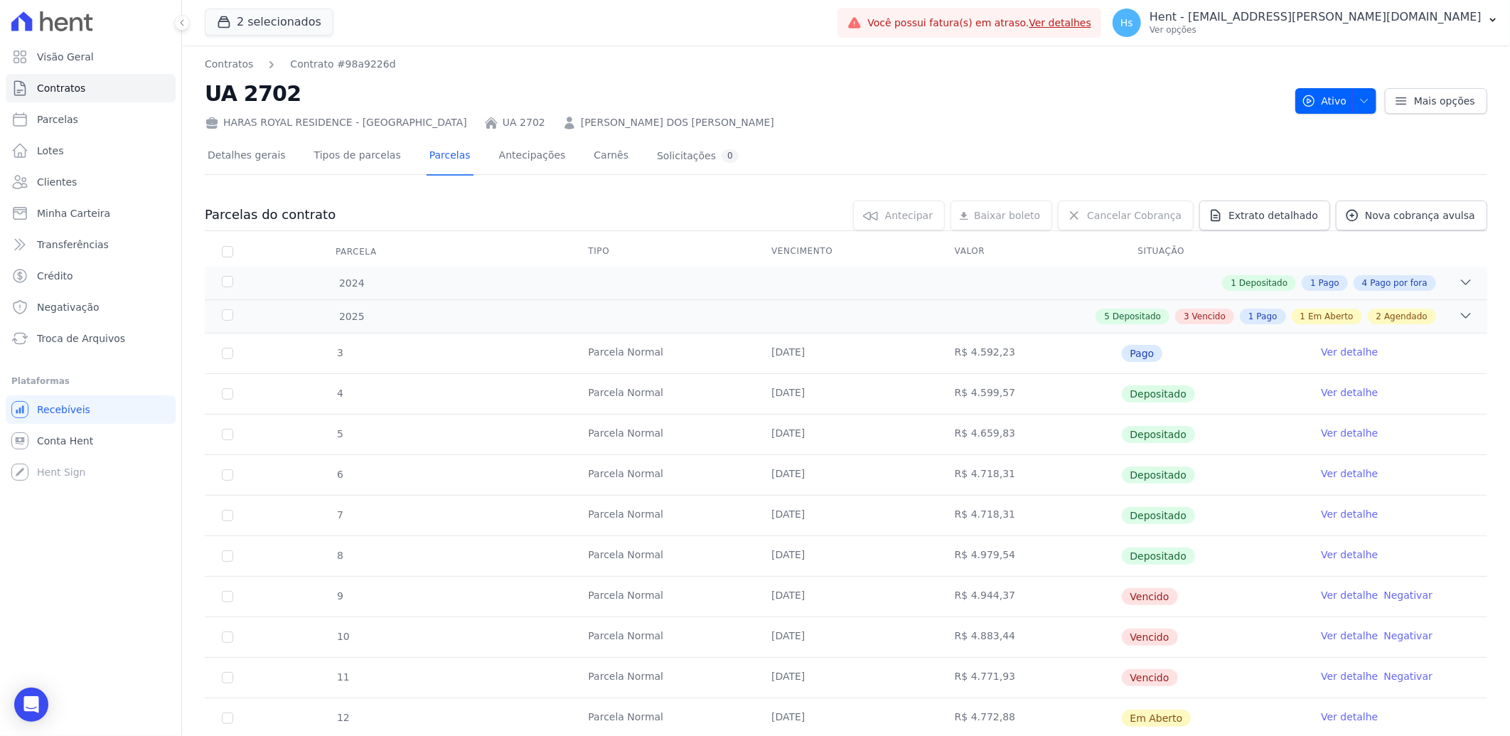
click at [581, 124] on link "ELIOMAR AZEVEDO DOS SANTOS" at bounding box center [677, 122] width 193 height 15
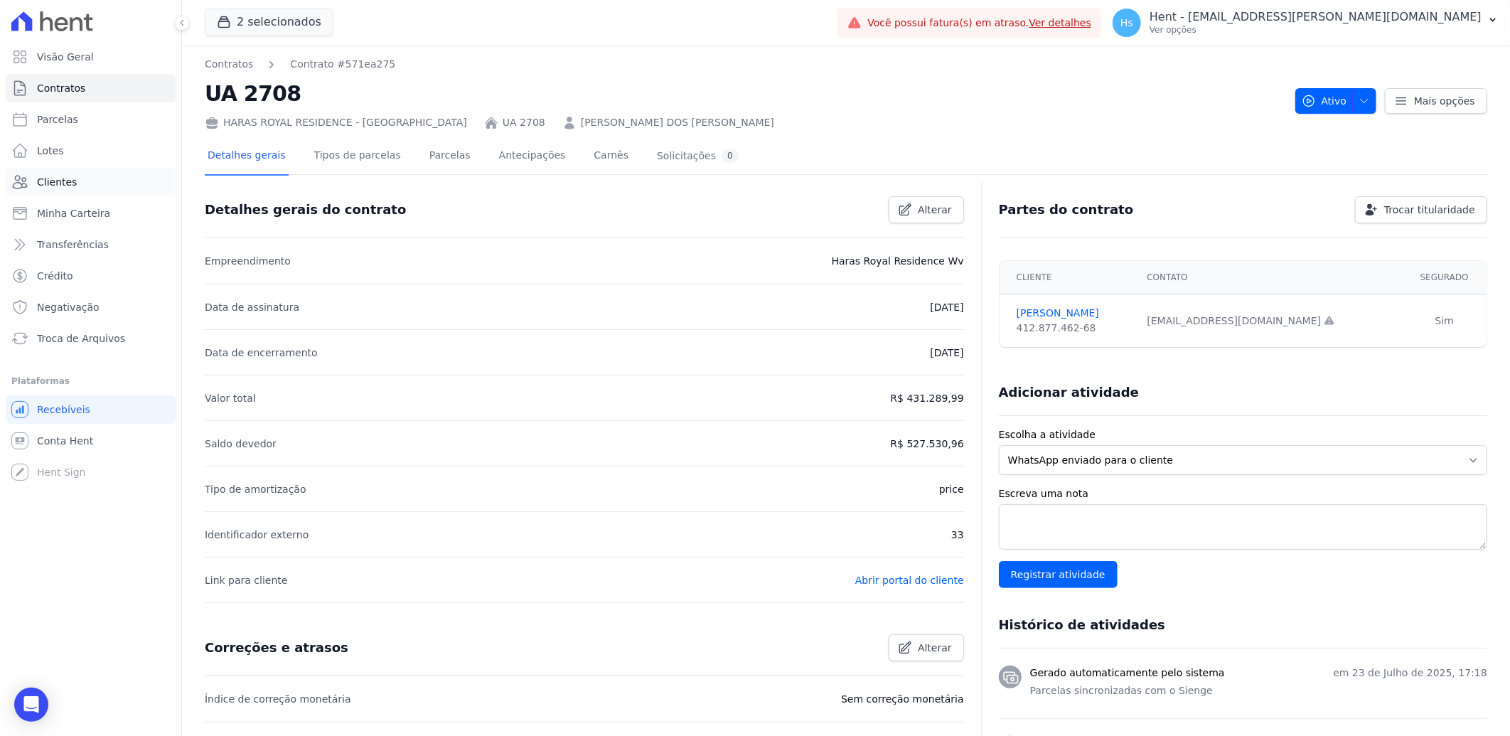
click at [75, 178] on link "Clientes" at bounding box center [91, 182] width 170 height 28
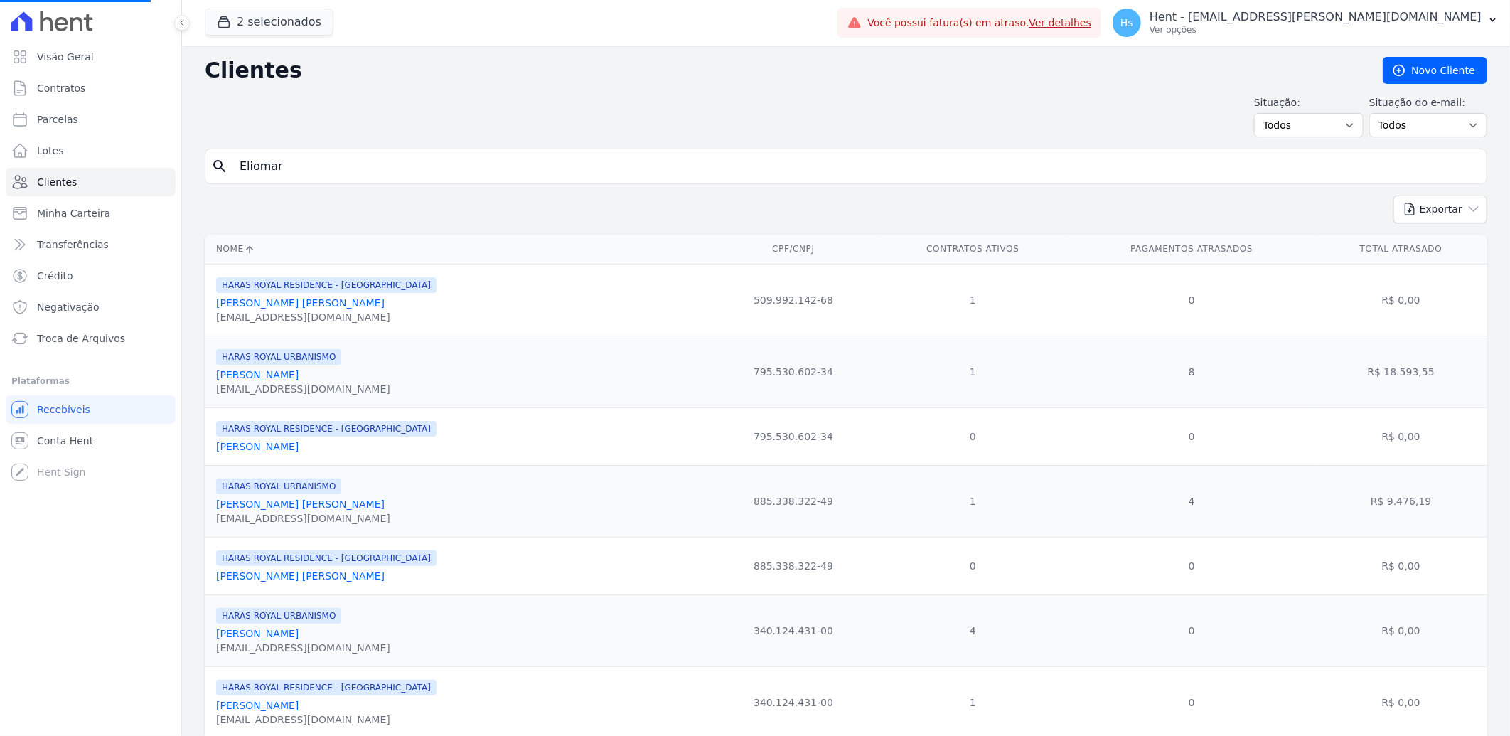
click at [302, 176] on input "Eliomar" at bounding box center [856, 166] width 1250 height 28
click at [302, 176] on input "search" at bounding box center [856, 166] width 1250 height 28
type input "Eliomar"
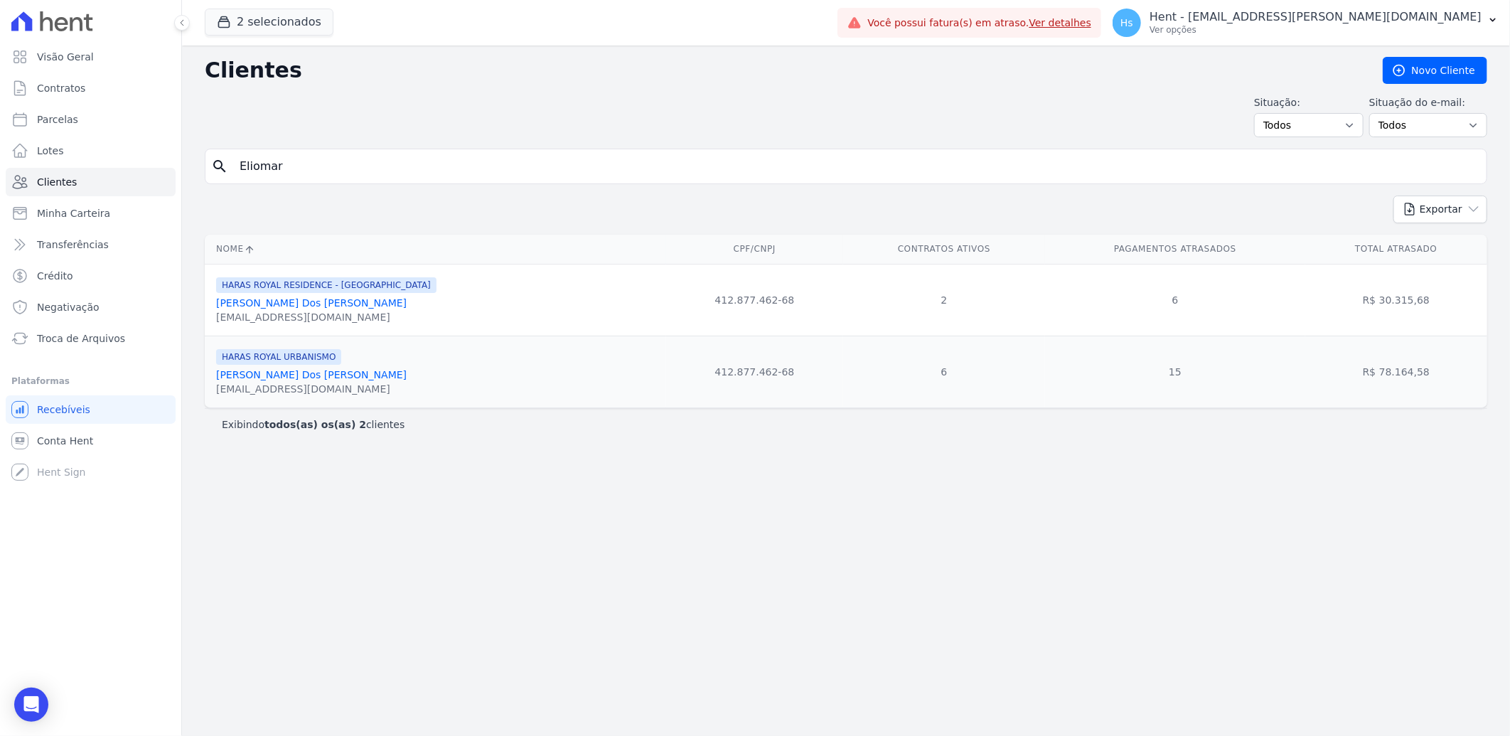
click at [306, 380] on link "Eliomar Azevedo Dos Santos" at bounding box center [311, 374] width 191 height 11
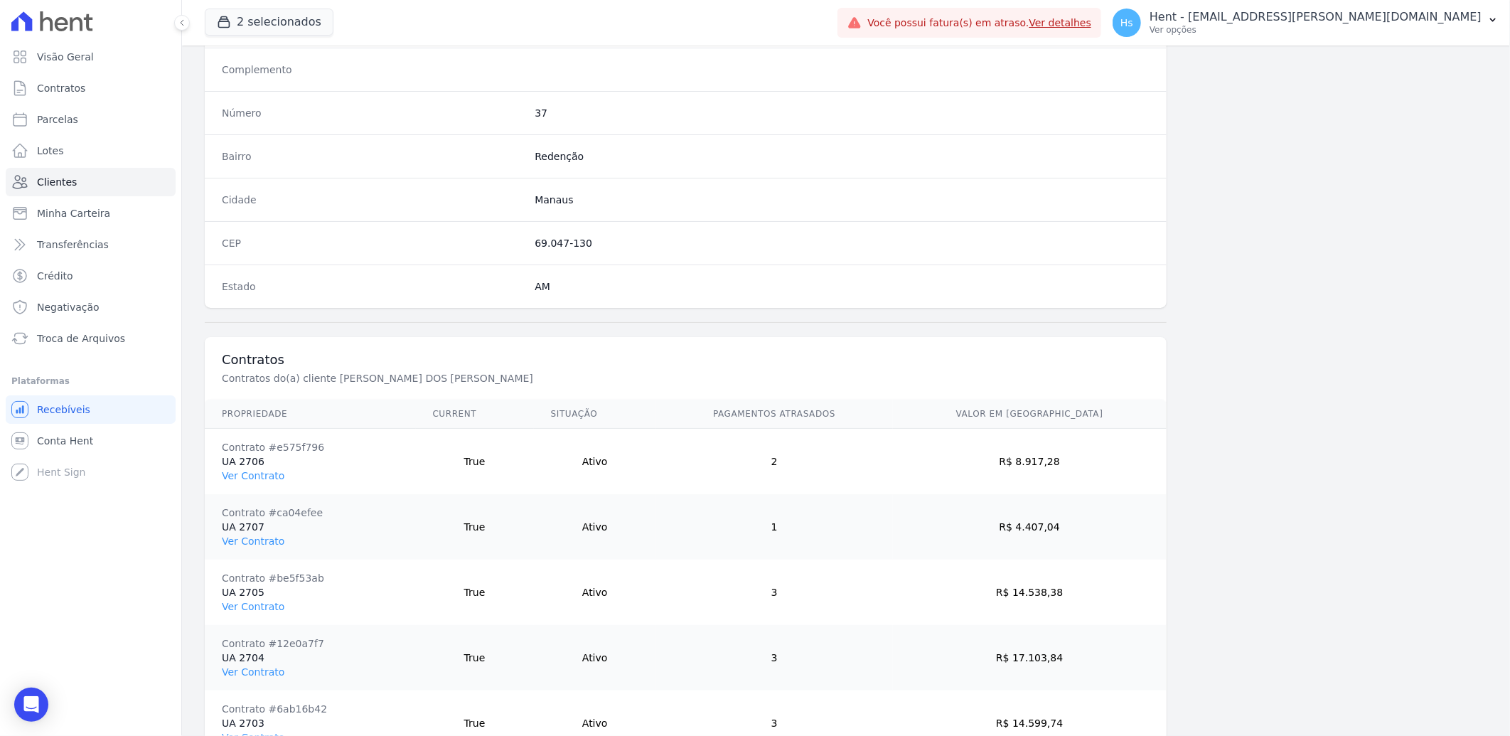
scroll to position [790, 0]
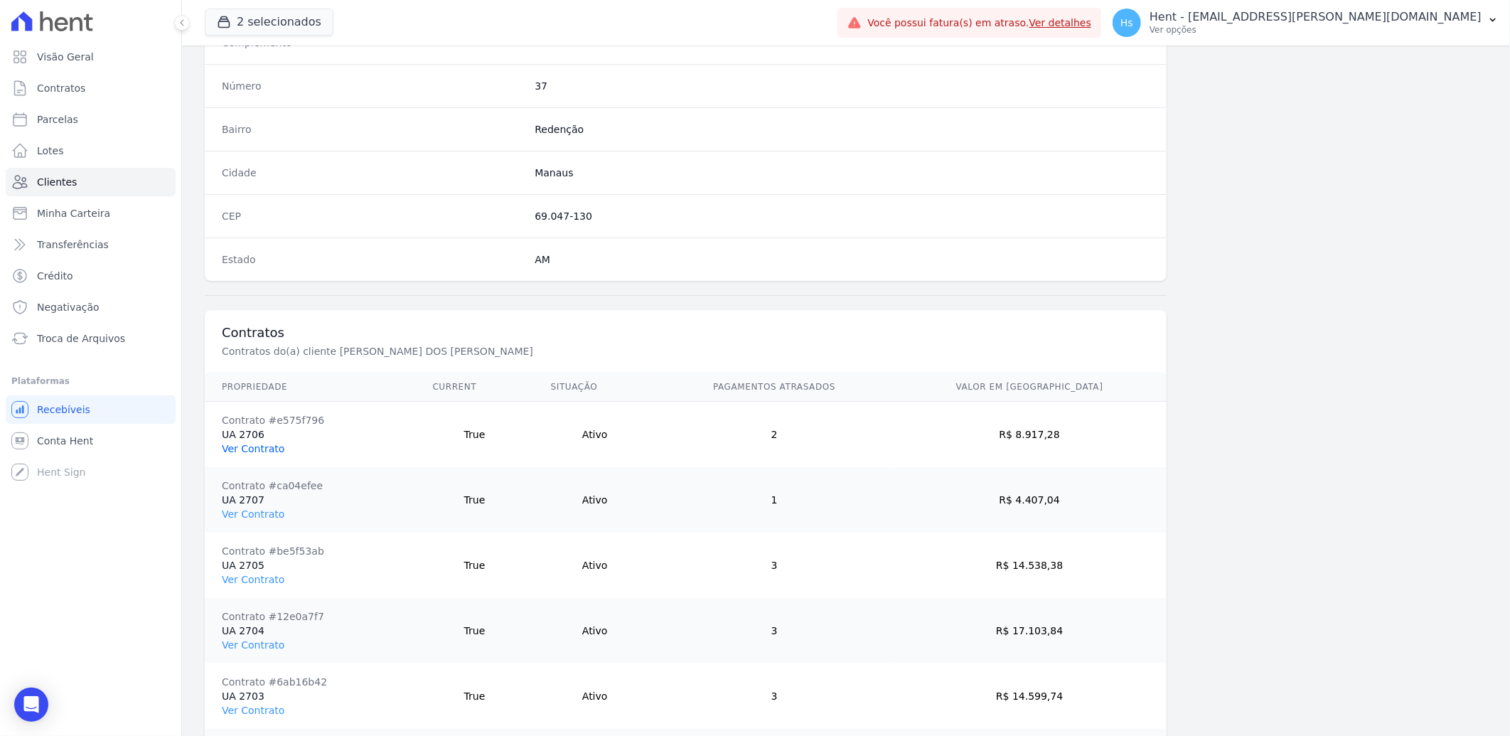
click at [247, 451] on link "Ver Contrato" at bounding box center [253, 448] width 63 height 11
click at [258, 518] on link "Ver Contrato" at bounding box center [253, 513] width 63 height 11
click at [254, 581] on link "Ver Contrato" at bounding box center [253, 579] width 63 height 11
click at [263, 647] on link "Ver Contrato" at bounding box center [253, 644] width 63 height 11
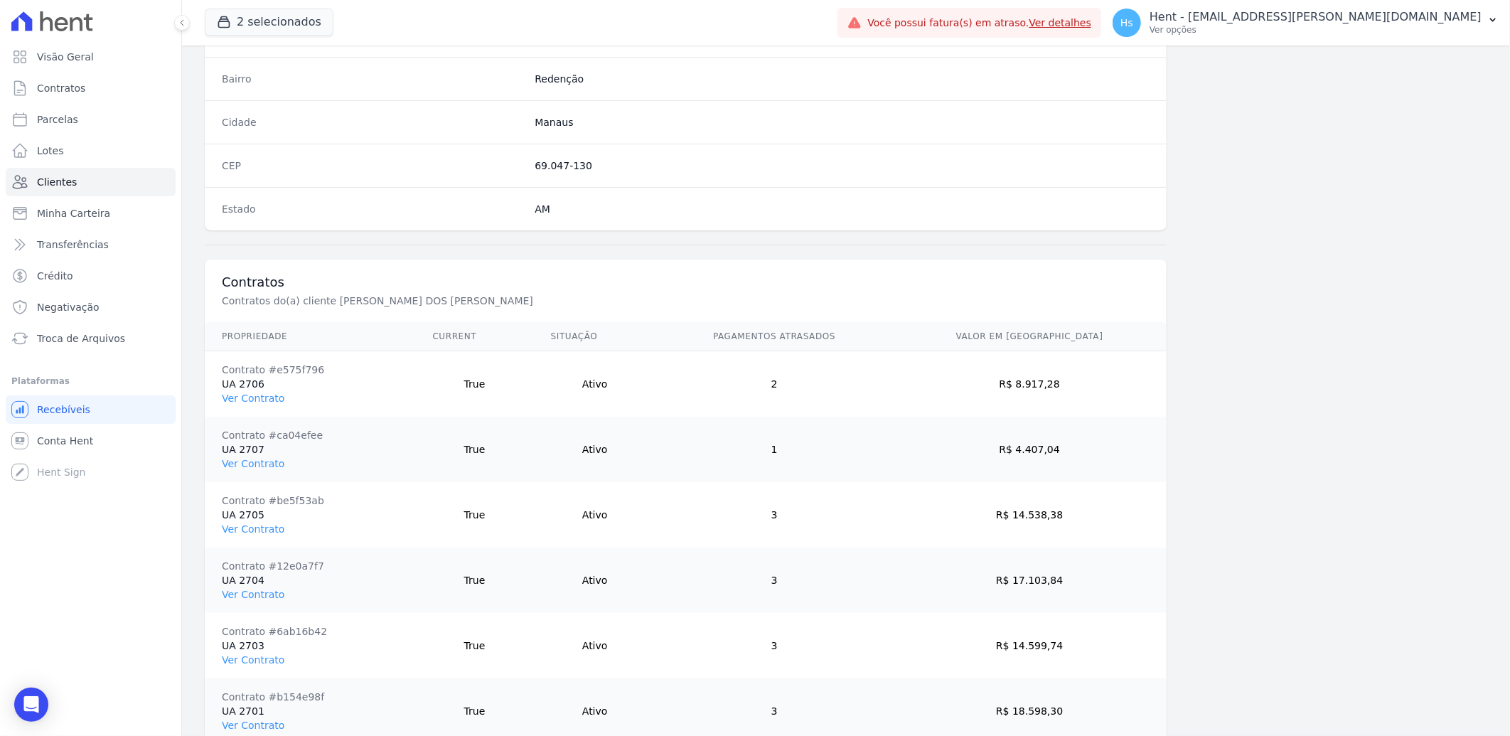
scroll to position [869, 0]
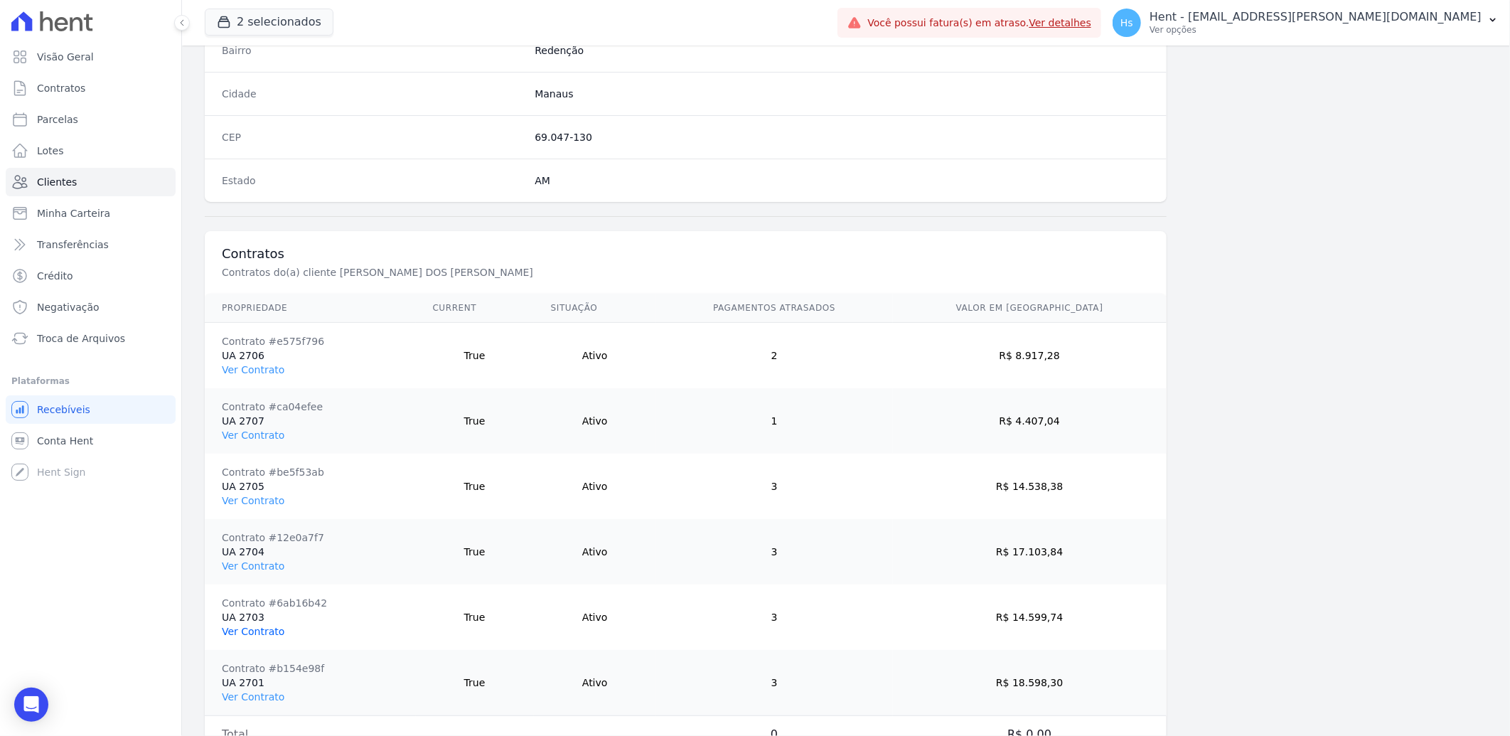
click at [264, 636] on link "Ver Contrato" at bounding box center [253, 631] width 63 height 11
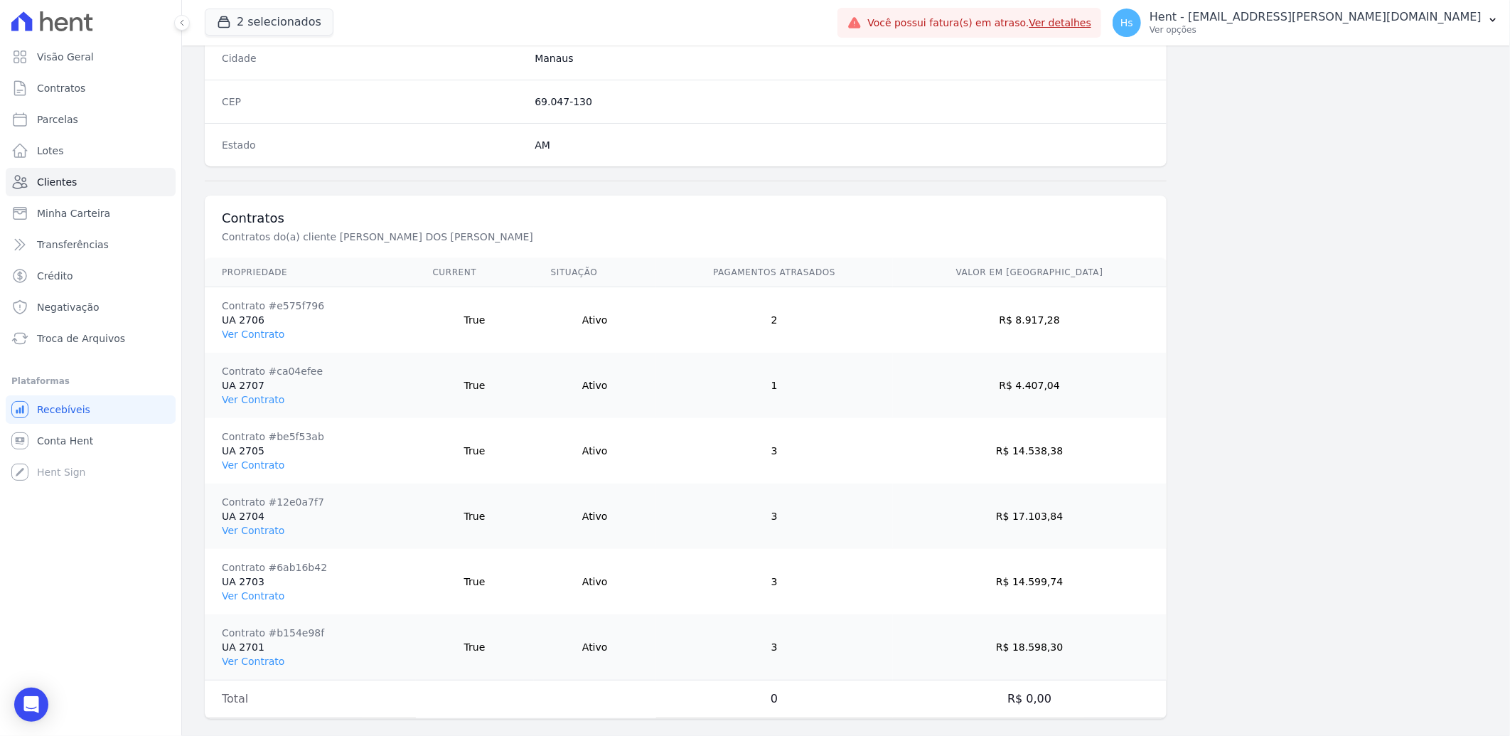
scroll to position [923, 0]
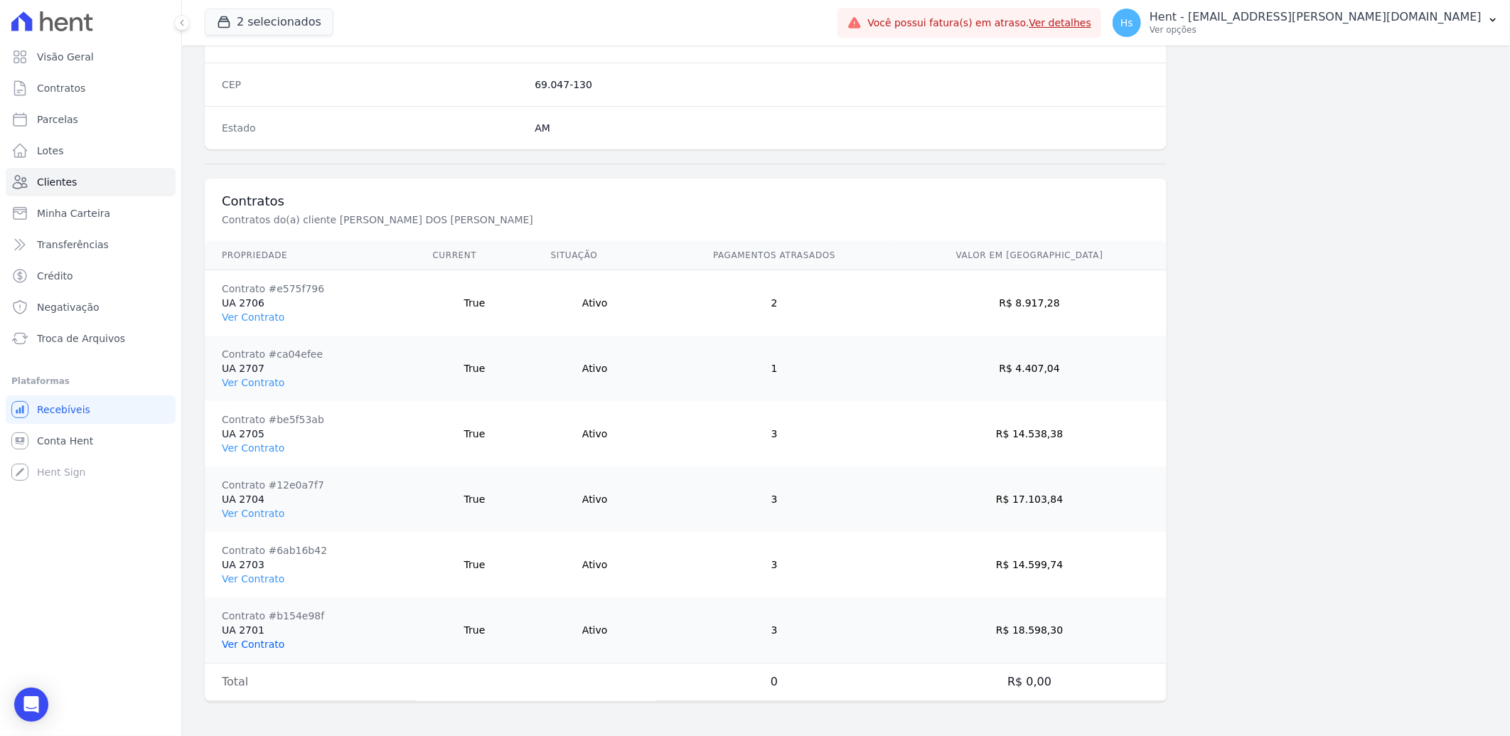
click at [263, 648] on link "Ver Contrato" at bounding box center [253, 643] width 63 height 11
click at [46, 183] on span "Clientes" at bounding box center [57, 182] width 40 height 14
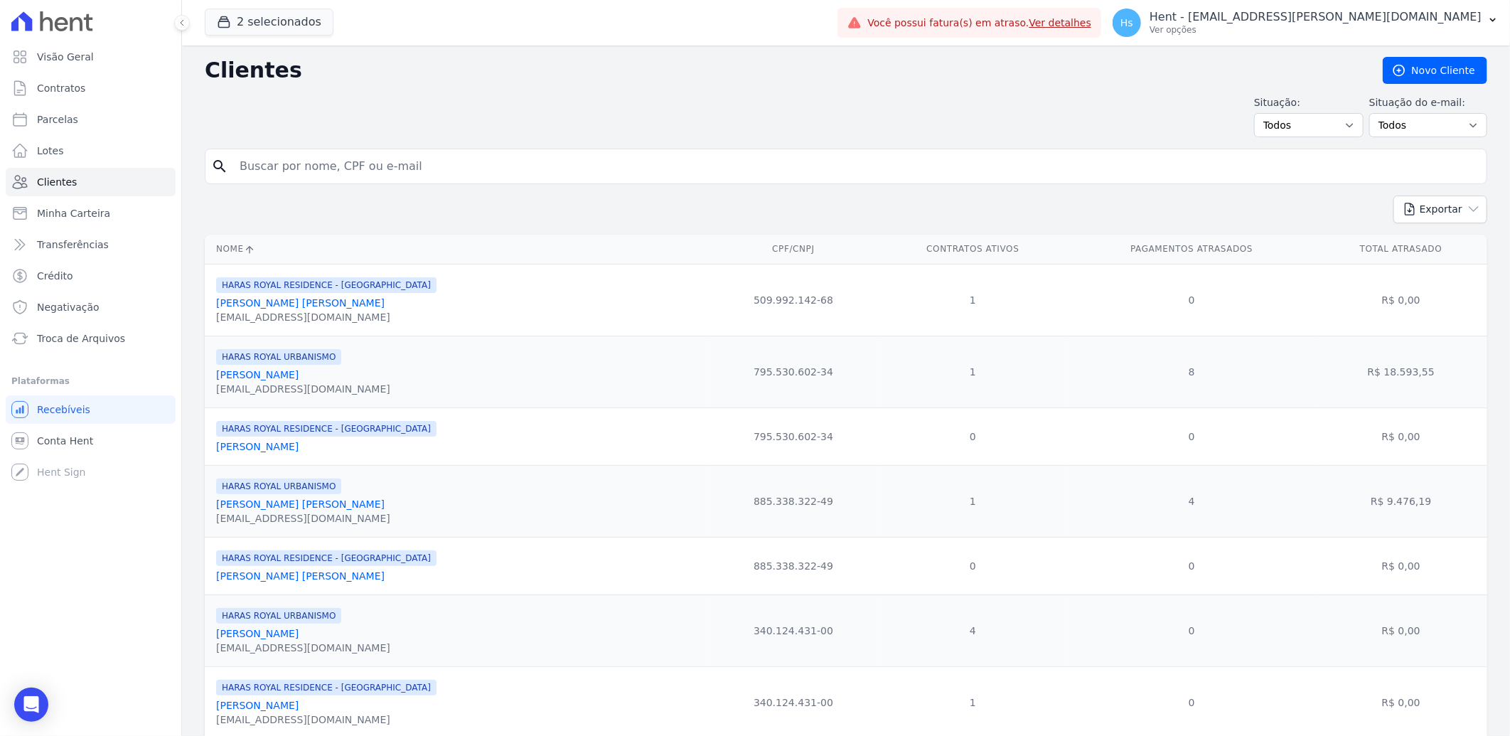
click at [306, 169] on input "search" at bounding box center [856, 166] width 1250 height 28
paste input "Aniely Keyko Hideshima"
type input "Aniely Keyko Hideshima"
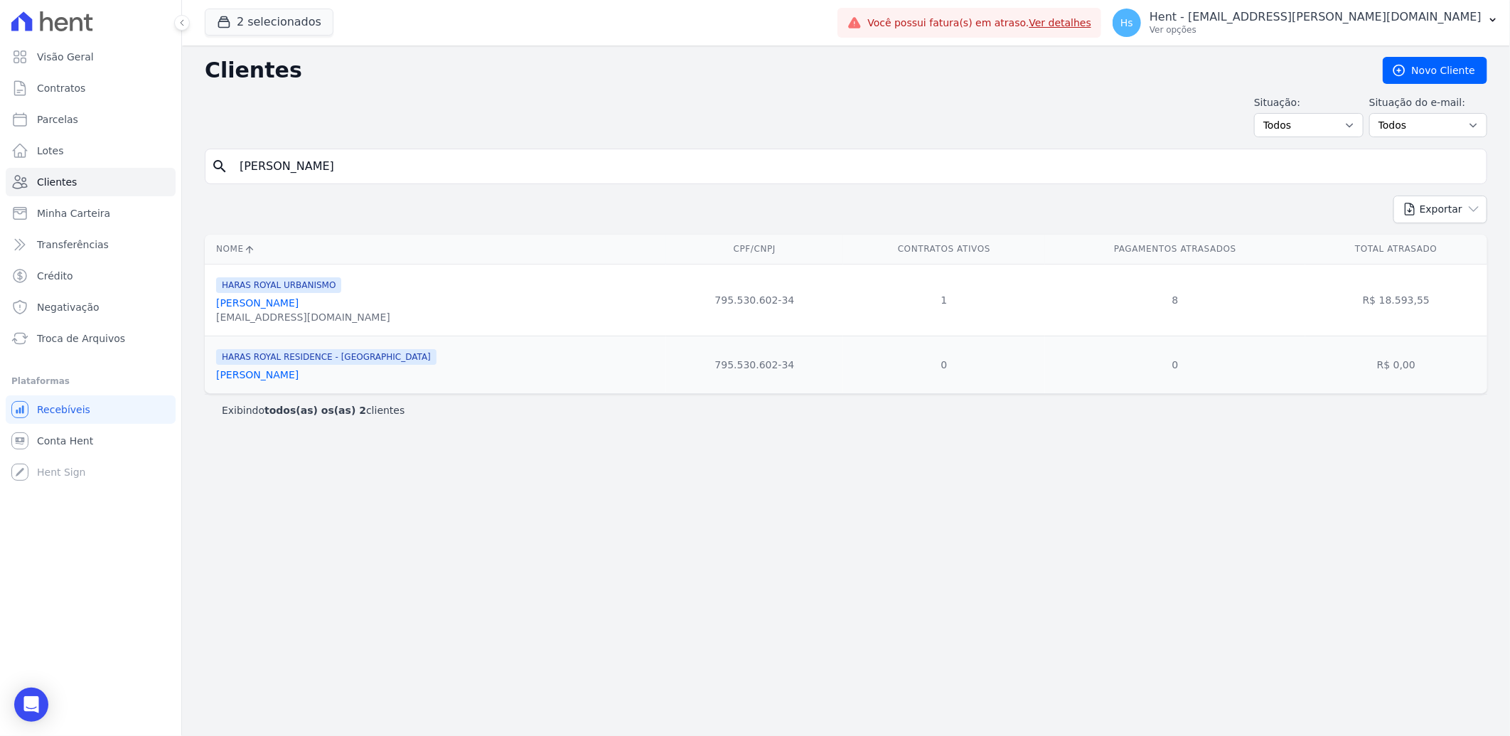
click at [299, 304] on link "Aniely Keyko Hideshima" at bounding box center [257, 302] width 82 height 11
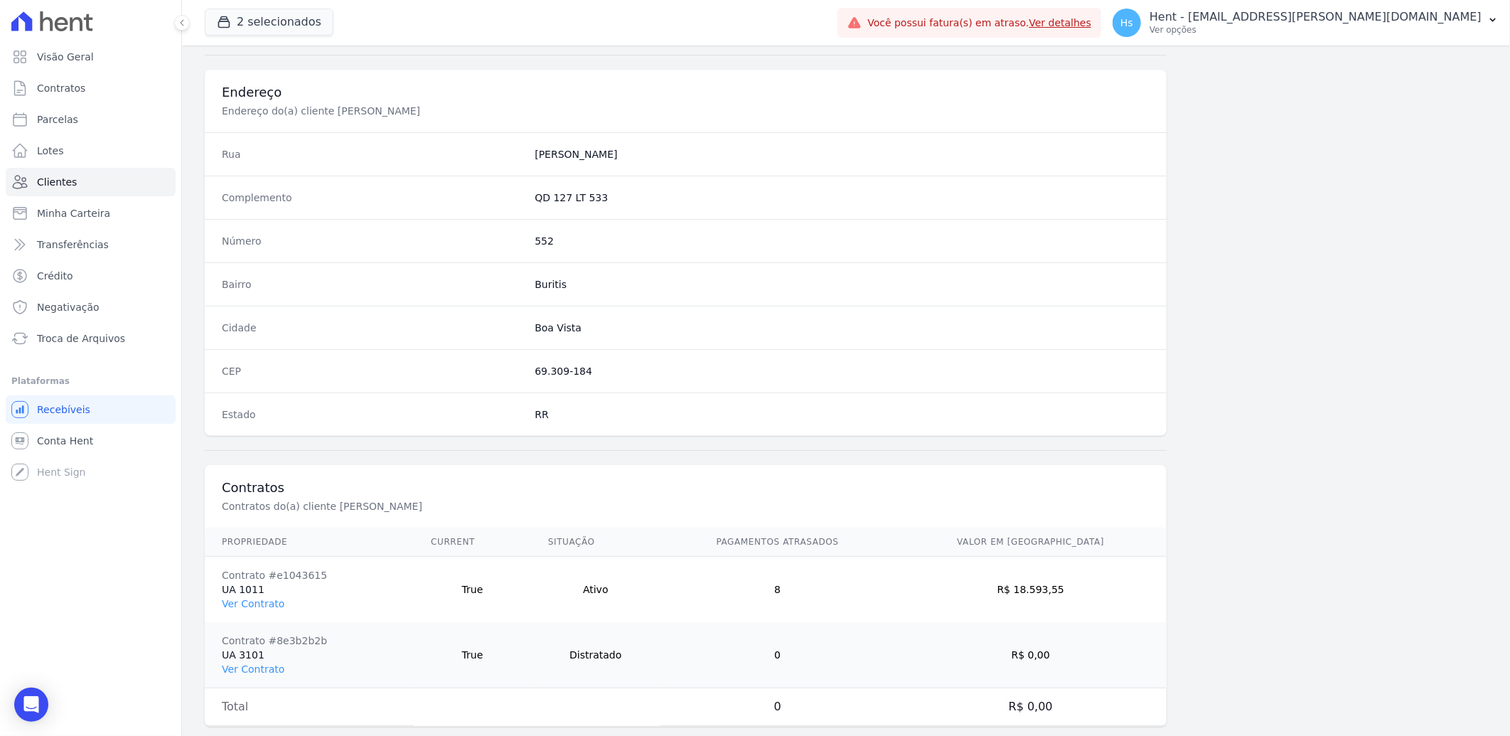
scroll to position [661, 0]
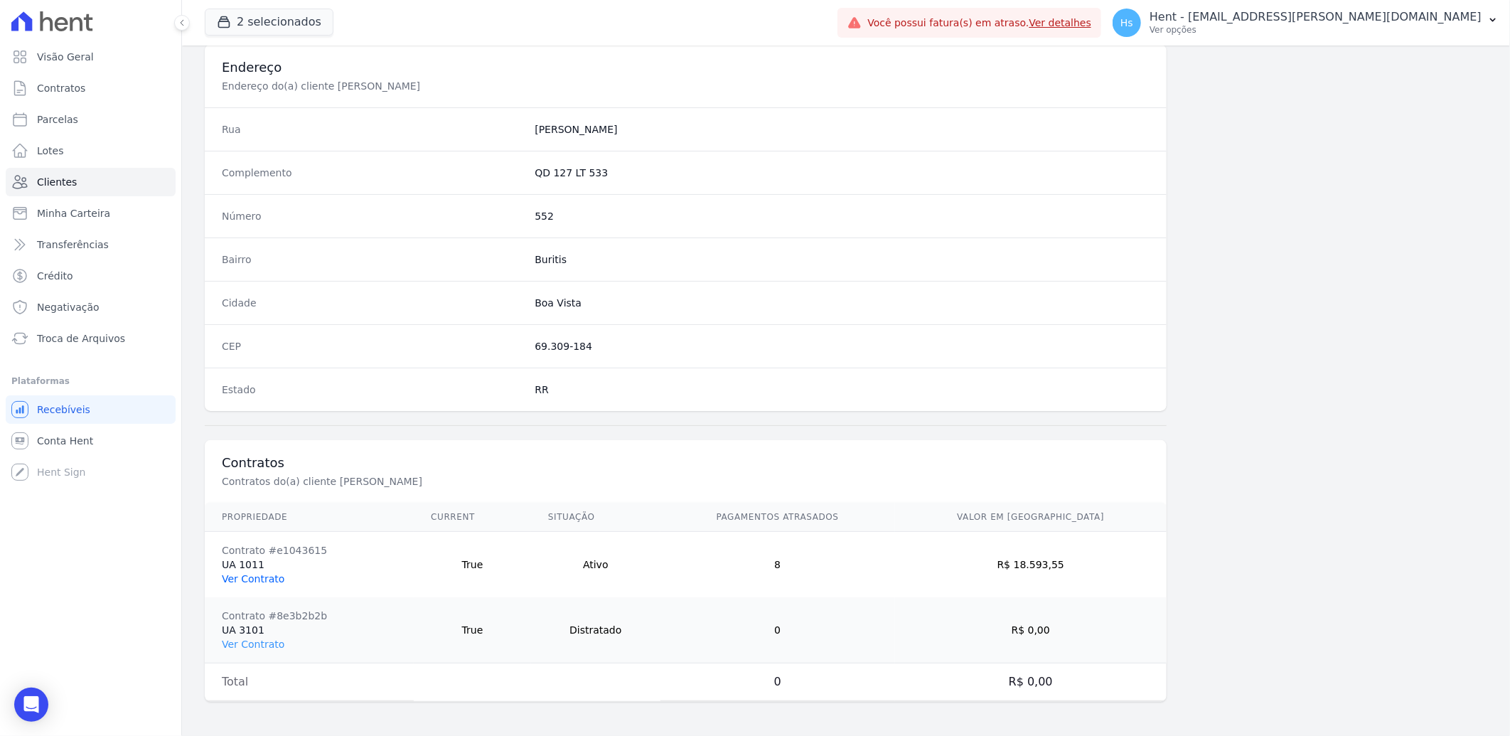
click at [257, 580] on link "Ver Contrato" at bounding box center [253, 578] width 63 height 11
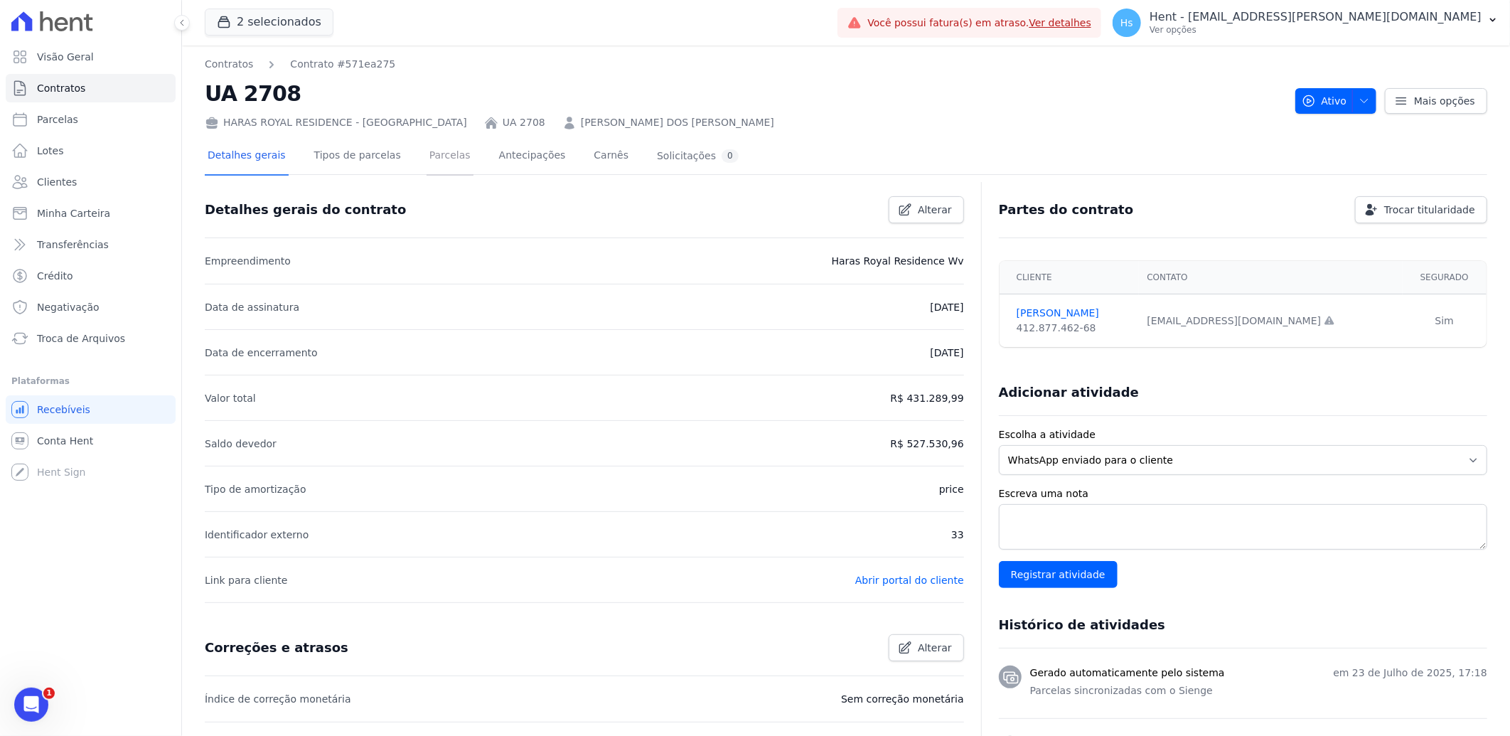
click at [437, 155] on link "Parcelas" at bounding box center [450, 157] width 47 height 38
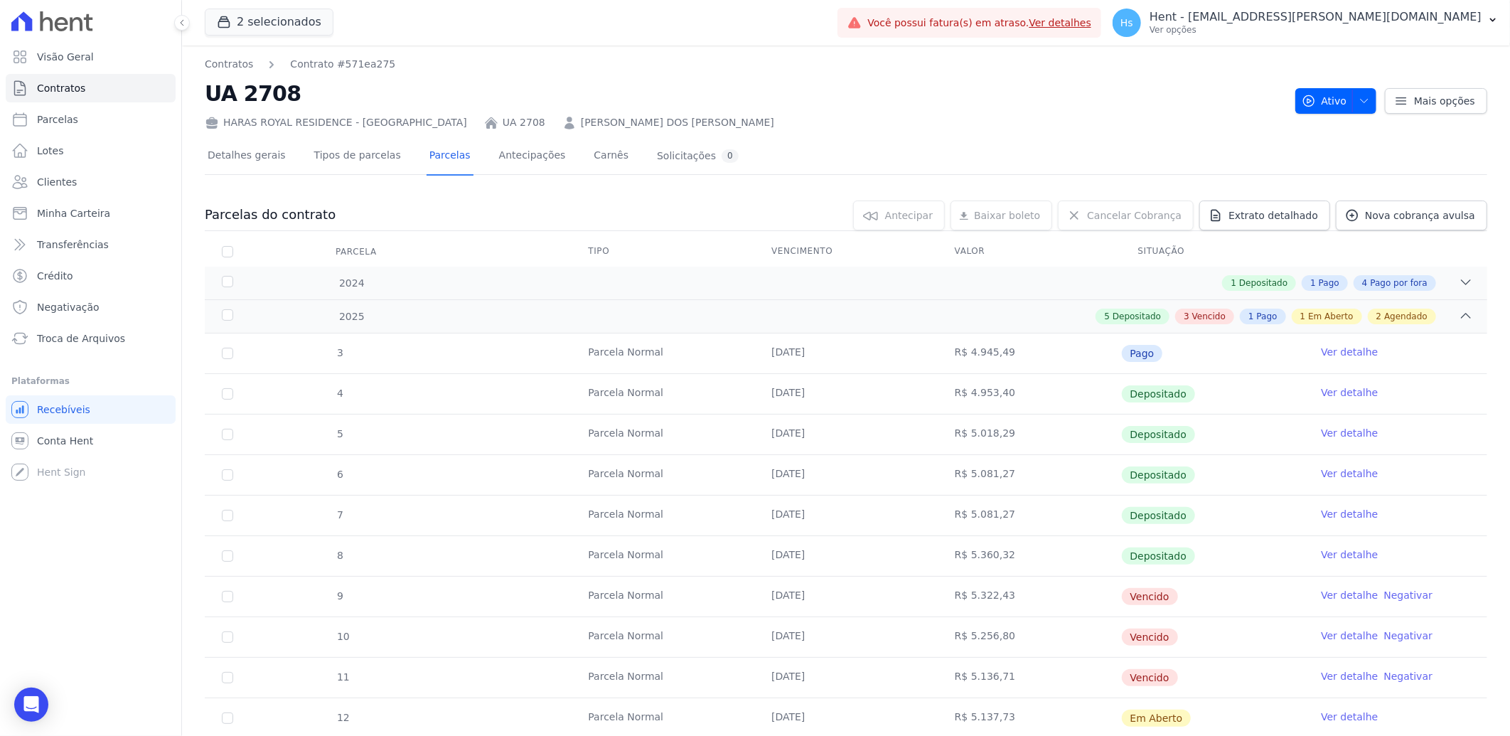
click at [1329, 593] on link "Ver detalhe" at bounding box center [1349, 595] width 57 height 14
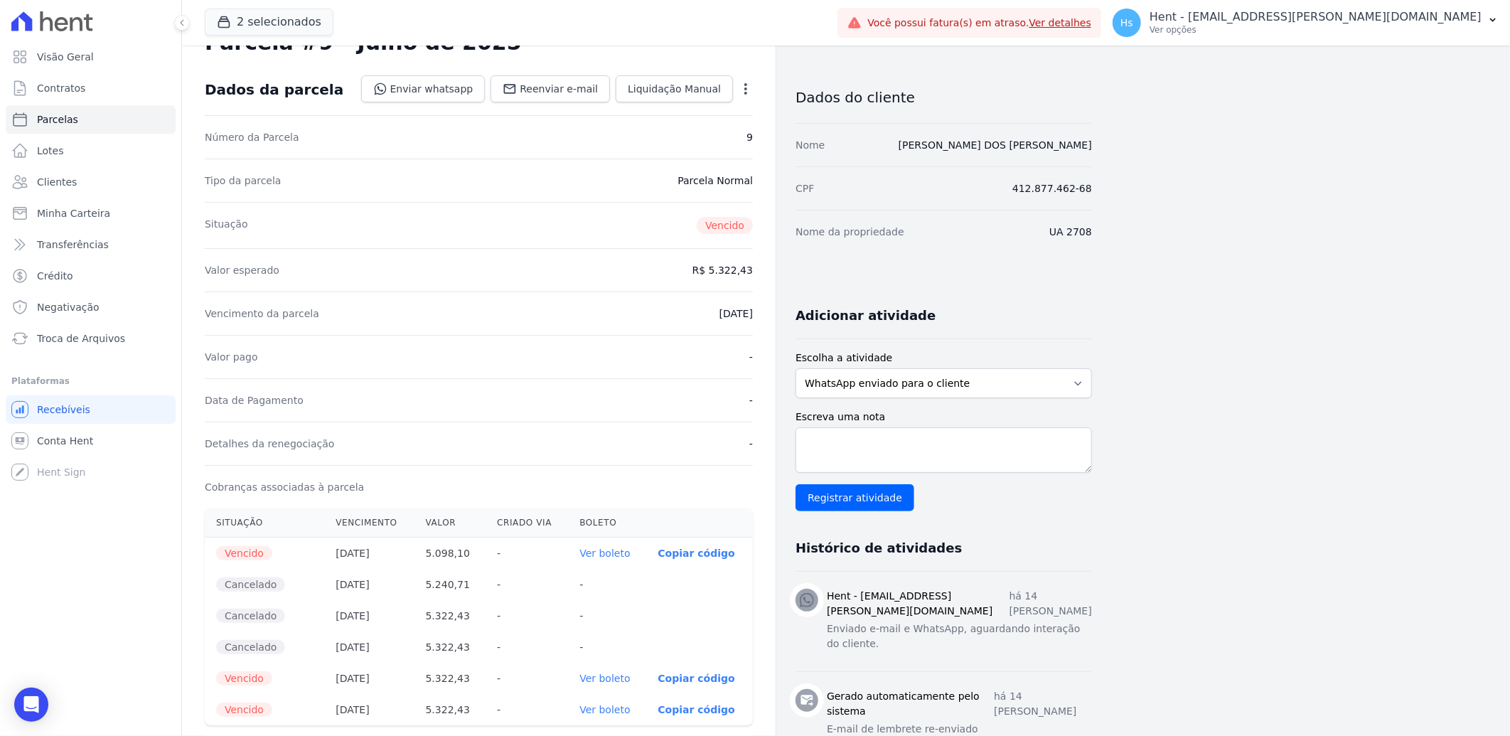
scroll to position [79, 0]
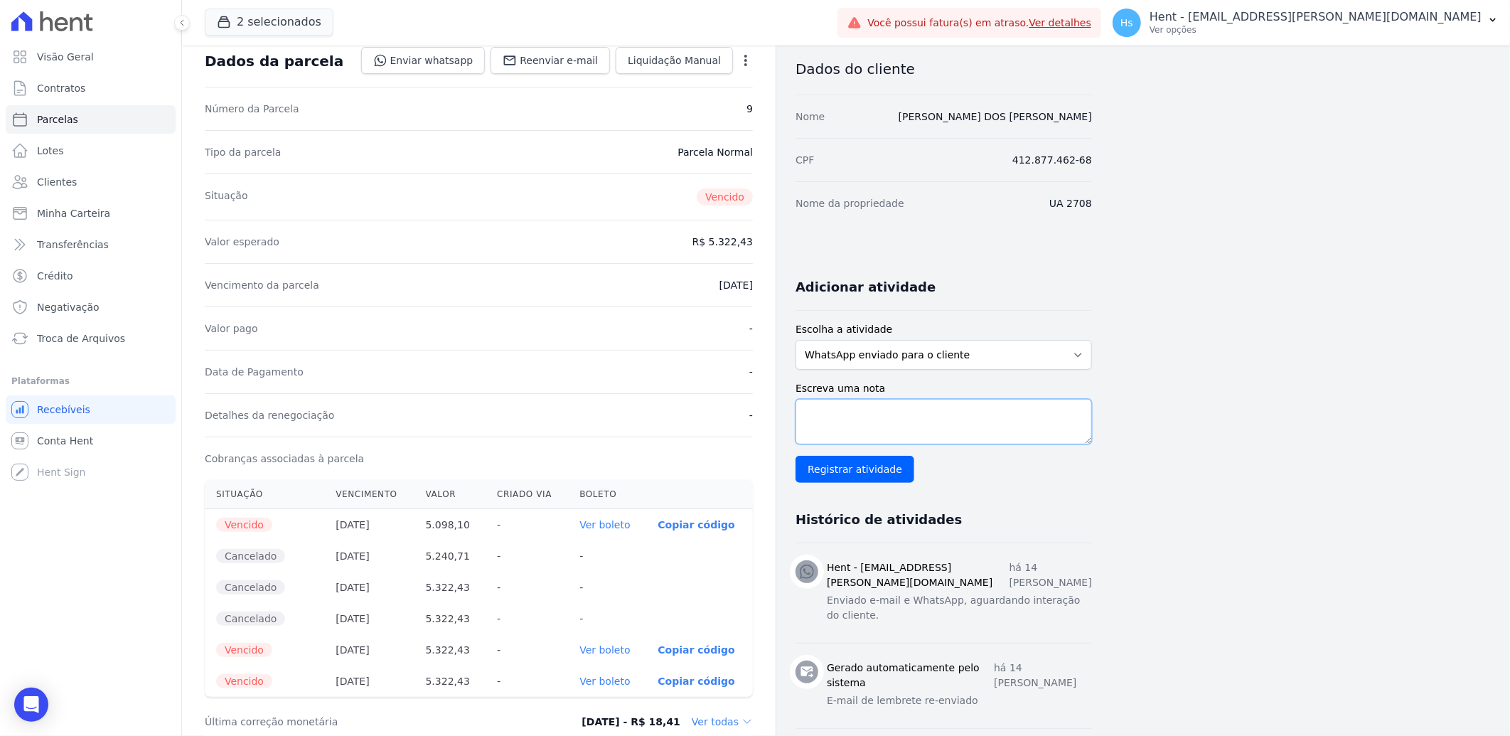
click at [850, 414] on textarea "Escreva uma nota" at bounding box center [944, 422] width 296 height 46
paste textarea "Enviado e-mail e WhatsApp, aguardando interação do cliente."
type textarea "Enviado e-mail e WhatsApp, aguardando interação do cliente."
click at [839, 474] on input "Registrar atividade" at bounding box center [855, 469] width 119 height 27
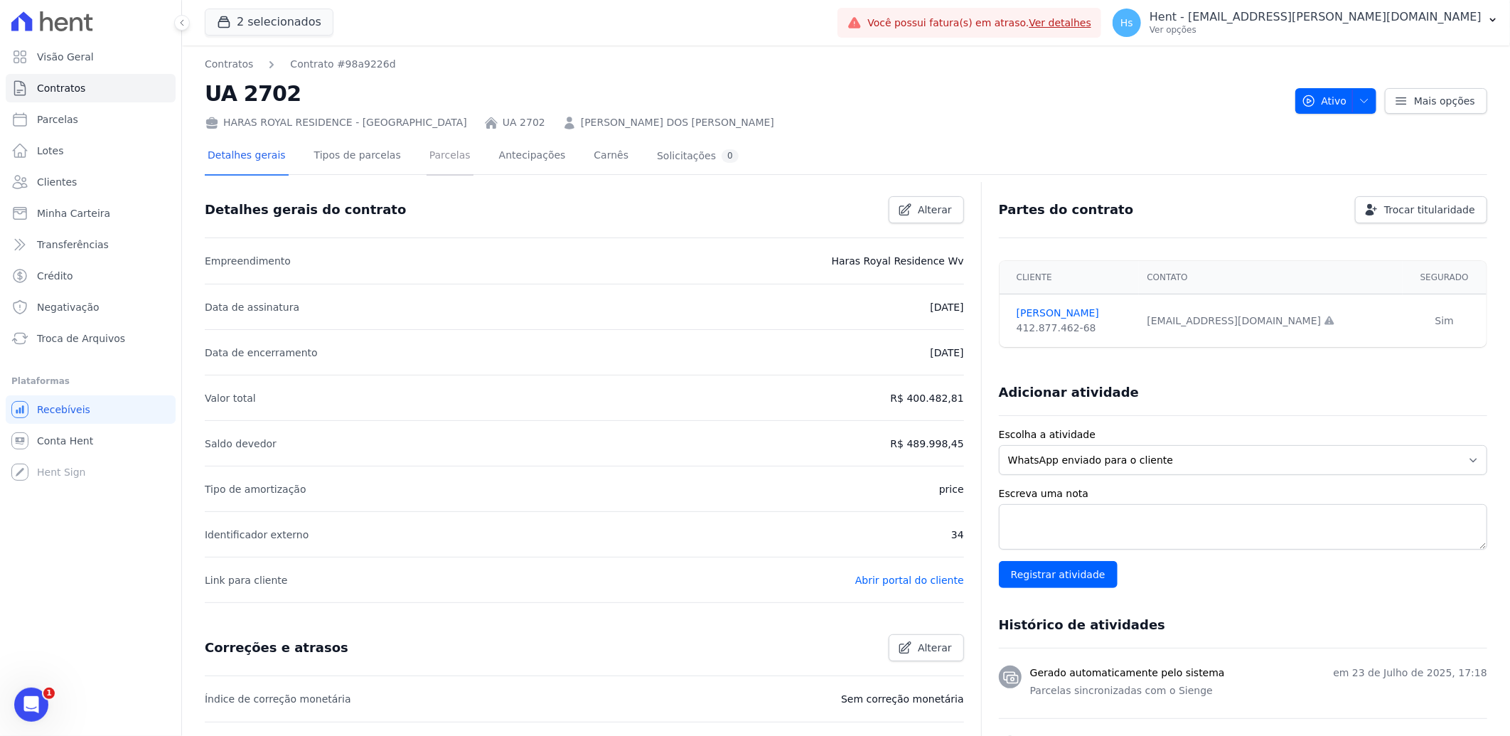
click at [449, 157] on link "Parcelas" at bounding box center [450, 157] width 47 height 38
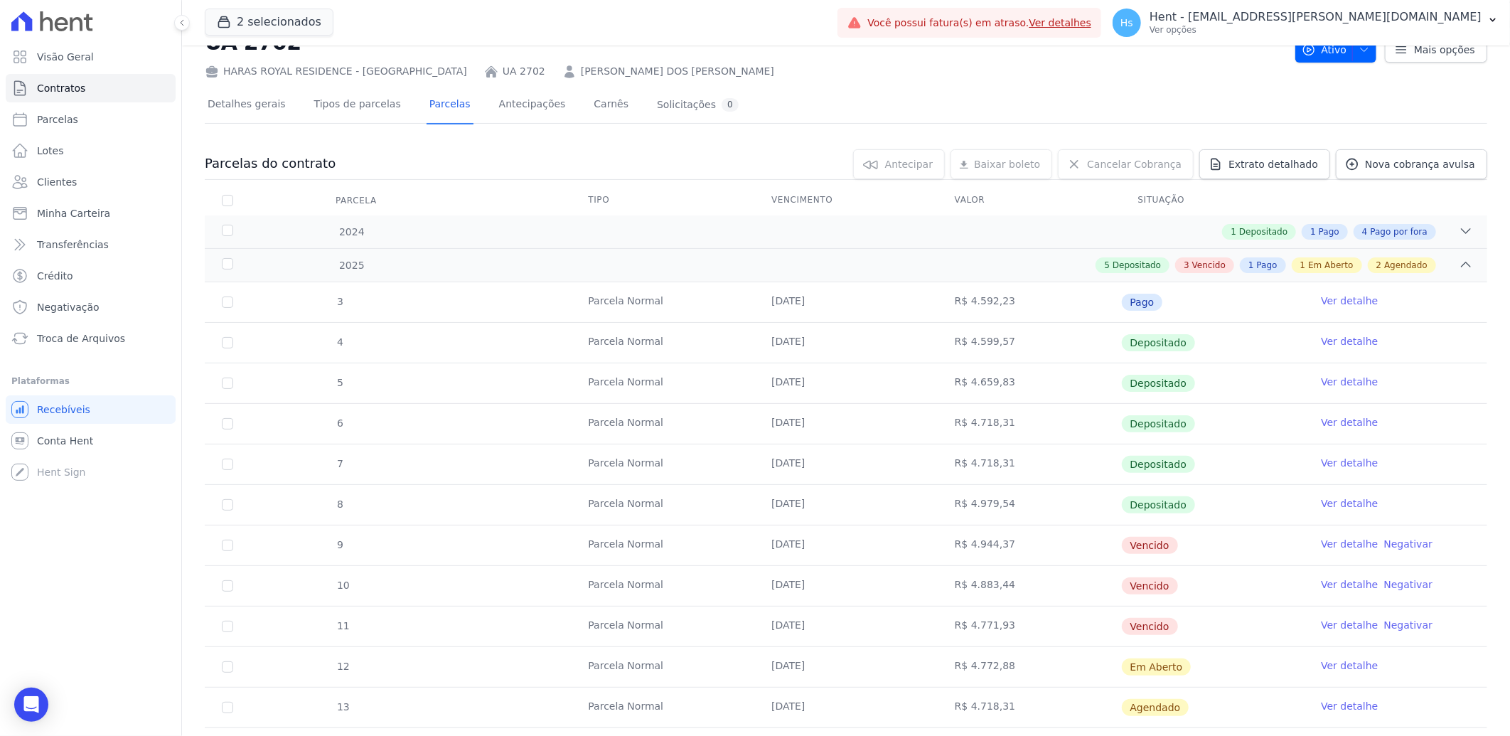
scroll to position [79, 0]
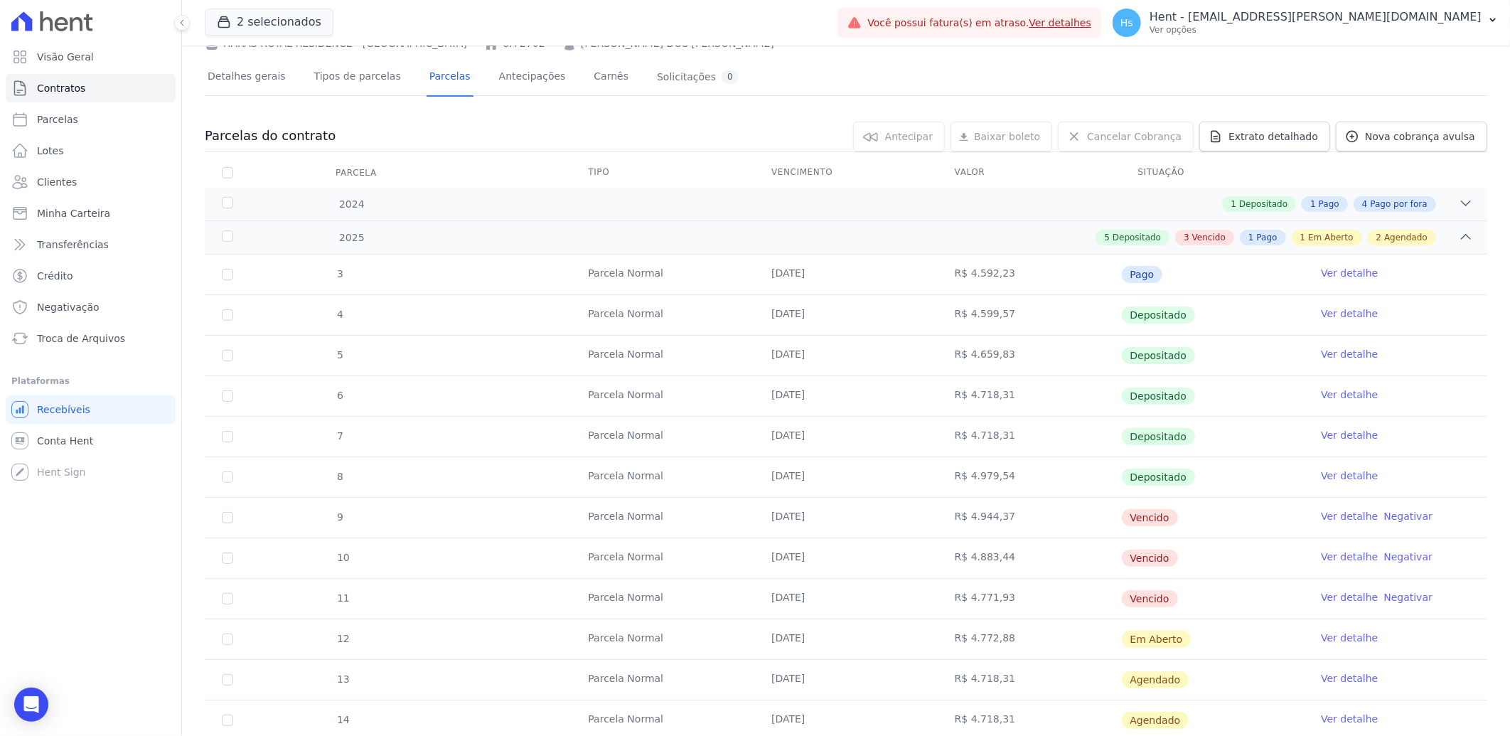
click at [1349, 520] on link "Ver detalhe" at bounding box center [1349, 516] width 57 height 14
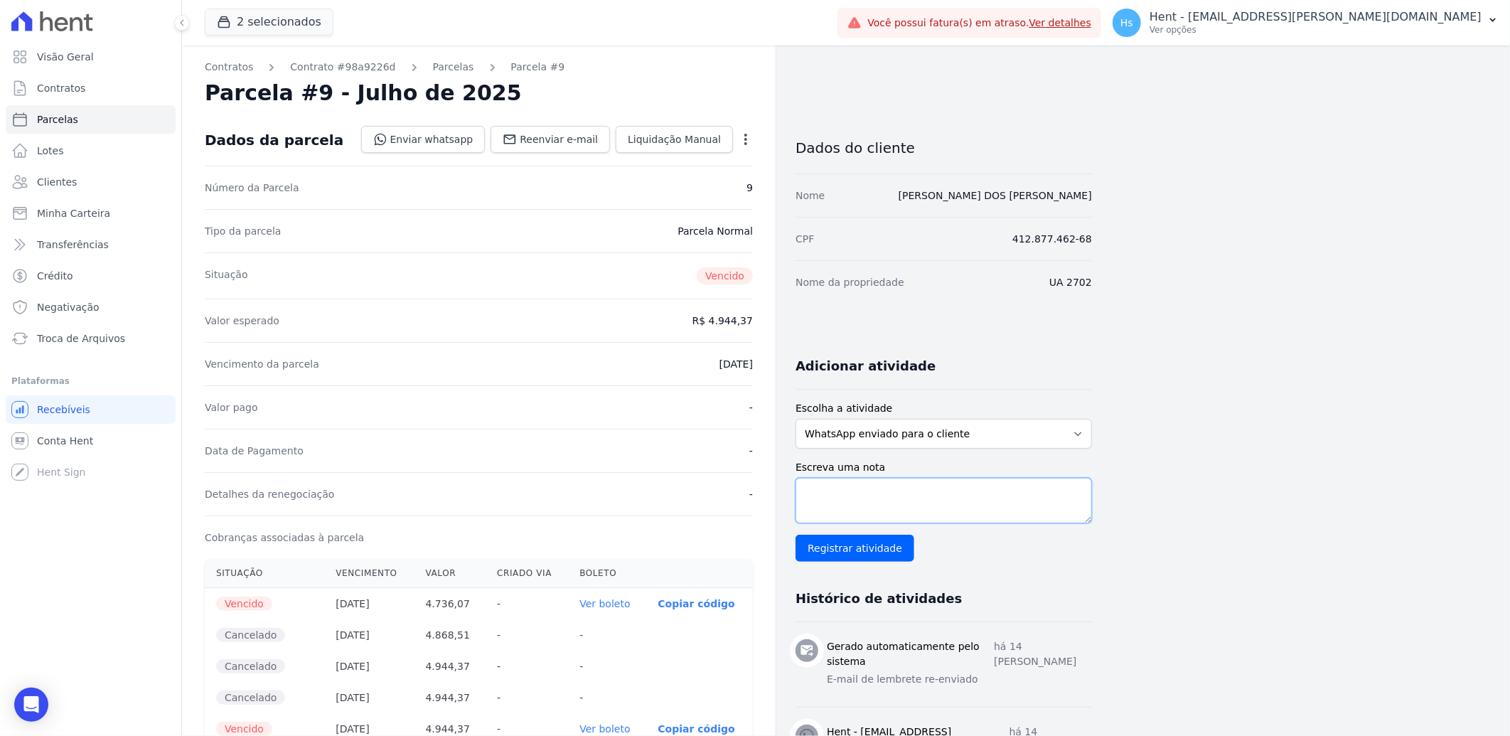
click at [883, 498] on textarea "Escreva uma nota" at bounding box center [944, 501] width 296 height 46
paste textarea "Enviado e-mail e WhatsApp, aguardando interação do cliente."
type textarea "Enviado e-mail e WhatsApp, aguardando interação do cliente."
click at [874, 545] on input "Registrar atividade" at bounding box center [855, 548] width 119 height 27
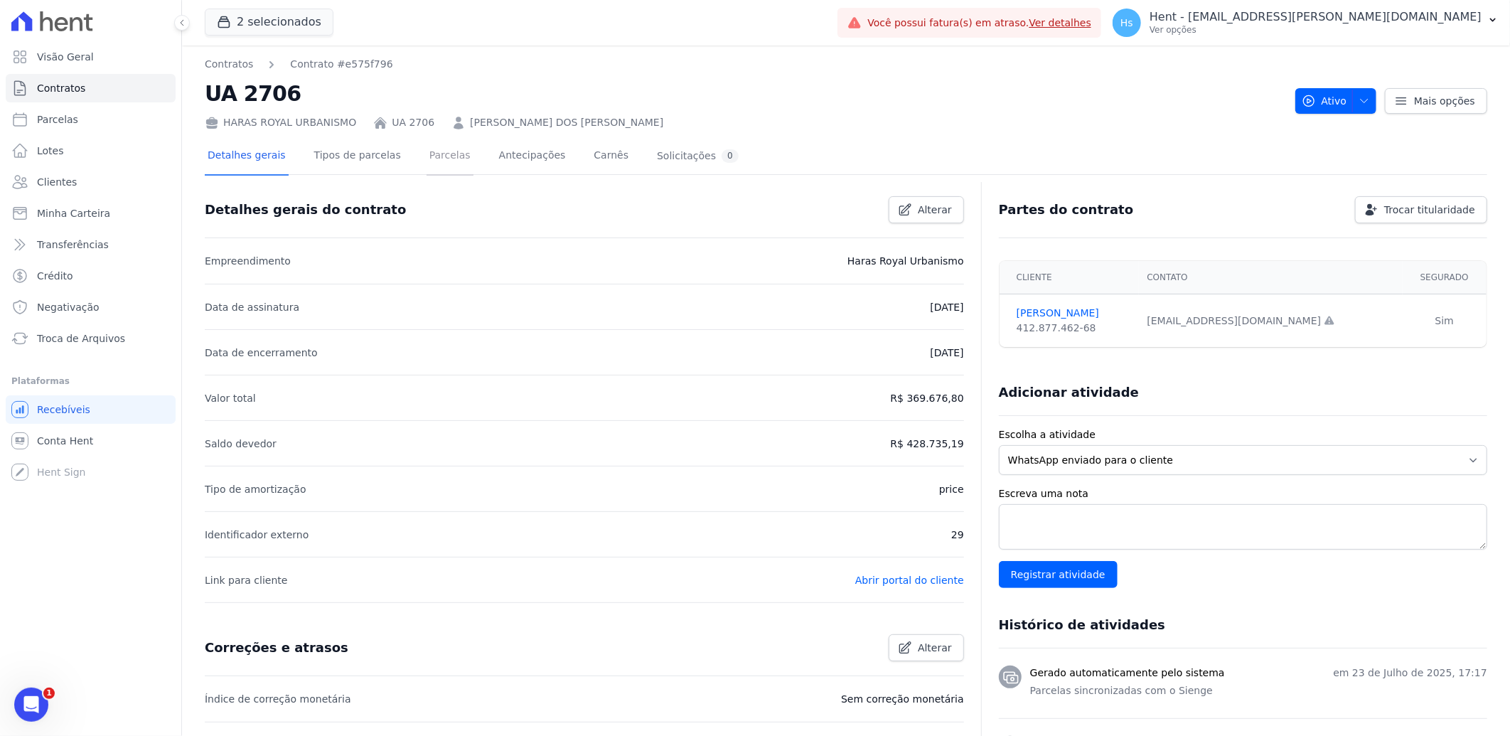
click at [427, 161] on link "Parcelas" at bounding box center [450, 157] width 47 height 38
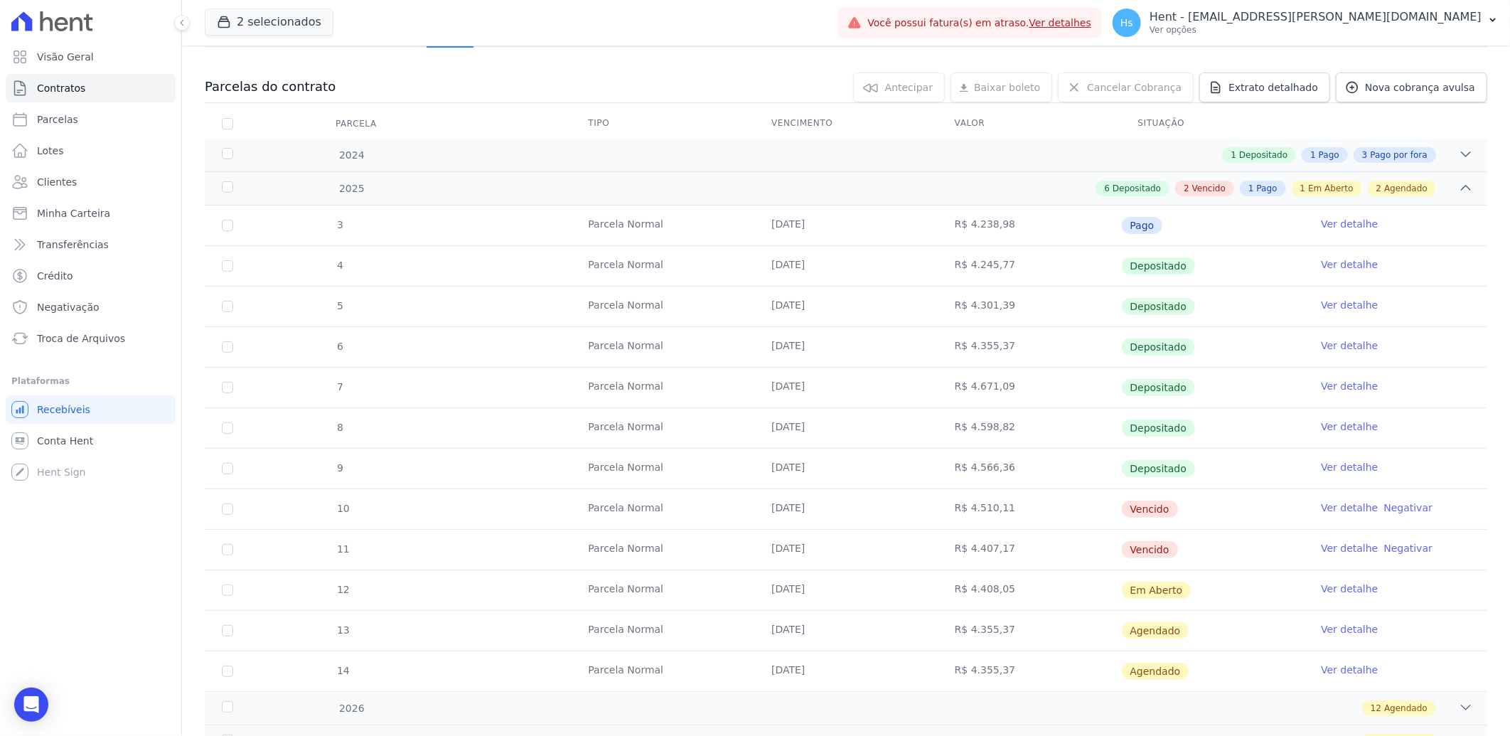
scroll to position [158, 0]
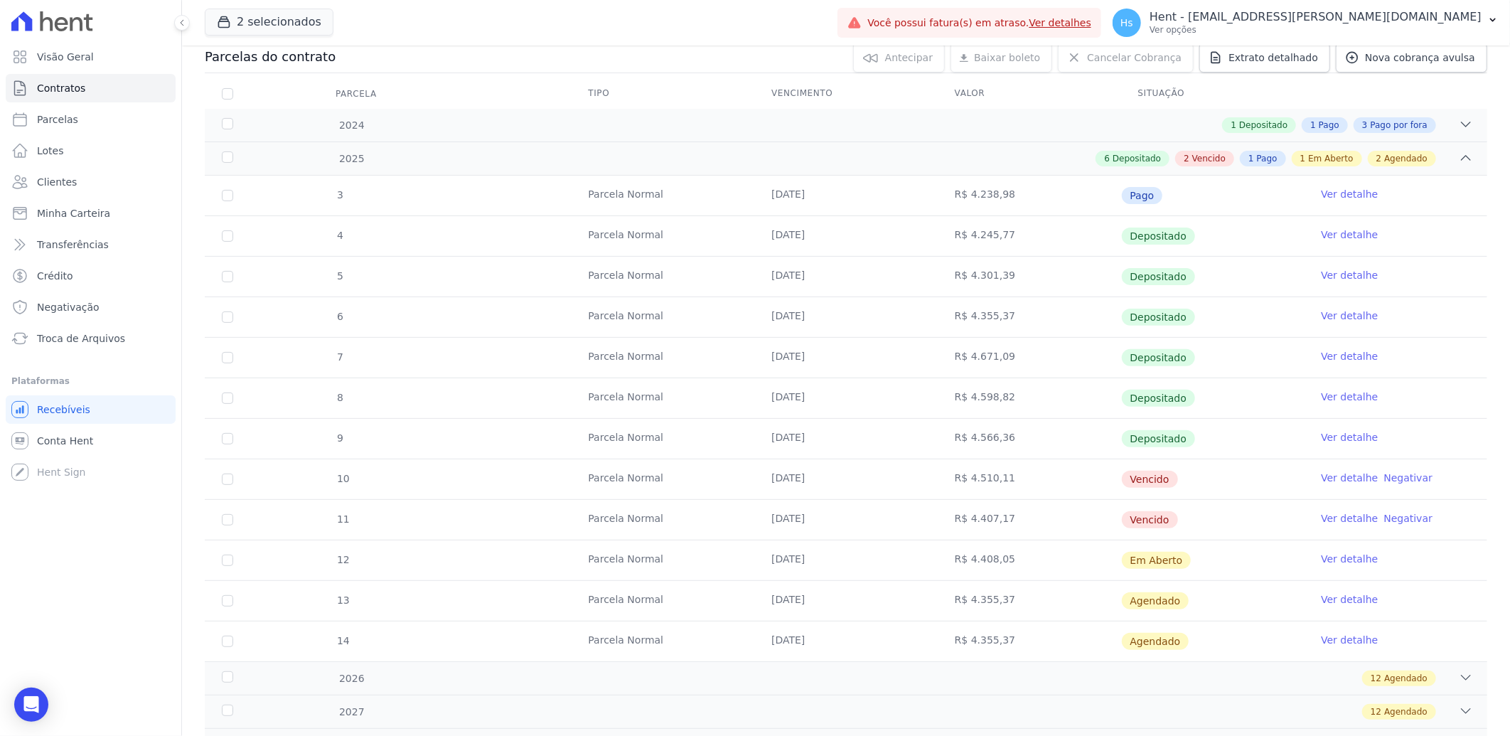
click at [1332, 480] on link "Ver detalhe" at bounding box center [1349, 478] width 57 height 14
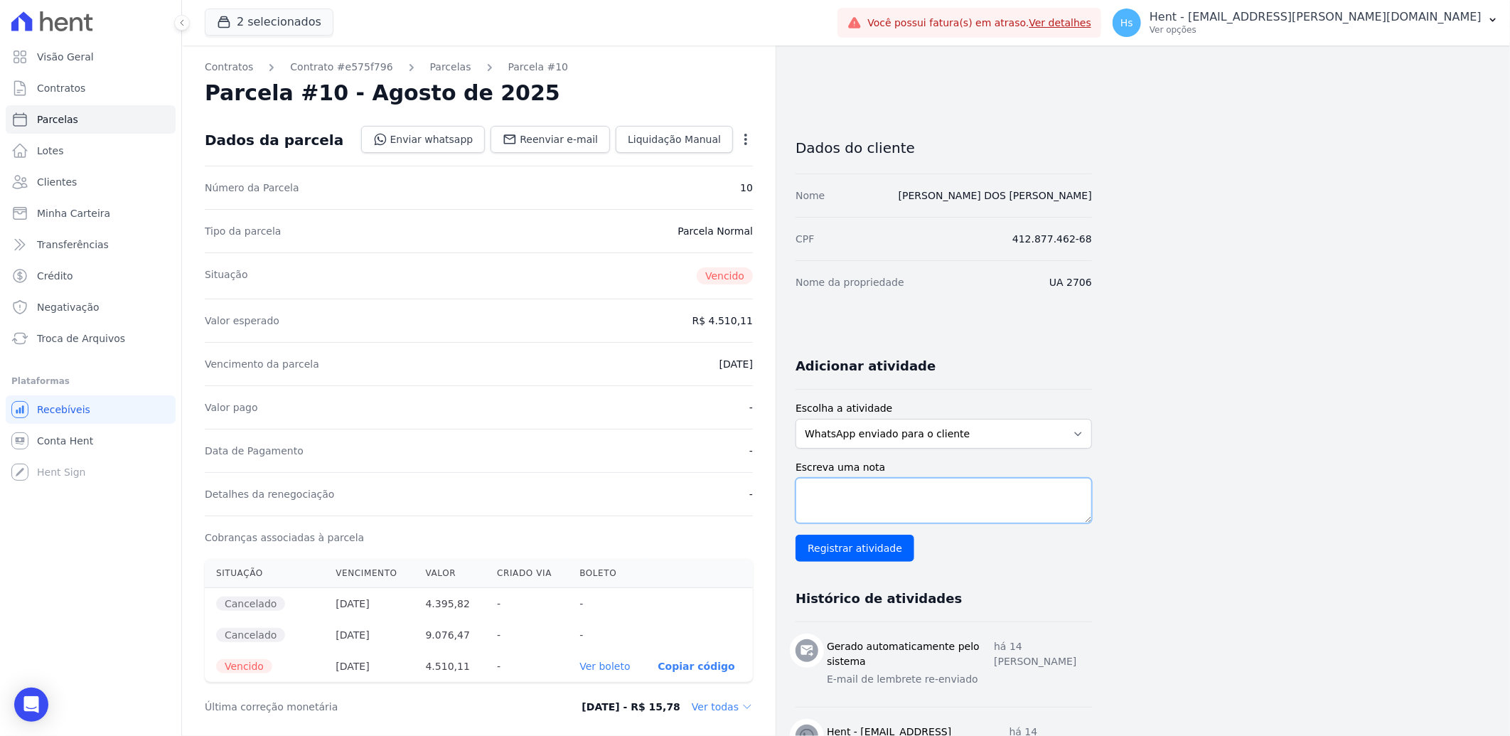
click at [993, 502] on textarea "Escreva uma nota" at bounding box center [944, 501] width 296 height 46
paste textarea "Enviado e-mail e WhatsApp, aguardando interação do cliente."
type textarea "Enviado e-mail e WhatsApp, aguardando interação do cliente."
click at [862, 545] on input "Registrar atividade" at bounding box center [855, 548] width 119 height 27
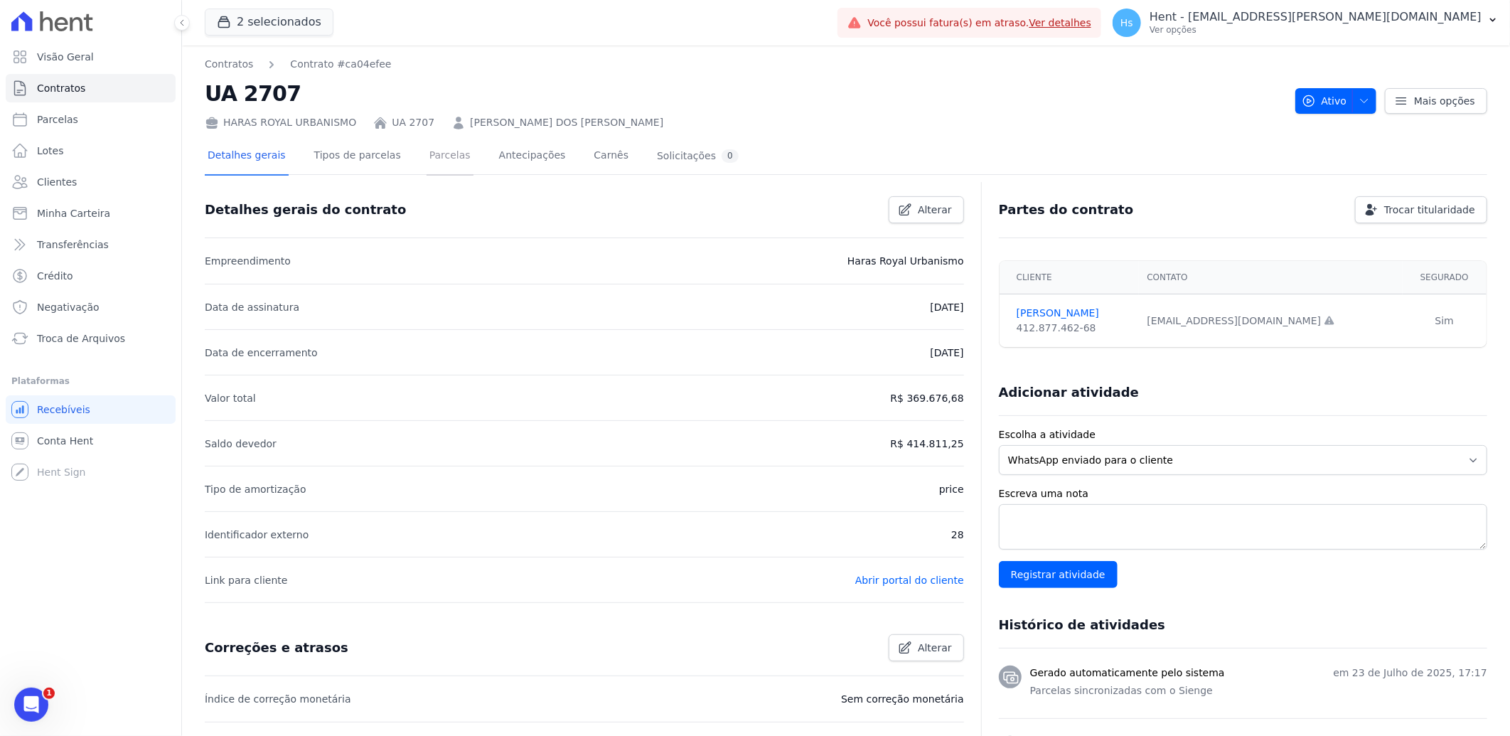
click at [427, 152] on link "Parcelas" at bounding box center [450, 157] width 47 height 38
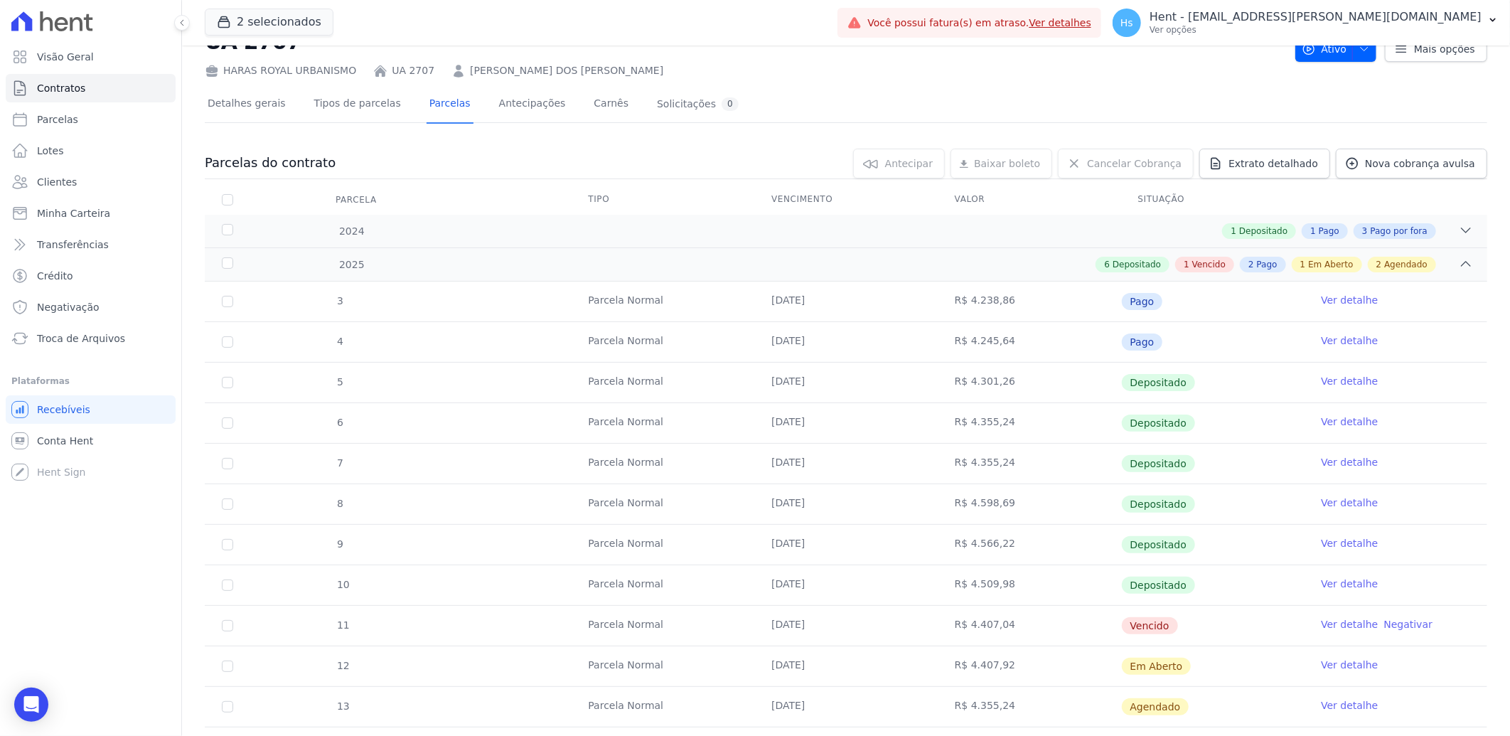
scroll to position [158, 0]
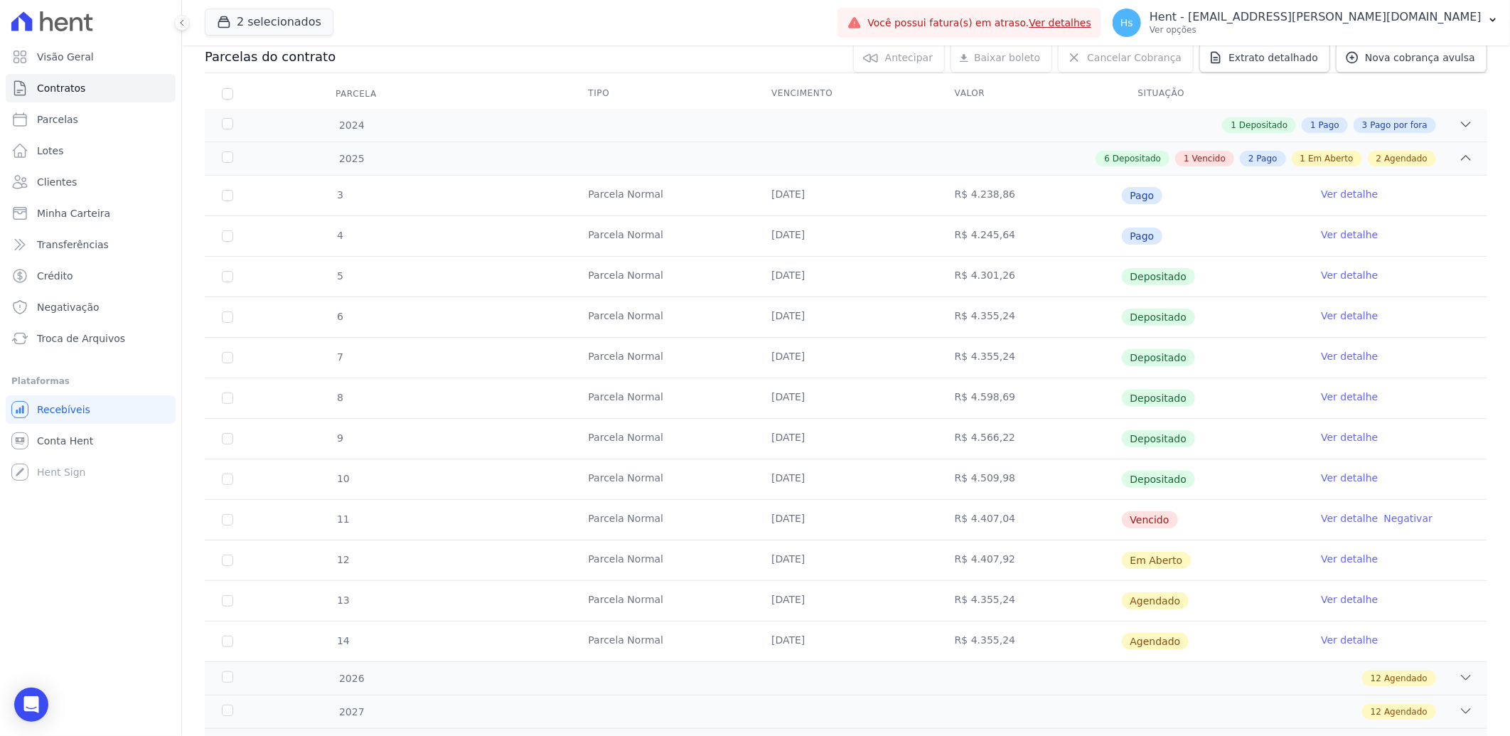
click at [1337, 520] on link "Ver detalhe" at bounding box center [1349, 518] width 57 height 14
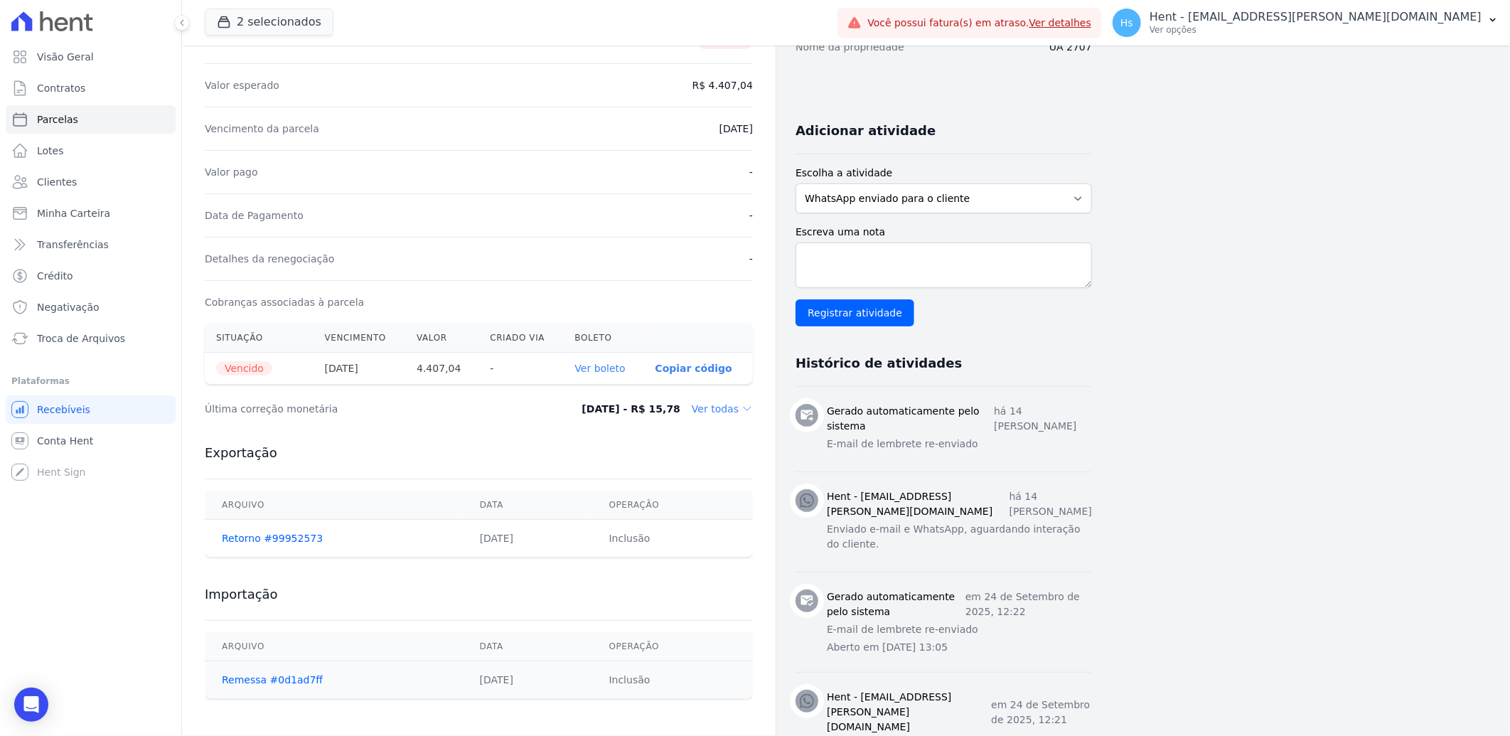
scroll to position [237, 0]
click at [837, 251] on textarea "Escreva uma nota" at bounding box center [944, 264] width 296 height 46
paste textarea "Enviado e-mail e WhatsApp, aguardando interação do cliente."
type textarea "Enviado e-mail e WhatsApp, aguardando interação do cliente."
click at [857, 315] on input "Registrar atividade" at bounding box center [855, 311] width 119 height 27
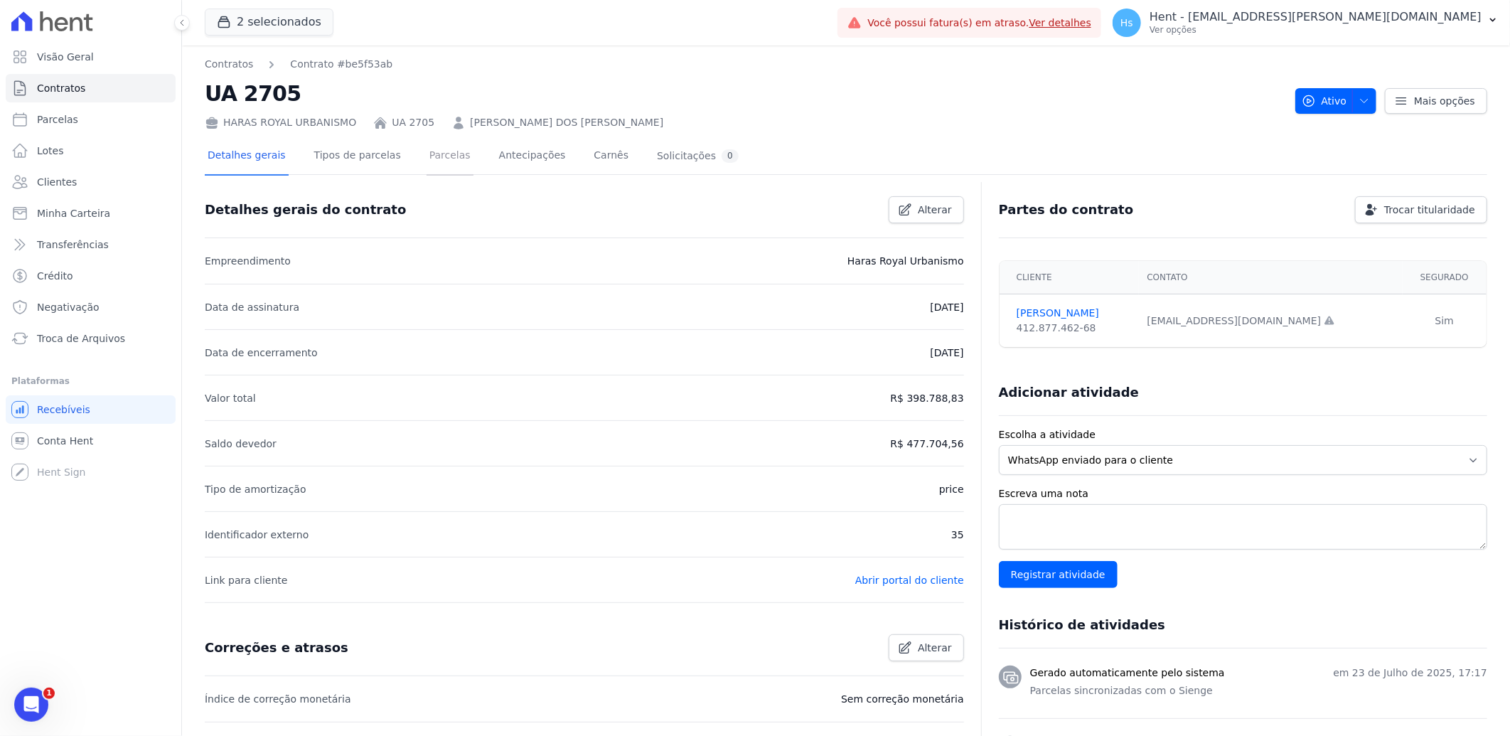
click at [444, 164] on link "Parcelas" at bounding box center [450, 157] width 47 height 38
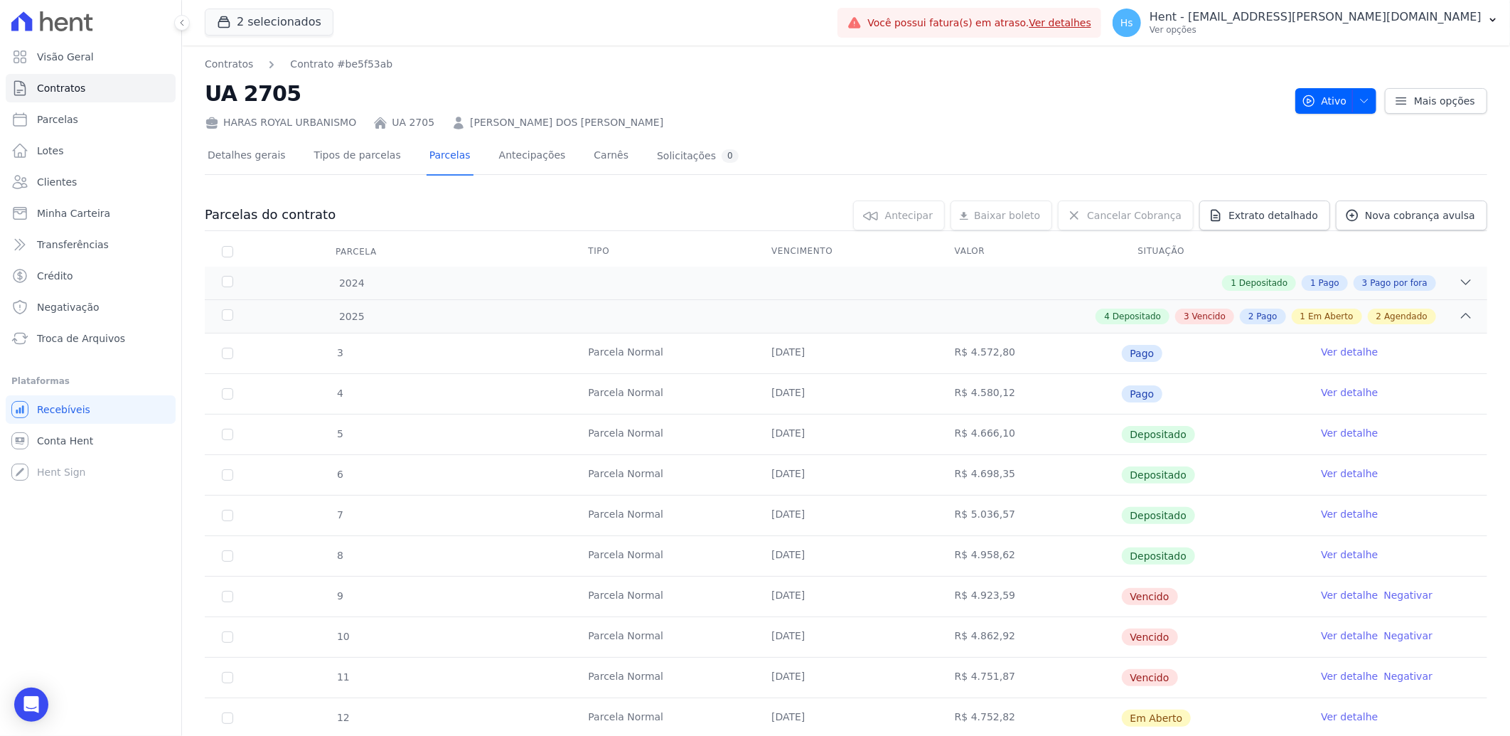
click at [1332, 597] on link "Ver detalhe" at bounding box center [1349, 595] width 57 height 14
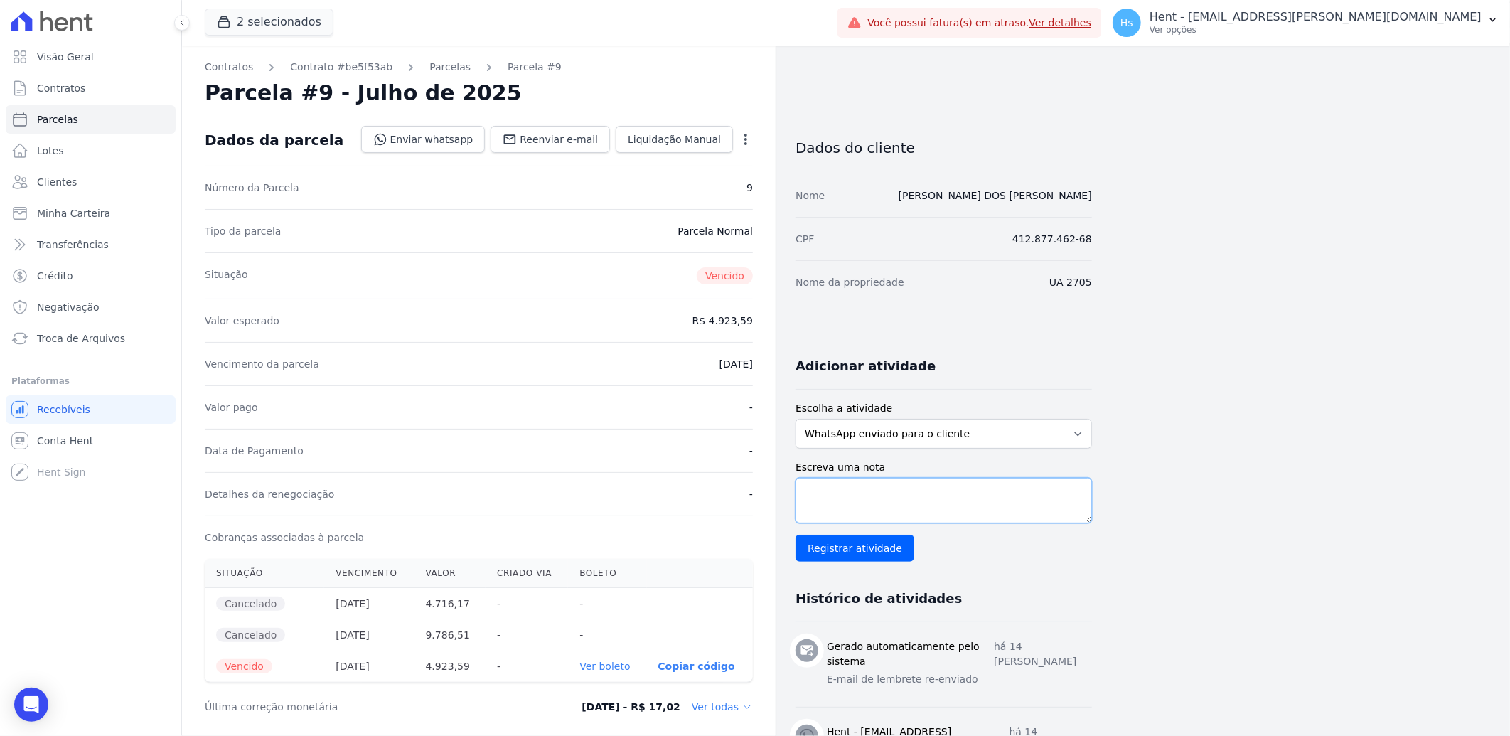
click at [877, 503] on textarea "Escreva uma nota" at bounding box center [944, 501] width 296 height 46
paste textarea "Enviado e-mail e WhatsApp, aguardando interação do cliente."
type textarea "Enviado e-mail e WhatsApp, aguardando interação do cliente."
click at [875, 555] on input "Registrar atividade" at bounding box center [855, 548] width 119 height 27
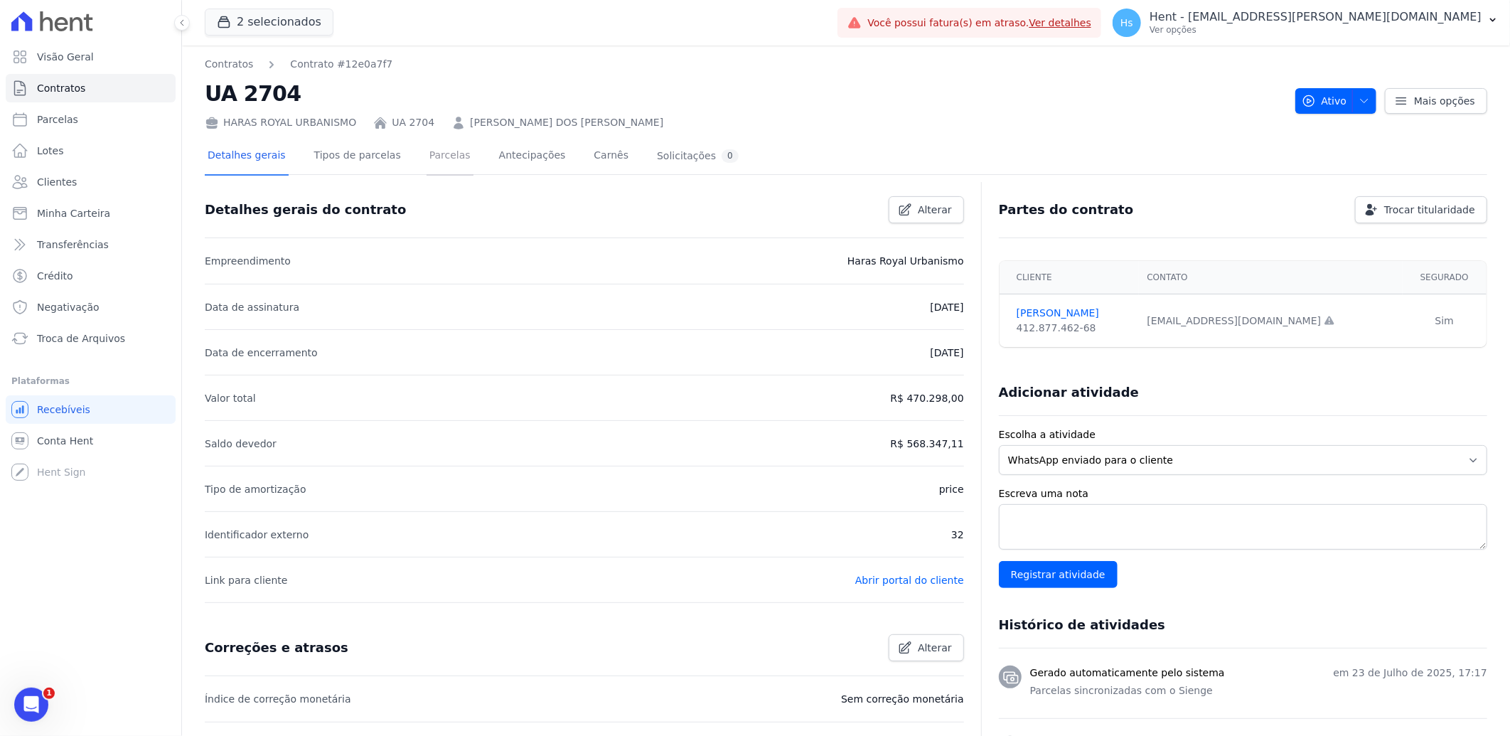
click at [427, 156] on link "Parcelas" at bounding box center [450, 157] width 47 height 38
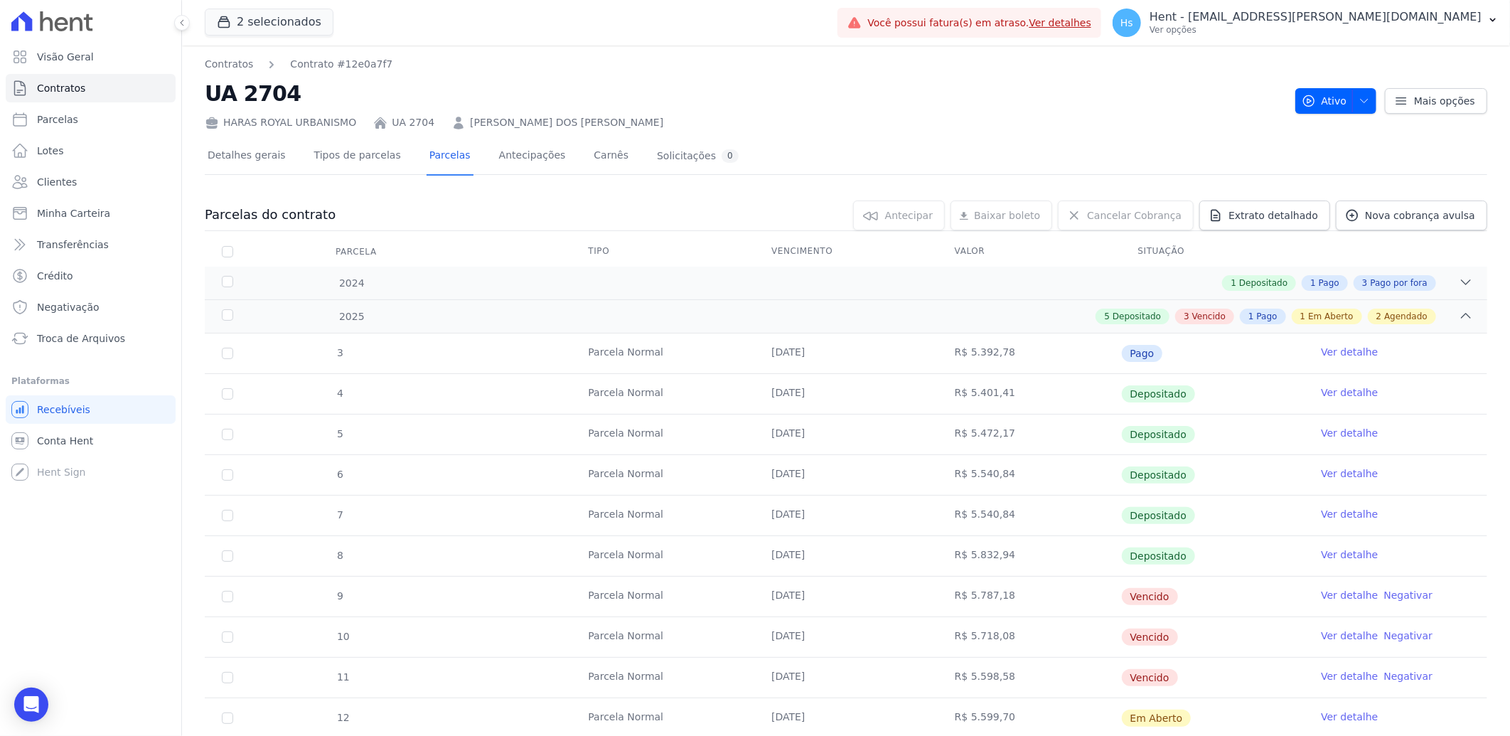
click at [1324, 594] on link "Ver detalhe" at bounding box center [1349, 595] width 57 height 14
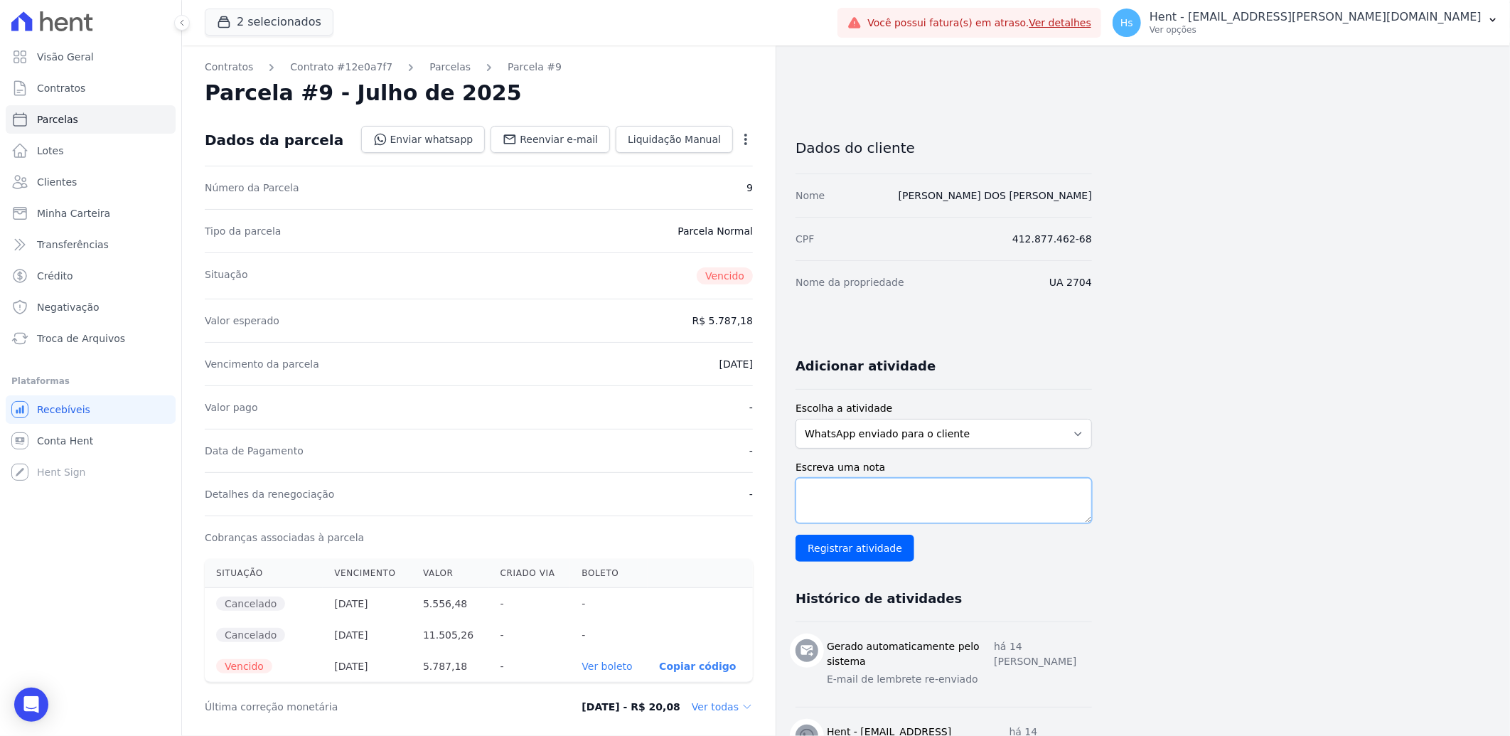
click at [916, 485] on textarea "Escreva uma nota" at bounding box center [944, 501] width 296 height 46
paste textarea "Enviado e-mail e WhatsApp, aguardando interação do cliente."
type textarea "Enviado e-mail e WhatsApp, aguardando interação do cliente."
click at [863, 555] on input "Registrar atividade" at bounding box center [855, 548] width 119 height 27
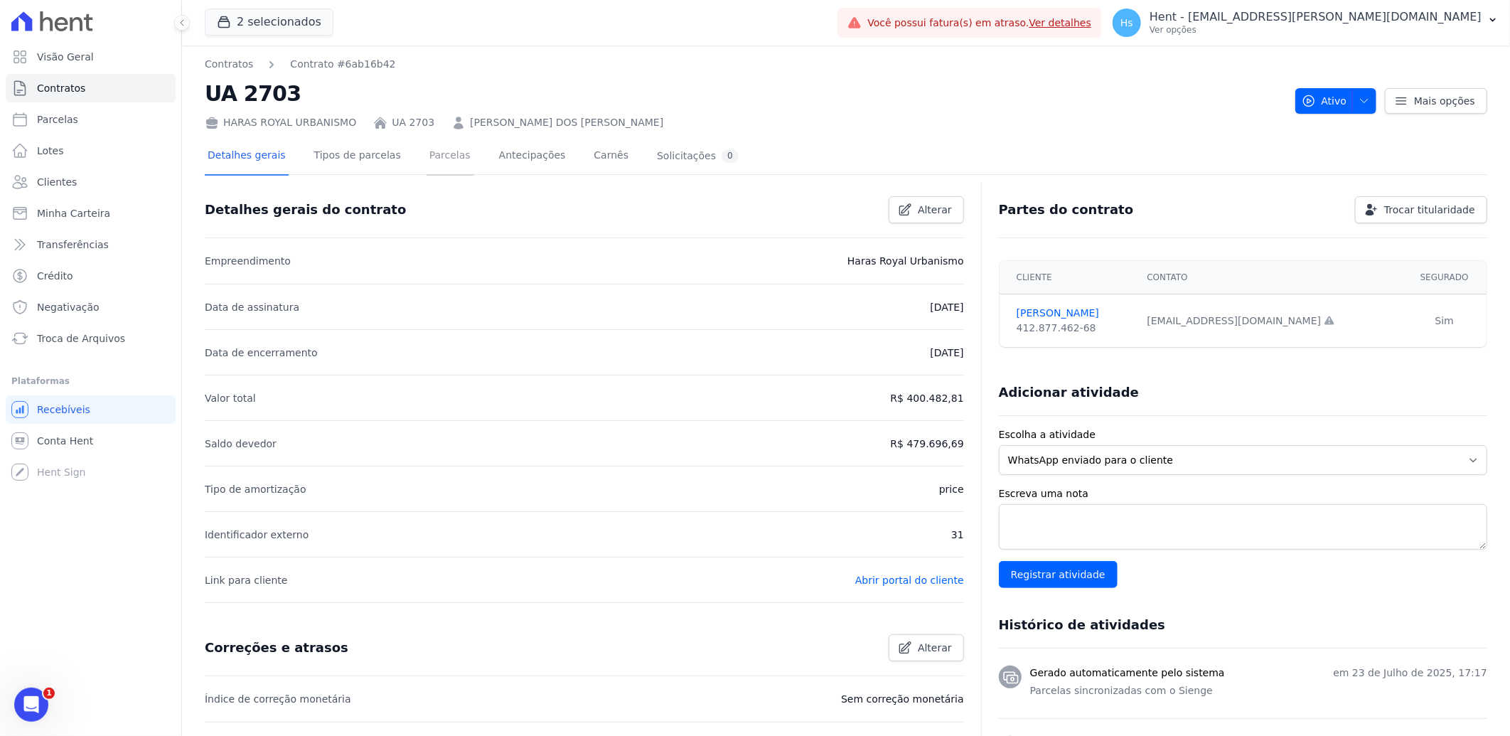
click at [427, 164] on link "Parcelas" at bounding box center [450, 157] width 47 height 38
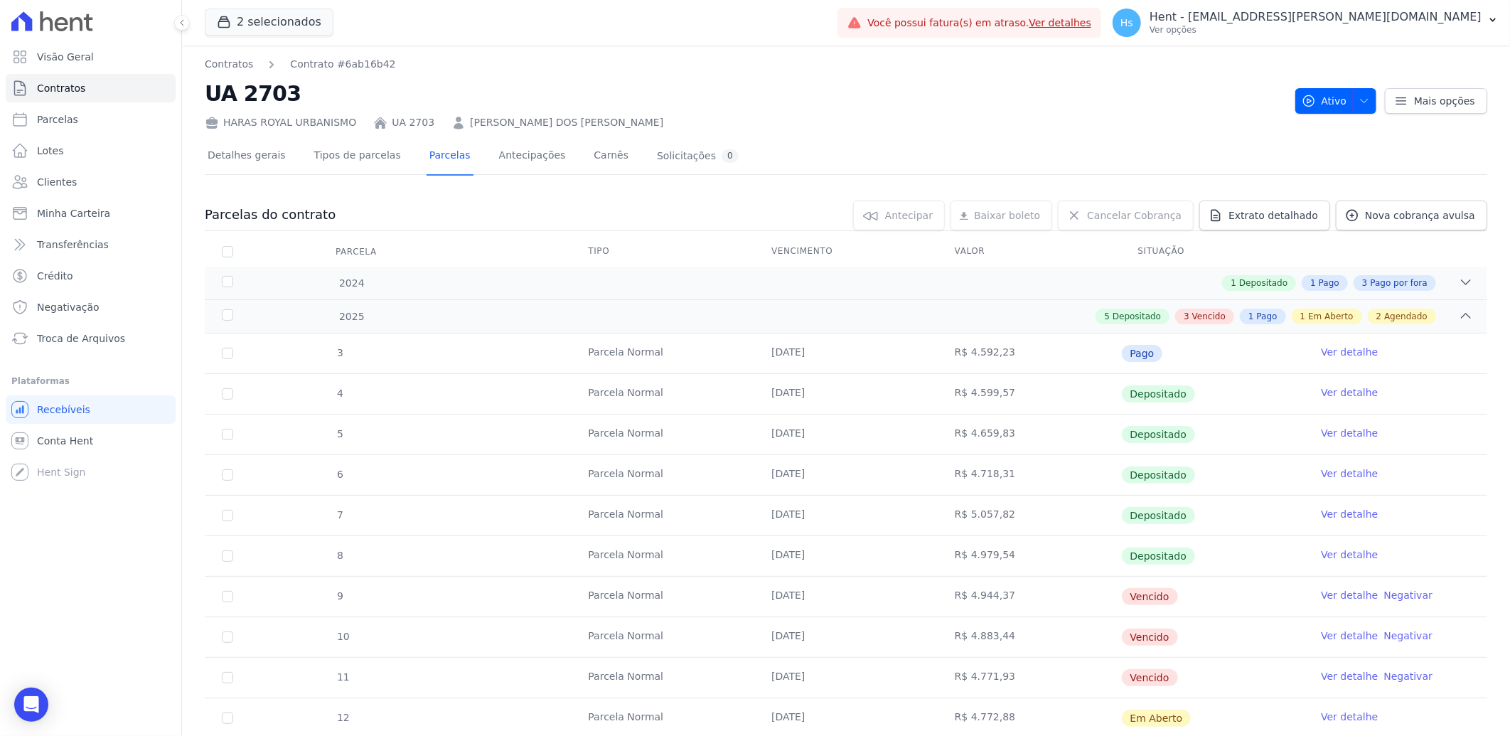
click at [1340, 594] on link "Ver detalhe" at bounding box center [1349, 595] width 57 height 14
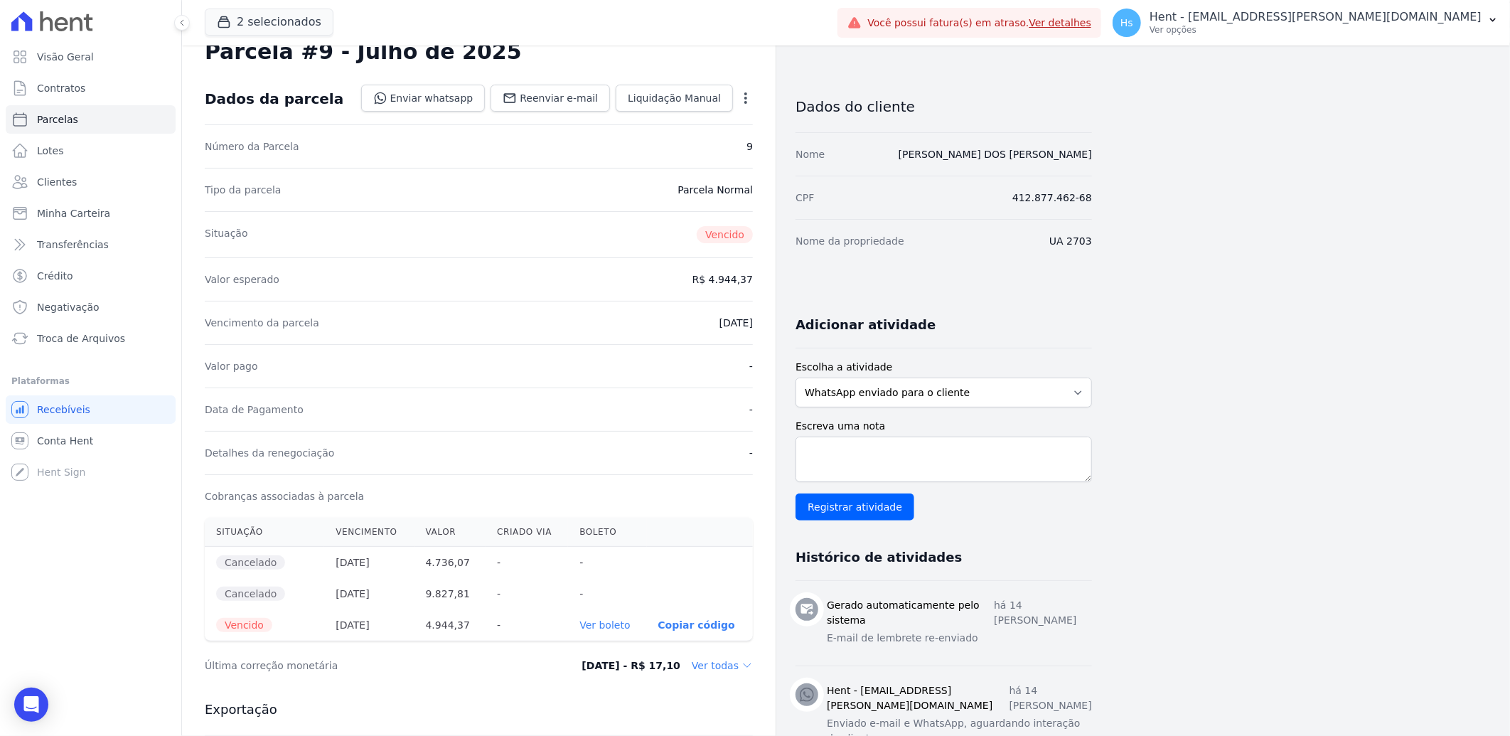
scroll to position [79, 0]
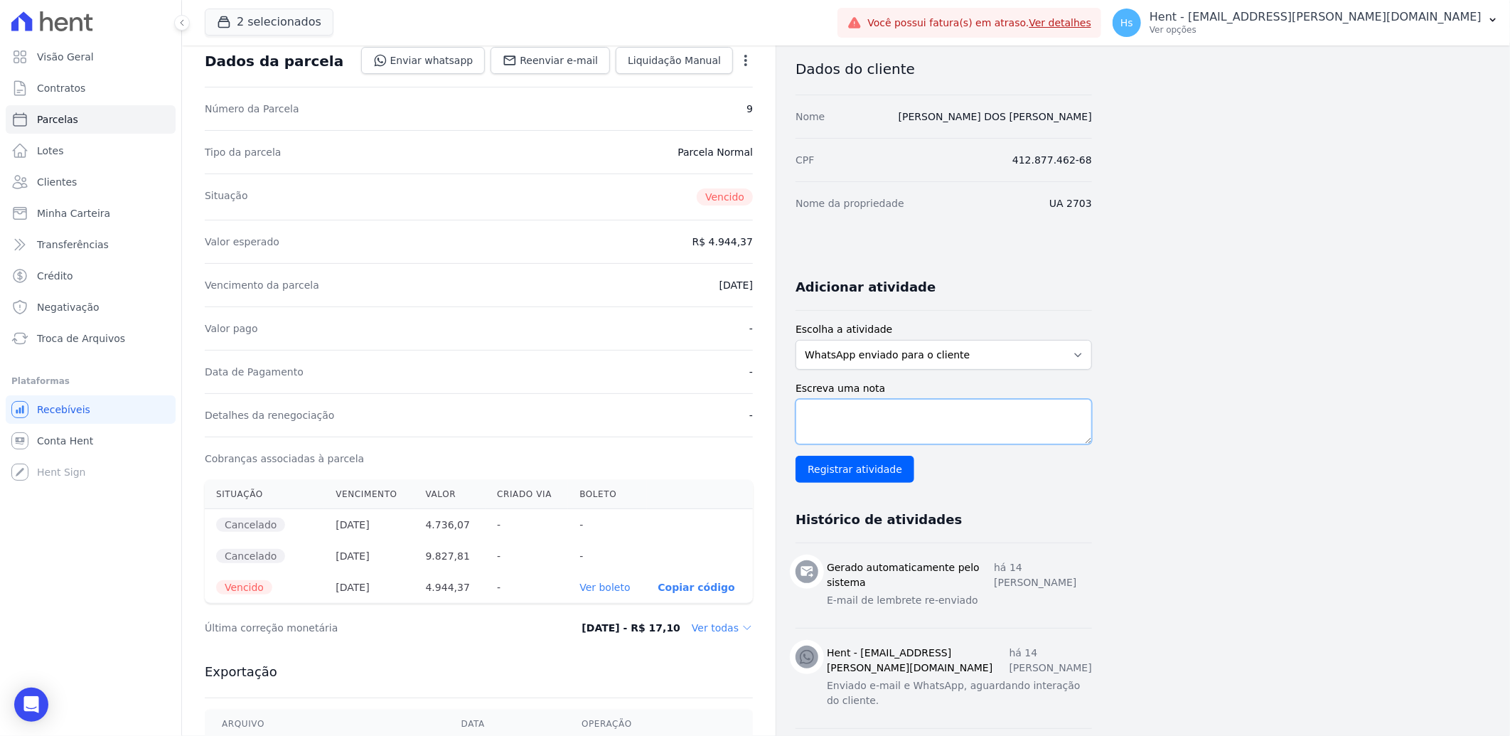
click at [849, 425] on textarea "Escreva uma nota" at bounding box center [944, 422] width 296 height 46
paste textarea "Enviado e-mail e WhatsApp, aguardando interação do cliente."
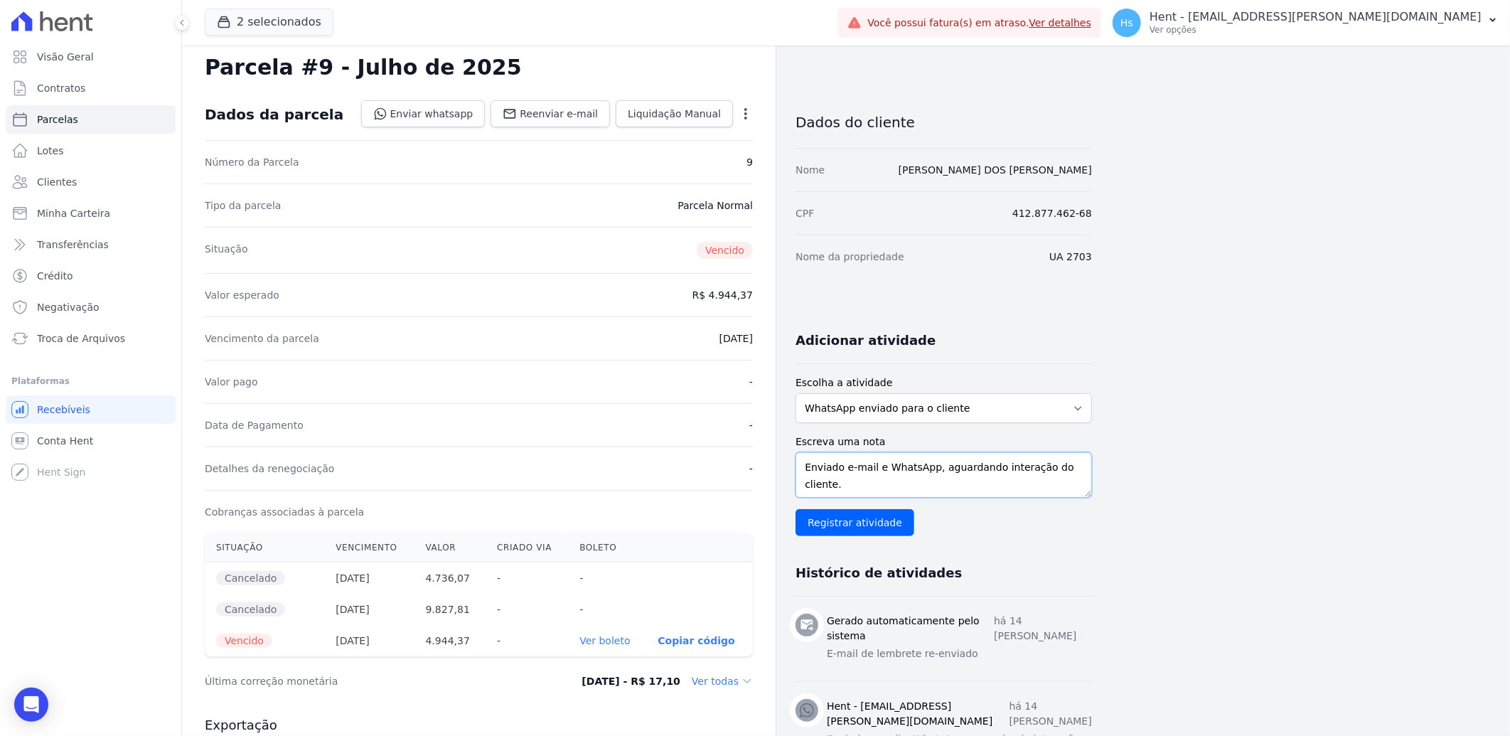
scroll to position [0, 0]
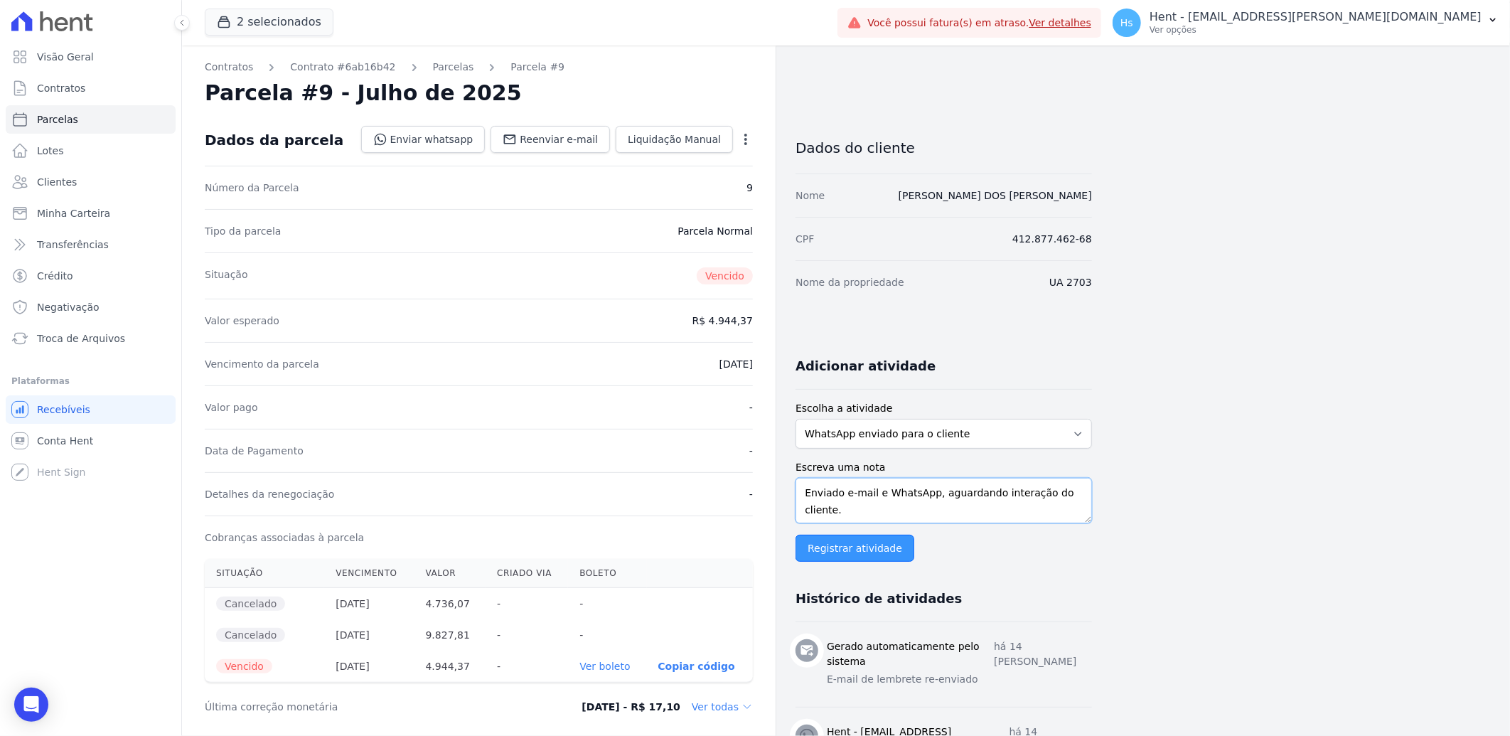
type textarea "Enviado e-mail e WhatsApp, aguardando interação do cliente."
click at [848, 548] on input "Registrar atividade" at bounding box center [855, 548] width 119 height 27
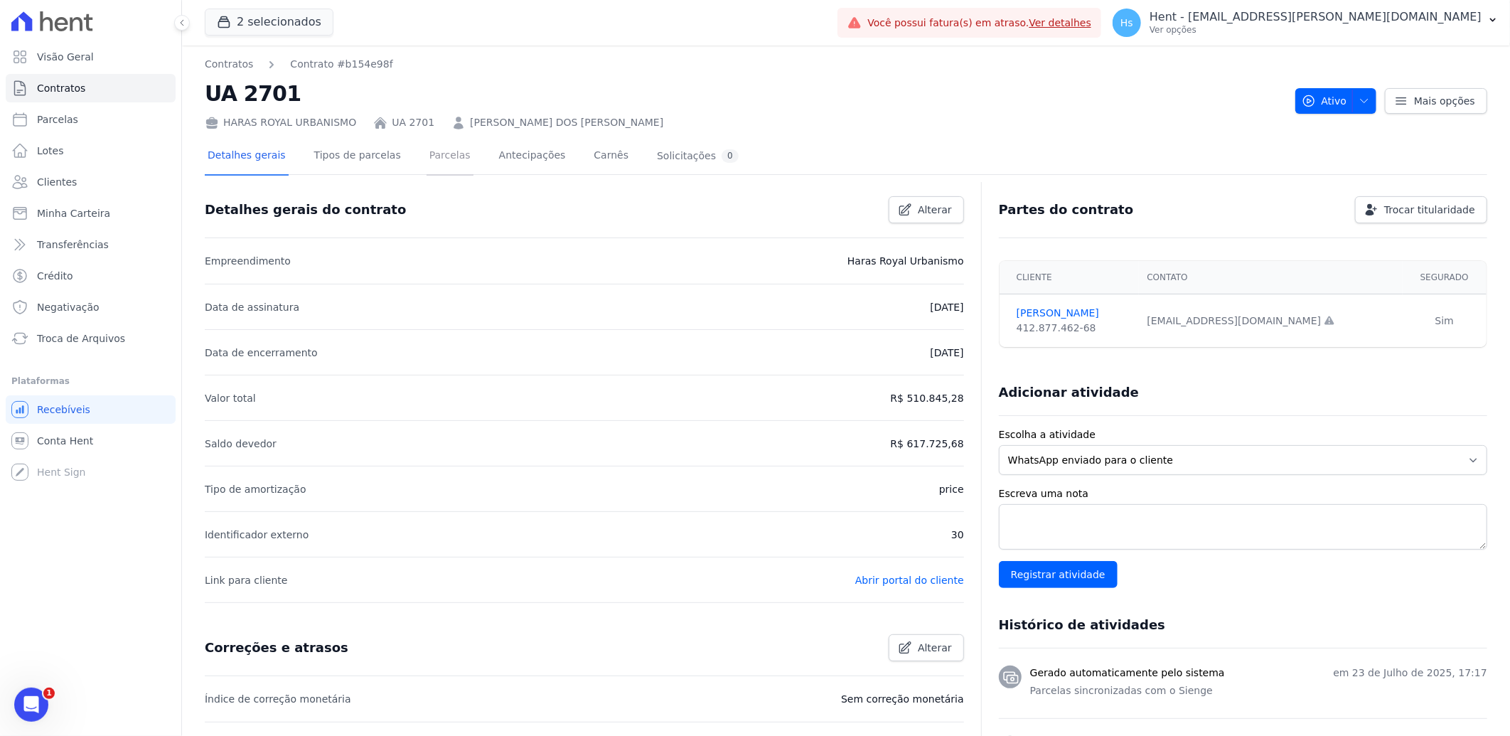
click at [439, 166] on link "Parcelas" at bounding box center [450, 157] width 47 height 38
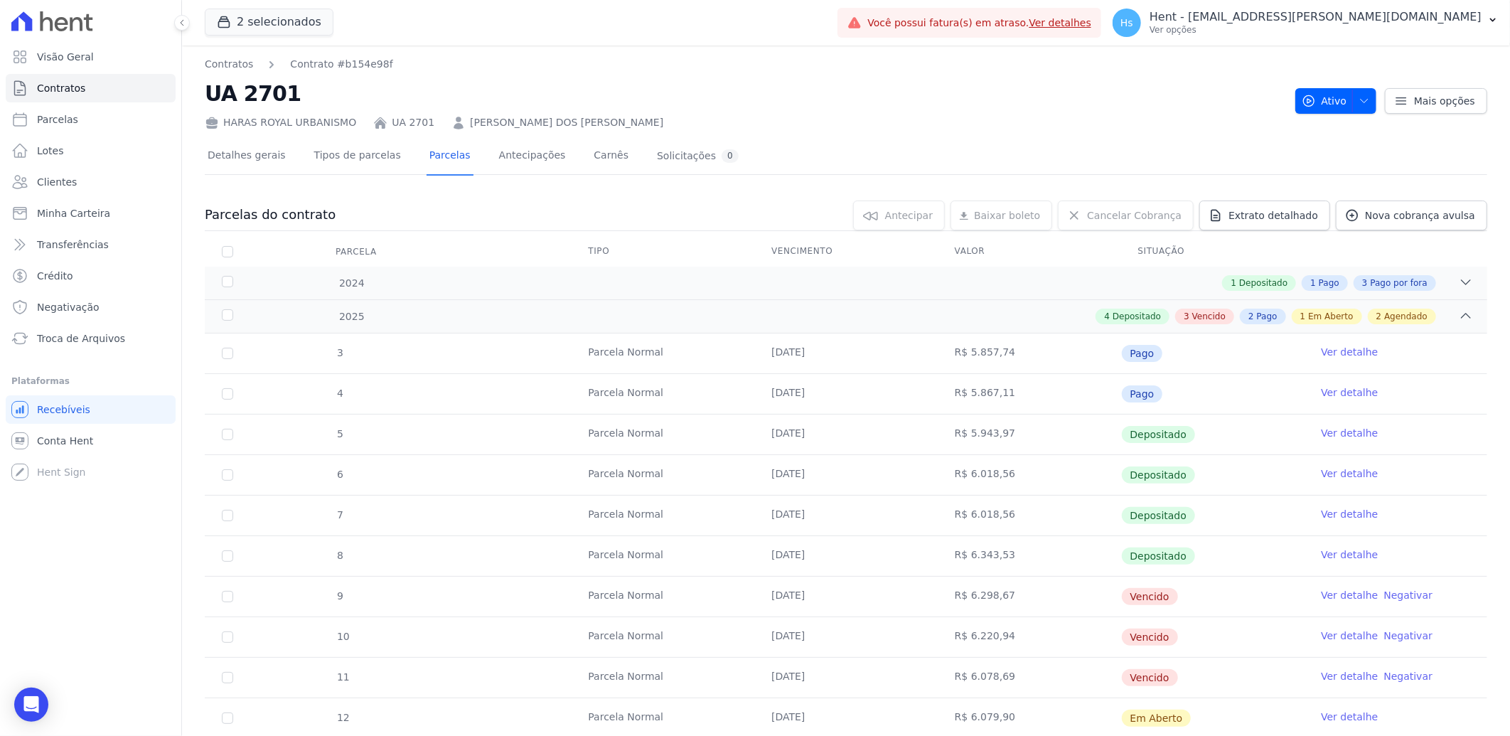
click at [1337, 596] on link "Ver detalhe" at bounding box center [1349, 595] width 57 height 14
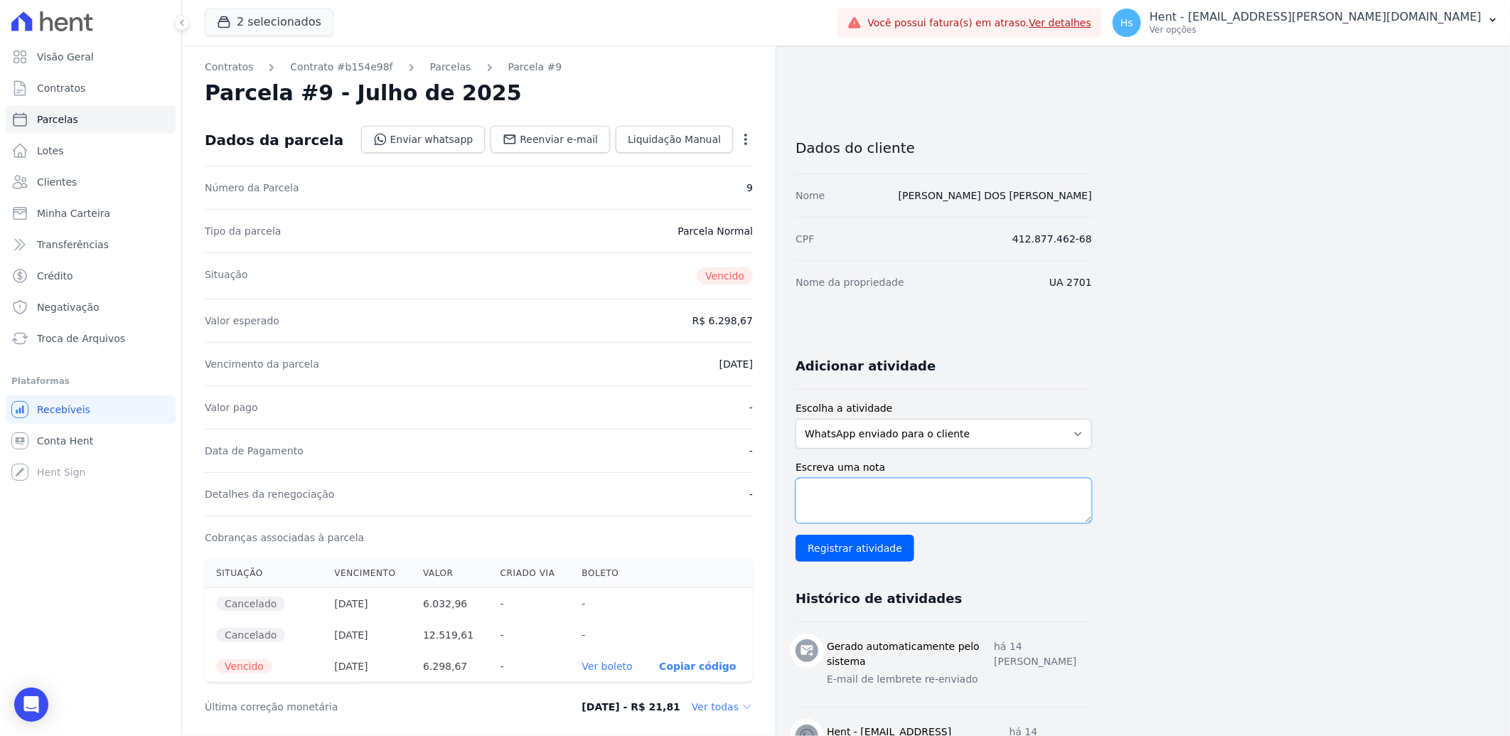
paste textarea "Enviado e-mail e WhatsApp, aguardando interação do cliente."
type textarea "Enviado e-mail e WhatsApp, aguardando interação do cliente."
click at [850, 555] on input "Registrar atividade" at bounding box center [855, 548] width 119 height 27
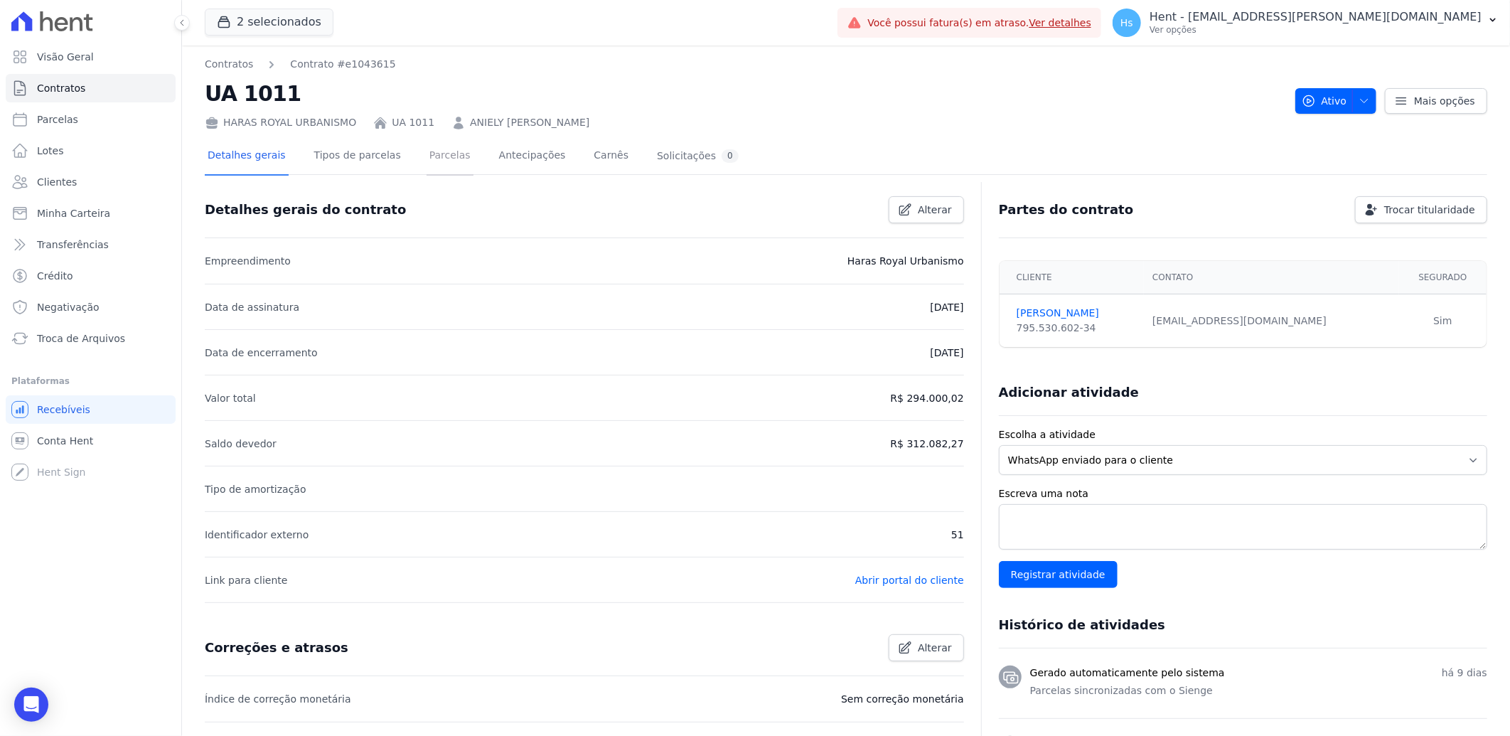
click at [427, 149] on link "Parcelas" at bounding box center [450, 157] width 47 height 38
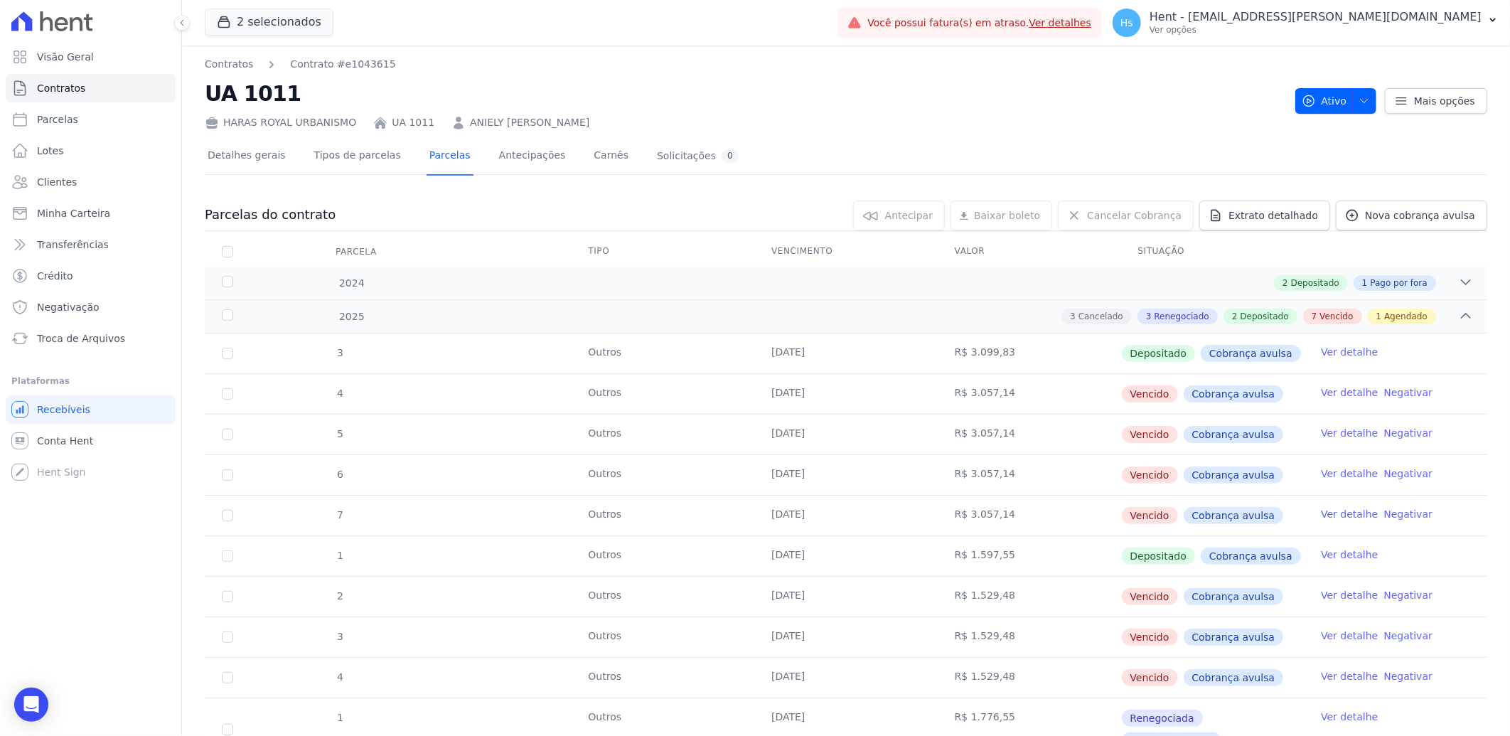
drag, startPoint x: 223, startPoint y: 121, endPoint x: 344, endPoint y: 121, distance: 120.9
click at [344, 121] on div "HARAS ROYAL URBANISMO" at bounding box center [280, 122] width 151 height 15
copy div "HARAS ROYAL URBANISMO"
click at [1324, 391] on link "Ver detalhe" at bounding box center [1349, 392] width 57 height 14
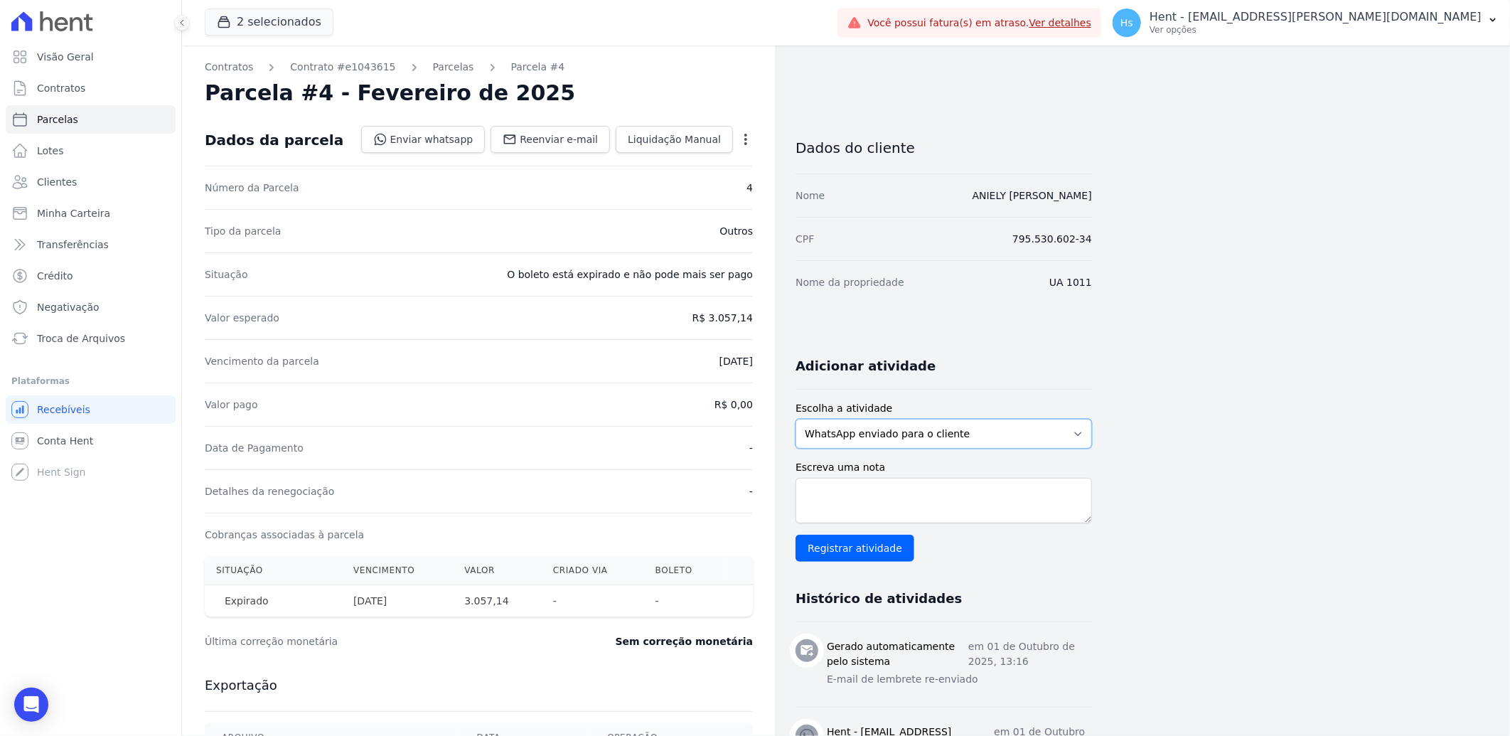
click at [948, 434] on select "WhatsApp enviado para o cliente Adicionar um comentário Ligação feita para o cl…" at bounding box center [944, 434] width 296 height 30
click at [796, 419] on select "WhatsApp enviado para o cliente Adicionar um comentário Ligação feita para o cl…" at bounding box center [944, 434] width 296 height 30
click at [858, 512] on textarea "Escreva uma nota" at bounding box center [944, 501] width 296 height 46
click at [886, 476] on div "Escreva [PERSON_NAME] Registrar atividade" at bounding box center [944, 511] width 296 height 102
paste textarea "Enviado e-mail e WhatsApp, aguardando interação do cliente."
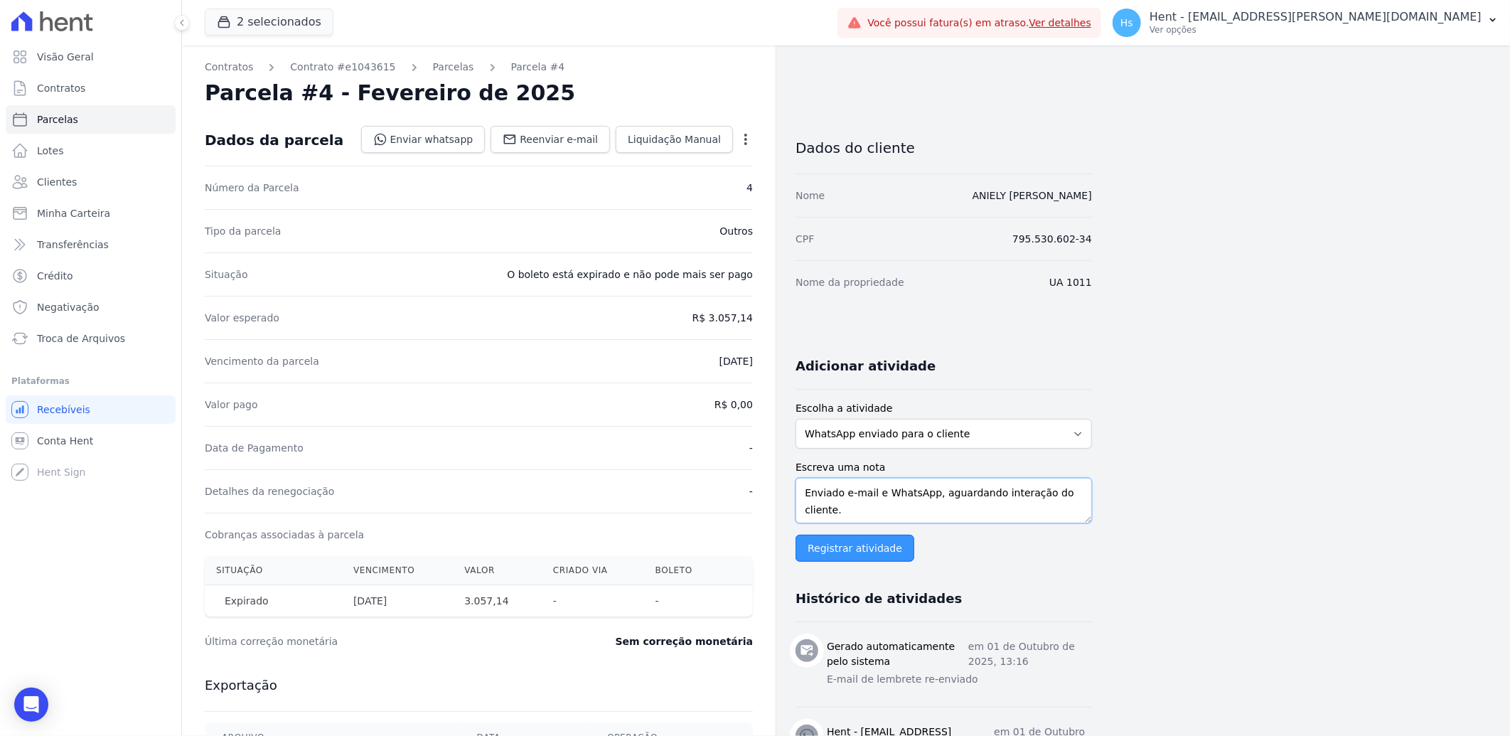
type textarea "Enviado e-mail e WhatsApp, aguardando interação do cliente."
click at [880, 551] on input "Registrar atividade" at bounding box center [855, 548] width 119 height 27
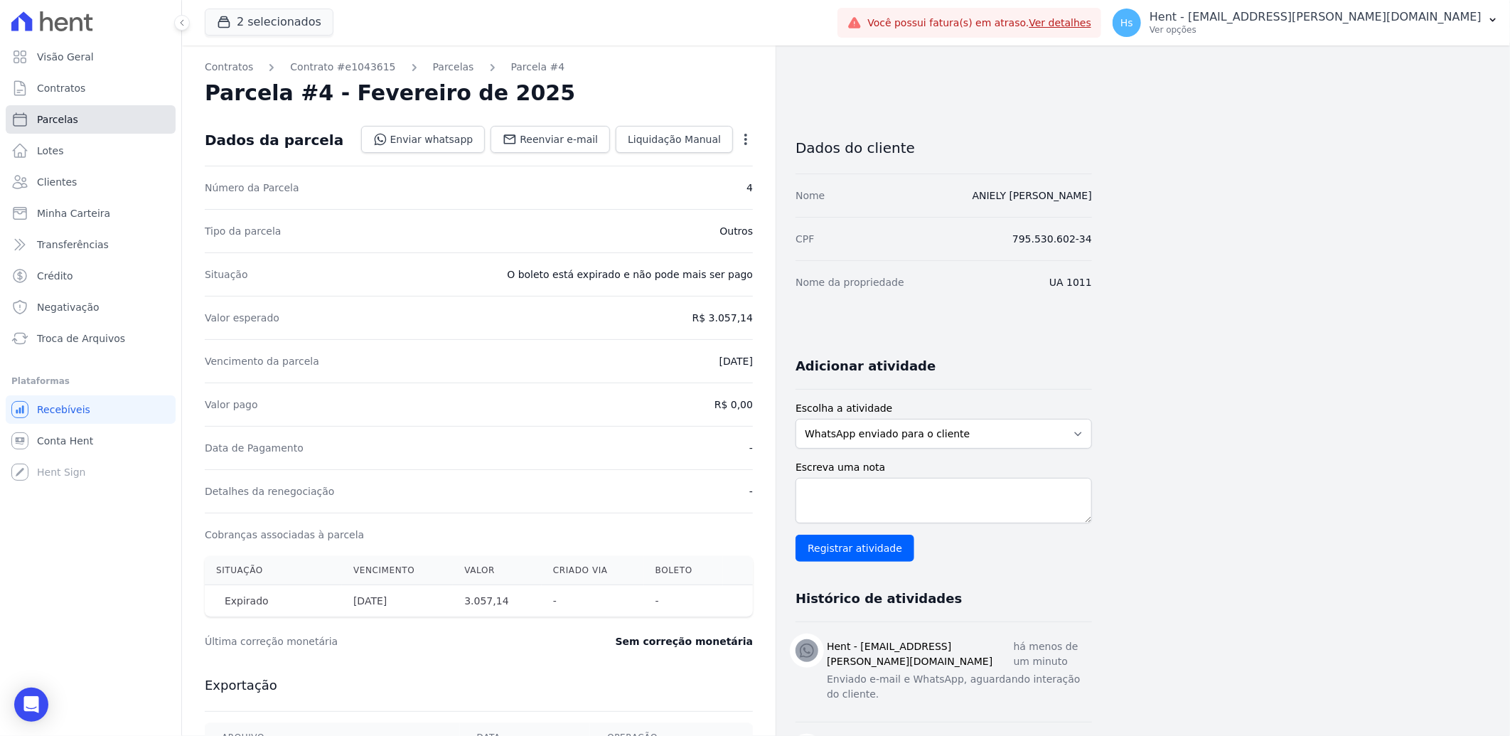
click at [72, 112] on span "Parcelas" at bounding box center [57, 119] width 41 height 14
select select
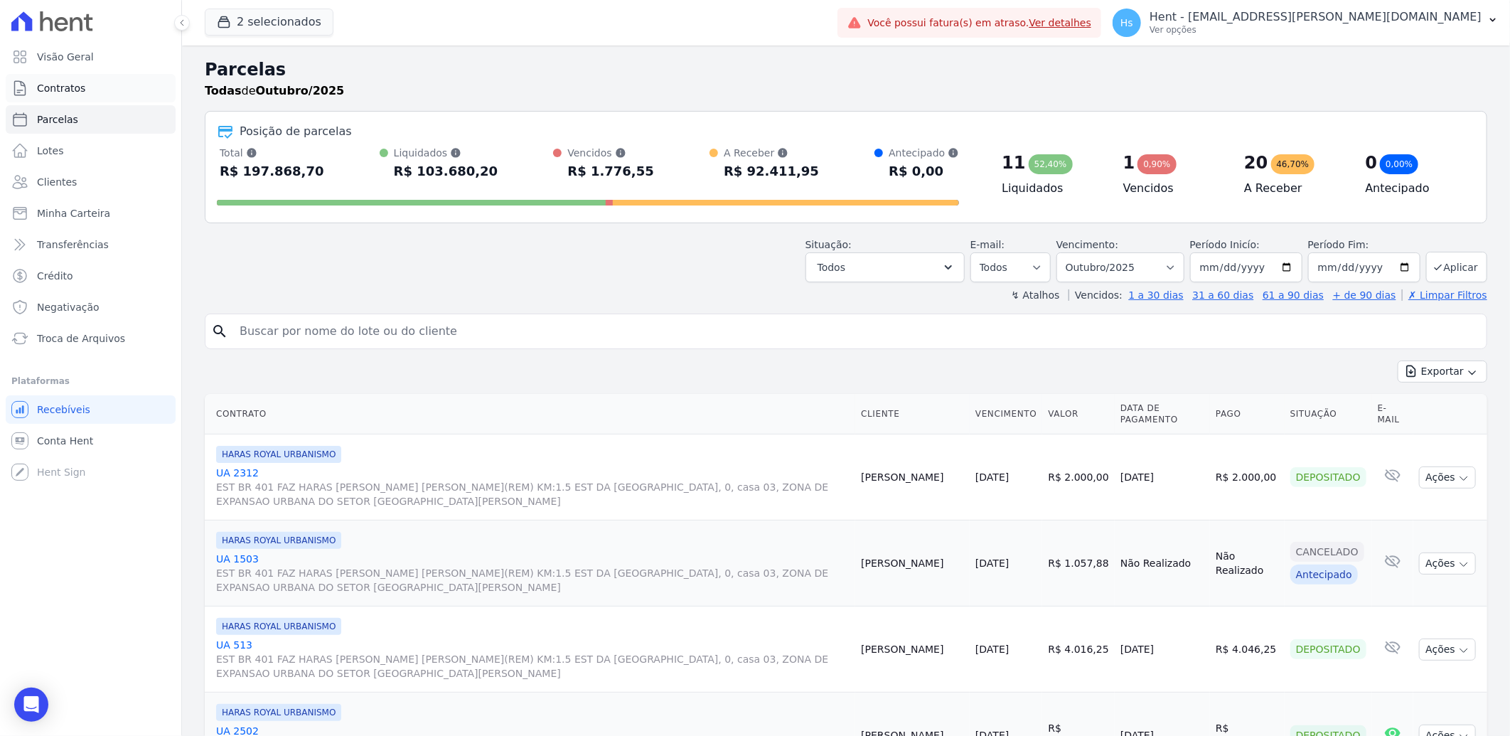
click at [54, 89] on span "Contratos" at bounding box center [61, 88] width 48 height 14
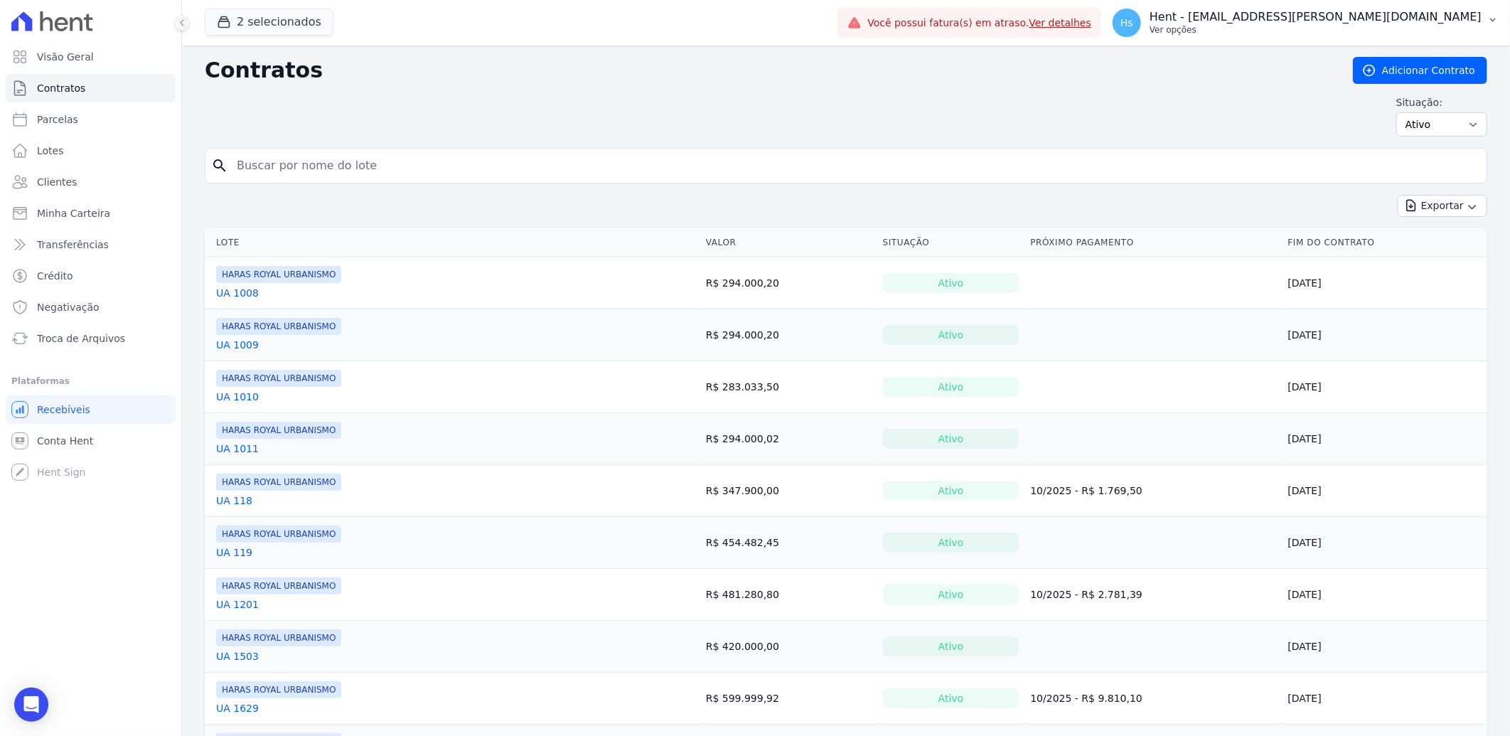
click at [1443, 25] on p "Ver opções" at bounding box center [1316, 29] width 332 height 11
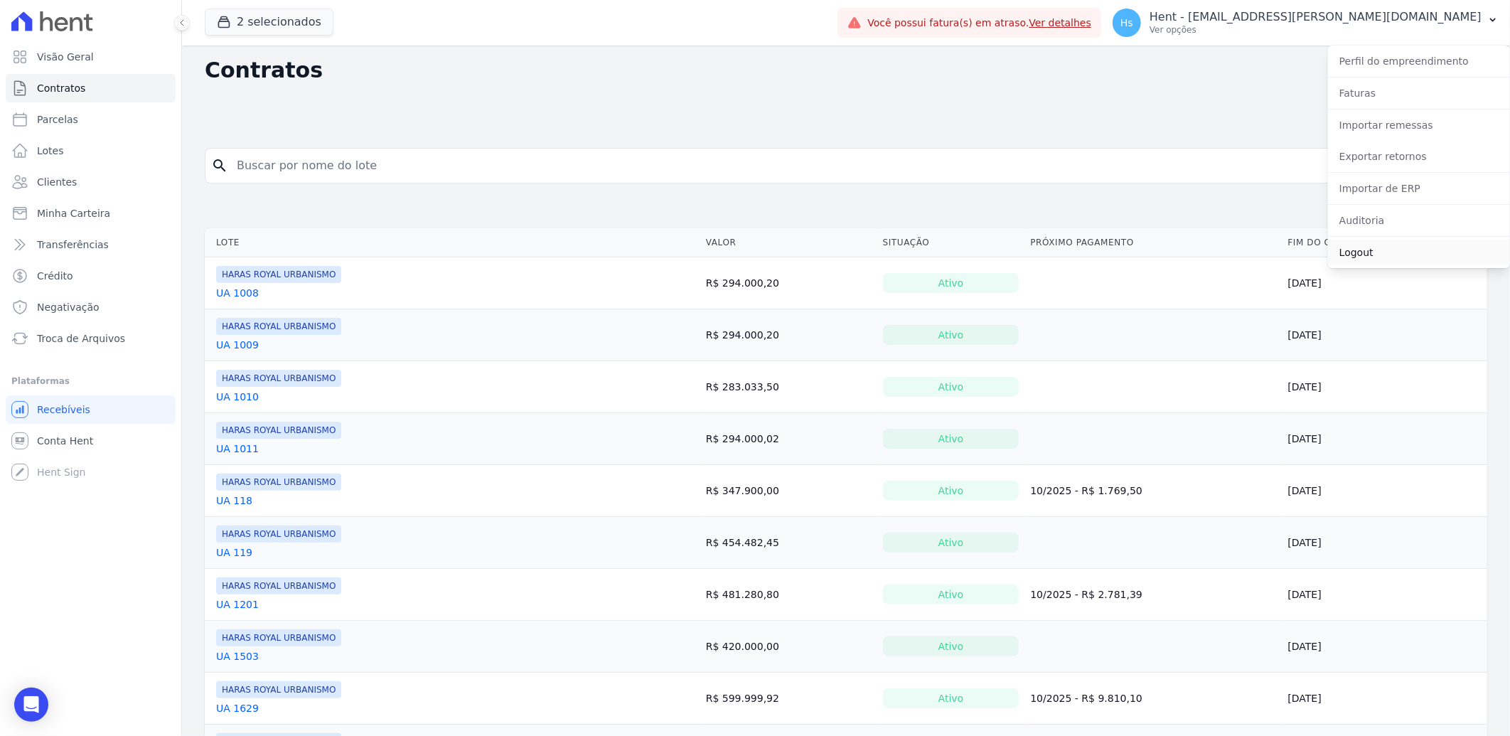
click at [1369, 250] on link "Logout" at bounding box center [1419, 253] width 182 height 26
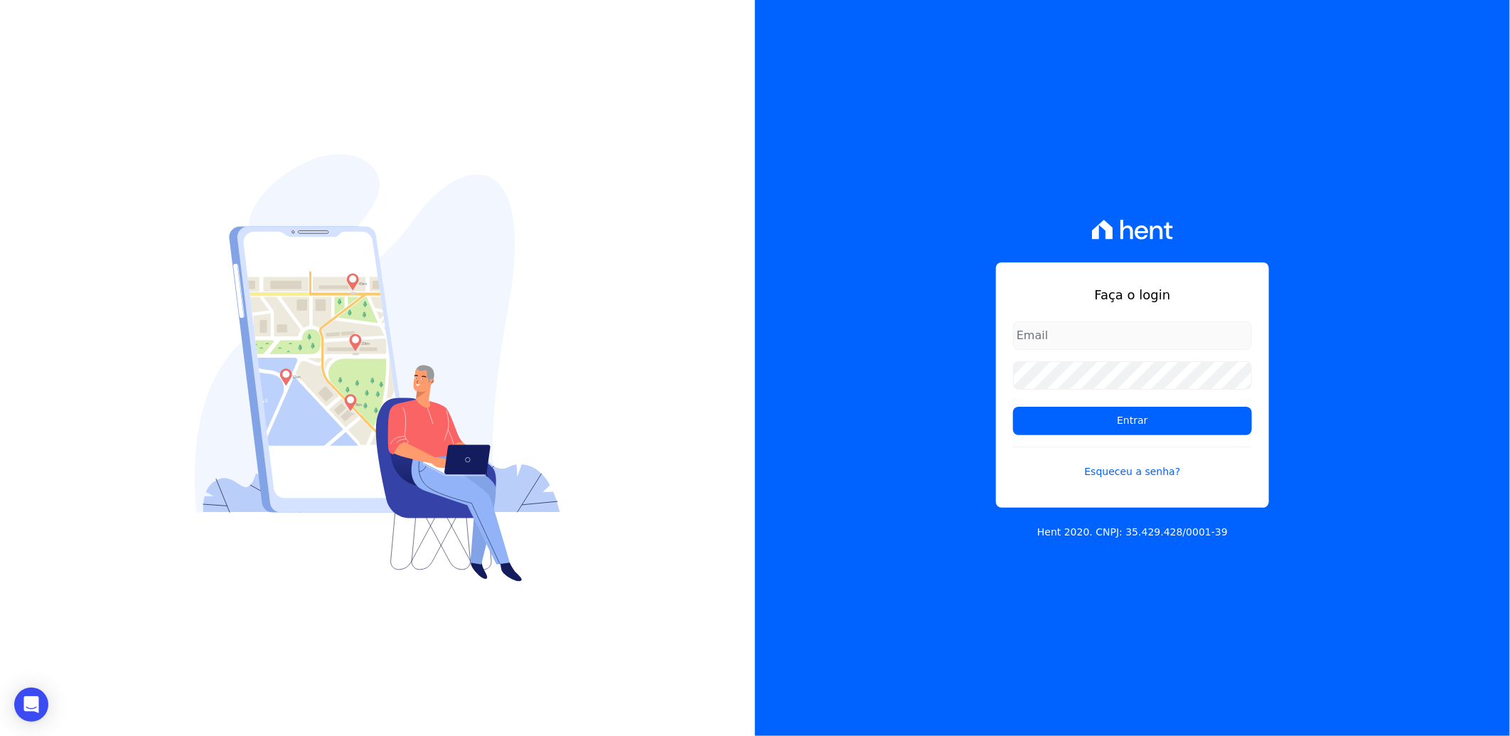
type input "[EMAIL_ADDRESS][PERSON_NAME][DOMAIN_NAME]"
